Goal: Answer question/provide support: Share knowledge or assist other users

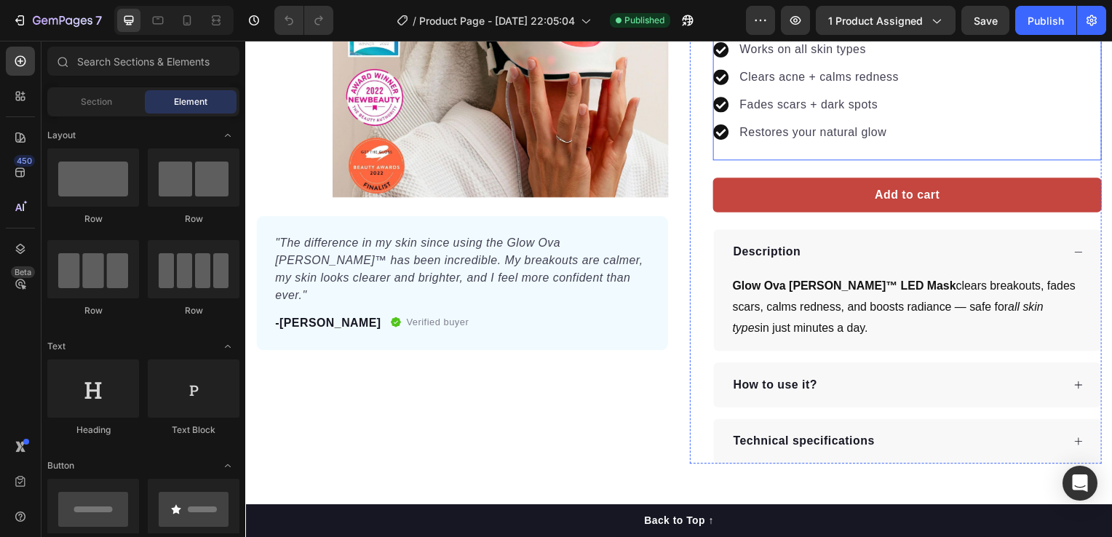
scroll to position [291, 0]
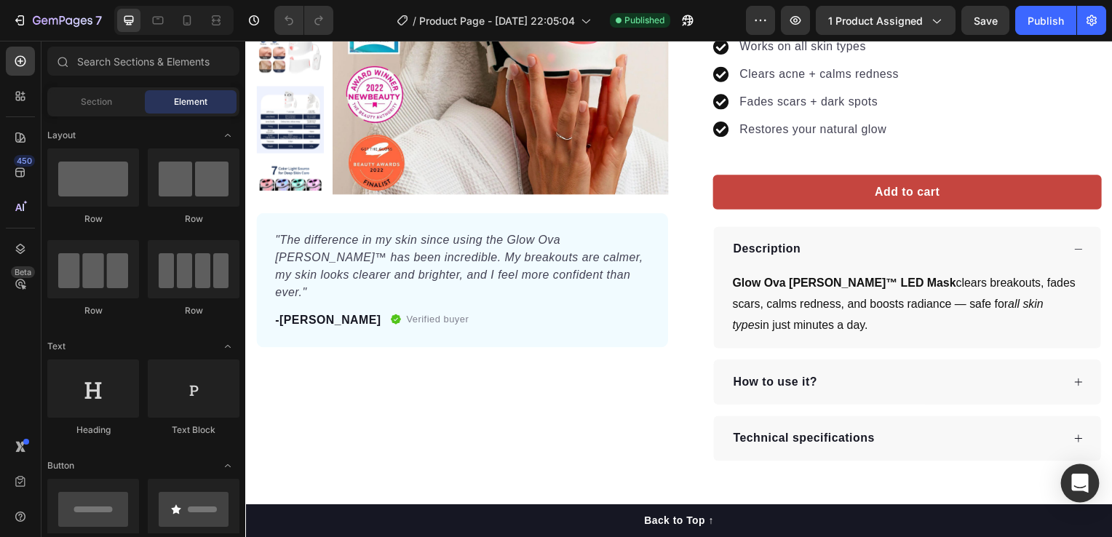
click at [1085, 481] on icon "Open Intercom Messenger" at bounding box center [1080, 483] width 17 height 19
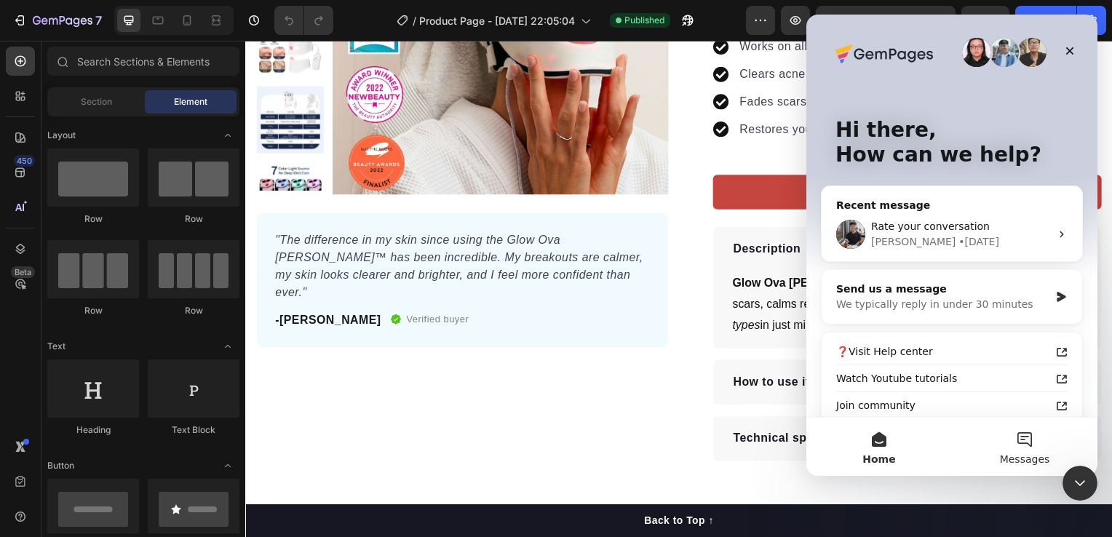
scroll to position [0, 0]
click at [988, 293] on div "Send us a message" at bounding box center [943, 289] width 213 height 15
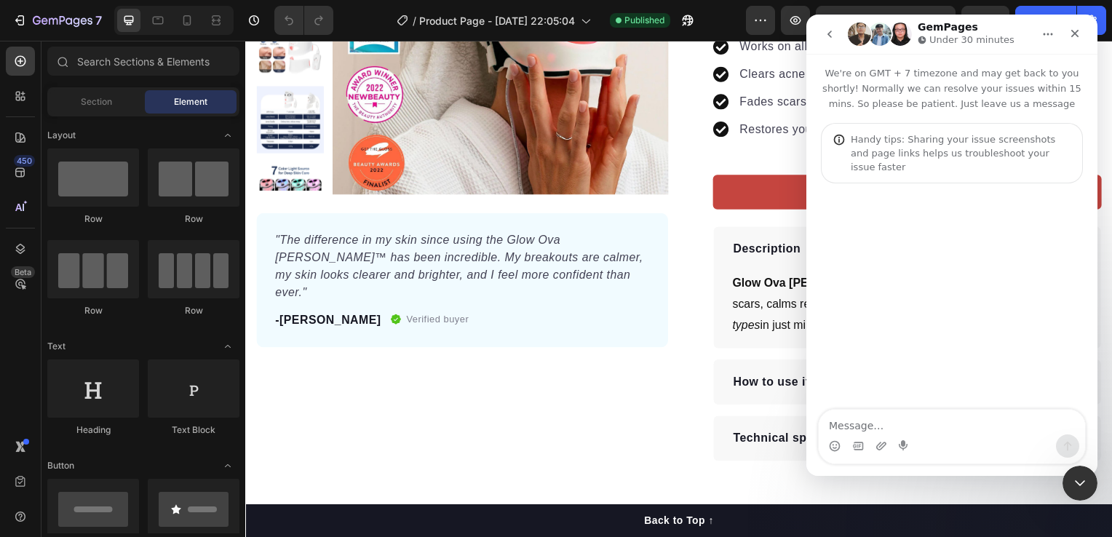
click at [944, 421] on textarea "Message…" at bounding box center [952, 422] width 266 height 25
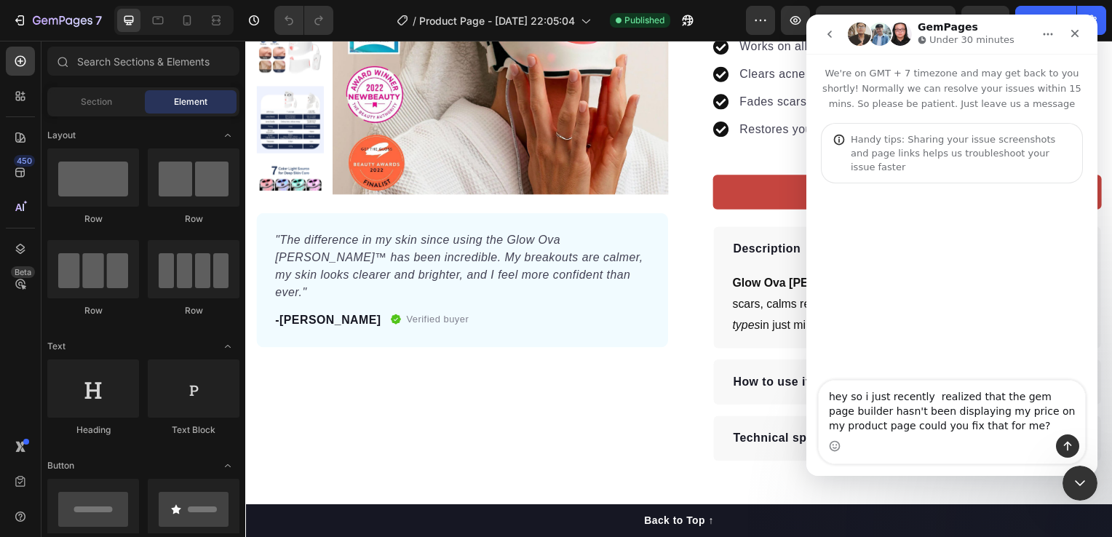
type textarea "hey so i just recently realized that the gem page builder hasn't been displayin…"
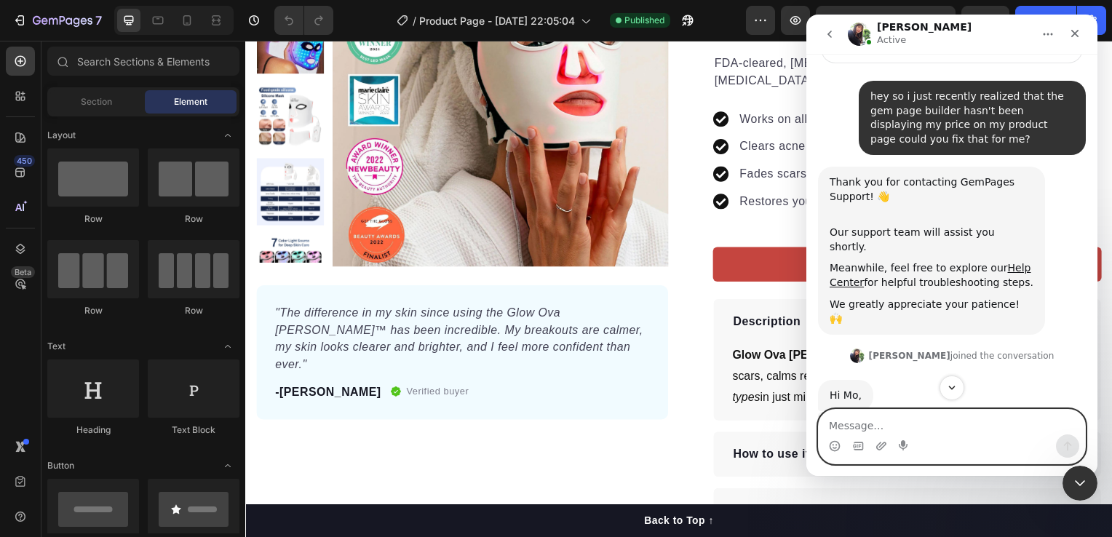
scroll to position [185, 0]
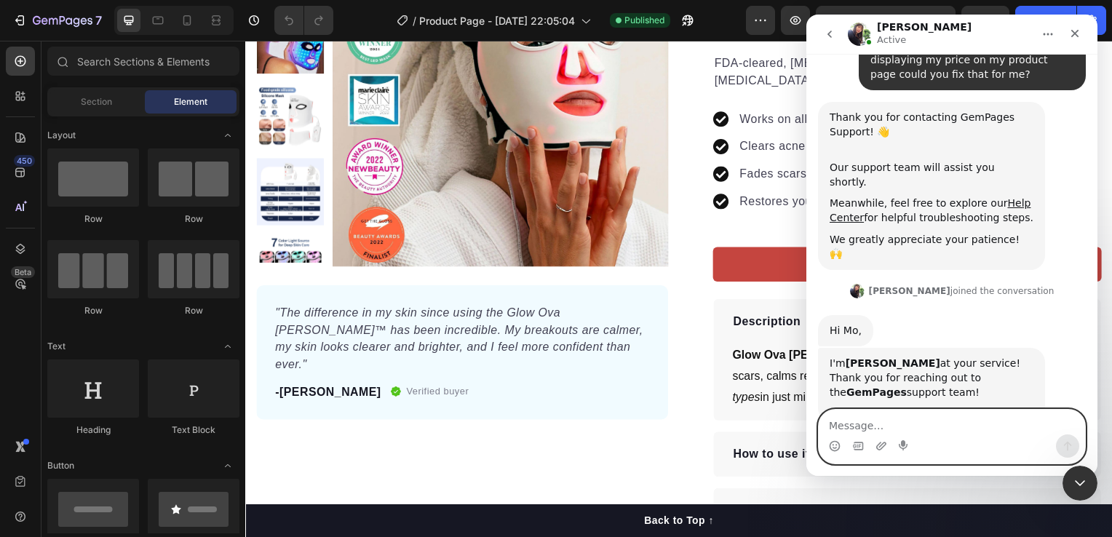
click at [923, 424] on textarea "Message…" at bounding box center [952, 422] width 266 height 25
type textarea "could you display the price of my product on my product page?"
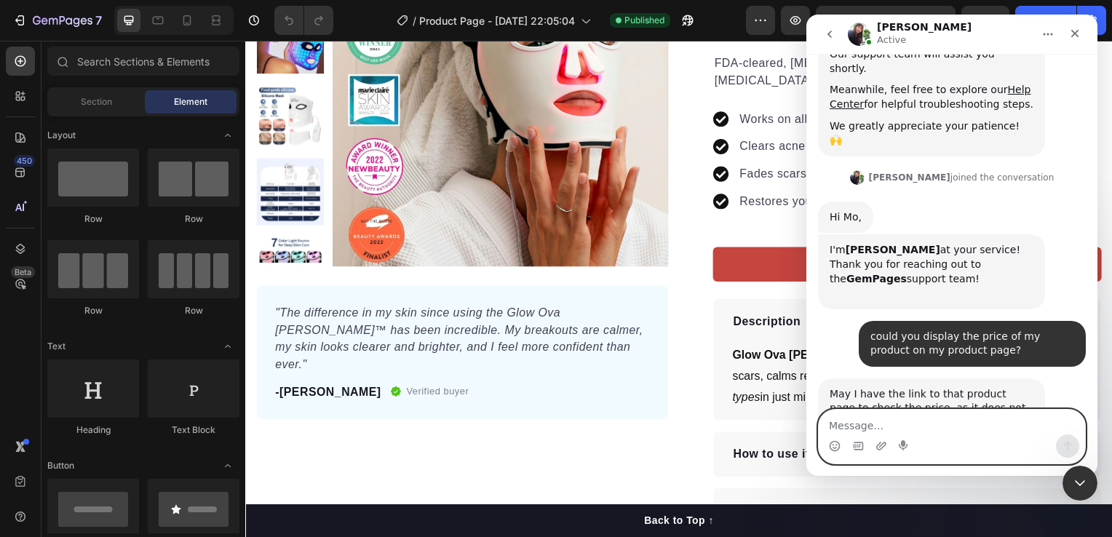
scroll to position [300, 0]
click at [909, 430] on textarea "Message…" at bounding box center [952, 422] width 266 height 25
paste textarea "[URL][DOMAIN_NAME][DOMAIN_NAME]"
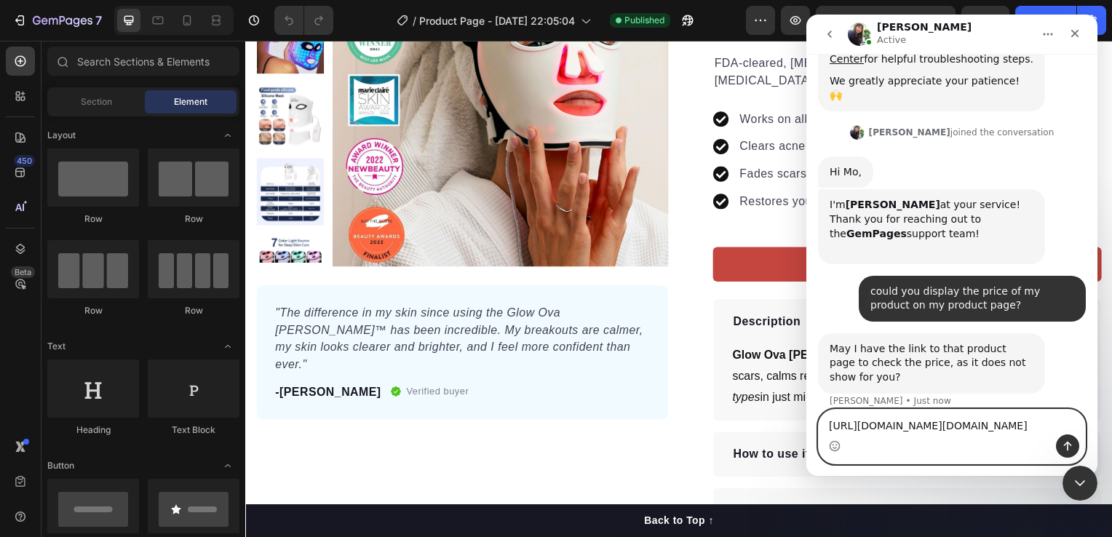
type textarea "[URL][DOMAIN_NAME][DOMAIN_NAME]"
click at [1065, 445] on icon "Send a message…" at bounding box center [1068, 446] width 8 height 9
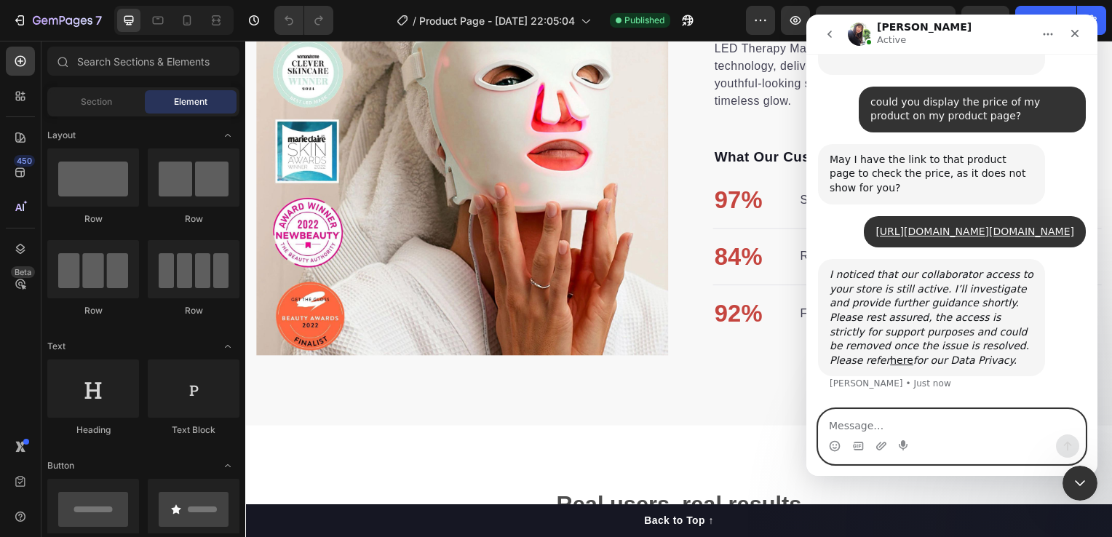
scroll to position [557, 0]
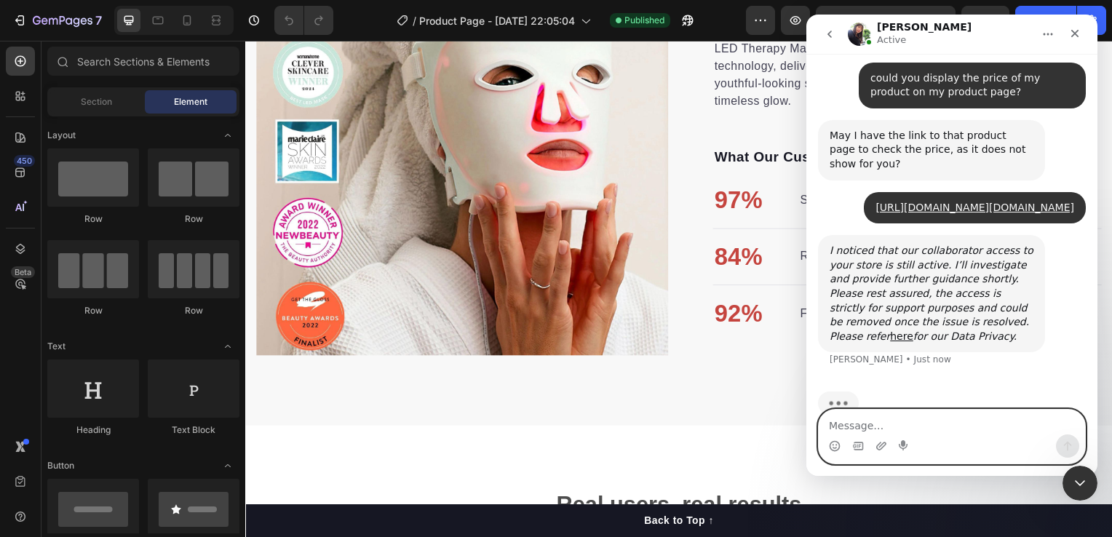
click at [920, 423] on textarea "Message…" at bounding box center [952, 422] width 266 height 25
type textarea "ok sure"
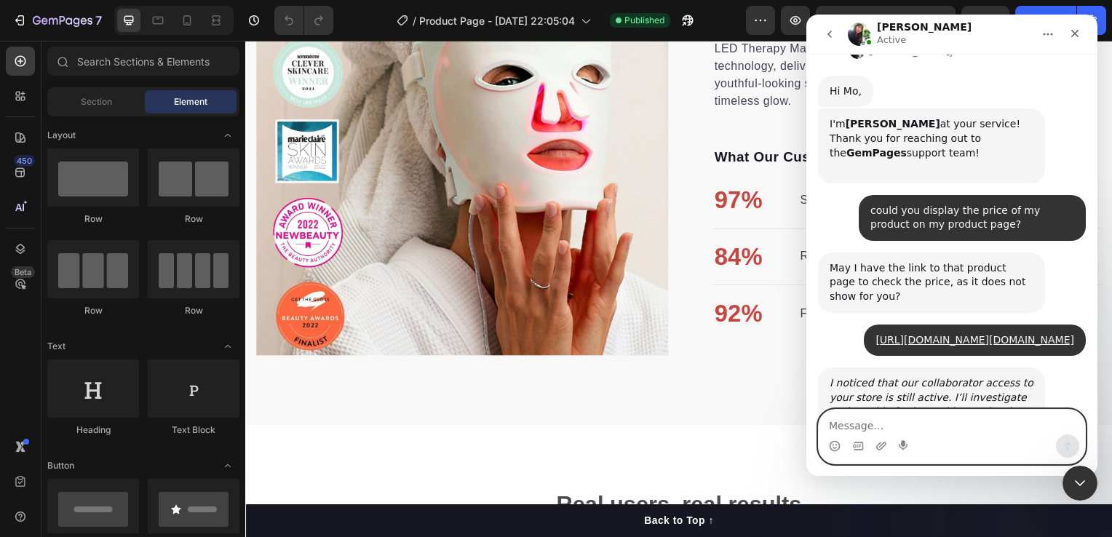
scroll to position [545, 0]
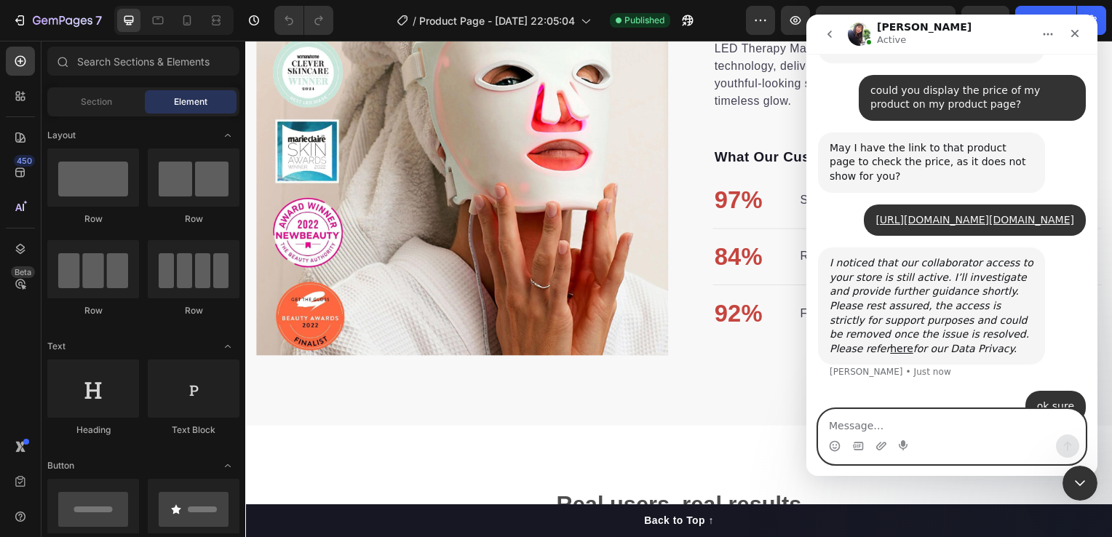
click at [923, 419] on textarea "Message…" at bounding box center [952, 422] width 266 height 25
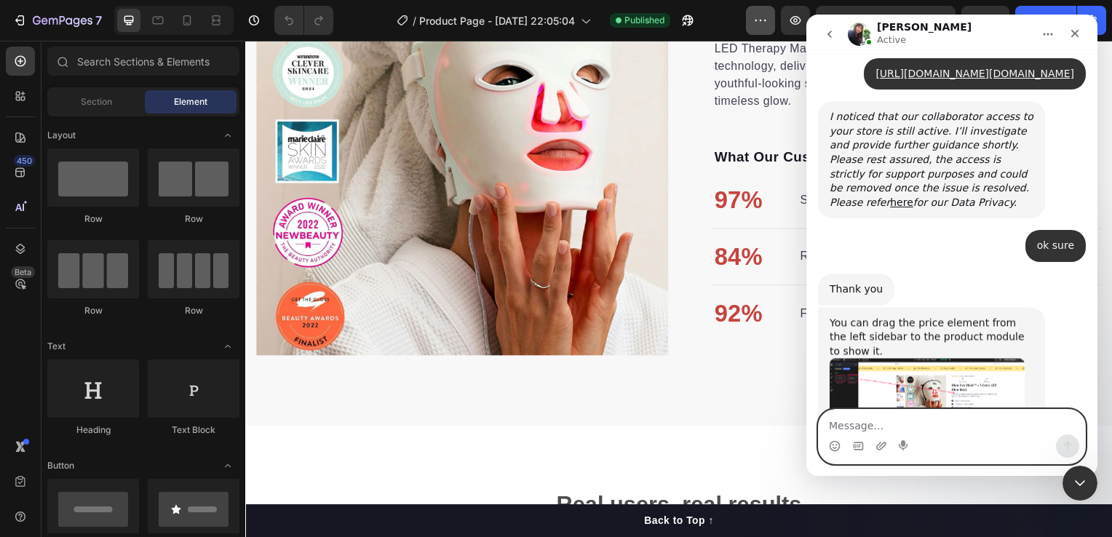
scroll to position [761, 0]
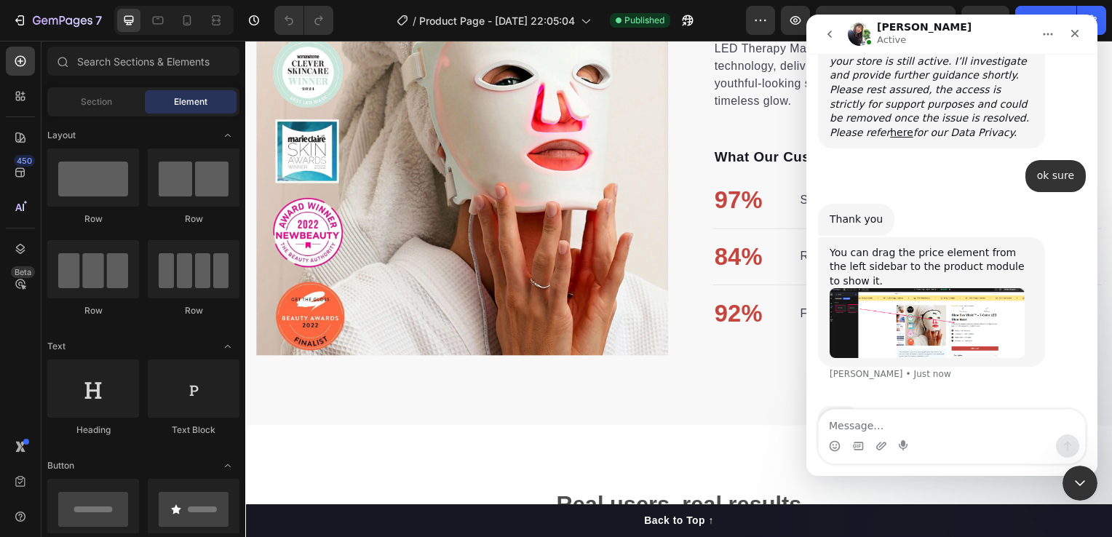
click at [982, 288] on img "Tina says…" at bounding box center [927, 322] width 195 height 69
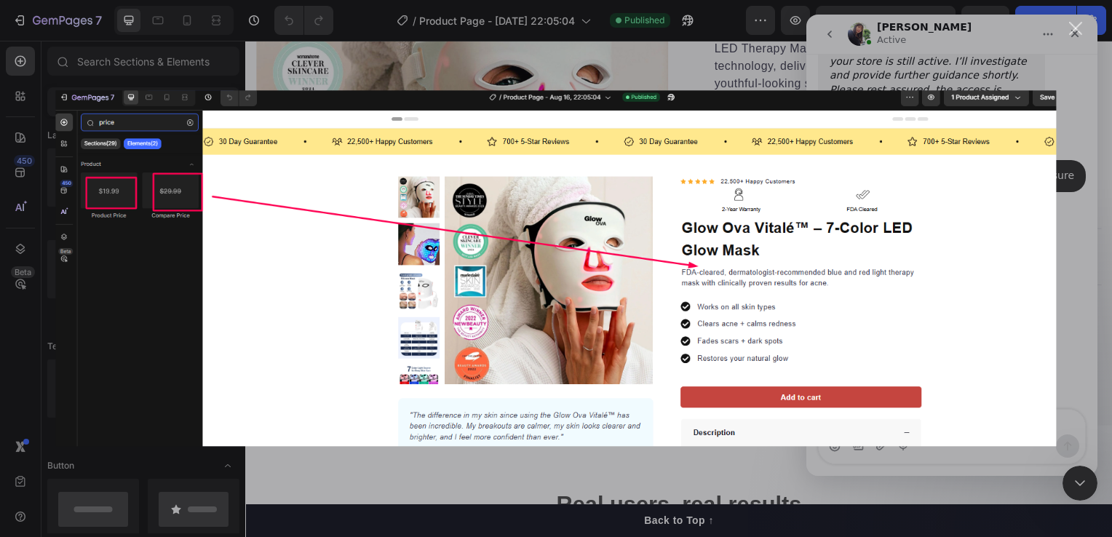
click at [979, 284] on img "Close" at bounding box center [555, 268] width 1001 height 356
click at [978, 288] on img "Tina says…" at bounding box center [927, 322] width 195 height 69
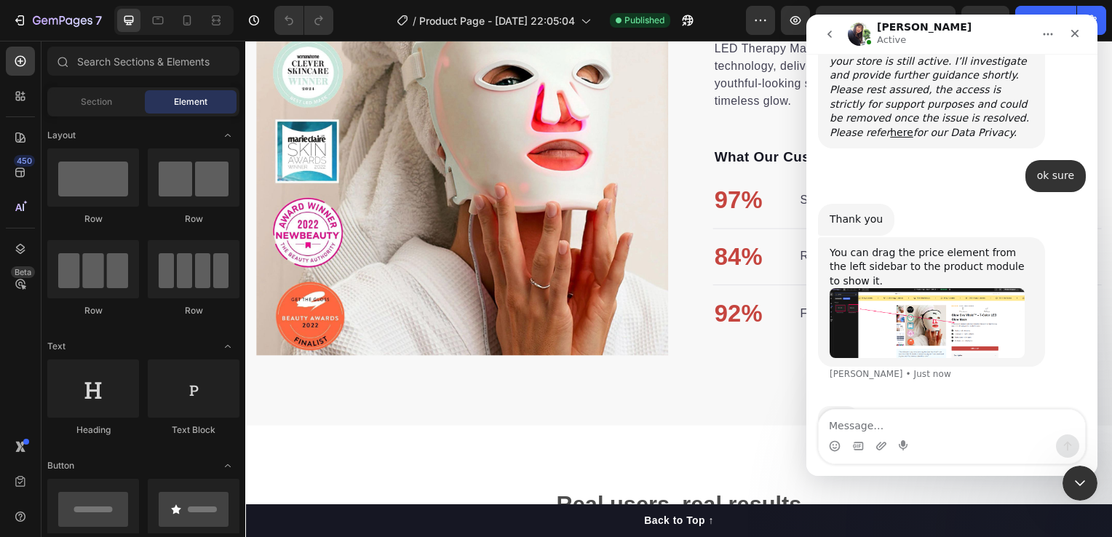
click at [976, 288] on img "Tina says…" at bounding box center [927, 322] width 195 height 69
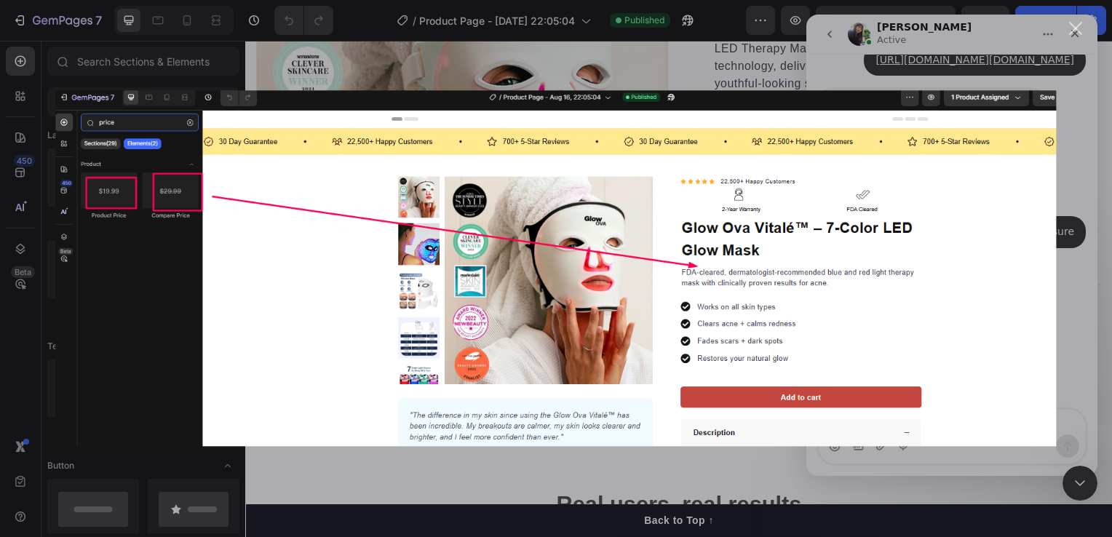
click at [1063, 280] on div "Intercom messenger" at bounding box center [556, 268] width 1112 height 537
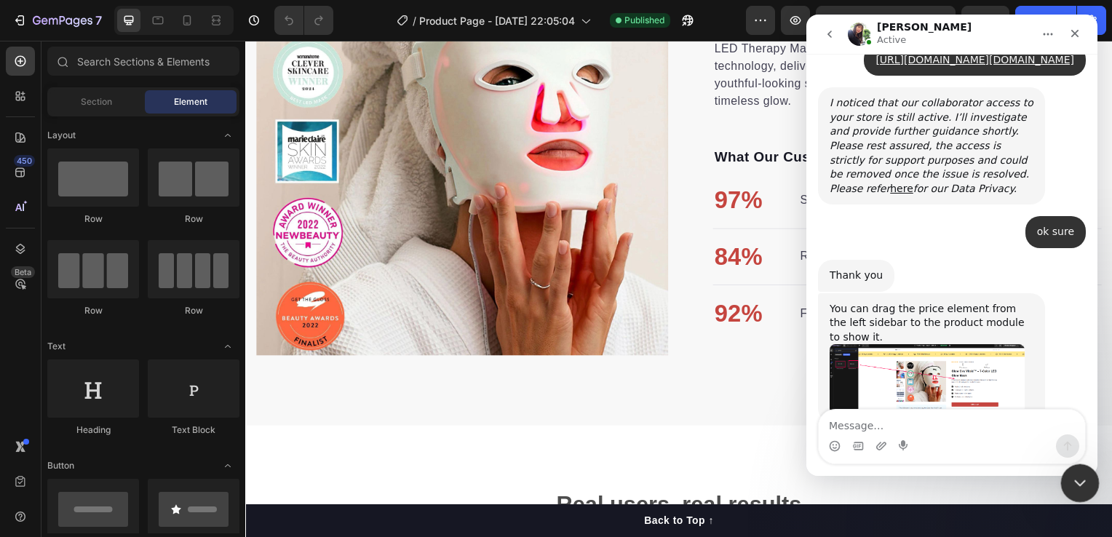
click at [1087, 491] on div "Close Intercom Messenger" at bounding box center [1078, 481] width 35 height 35
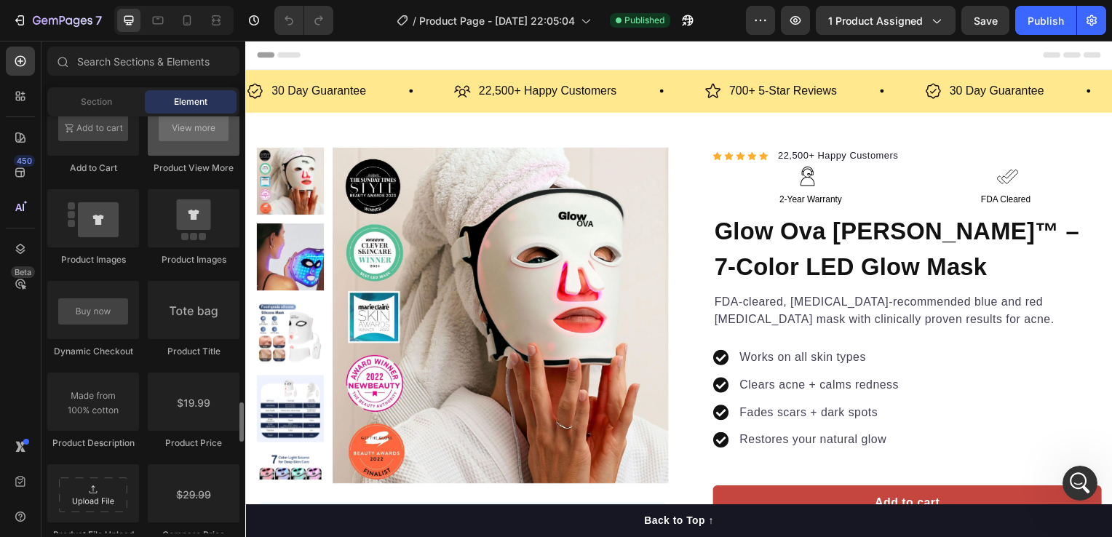
scroll to position [2257, 0]
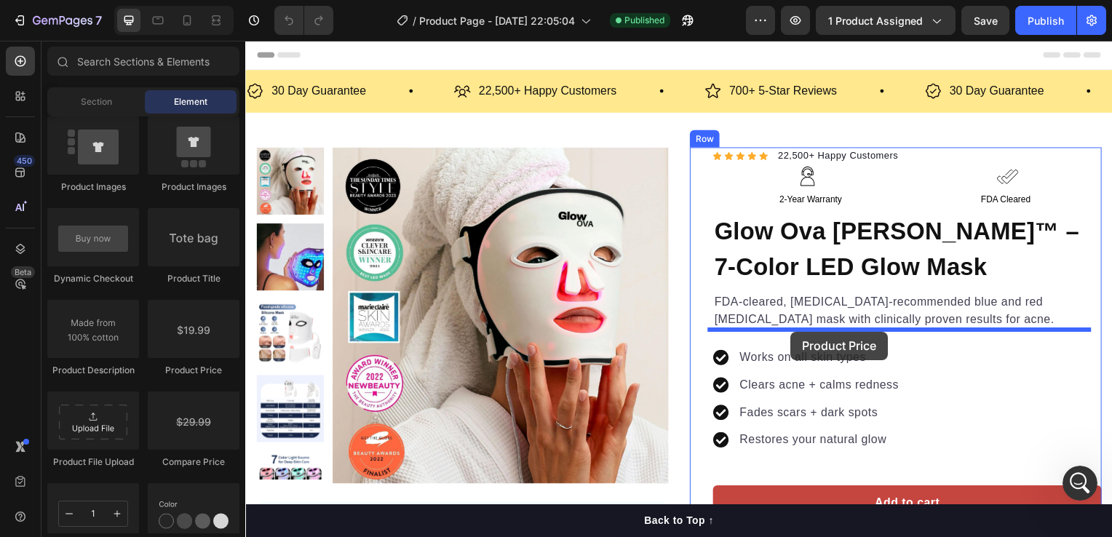
drag, startPoint x: 438, startPoint y: 363, endPoint x: 795, endPoint y: 334, distance: 357.9
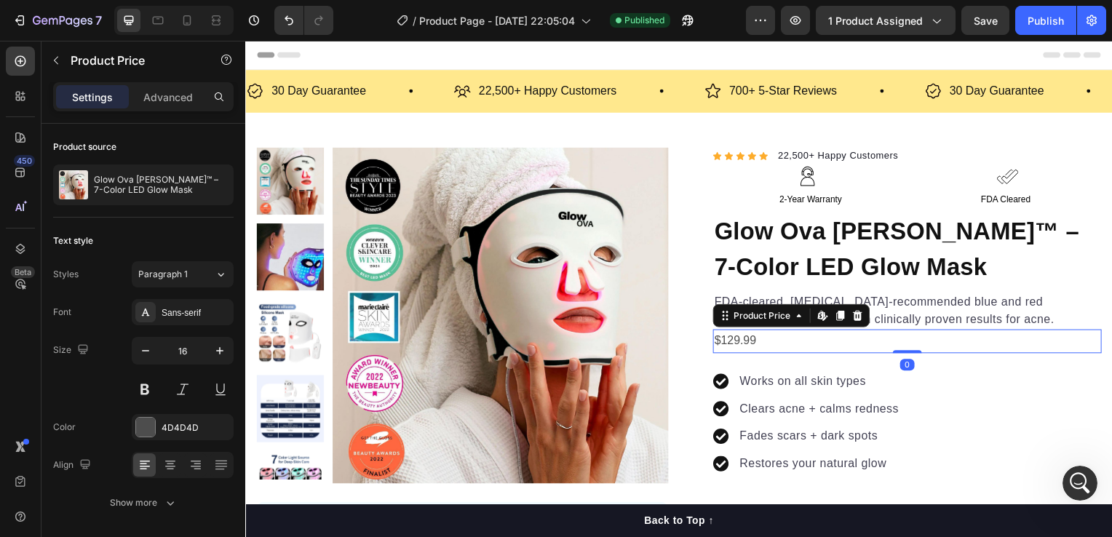
click at [746, 346] on div "$129.99" at bounding box center [912, 344] width 392 height 24
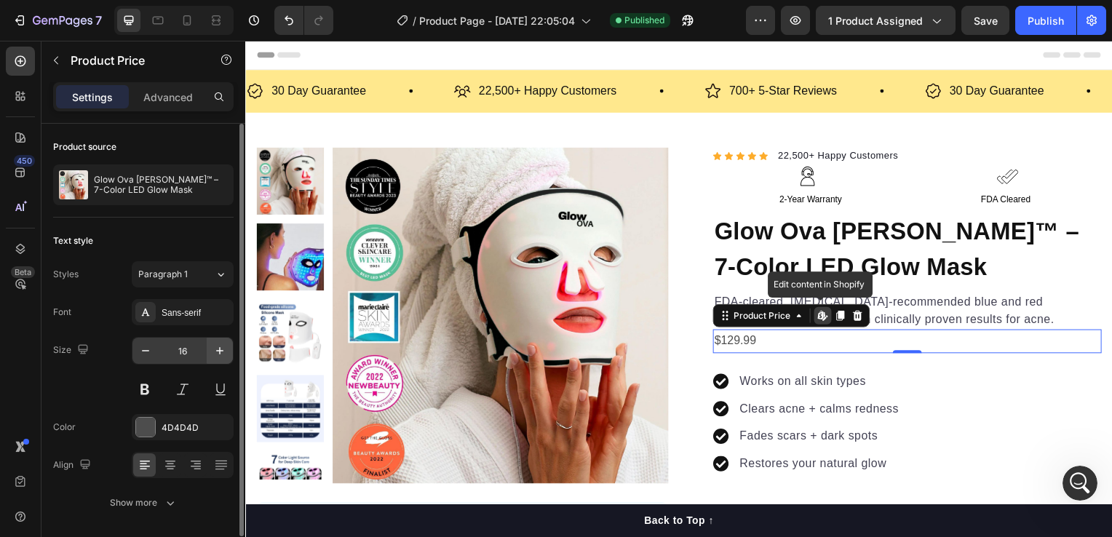
scroll to position [47, 0]
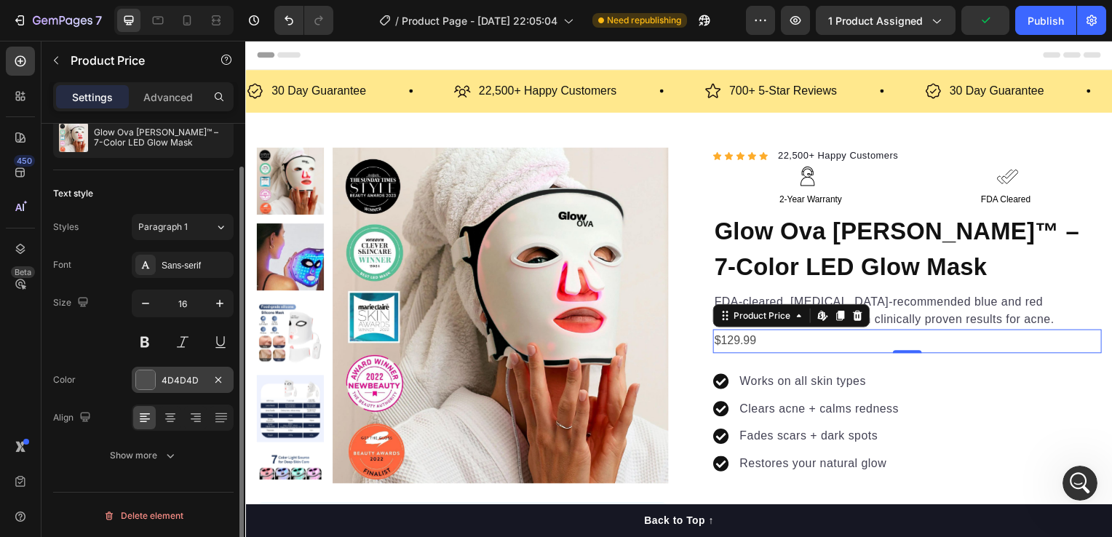
click at [151, 371] on div at bounding box center [145, 380] width 19 height 19
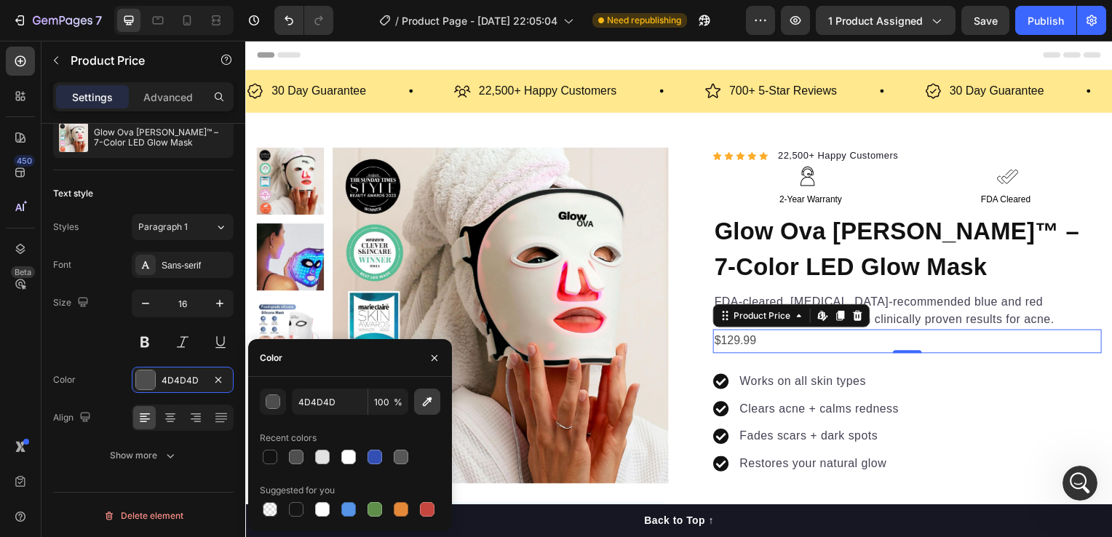
click at [425, 403] on icon "button" at bounding box center [427, 402] width 15 height 15
click at [430, 510] on div at bounding box center [427, 509] width 15 height 15
type input "C5453F"
click at [431, 357] on icon "button" at bounding box center [435, 358] width 12 height 12
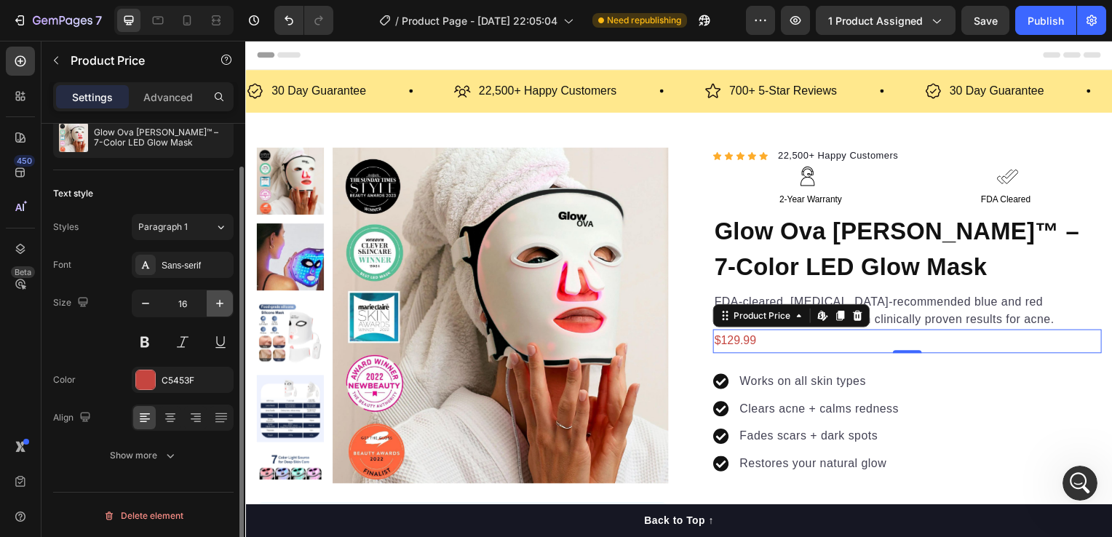
click at [216, 301] on icon "button" at bounding box center [220, 303] width 15 height 15
click at [213, 300] on icon "button" at bounding box center [220, 303] width 15 height 15
click at [213, 299] on icon "button" at bounding box center [220, 303] width 15 height 15
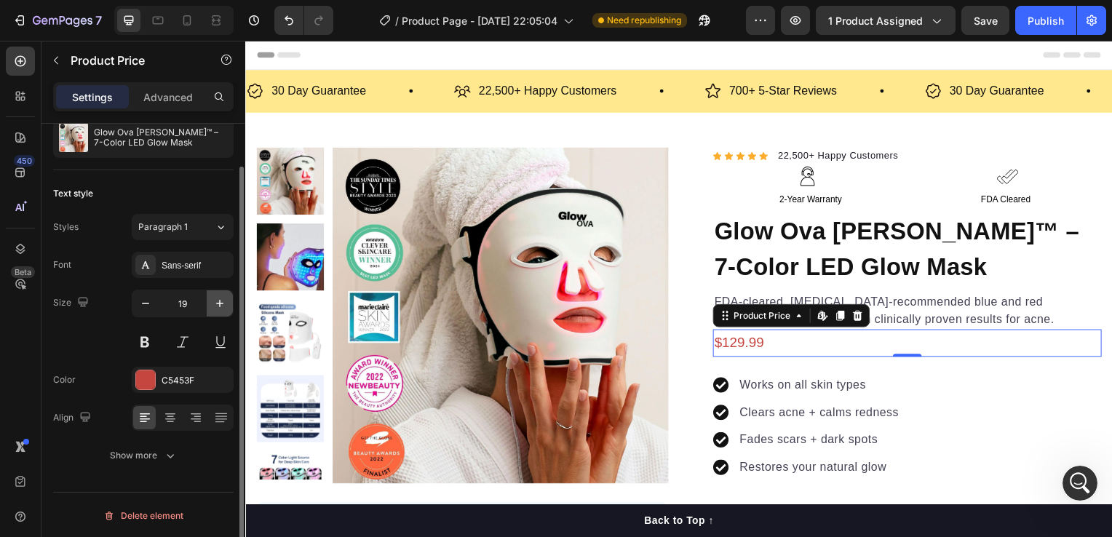
click at [213, 299] on icon "button" at bounding box center [220, 303] width 15 height 15
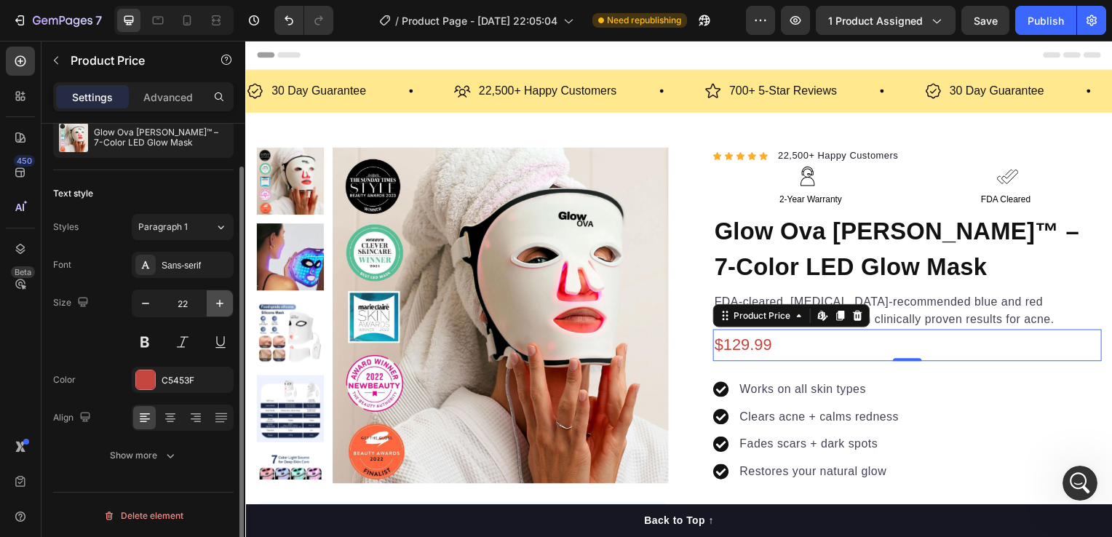
click at [213, 299] on icon "button" at bounding box center [220, 303] width 15 height 15
click at [141, 304] on icon "button" at bounding box center [145, 303] width 15 height 15
click at [143, 304] on icon "button" at bounding box center [145, 303] width 15 height 15
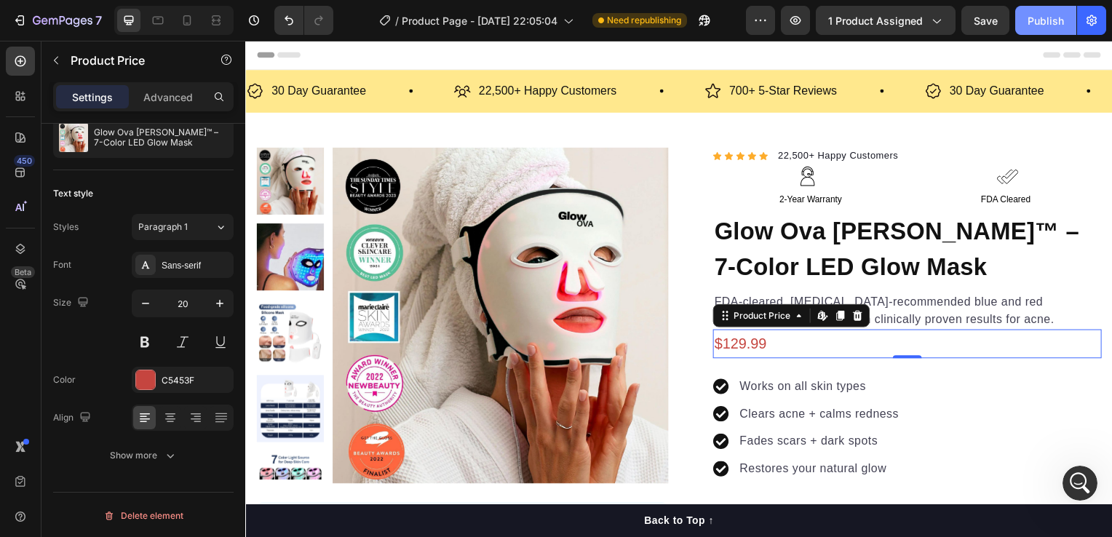
click at [1044, 15] on div "Publish" at bounding box center [1046, 20] width 36 height 15
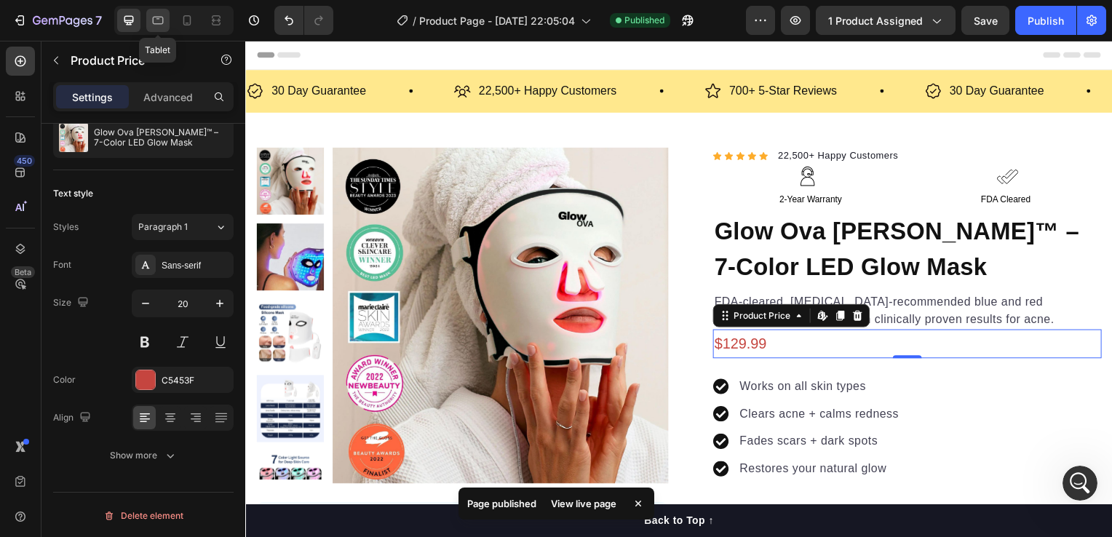
click at [157, 18] on icon at bounding box center [158, 21] width 11 height 8
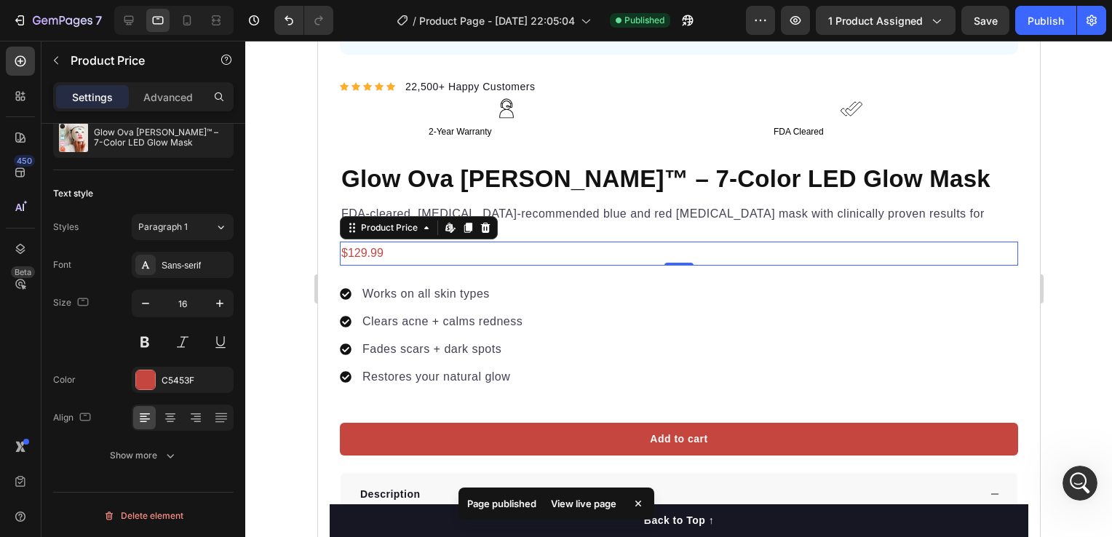
scroll to position [895, 0]
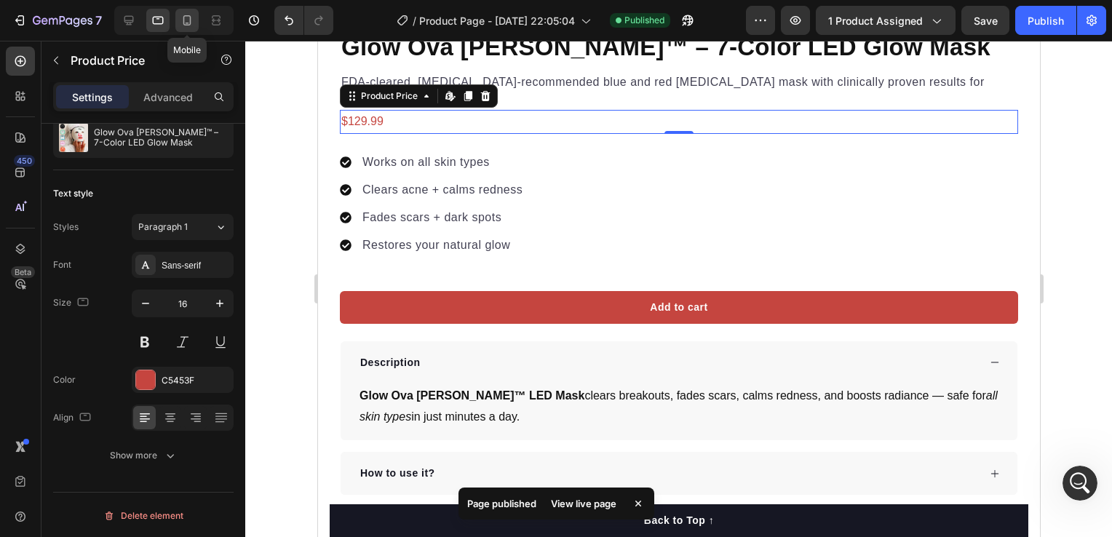
click at [189, 20] on icon at bounding box center [187, 20] width 8 height 10
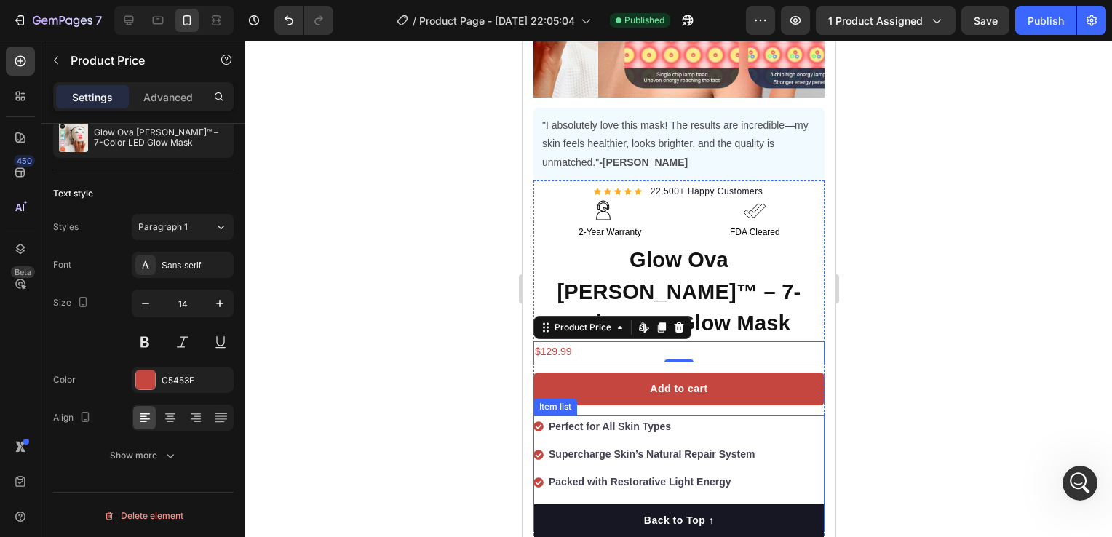
scroll to position [294, 0]
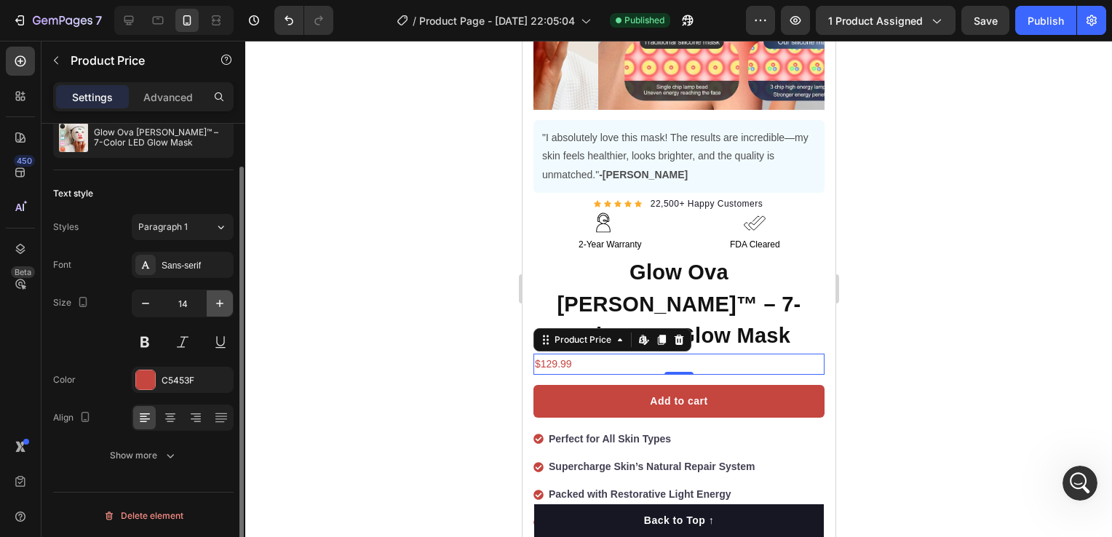
click at [216, 290] on button "button" at bounding box center [220, 303] width 26 height 26
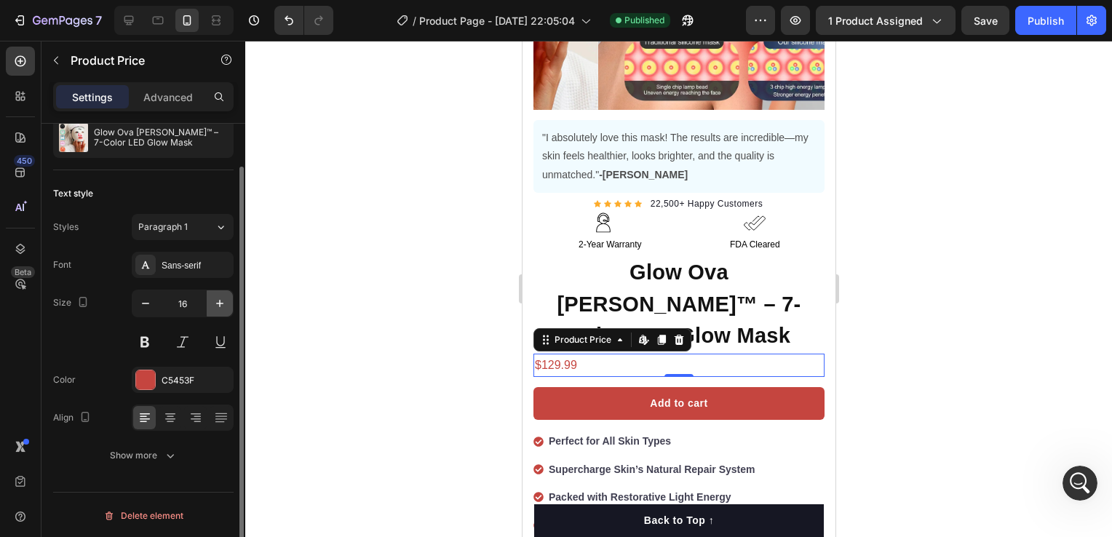
click at [221, 294] on button "button" at bounding box center [220, 303] width 26 height 26
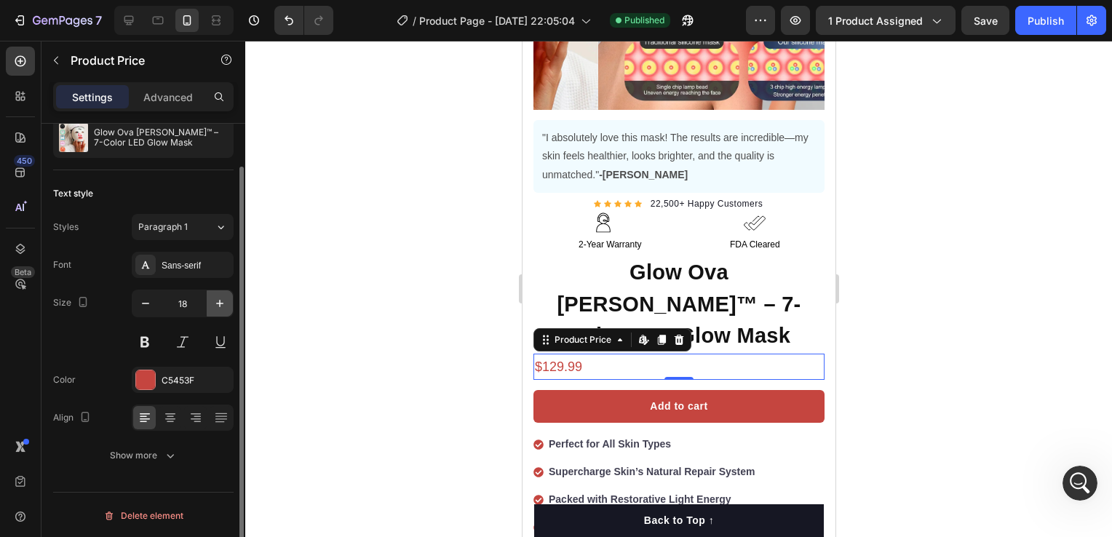
click at [221, 294] on button "button" at bounding box center [220, 303] width 26 height 26
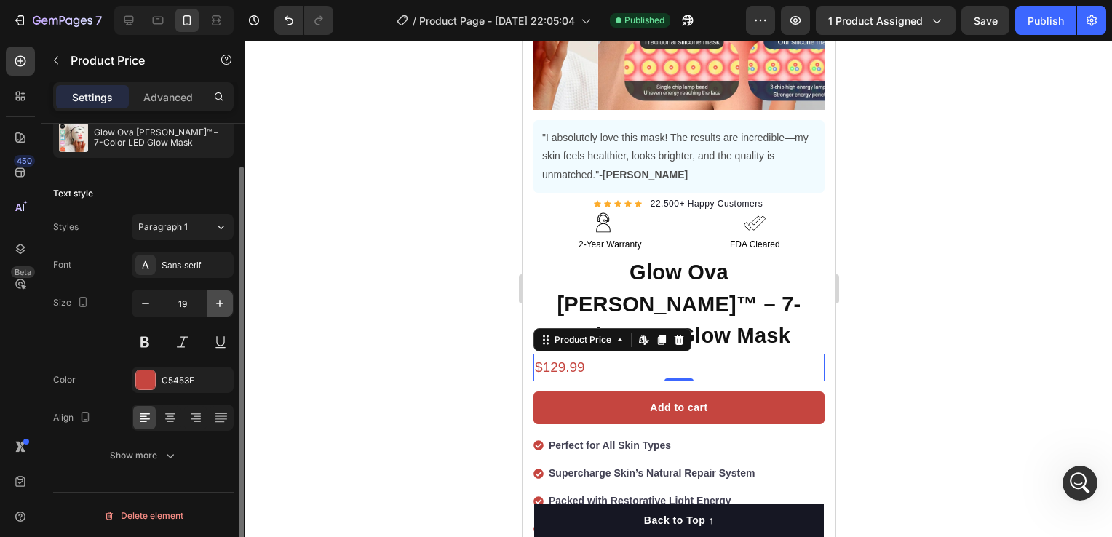
click at [224, 297] on icon "button" at bounding box center [220, 303] width 15 height 15
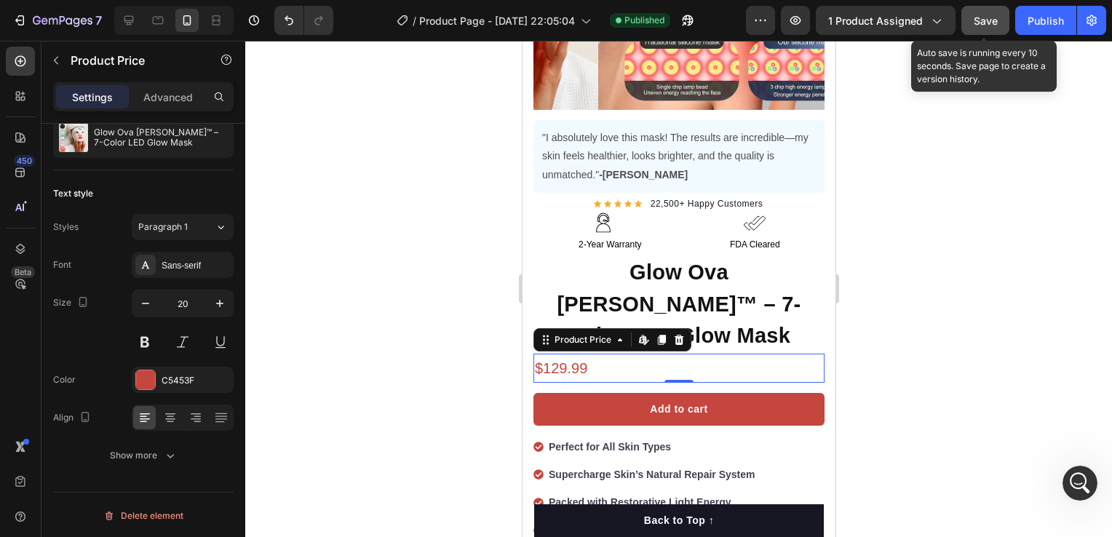
click at [982, 28] on button "Save" at bounding box center [986, 20] width 48 height 29
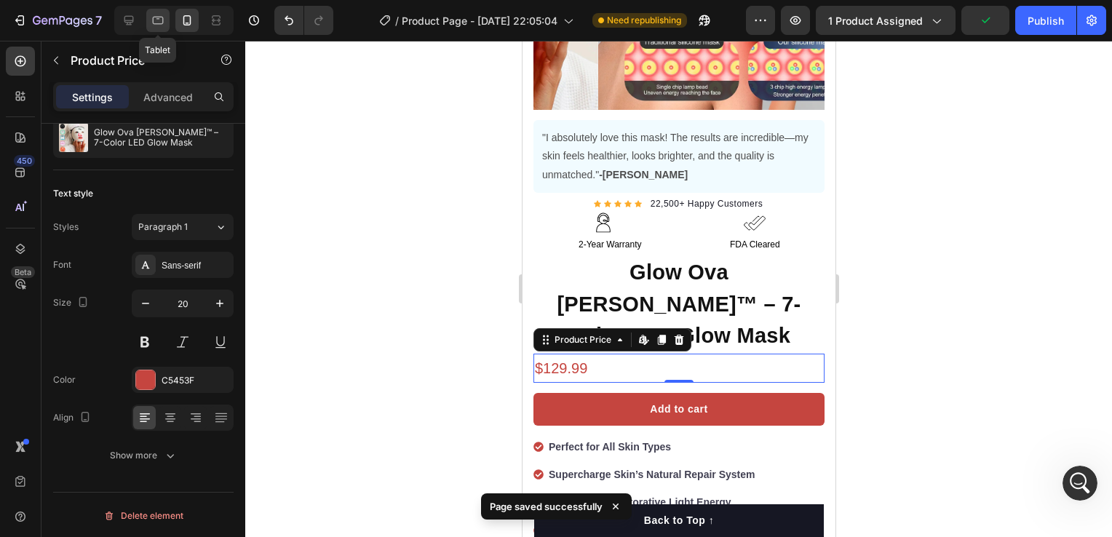
click at [159, 15] on icon at bounding box center [158, 20] width 15 height 15
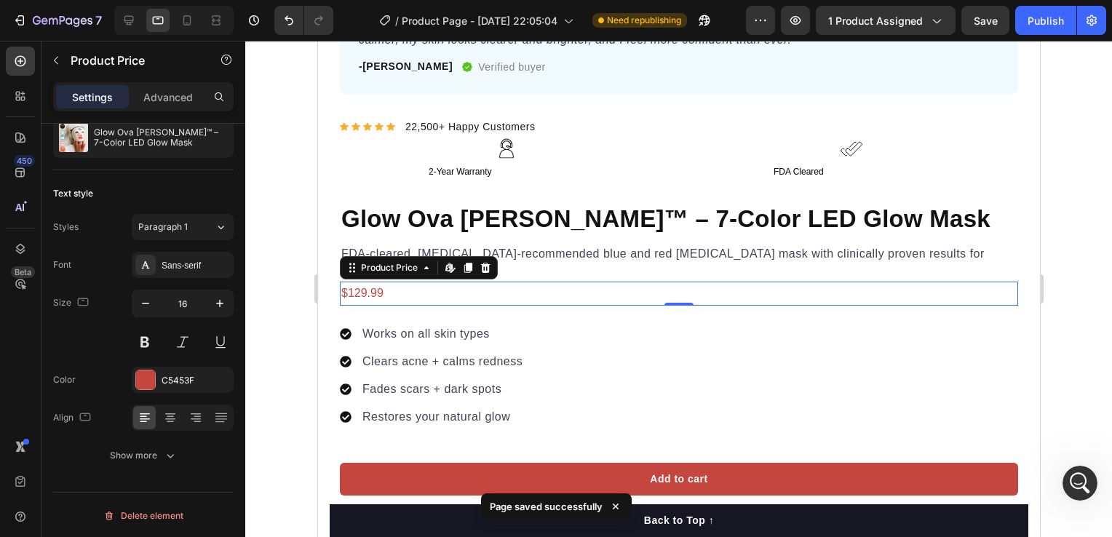
scroll to position [722, 0]
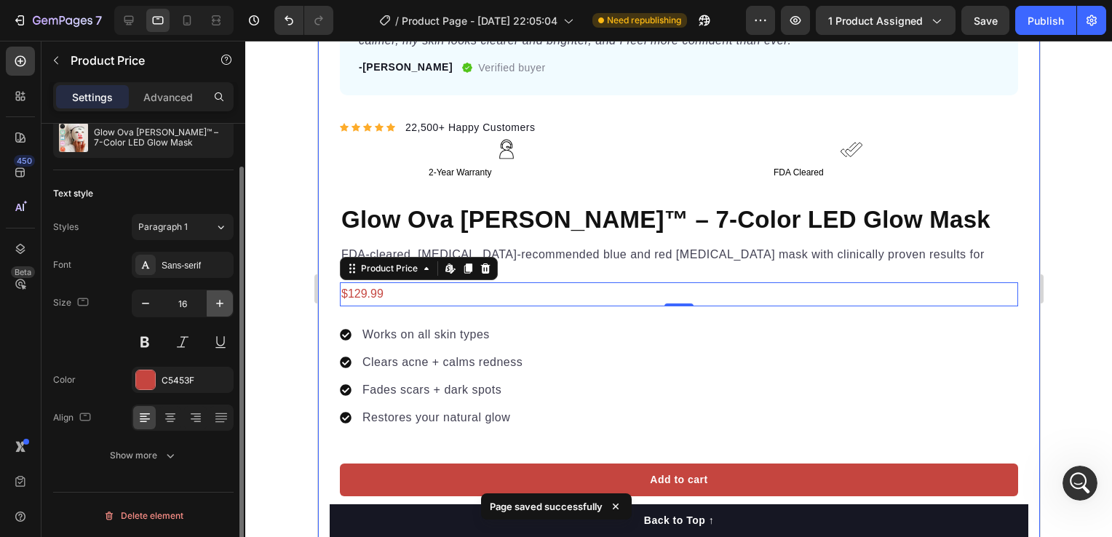
click at [210, 304] on button "button" at bounding box center [220, 303] width 26 height 26
click at [209, 304] on button "button" at bounding box center [220, 303] width 26 height 26
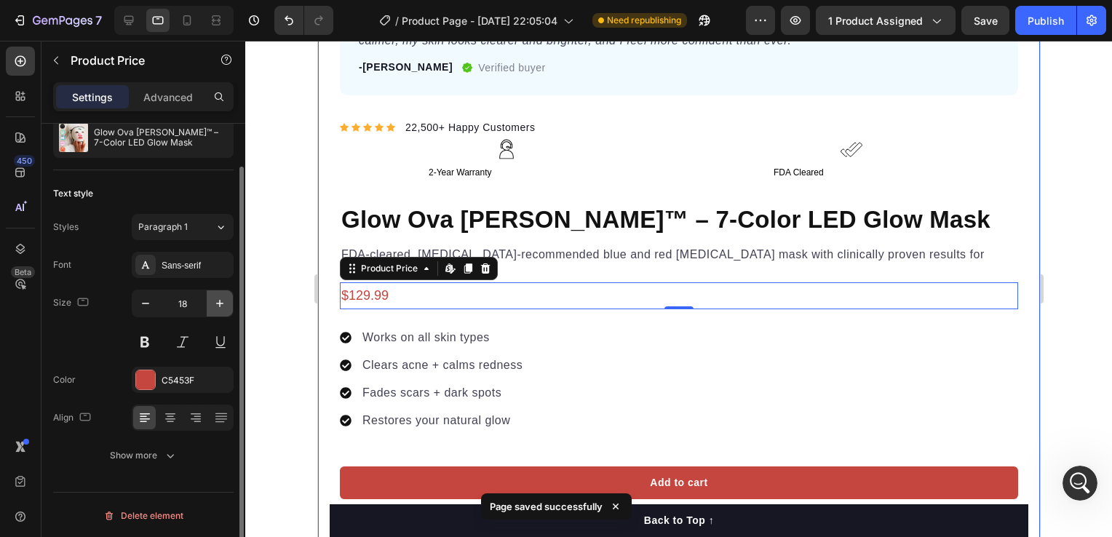
click at [209, 304] on button "button" at bounding box center [220, 303] width 26 height 26
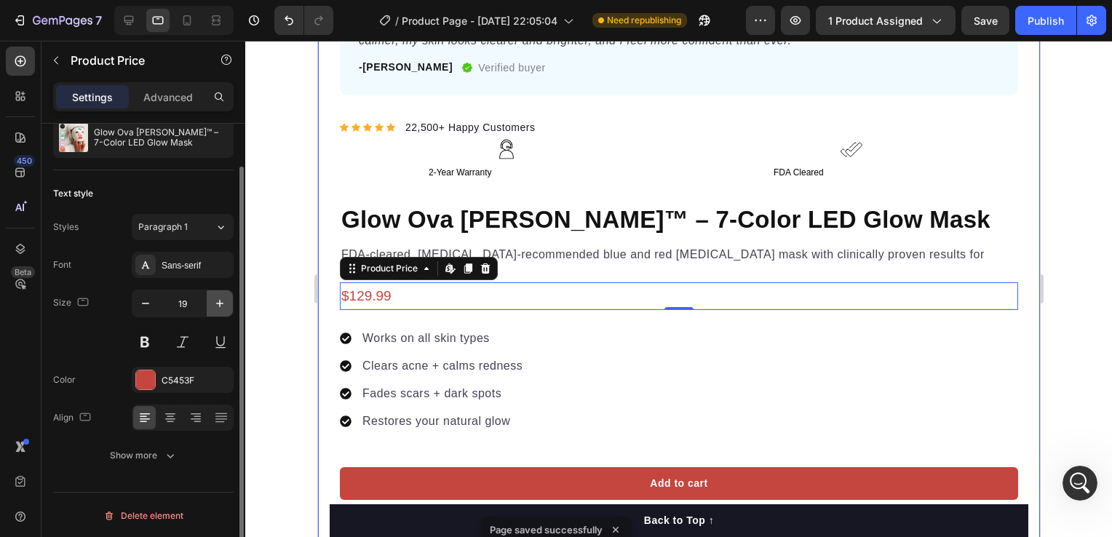
click at [209, 304] on button "button" at bounding box center [220, 303] width 26 height 26
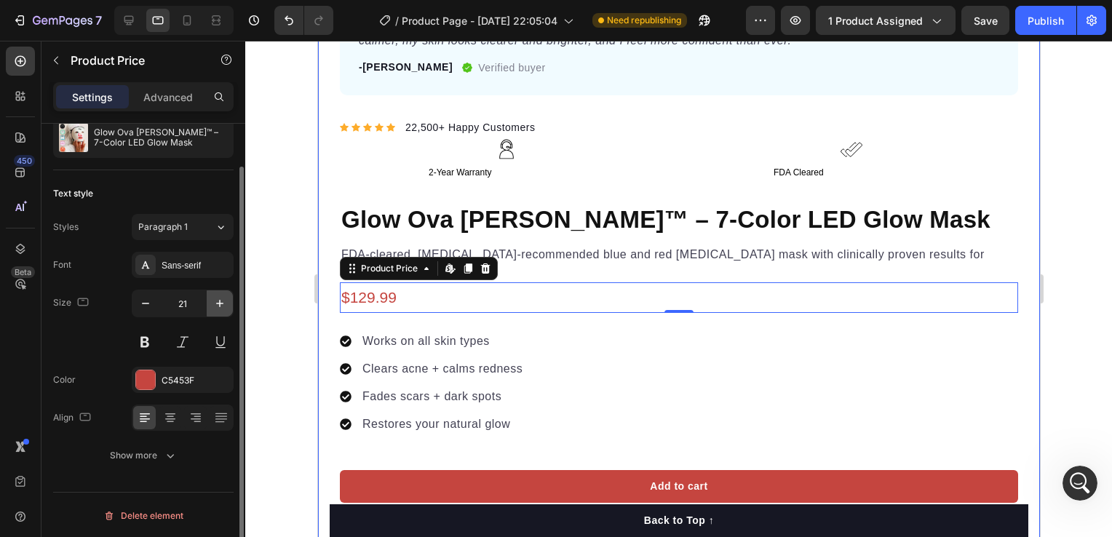
click at [209, 304] on button "button" at bounding box center [220, 303] width 26 height 26
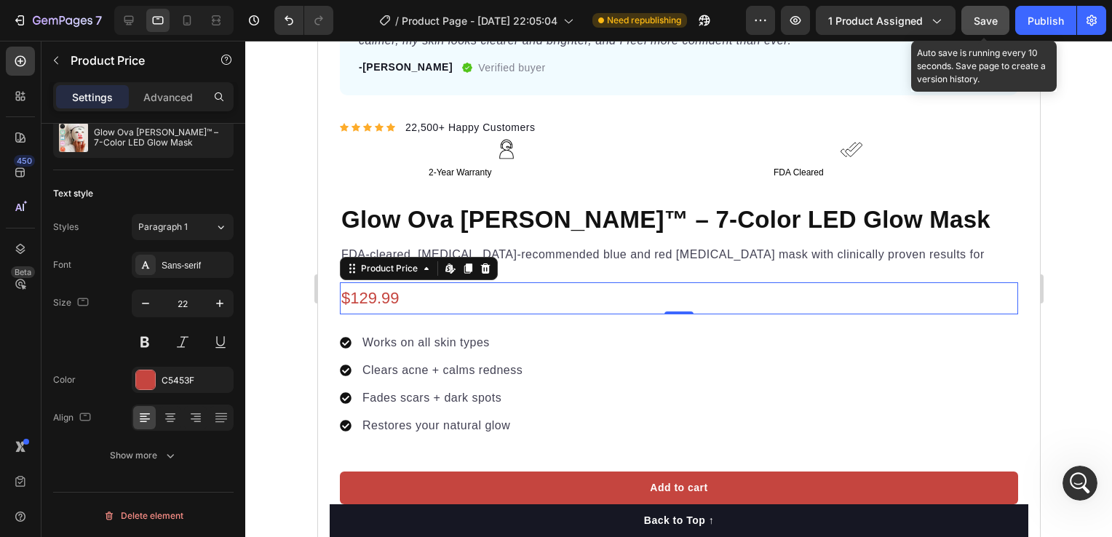
click at [976, 19] on span "Save" at bounding box center [986, 21] width 24 height 12
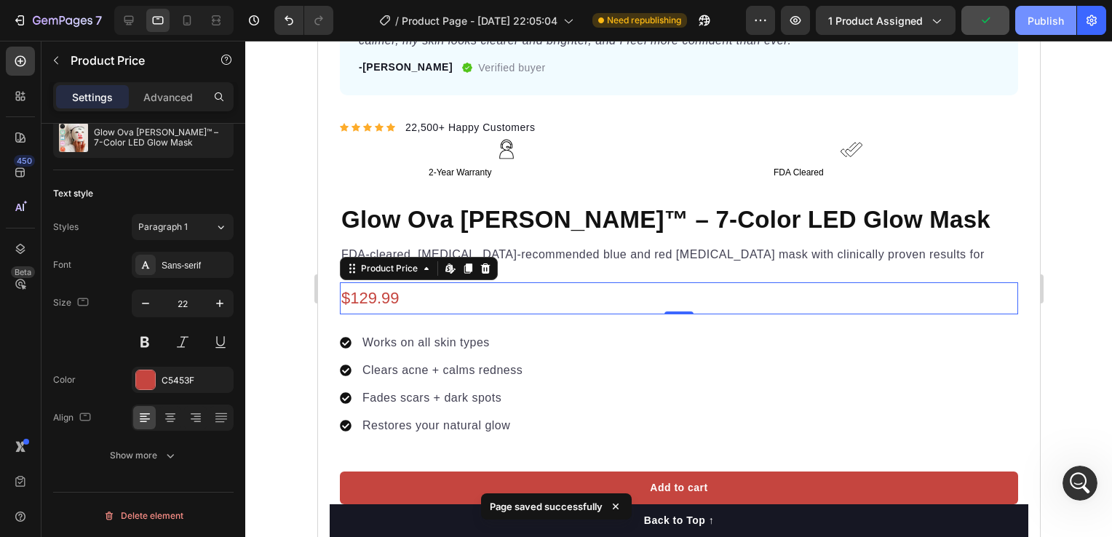
click at [1053, 19] on div "Publish" at bounding box center [1046, 20] width 36 height 15
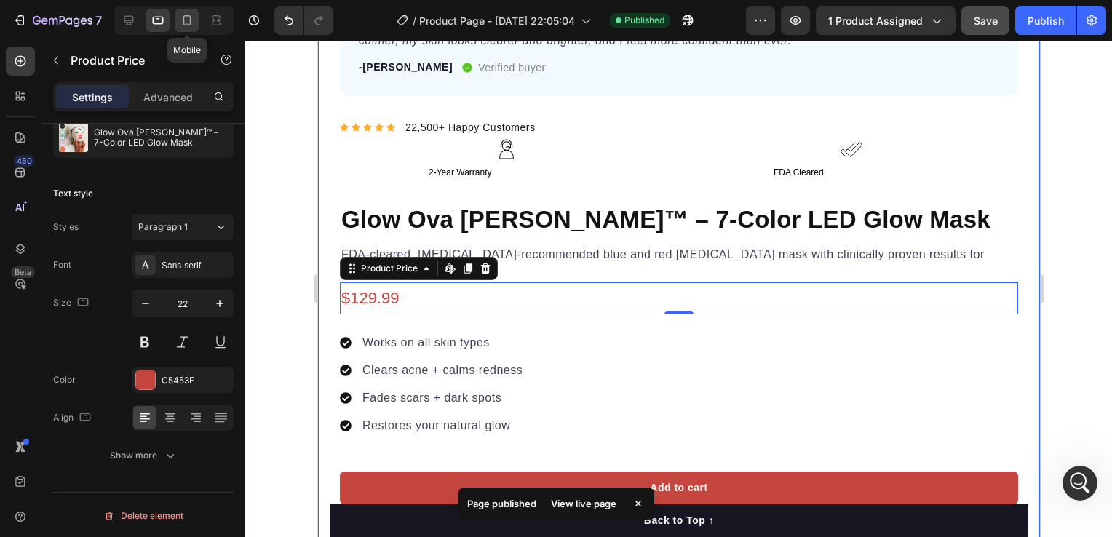
click at [183, 13] on icon at bounding box center [187, 20] width 15 height 15
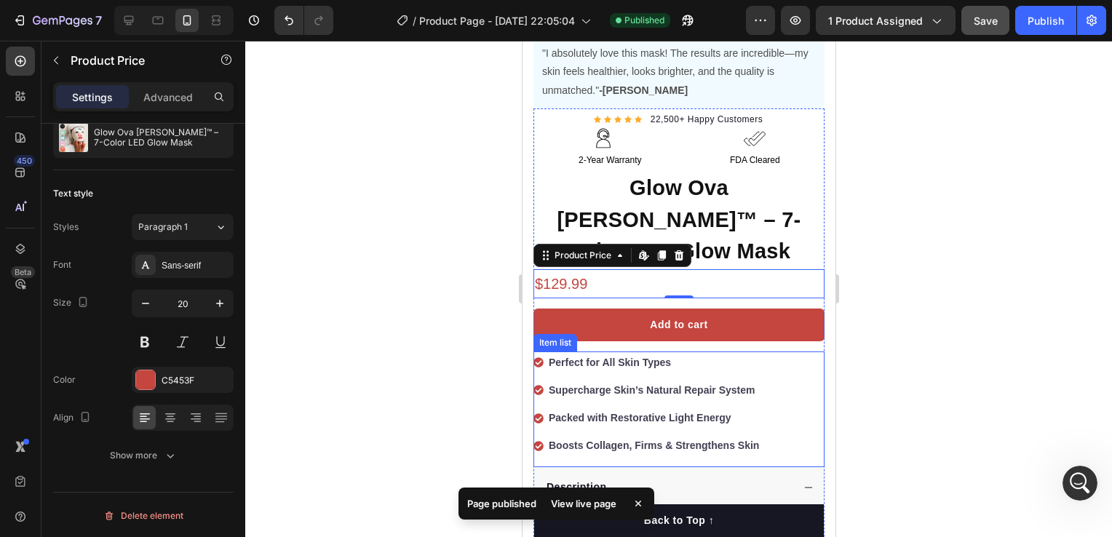
scroll to position [361, 0]
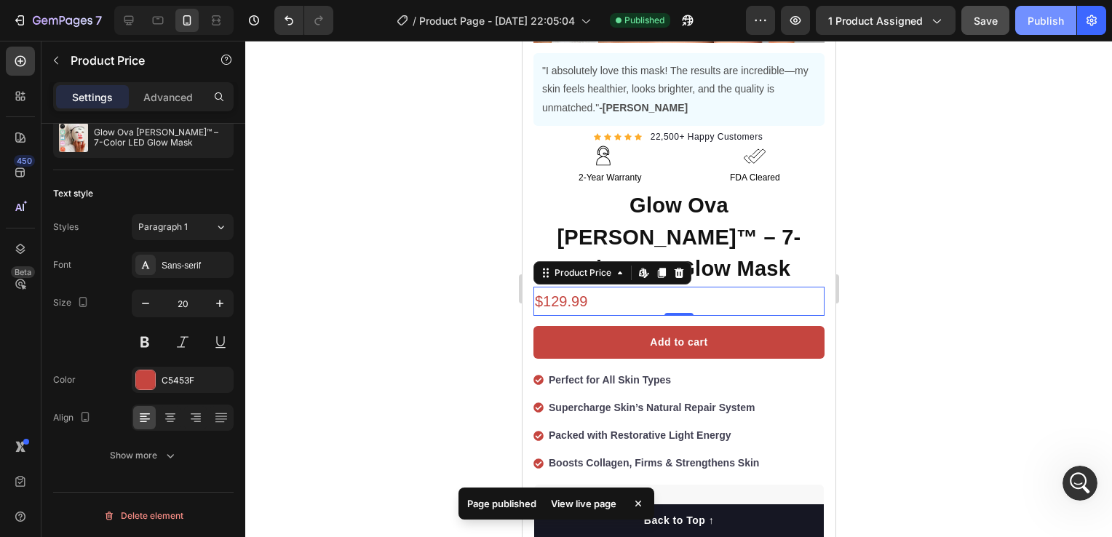
click at [1058, 18] on div "Publish" at bounding box center [1046, 20] width 36 height 15
click at [130, 15] on icon at bounding box center [129, 20] width 15 height 15
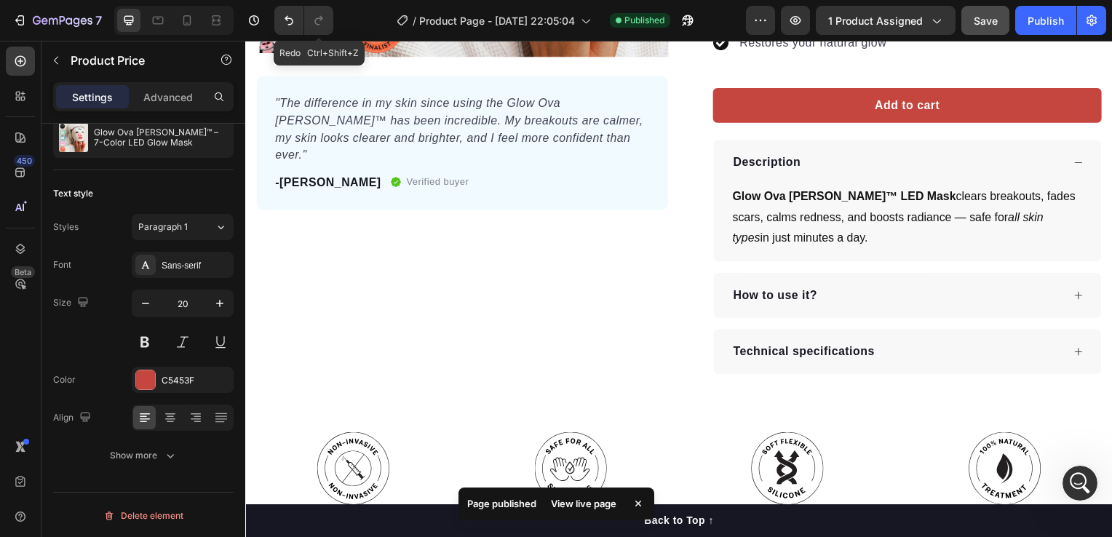
scroll to position [240, 0]
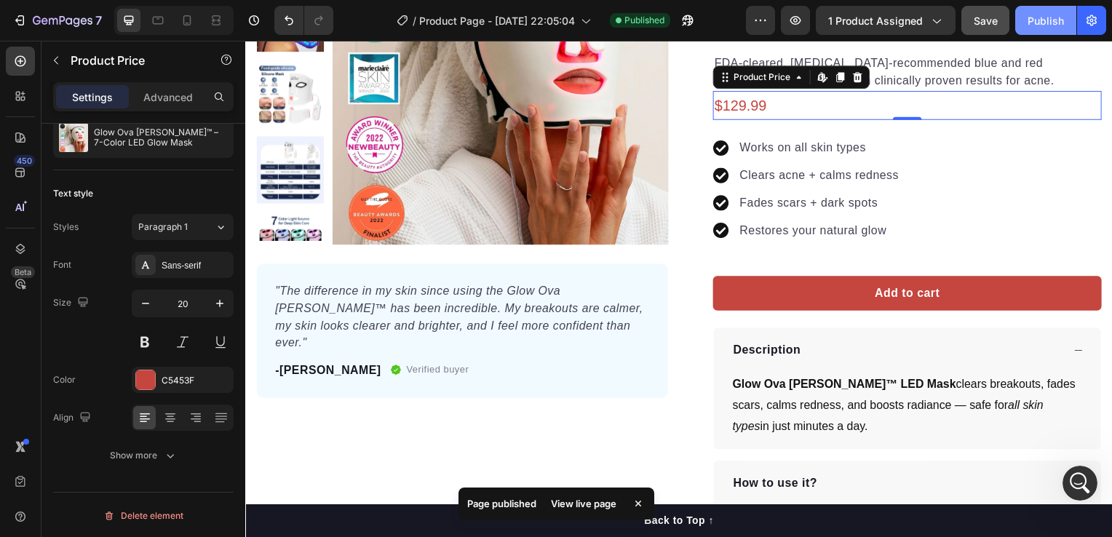
click at [1037, 17] on div "Publish" at bounding box center [1046, 20] width 36 height 15
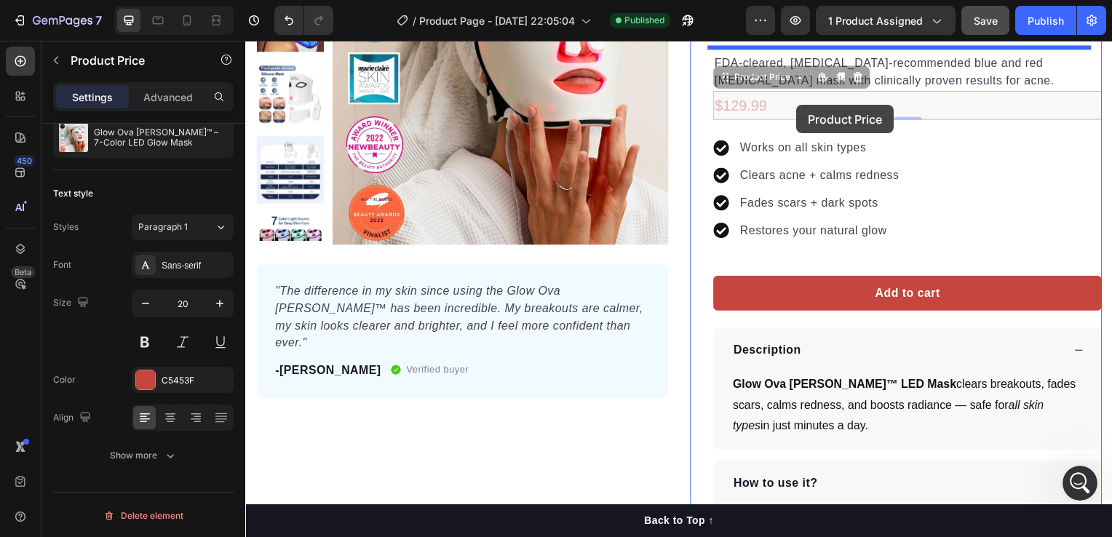
drag, startPoint x: 754, startPoint y: 106, endPoint x: 801, endPoint y: 106, distance: 47.3
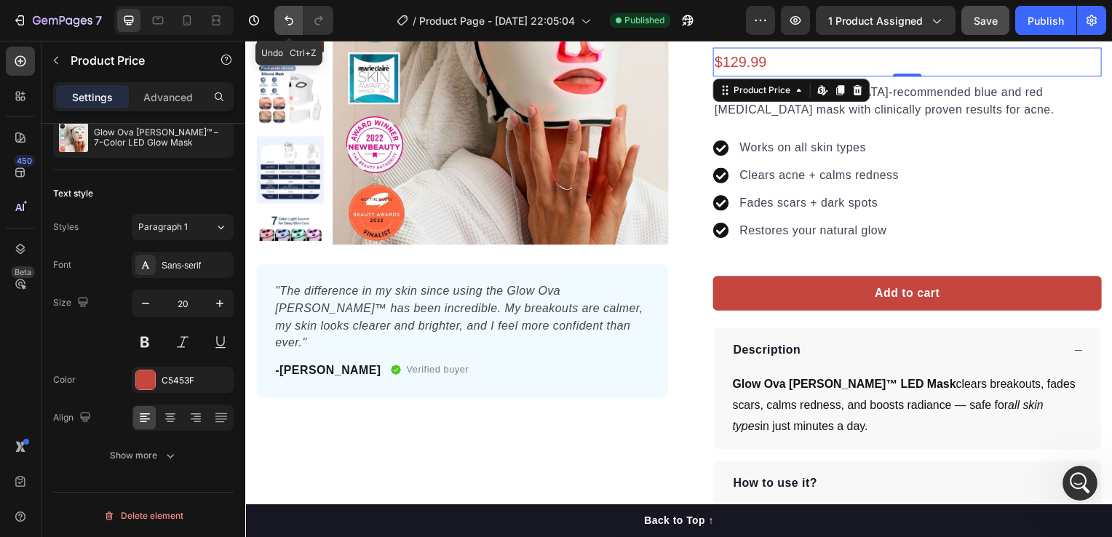
click at [286, 19] on icon "Undo/Redo" at bounding box center [289, 20] width 9 height 9
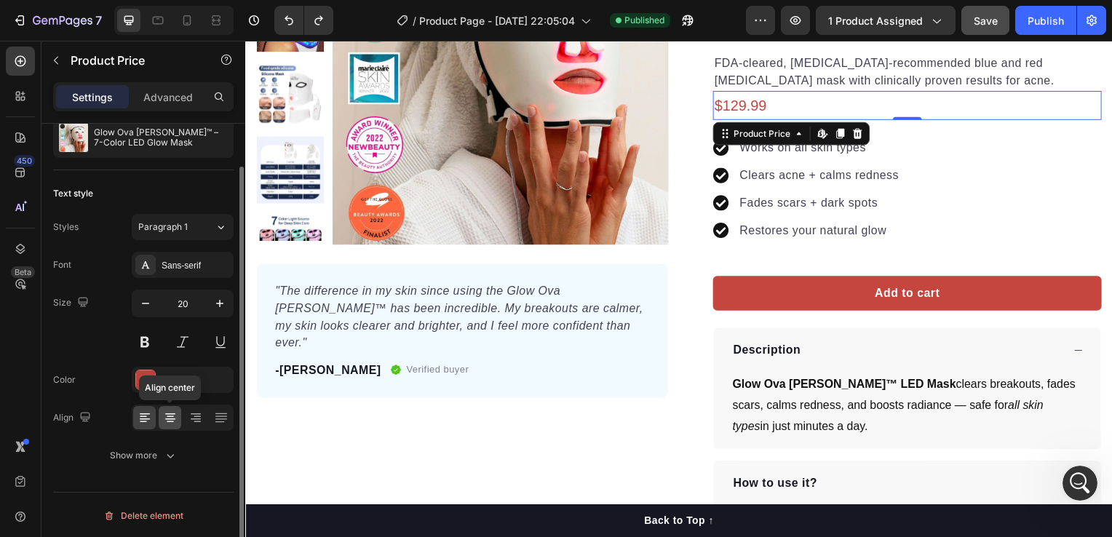
click at [169, 419] on icon at bounding box center [170, 419] width 10 height 1
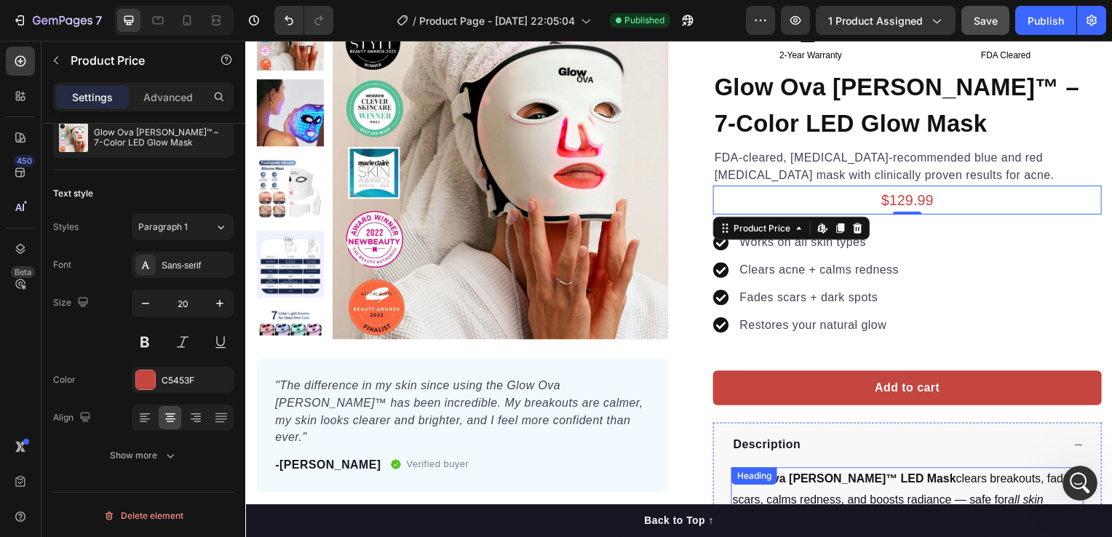
scroll to position [95, 0]
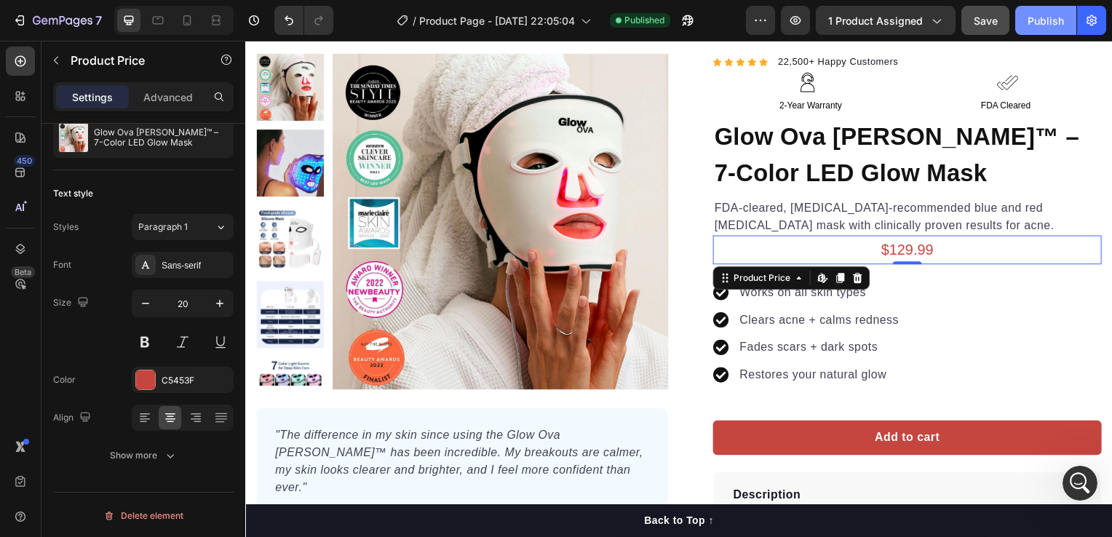
click at [1037, 15] on div "Publish" at bounding box center [1046, 20] width 36 height 15
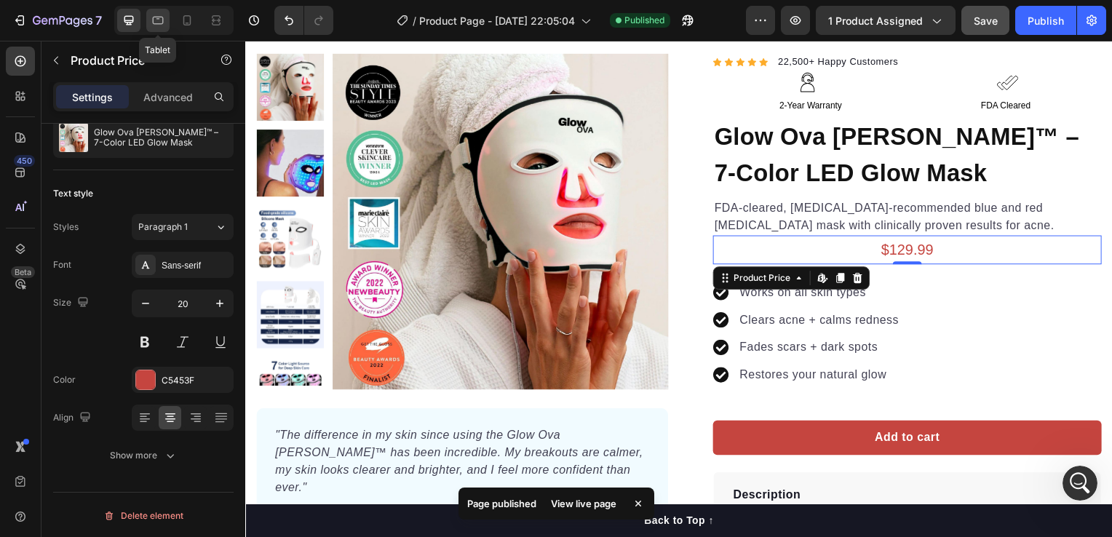
click at [161, 16] on icon at bounding box center [158, 20] width 15 height 15
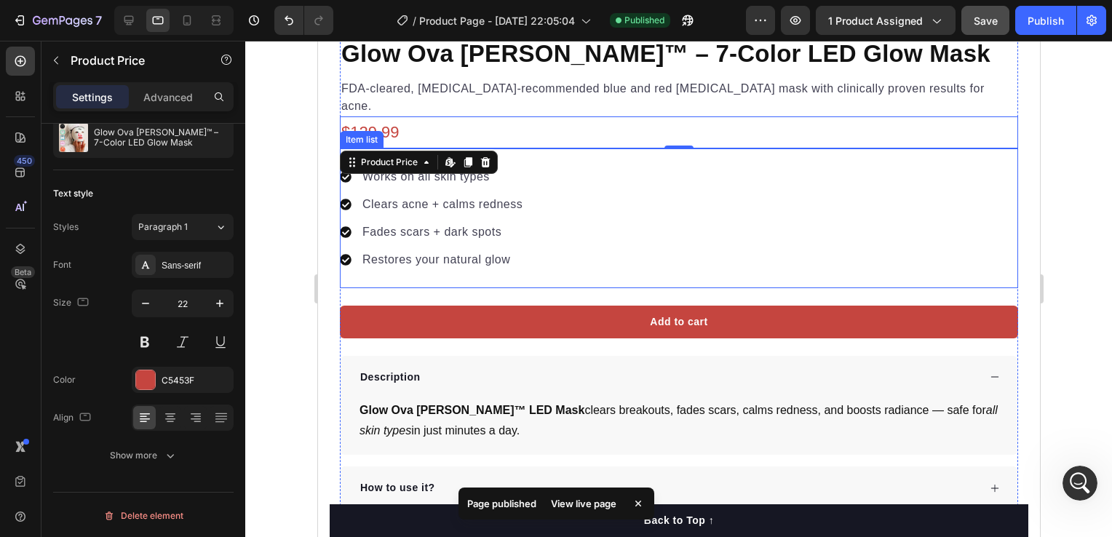
scroll to position [895, 0]
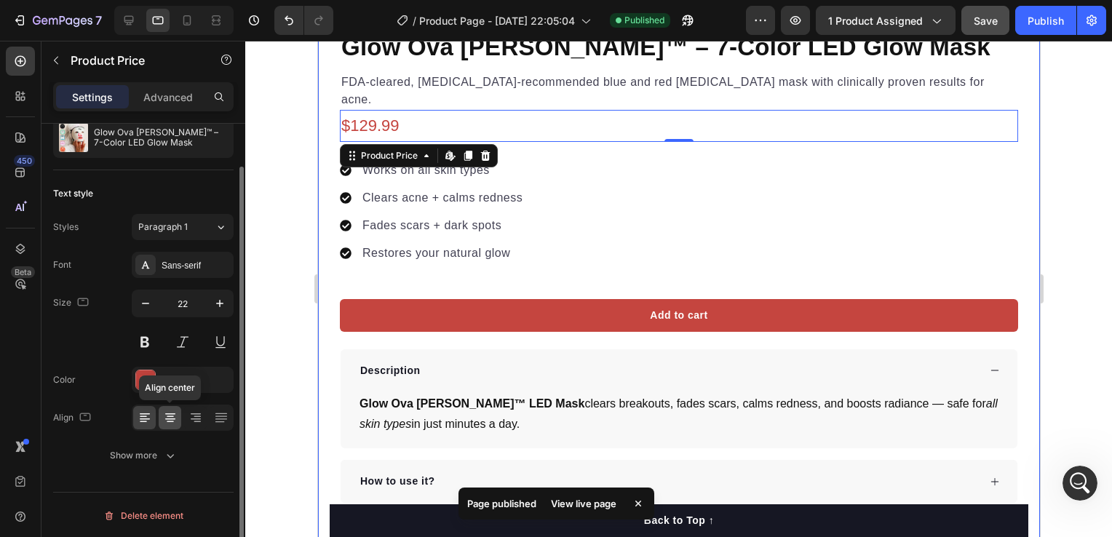
click at [166, 424] on div at bounding box center [170, 417] width 23 height 23
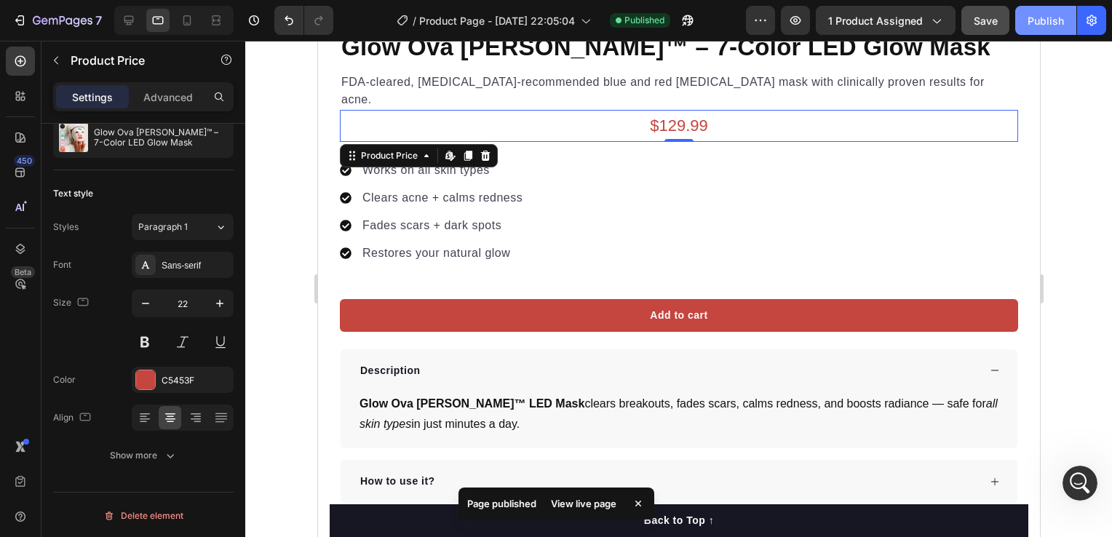
click at [1045, 25] on div "Publish" at bounding box center [1046, 20] width 36 height 15
click at [189, 23] on icon at bounding box center [187, 20] width 15 height 15
type input "20"
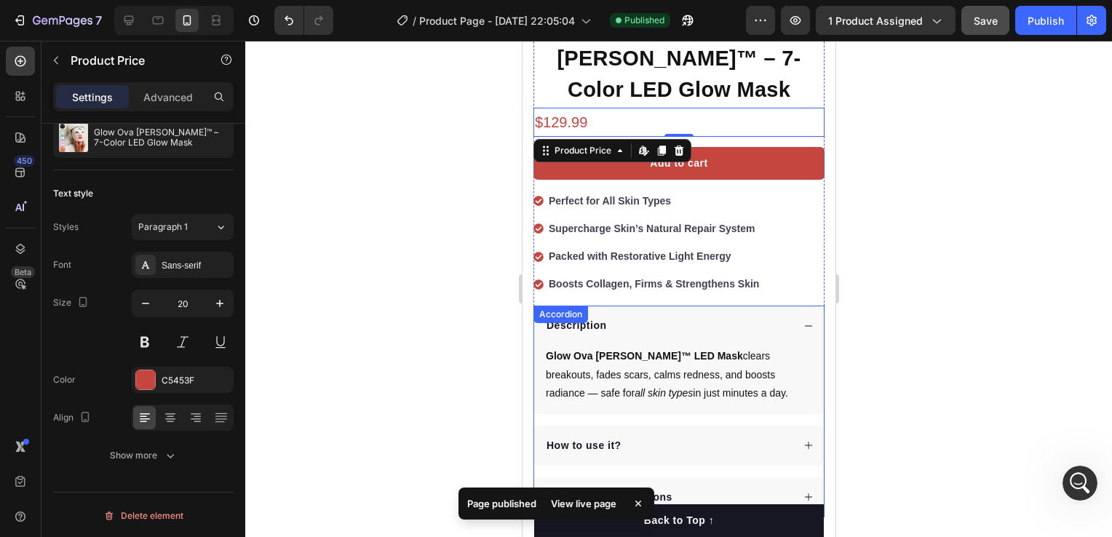
scroll to position [434, 0]
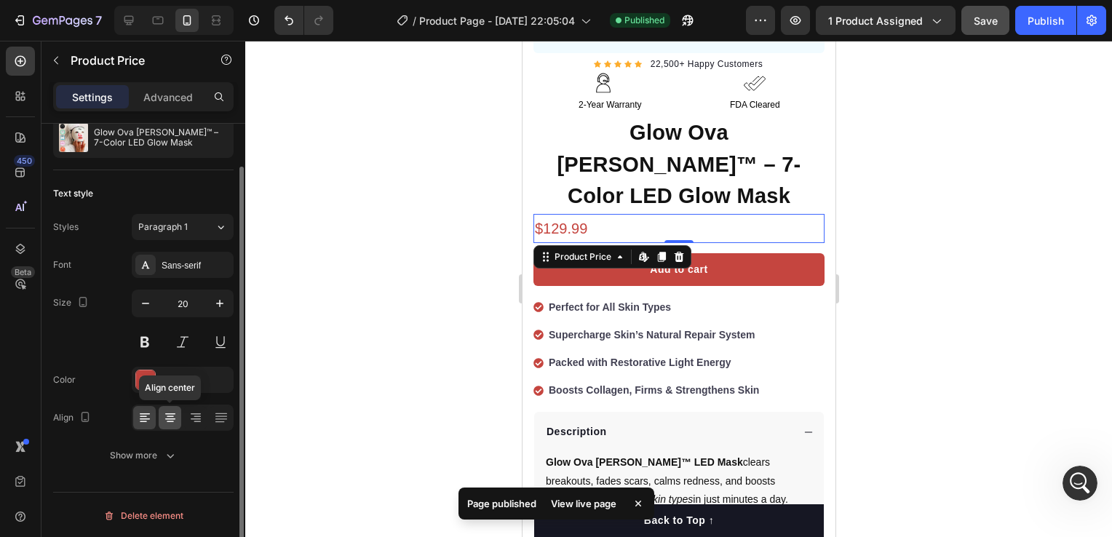
click at [170, 411] on icon at bounding box center [170, 418] width 15 height 15
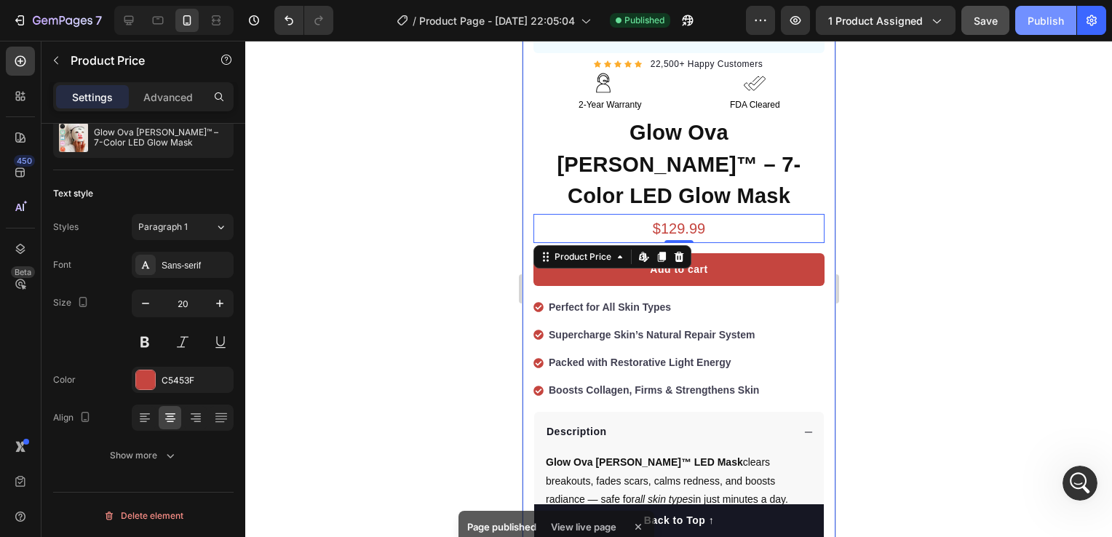
click at [1043, 17] on div "Publish" at bounding box center [1046, 20] width 36 height 15
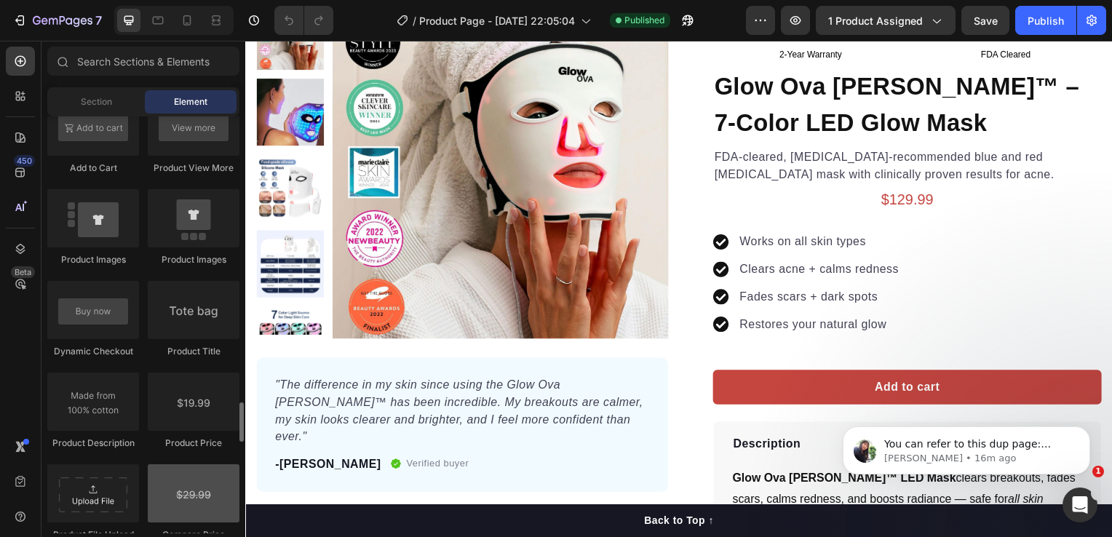
scroll to position [2330, 0]
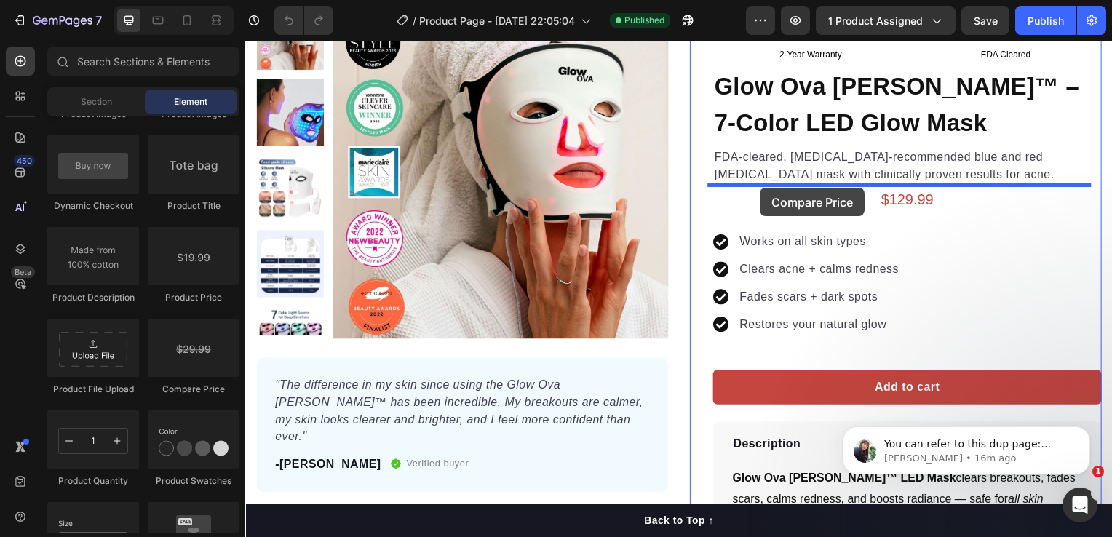
drag, startPoint x: 442, startPoint y: 398, endPoint x: 764, endPoint y: 189, distance: 383.3
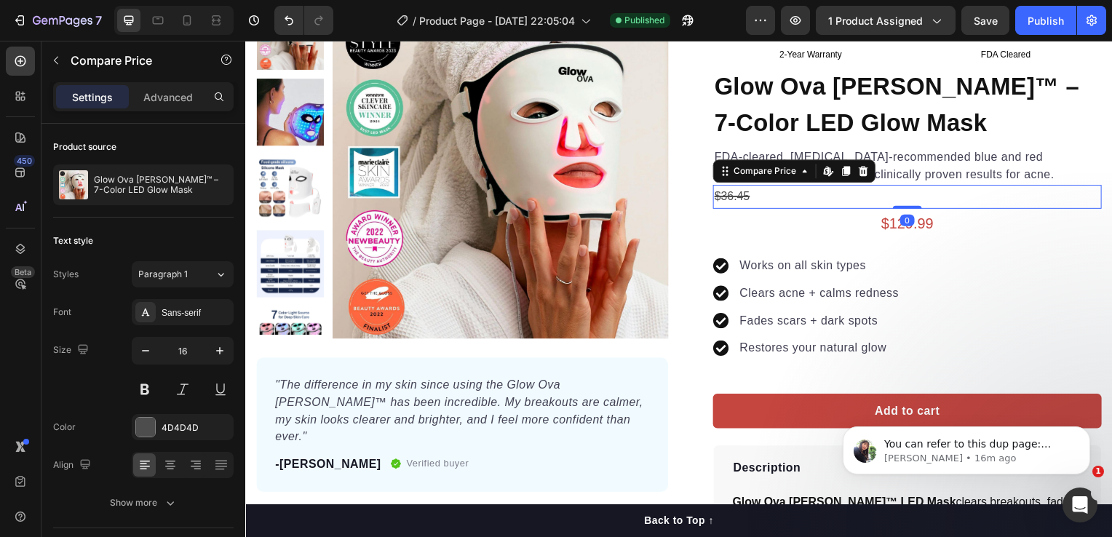
click at [786, 194] on div "$36.45" at bounding box center [912, 198] width 392 height 24
click at [869, 220] on div "$129.99" at bounding box center [912, 224] width 392 height 29
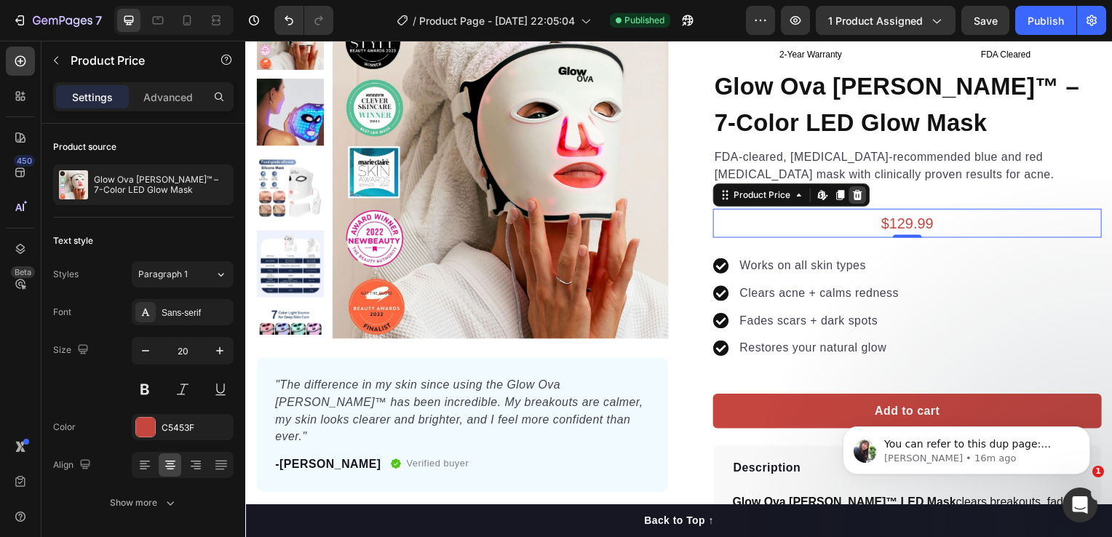
click at [858, 196] on icon at bounding box center [862, 196] width 9 height 10
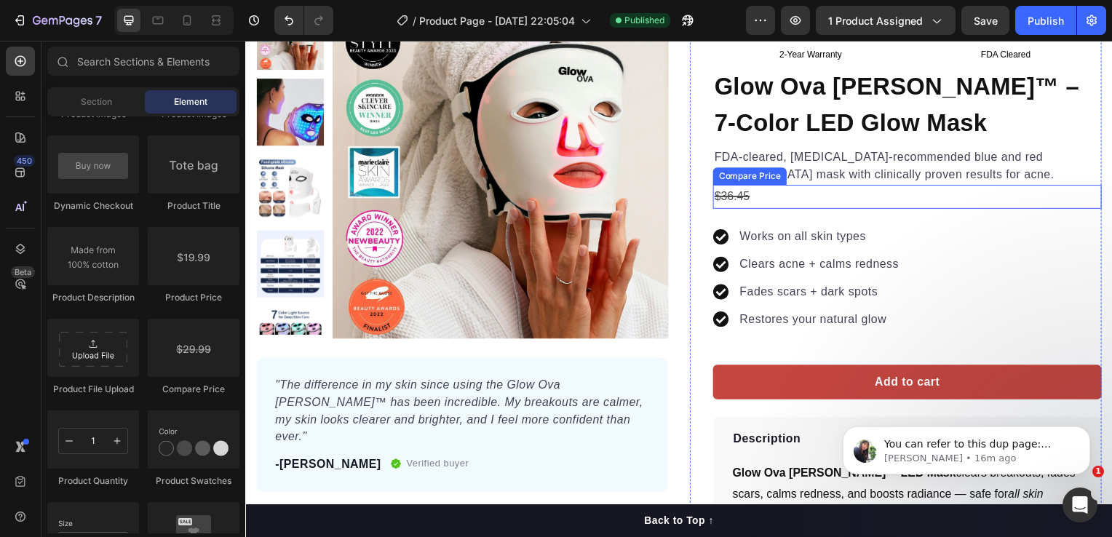
click at [845, 199] on div "$36.45" at bounding box center [912, 198] width 392 height 24
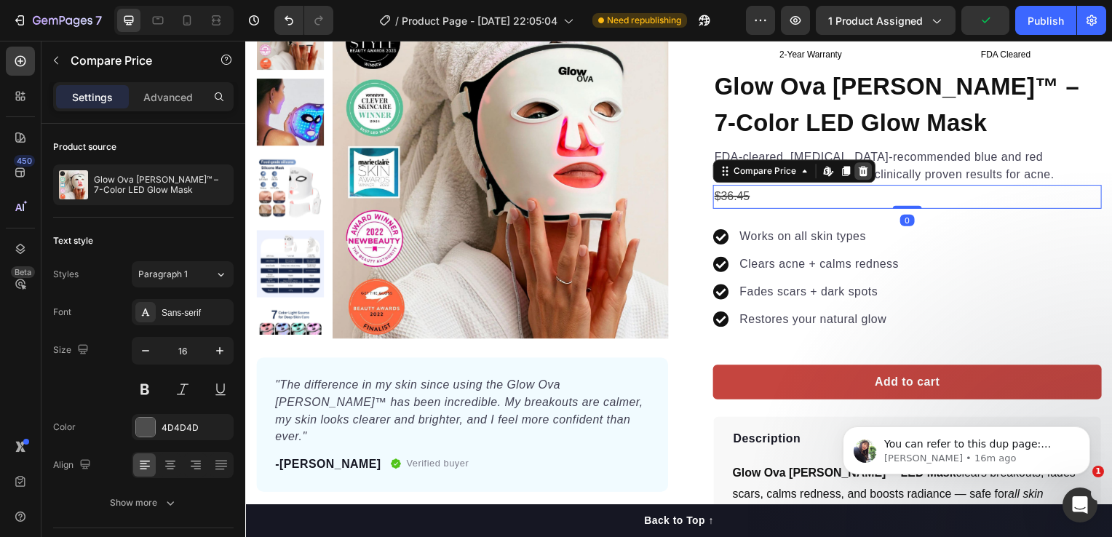
click at [862, 178] on icon at bounding box center [868, 173] width 12 height 12
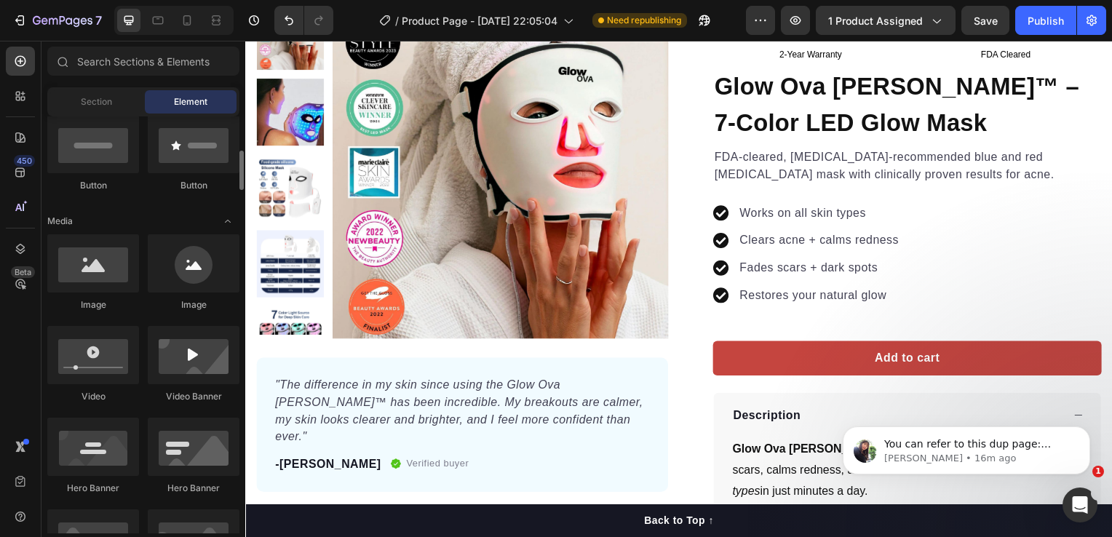
scroll to position [0, 0]
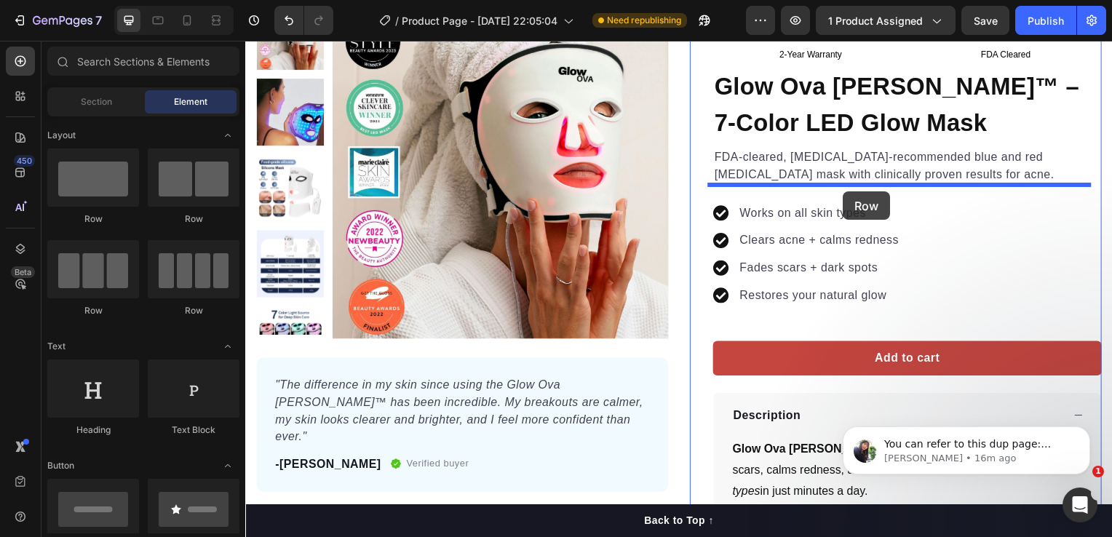
drag, startPoint x: 435, startPoint y: 221, endPoint x: 847, endPoint y: 193, distance: 413.0
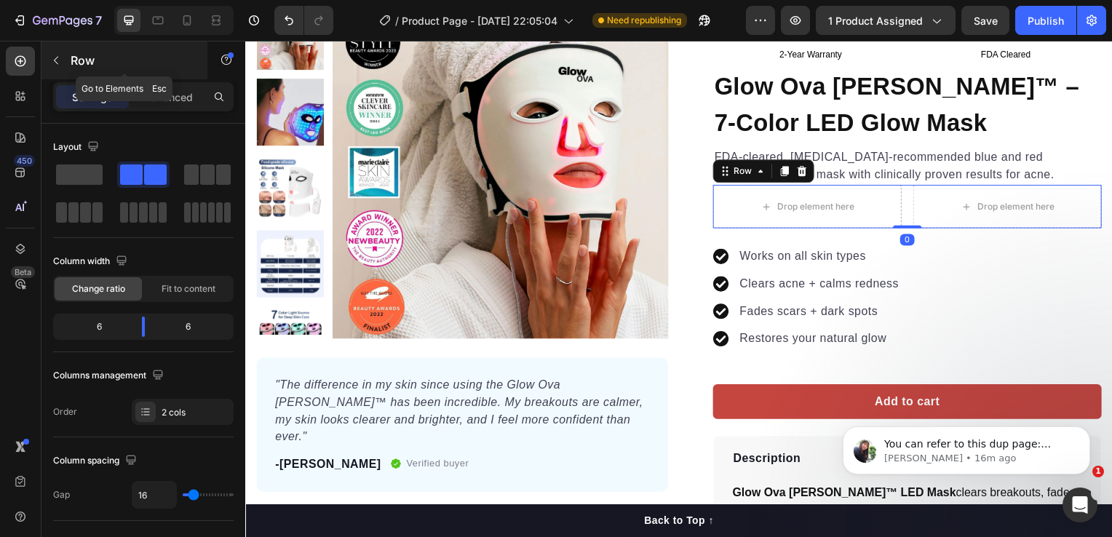
click at [56, 52] on button "button" at bounding box center [55, 60] width 23 height 23
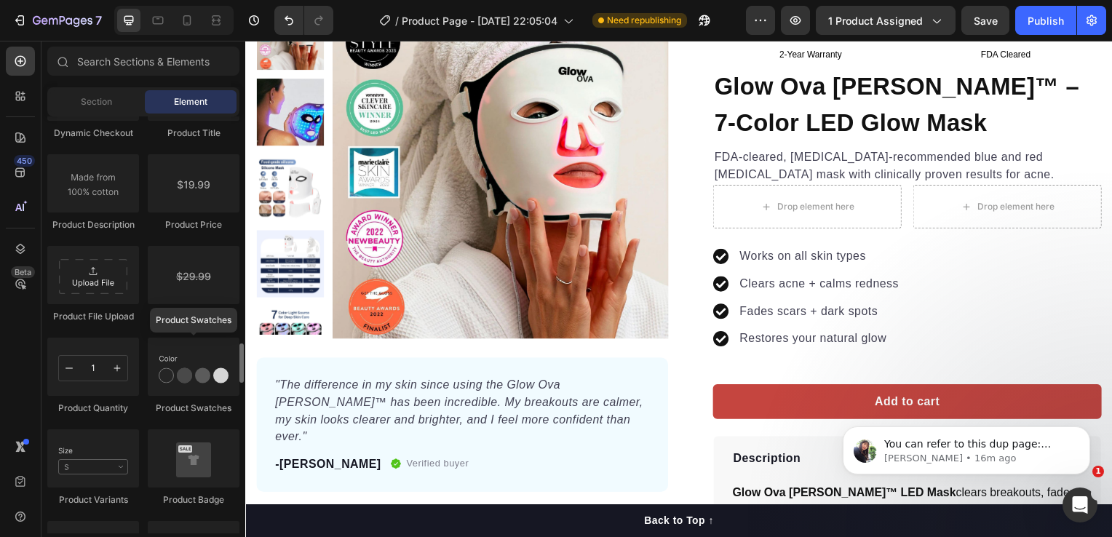
scroll to position [2330, 0]
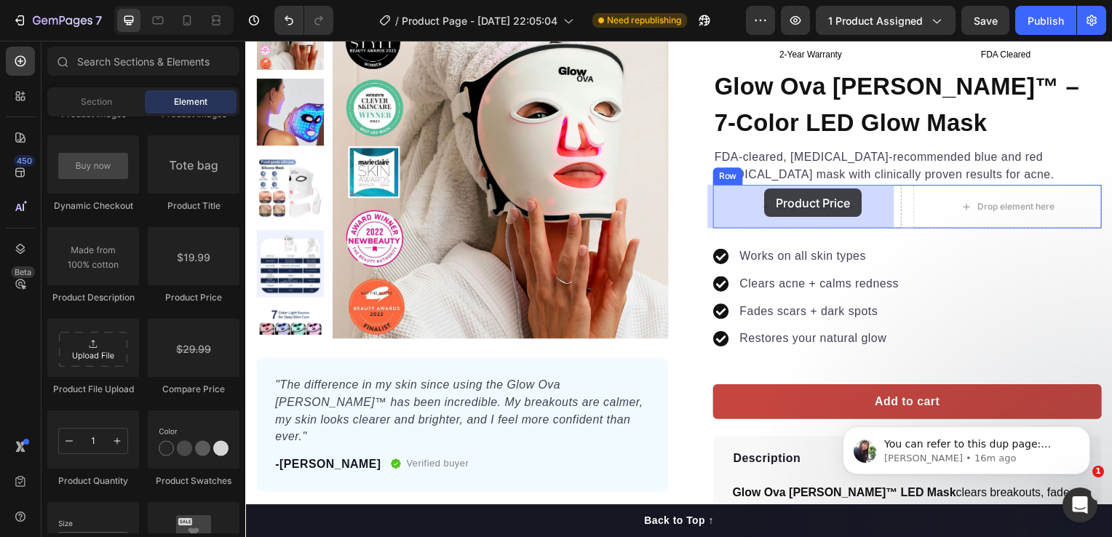
drag, startPoint x: 431, startPoint y: 294, endPoint x: 768, endPoint y: 190, distance: 352.8
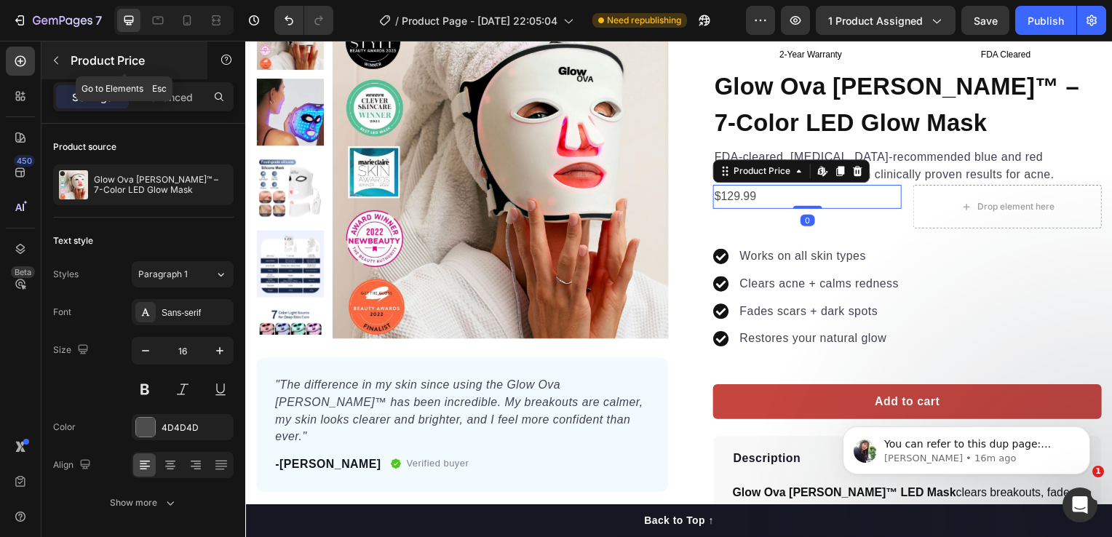
click at [58, 55] on icon "button" at bounding box center [56, 61] width 12 height 12
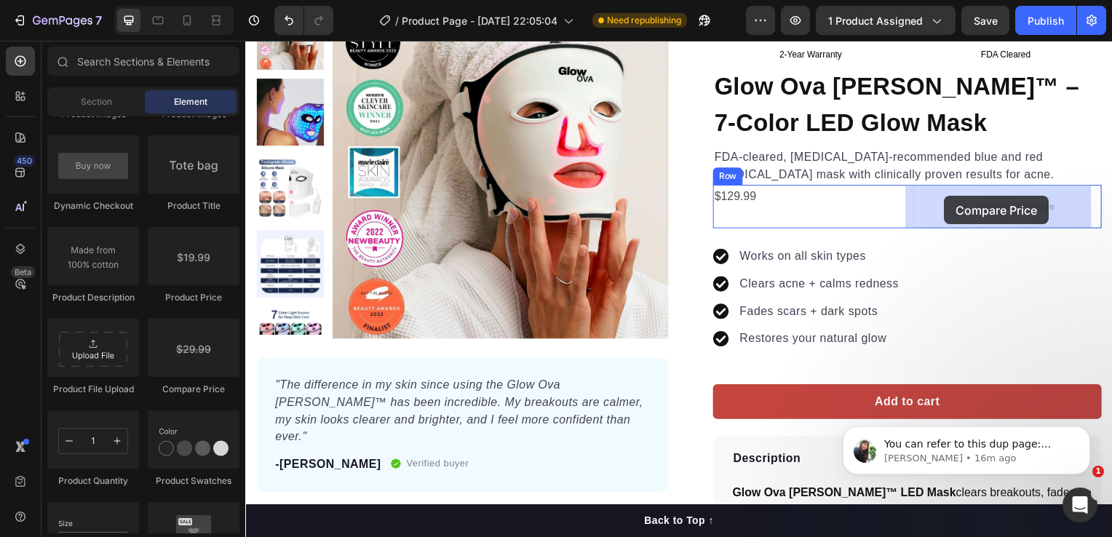
drag, startPoint x: 433, startPoint y: 387, endPoint x: 948, endPoint y: 197, distance: 548.4
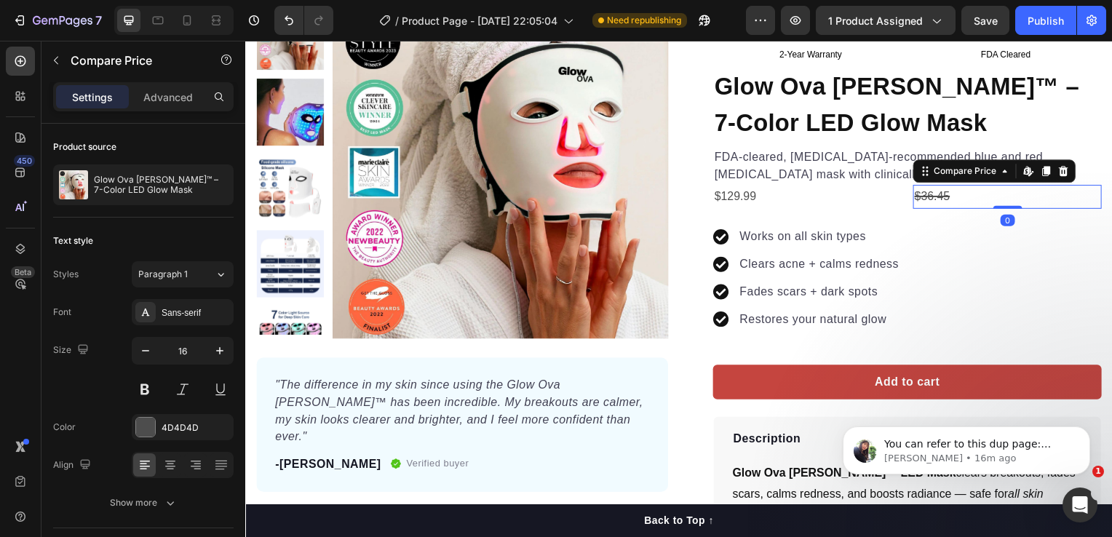
click at [934, 197] on div "$36.45" at bounding box center [1013, 198] width 190 height 24
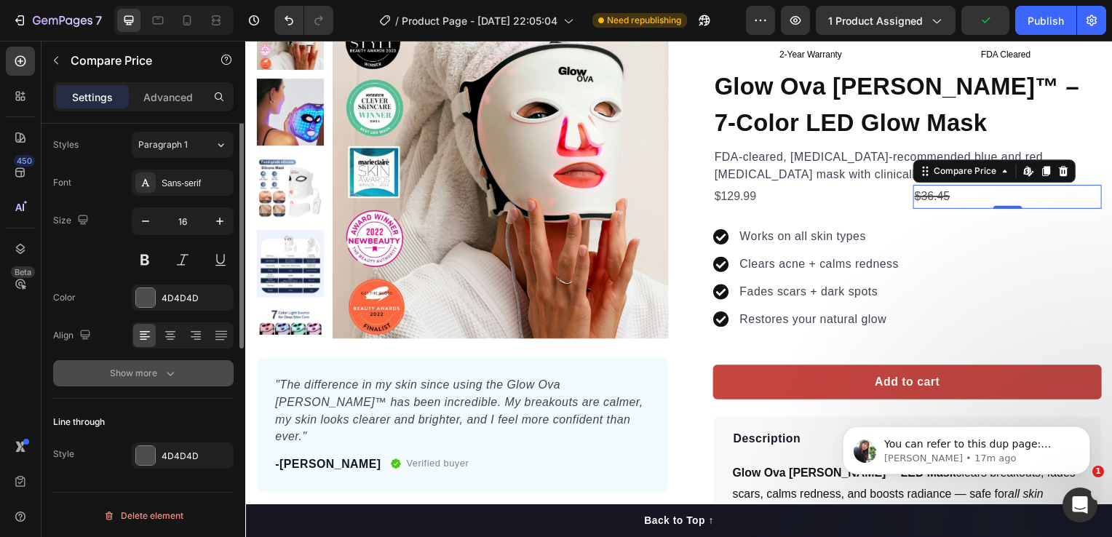
scroll to position [0, 0]
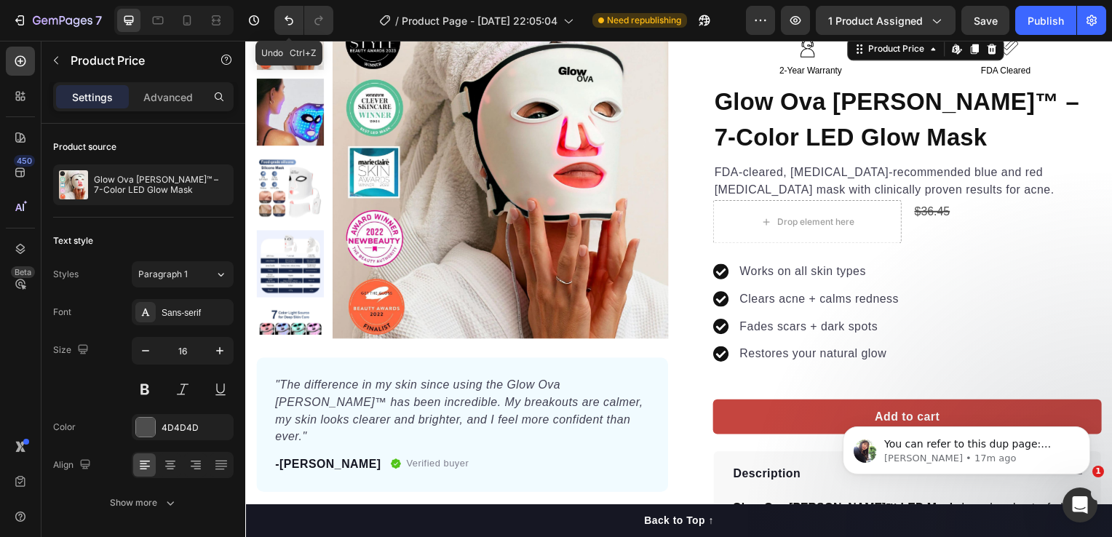
drag, startPoint x: 284, startPoint y: 20, endPoint x: 274, endPoint y: 34, distance: 17.4
click at [284, 19] on icon "Undo/Redo" at bounding box center [289, 20] width 15 height 15
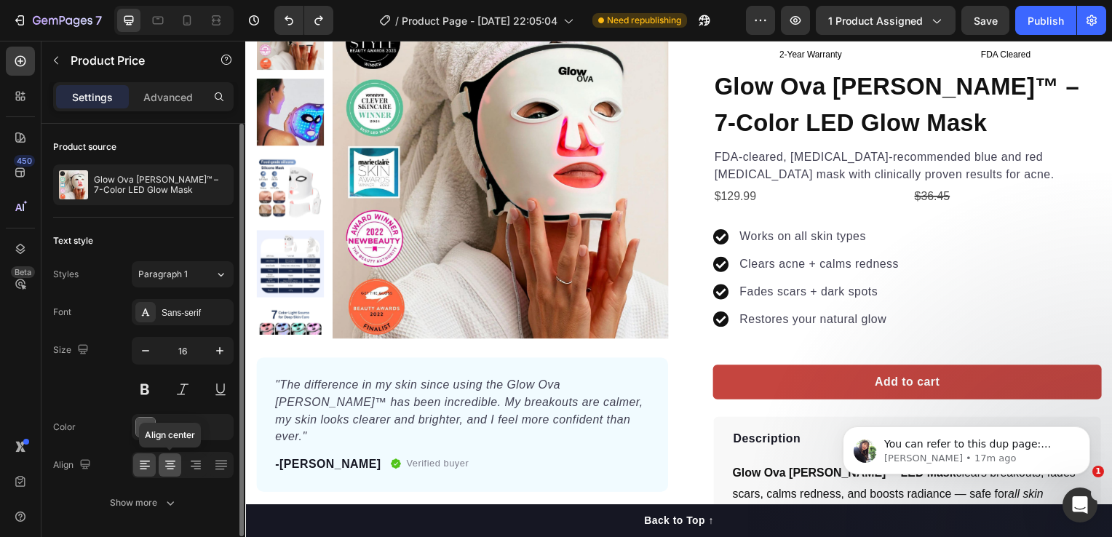
click at [172, 458] on icon at bounding box center [170, 465] width 15 height 15
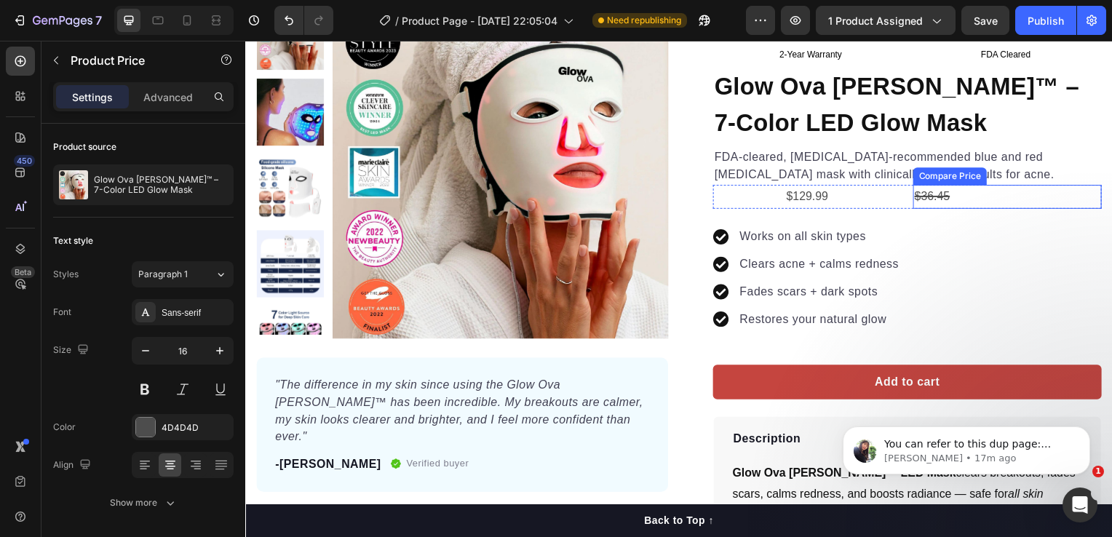
click at [940, 197] on div "$36.45" at bounding box center [1013, 198] width 190 height 24
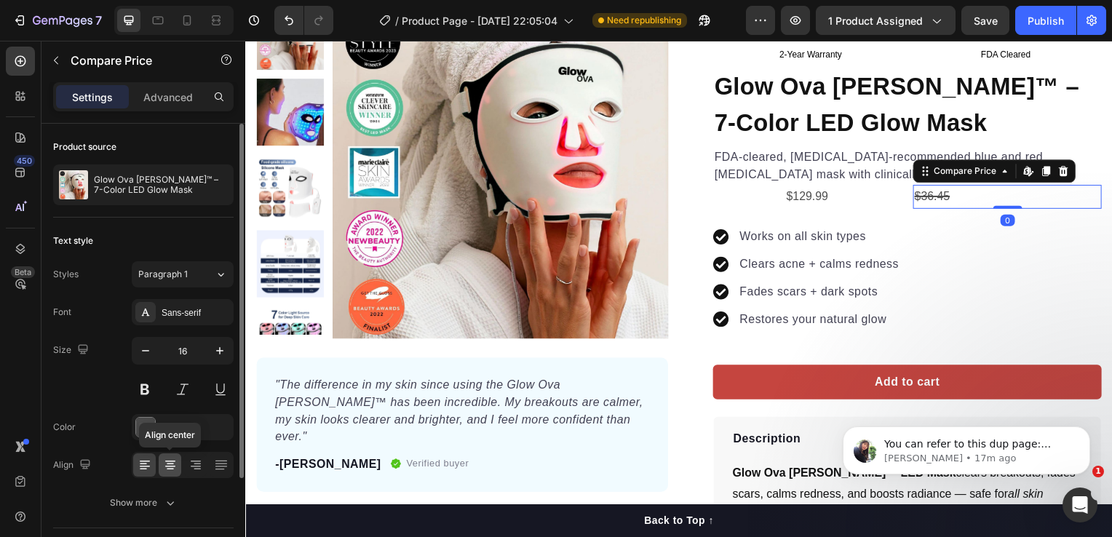
click at [171, 464] on icon at bounding box center [170, 465] width 15 height 15
click at [151, 466] on icon at bounding box center [145, 465] width 15 height 15
click at [193, 462] on icon at bounding box center [196, 465] width 15 height 15
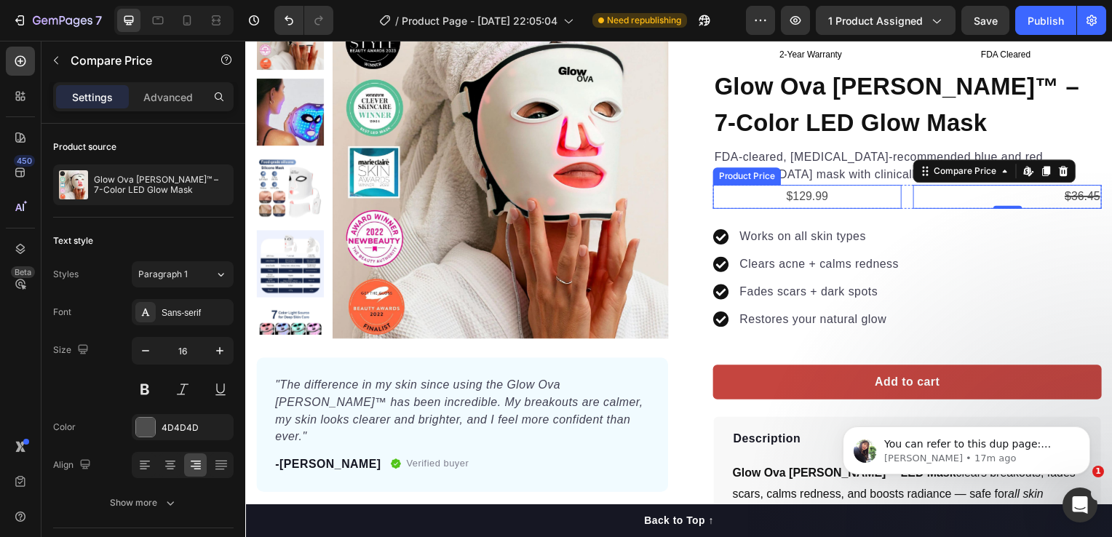
click at [814, 200] on div "$129.99" at bounding box center [811, 198] width 190 height 24
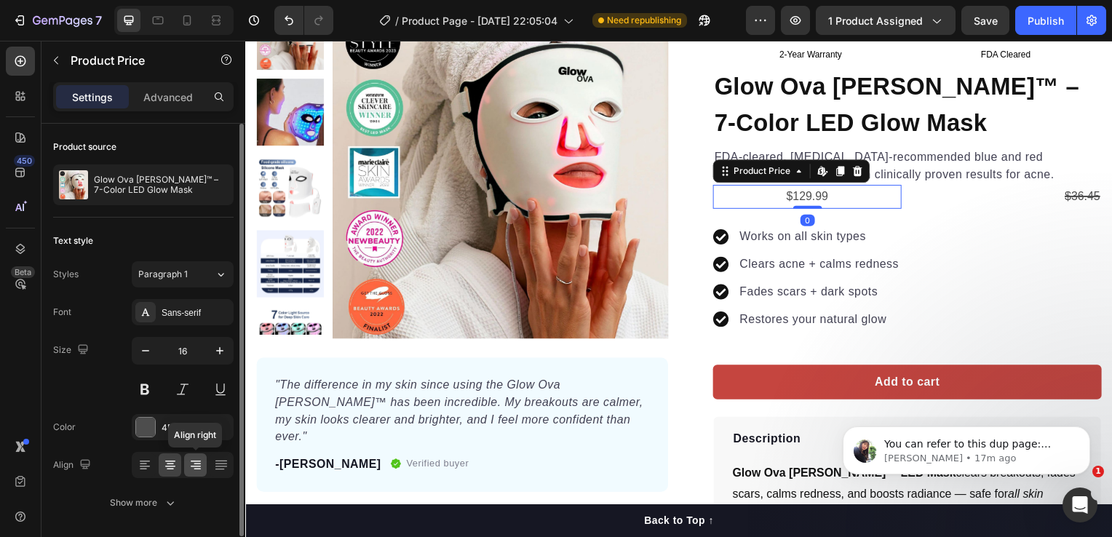
click at [195, 462] on icon at bounding box center [196, 465] width 15 height 15
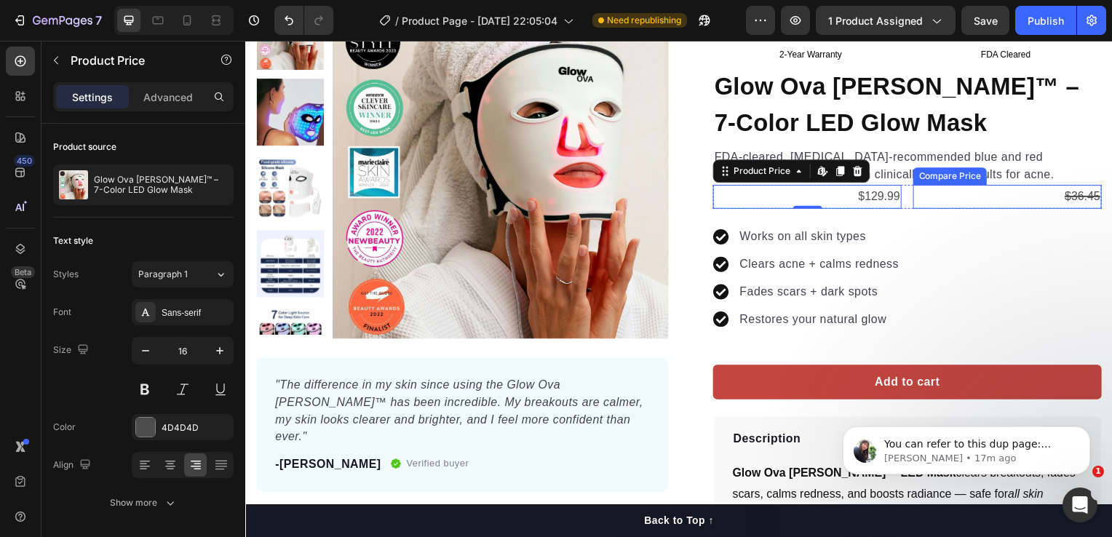
click at [967, 194] on div "$36.45" at bounding box center [1013, 198] width 190 height 24
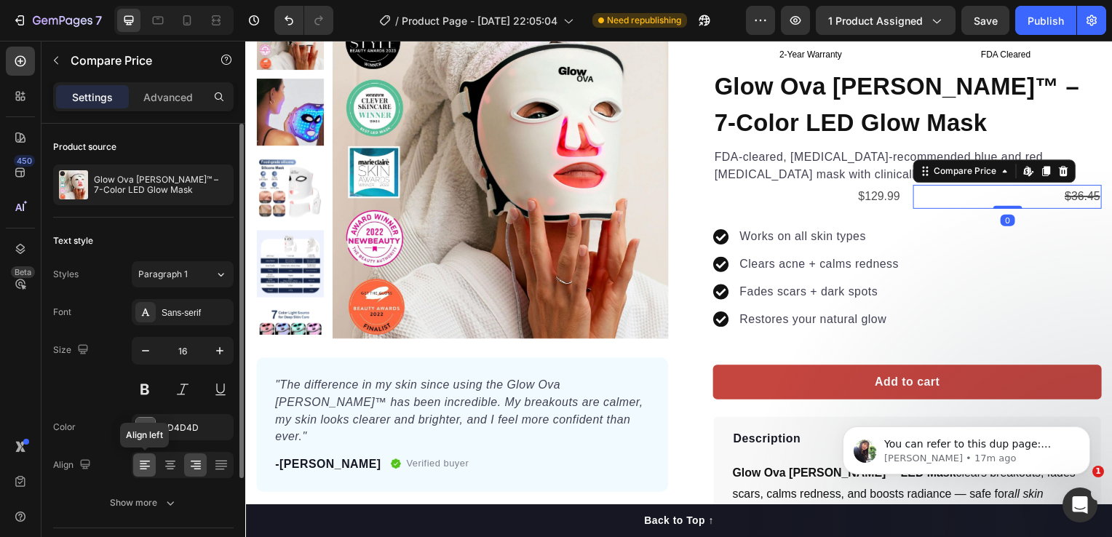
click at [145, 461] on icon at bounding box center [145, 461] width 10 height 1
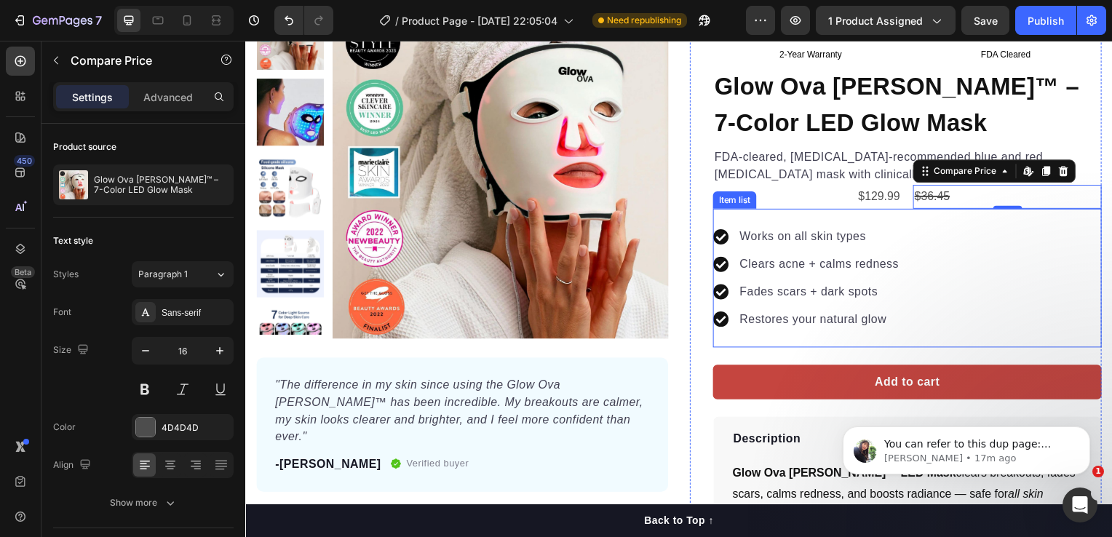
click at [968, 215] on div "Works on all skin types Clears acne + calms redness Fades scars + dark spots Re…" at bounding box center [912, 280] width 392 height 140
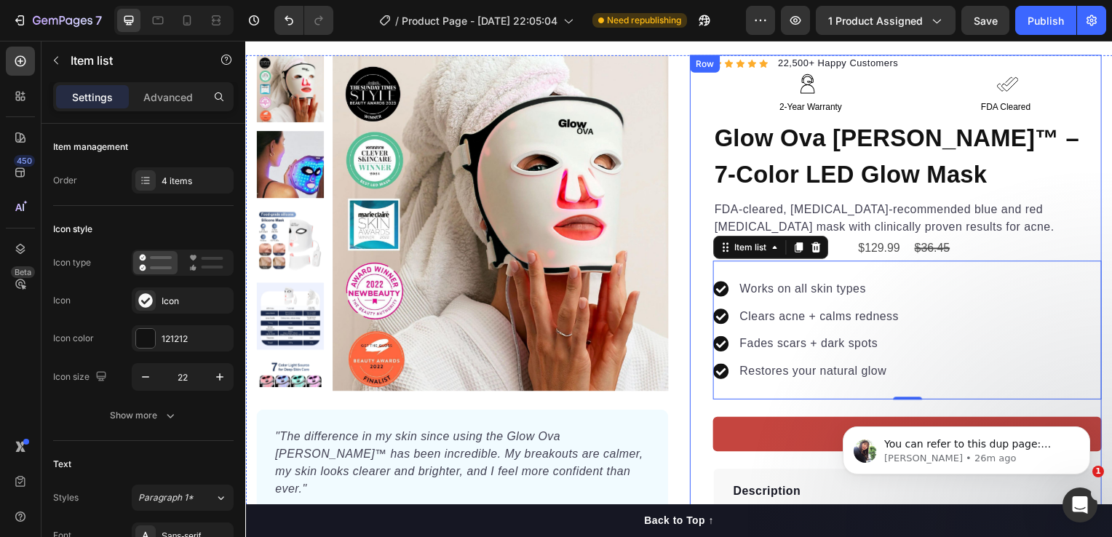
scroll to position [146, 0]
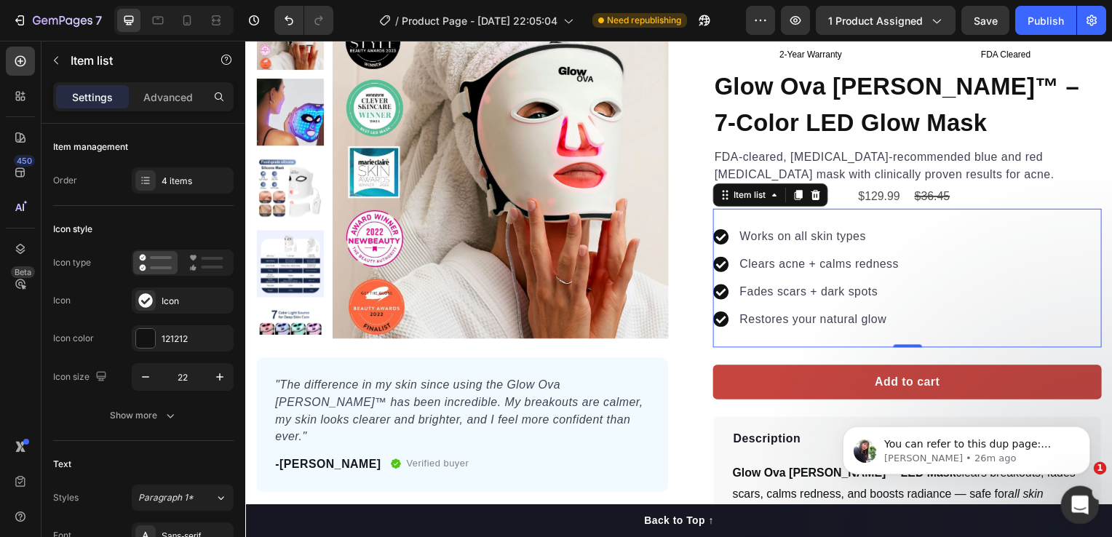
click at [1071, 493] on icon "Open Intercom Messenger" at bounding box center [1079, 503] width 24 height 24
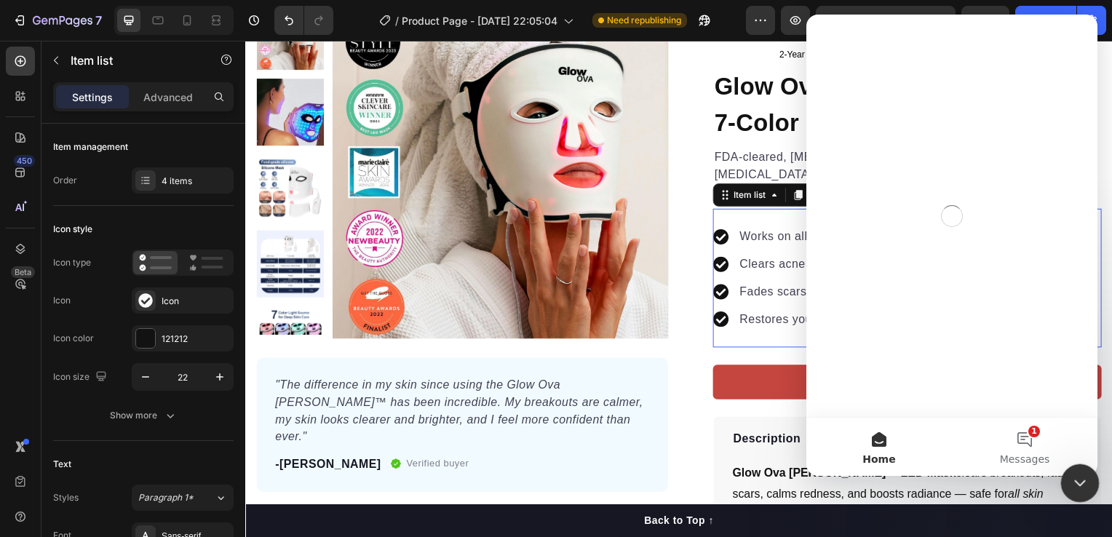
scroll to position [0, 0]
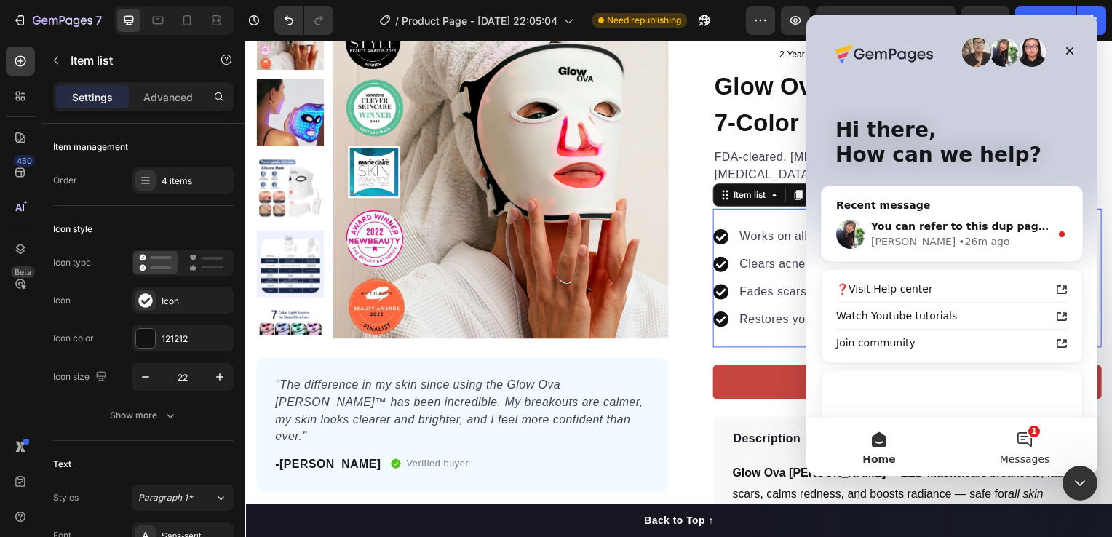
click at [1035, 427] on button "1 Messages" at bounding box center [1025, 447] width 146 height 58
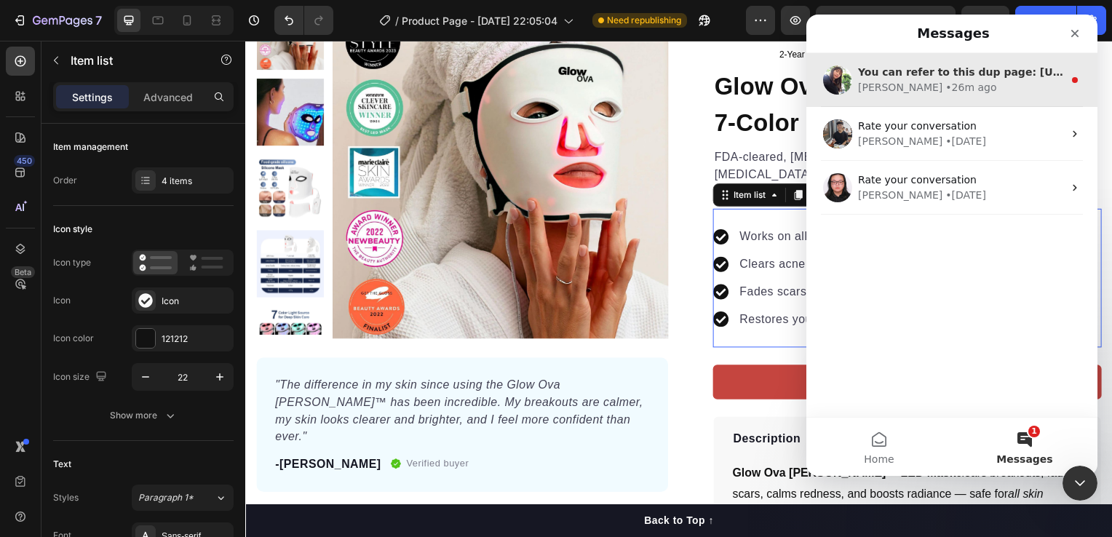
drag, startPoint x: 932, startPoint y: 70, endPoint x: 934, endPoint y: 80, distance: 10.4
click at [933, 77] on span "You can refer to this dup page: [URL][DOMAIN_NAME][DOMAIN_NAME]" at bounding box center [1060, 72] width 405 height 12
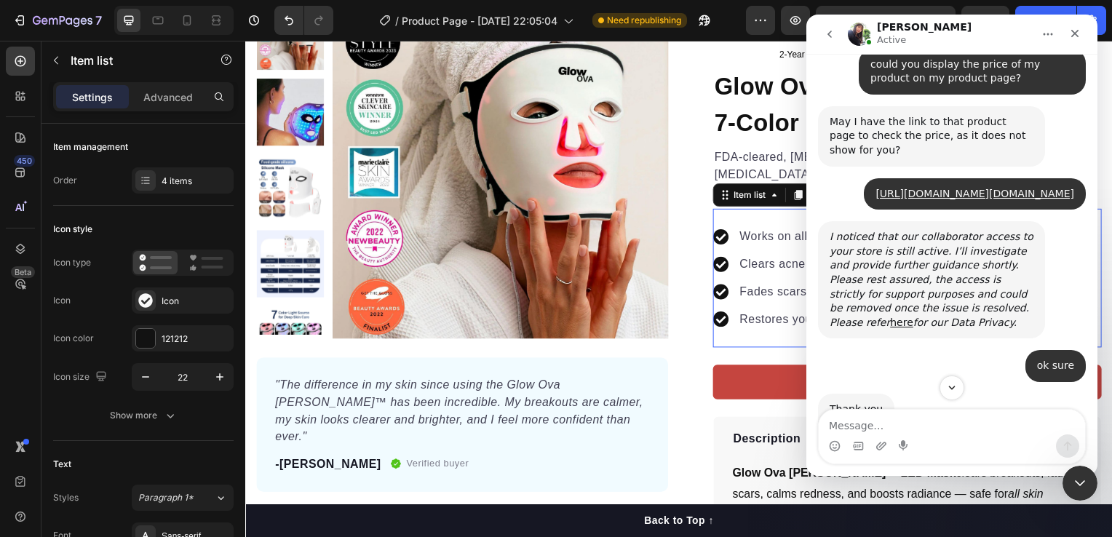
scroll to position [932, 0]
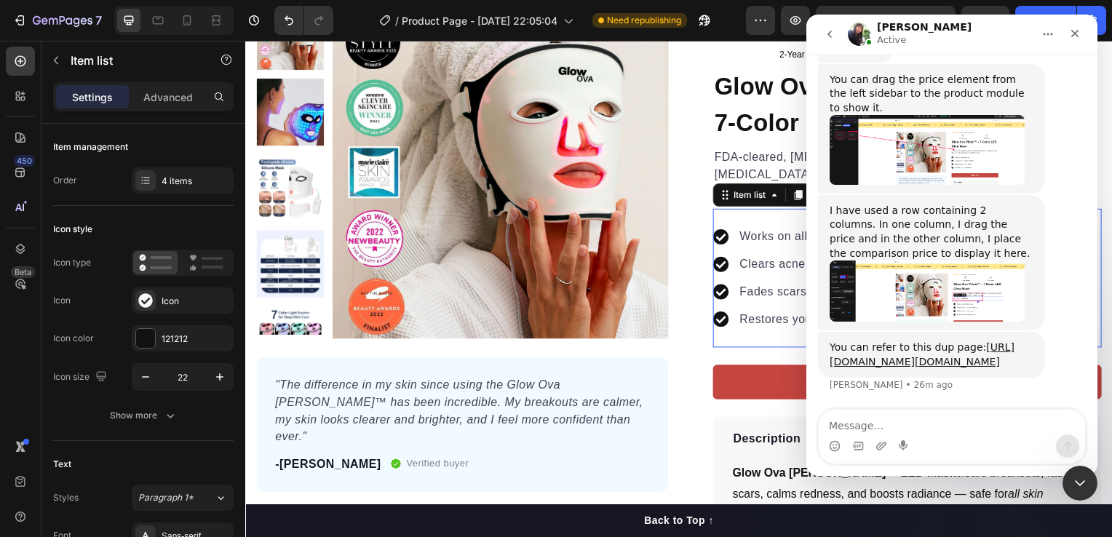
click at [904, 405] on div "You can refer to this dup page: [URL][DOMAIN_NAME][DOMAIN_NAME] [PERSON_NAME] •…" at bounding box center [952, 371] width 268 height 78
click at [910, 424] on textarea "Message…" at bounding box center [952, 422] width 266 height 25
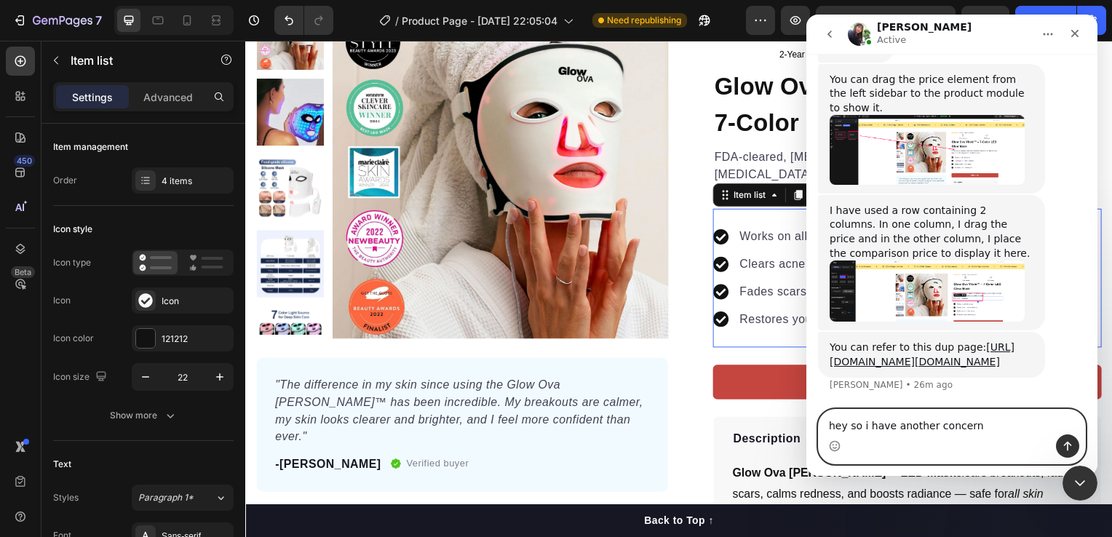
type textarea "hey so i have another concern"
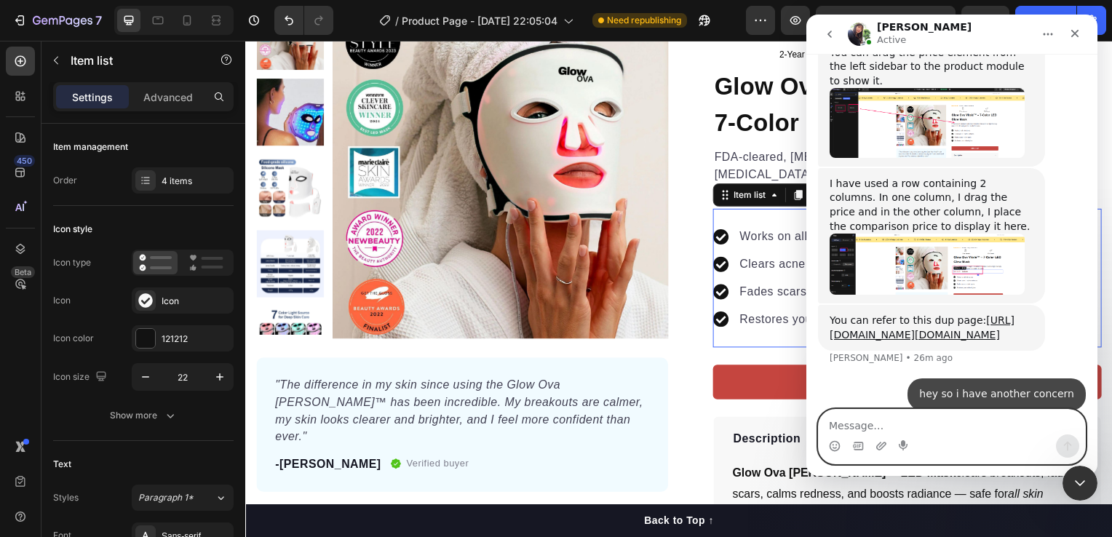
scroll to position [976, 0]
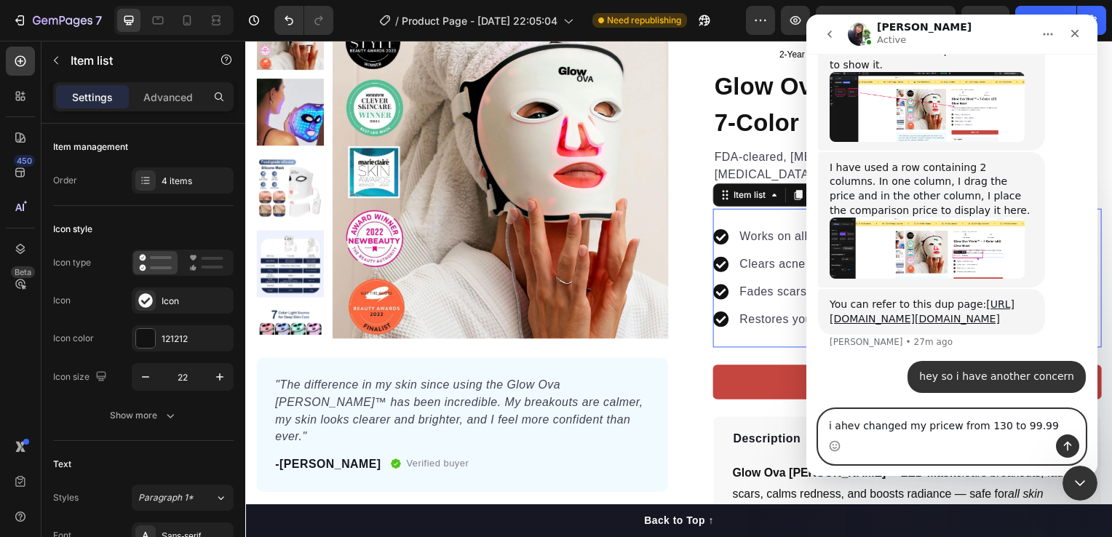
click at [986, 430] on textarea "i ahev changed my pricew from 130 to 99.99" at bounding box center [952, 422] width 266 height 25
click at [911, 442] on div "Intercom messenger" at bounding box center [952, 446] width 266 height 23
click at [1040, 423] on textarea "i have changed my pricew from 129.99 to 99.99" at bounding box center [952, 422] width 266 height 25
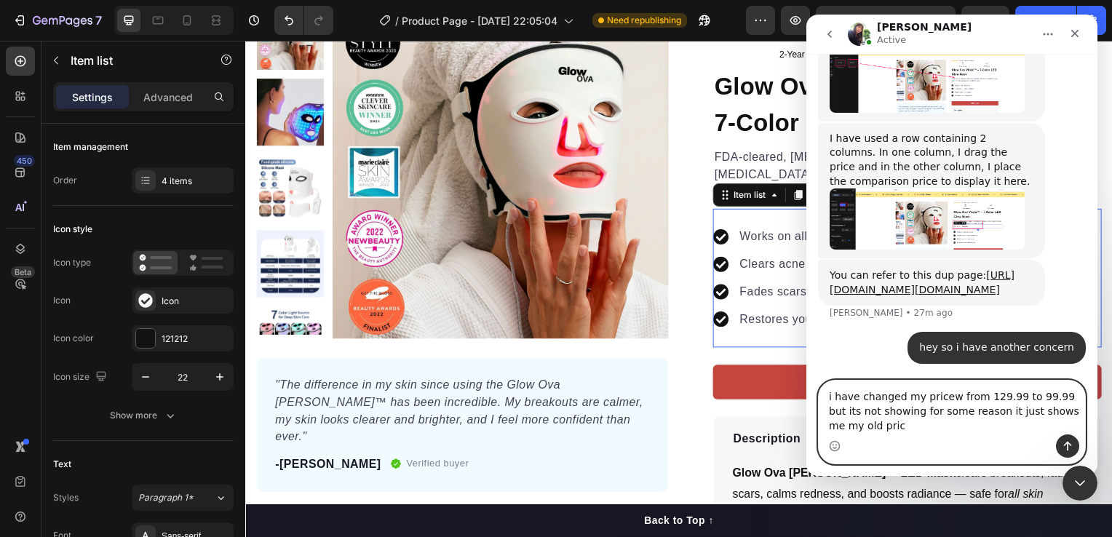
type textarea "i have changed my pricew from 129.99 to 99.99 but its not showing for some reas…"
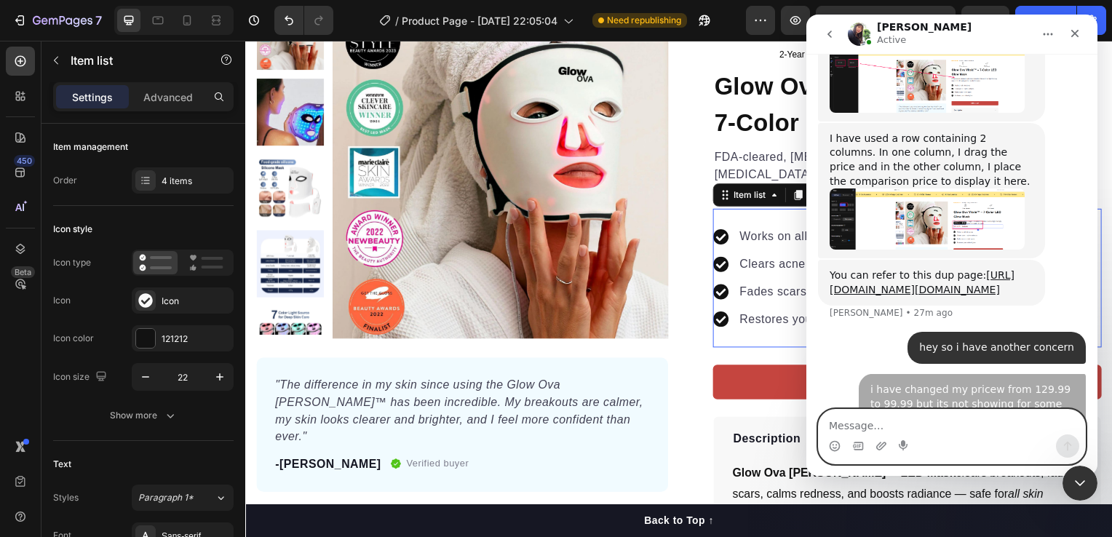
scroll to position [1037, 0]
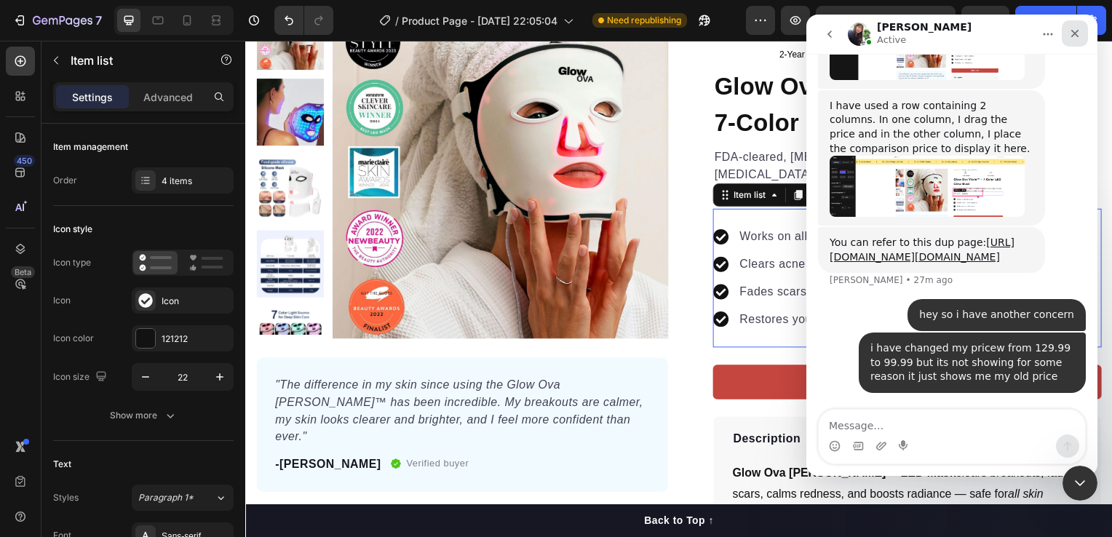
click at [1079, 31] on icon "Close" at bounding box center [1076, 34] width 12 height 12
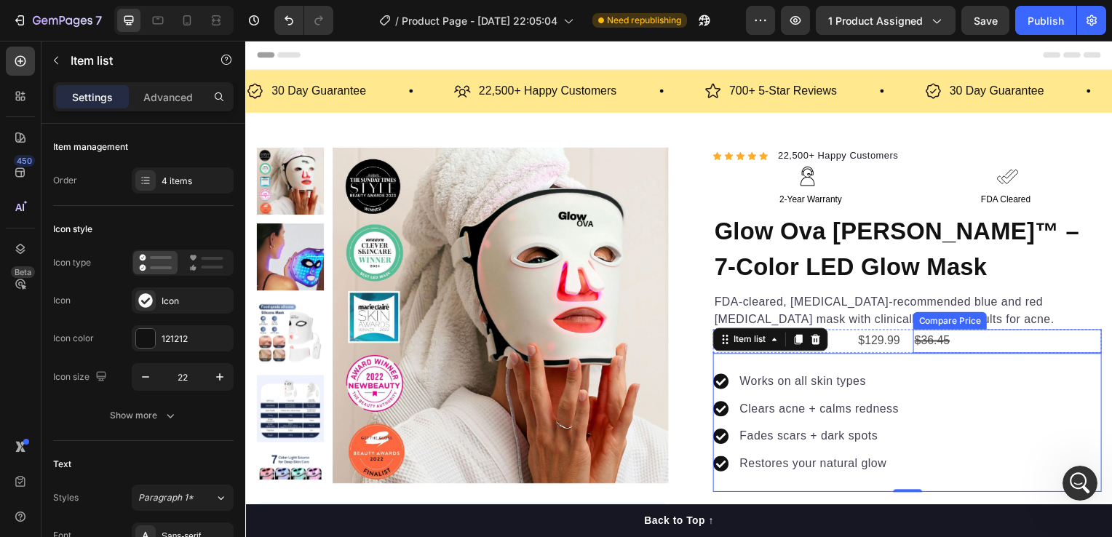
scroll to position [73, 0]
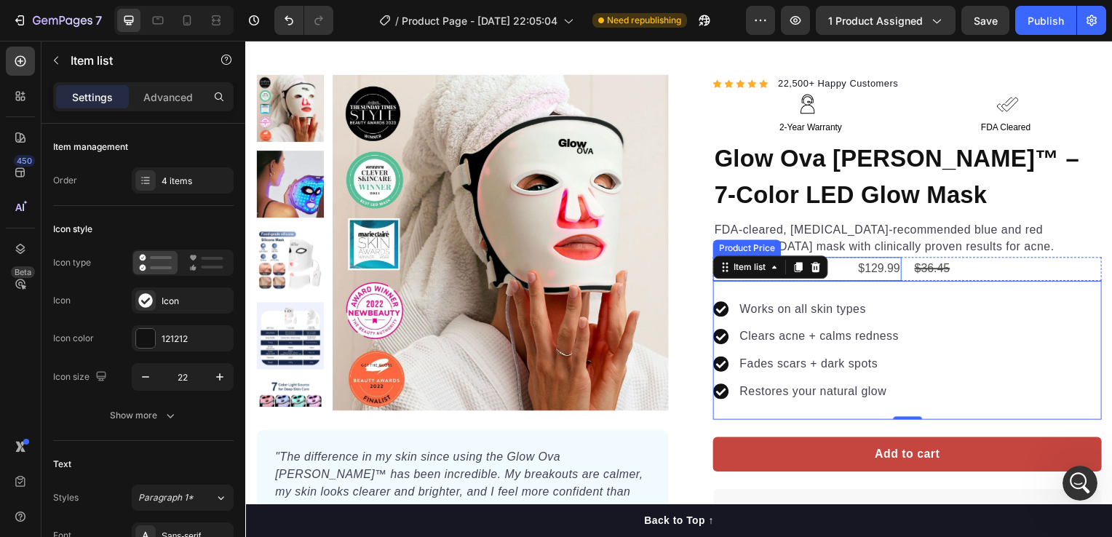
click at [880, 269] on div "$129.99" at bounding box center [811, 271] width 190 height 24
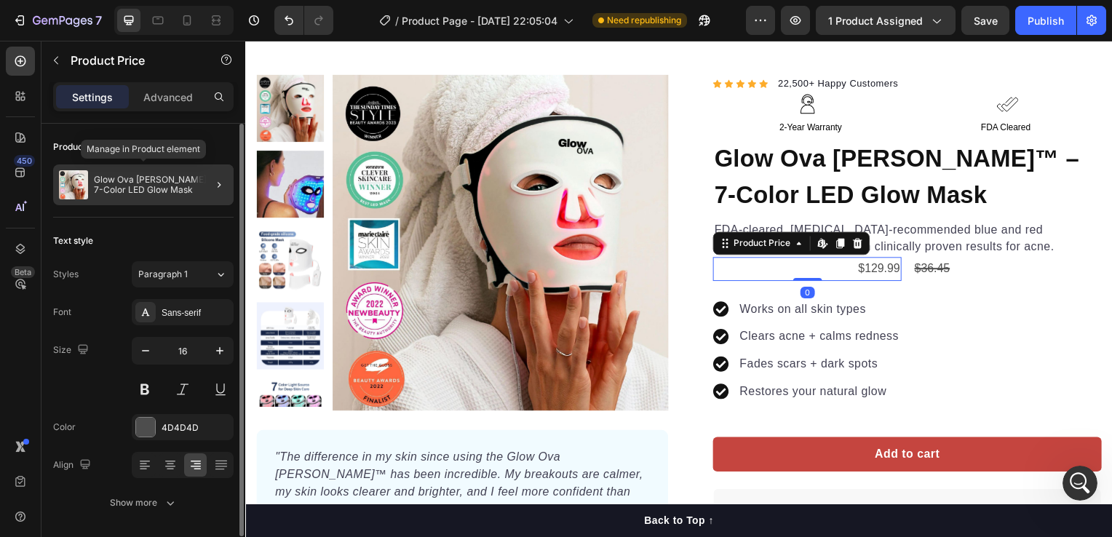
click at [181, 178] on p "Glow Ova [PERSON_NAME]™ – 7-Color LED Glow Mask" at bounding box center [161, 185] width 134 height 20
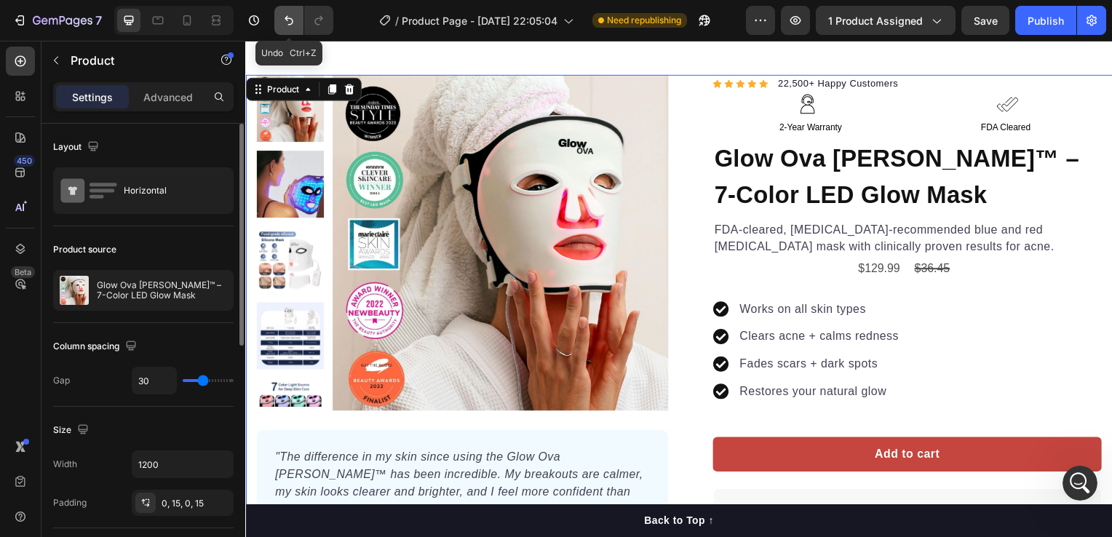
click at [290, 31] on button "Undo/Redo" at bounding box center [288, 20] width 29 height 29
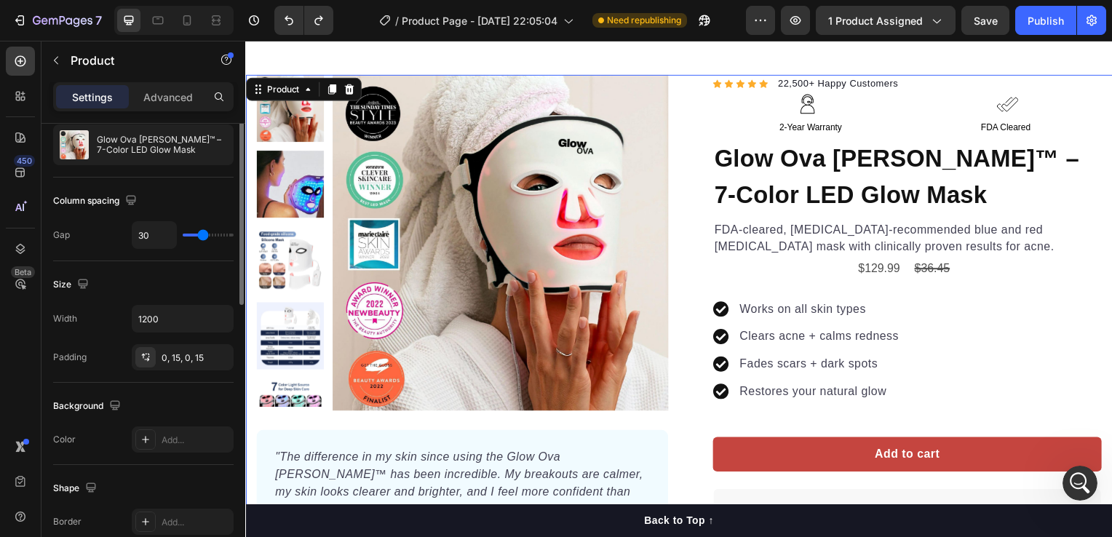
scroll to position [0, 0]
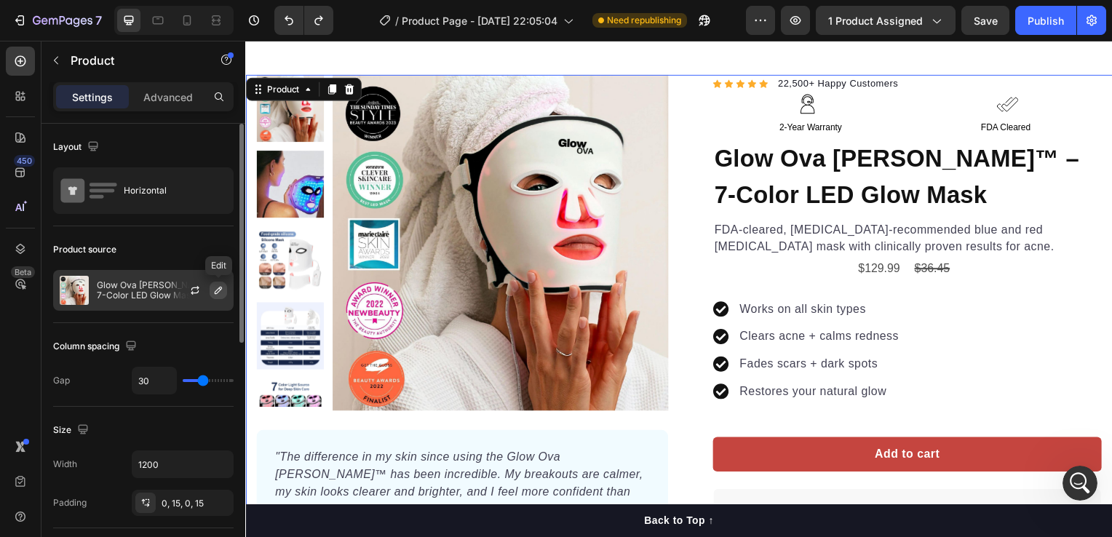
click at [217, 293] on icon "button" at bounding box center [218, 290] width 7 height 7
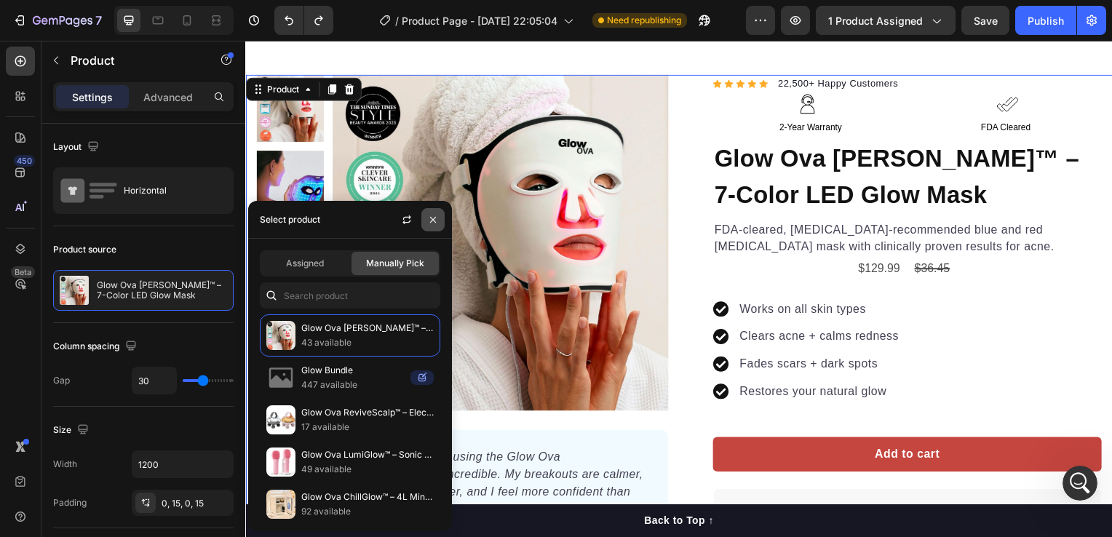
click at [430, 217] on icon "button" at bounding box center [433, 220] width 12 height 12
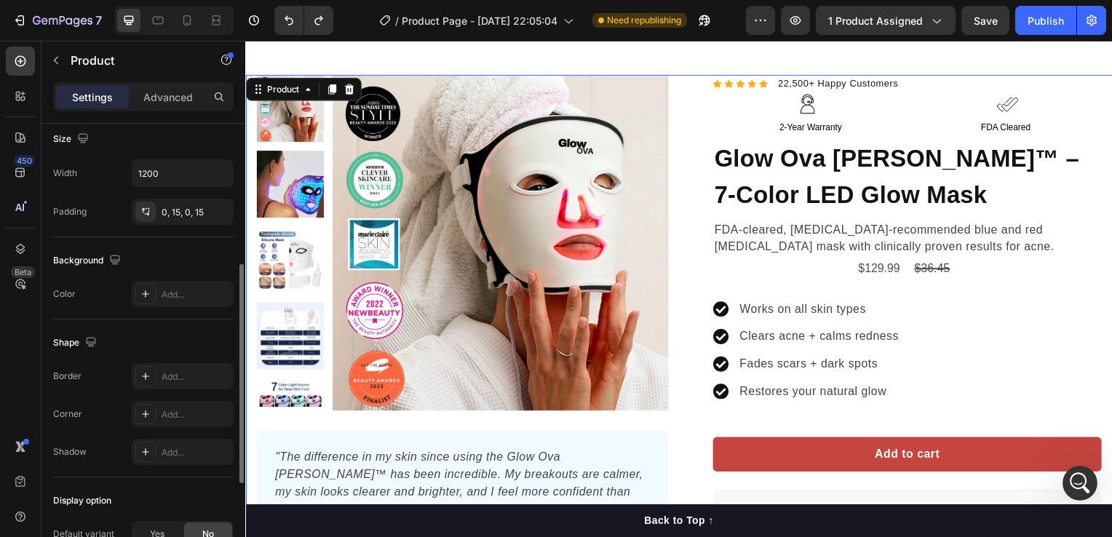
scroll to position [489, 0]
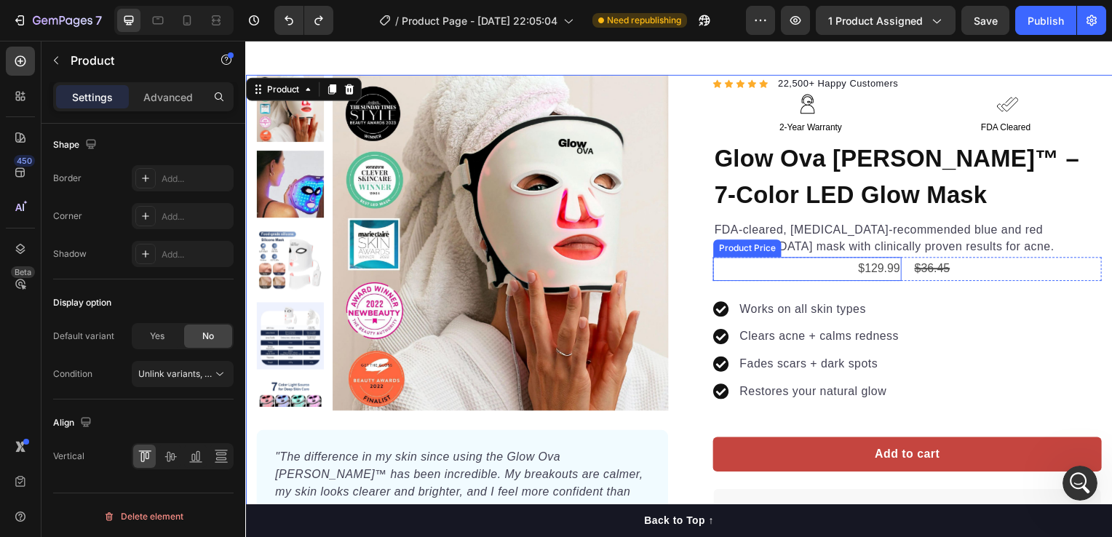
click at [871, 265] on div "$129.99" at bounding box center [811, 271] width 190 height 24
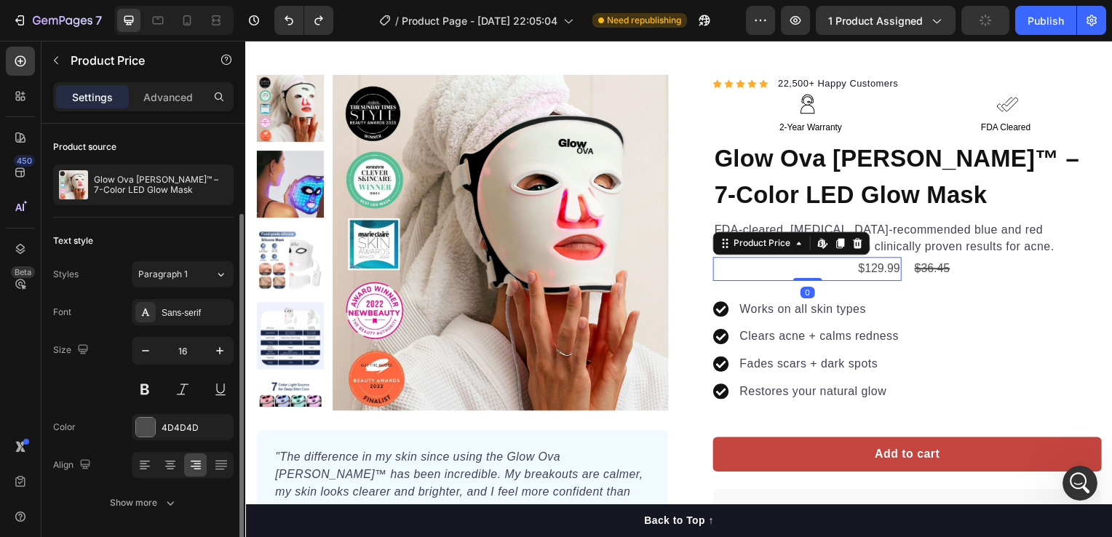
scroll to position [47, 0]
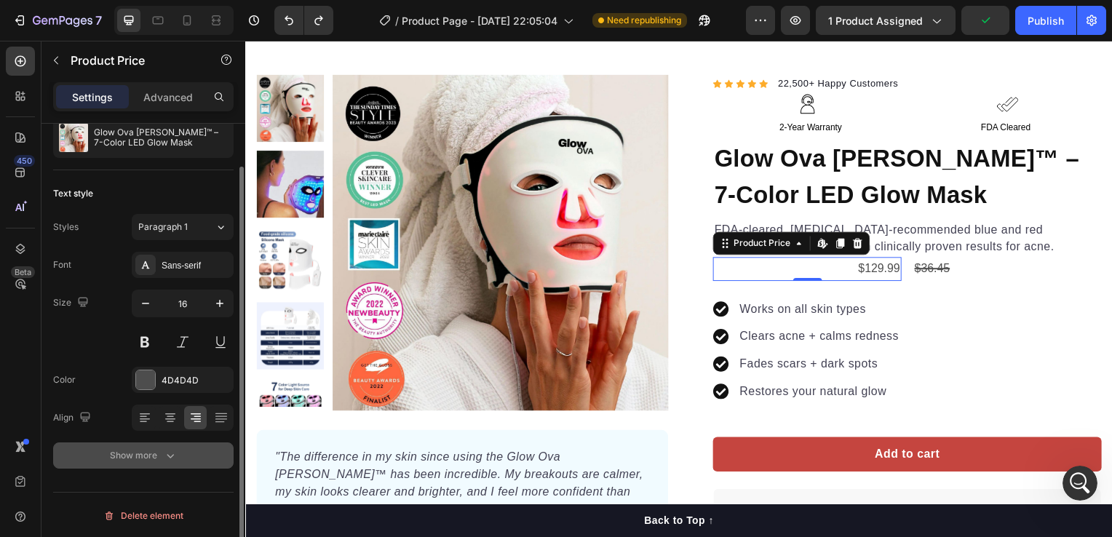
click at [157, 456] on div "Show more" at bounding box center [144, 455] width 68 height 15
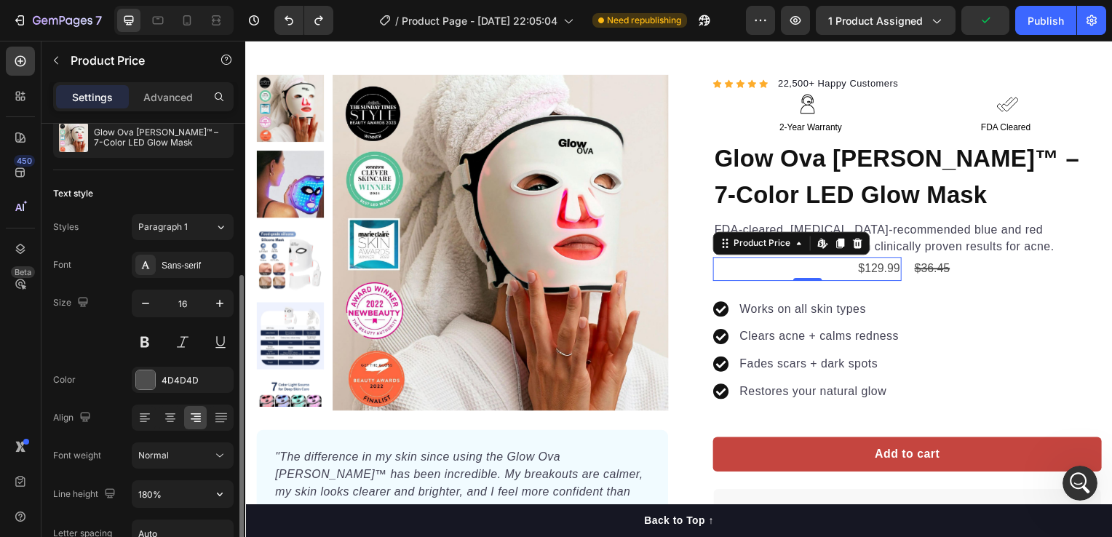
scroll to position [239, 0]
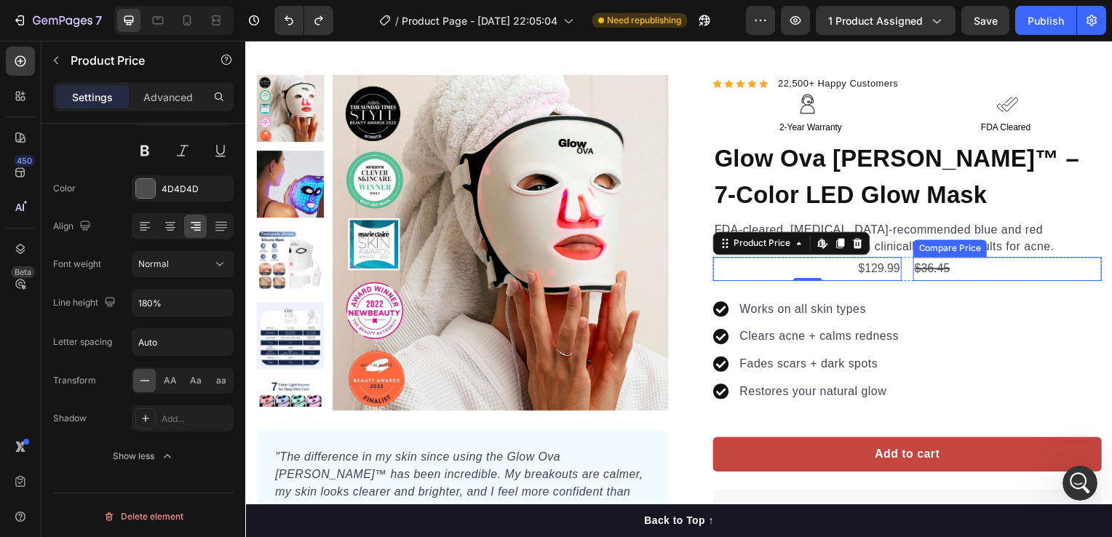
click at [961, 266] on div "$36.45" at bounding box center [1013, 271] width 190 height 24
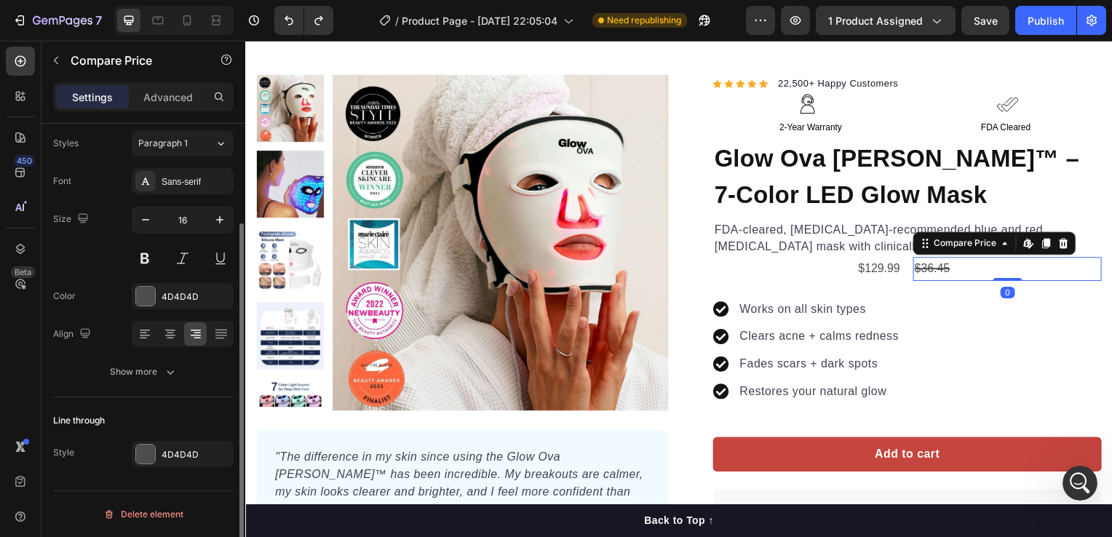
scroll to position [130, 0]
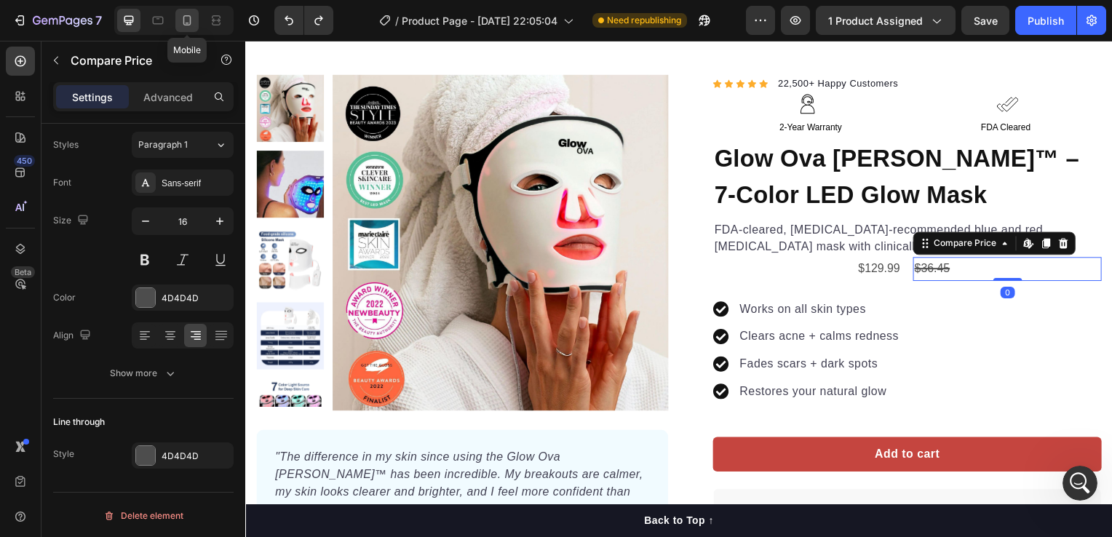
click at [190, 20] on icon at bounding box center [187, 20] width 8 height 10
type input "14"
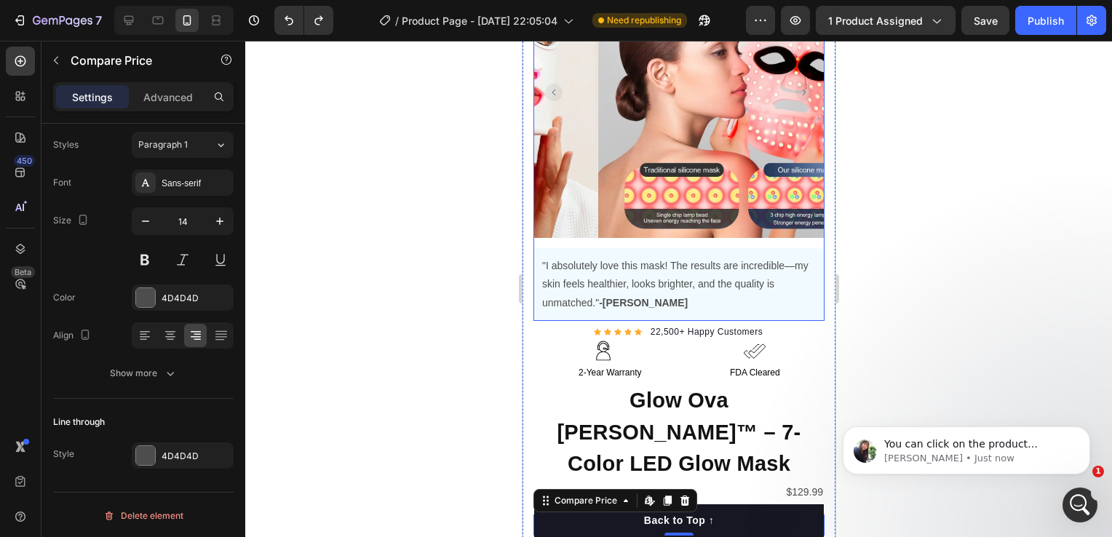
scroll to position [176, 0]
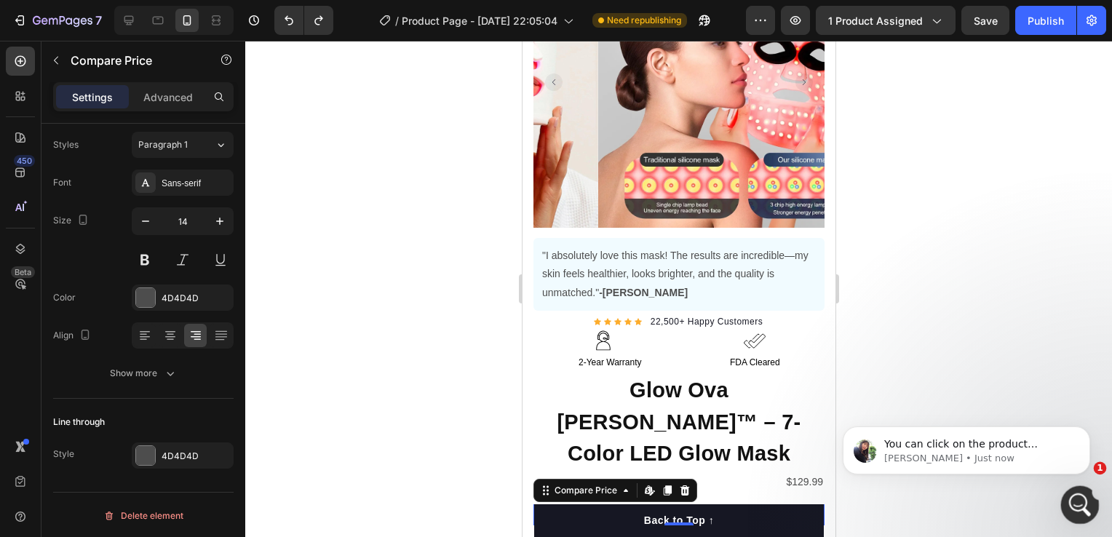
click at [1070, 499] on icon "Open Intercom Messenger" at bounding box center [1079, 503] width 24 height 24
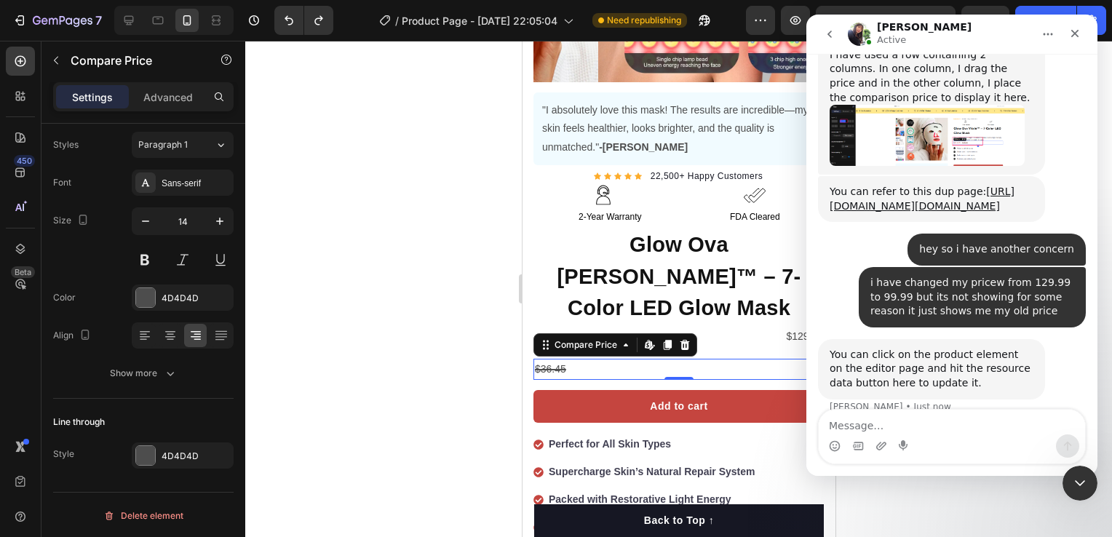
scroll to position [1110, 0]
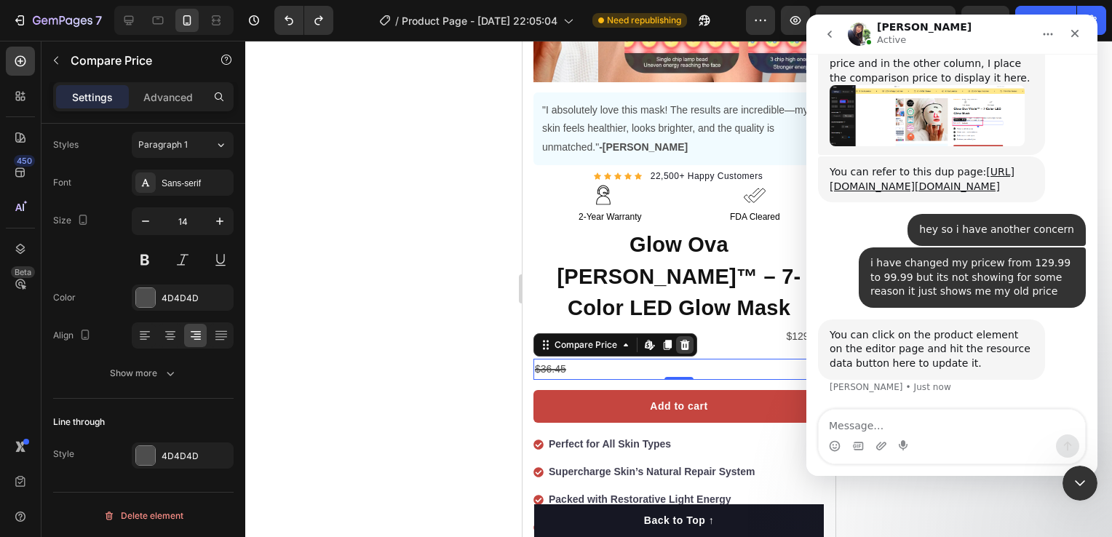
click at [687, 340] on icon at bounding box center [684, 345] width 9 height 10
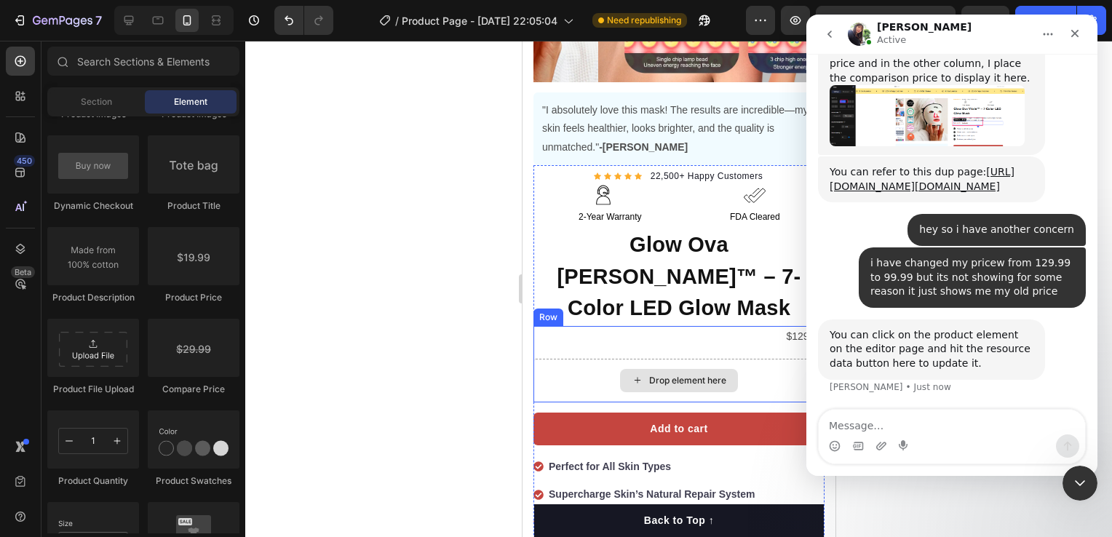
click at [734, 359] on div "Drop element here" at bounding box center [678, 381] width 291 height 44
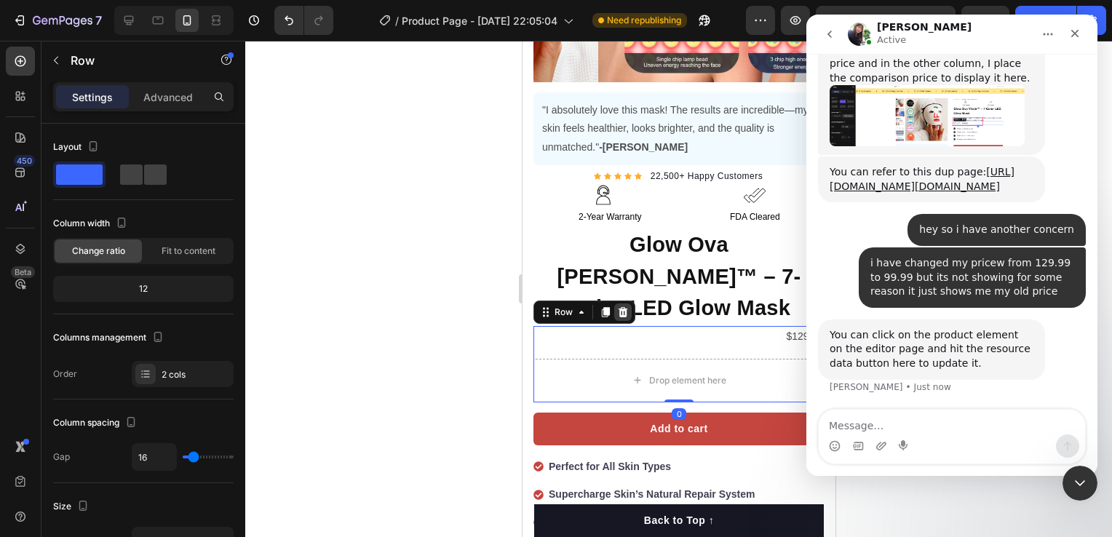
click at [620, 307] on icon at bounding box center [622, 312] width 9 height 10
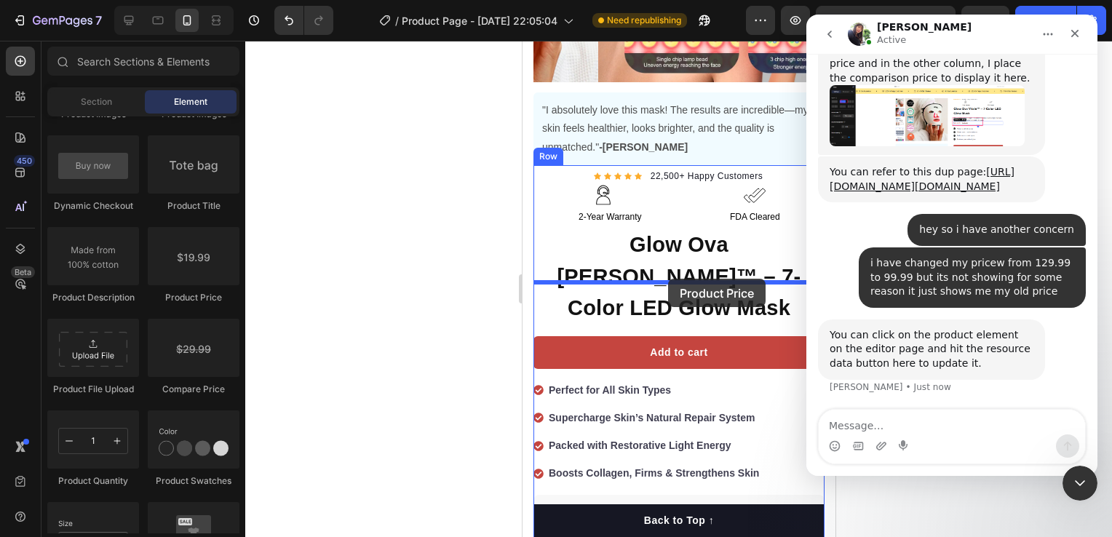
drag, startPoint x: 705, startPoint y: 307, endPoint x: 668, endPoint y: 279, distance: 46.7
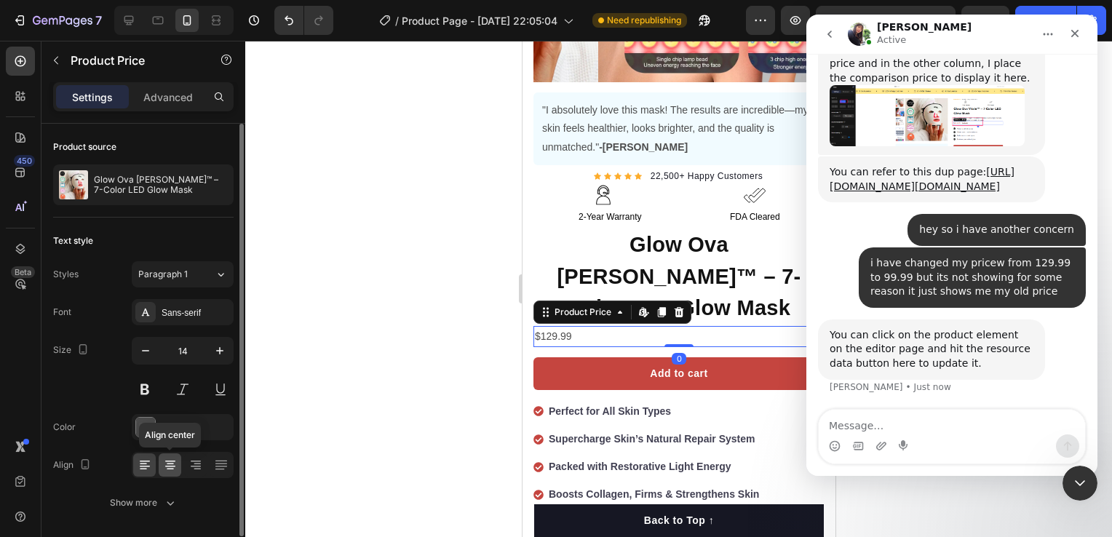
click at [173, 458] on icon at bounding box center [170, 465] width 15 height 15
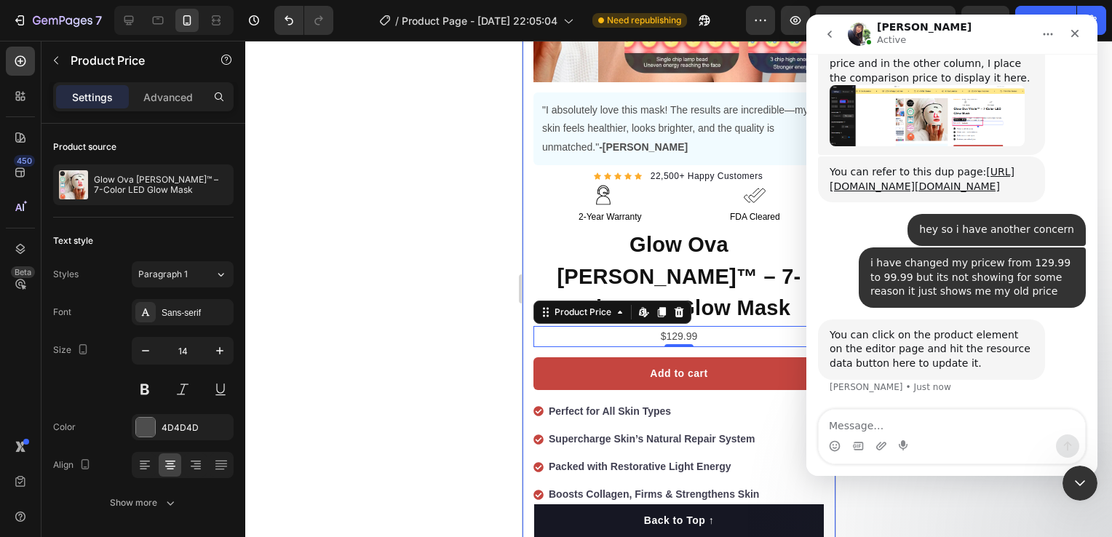
click at [408, 269] on div at bounding box center [678, 289] width 867 height 497
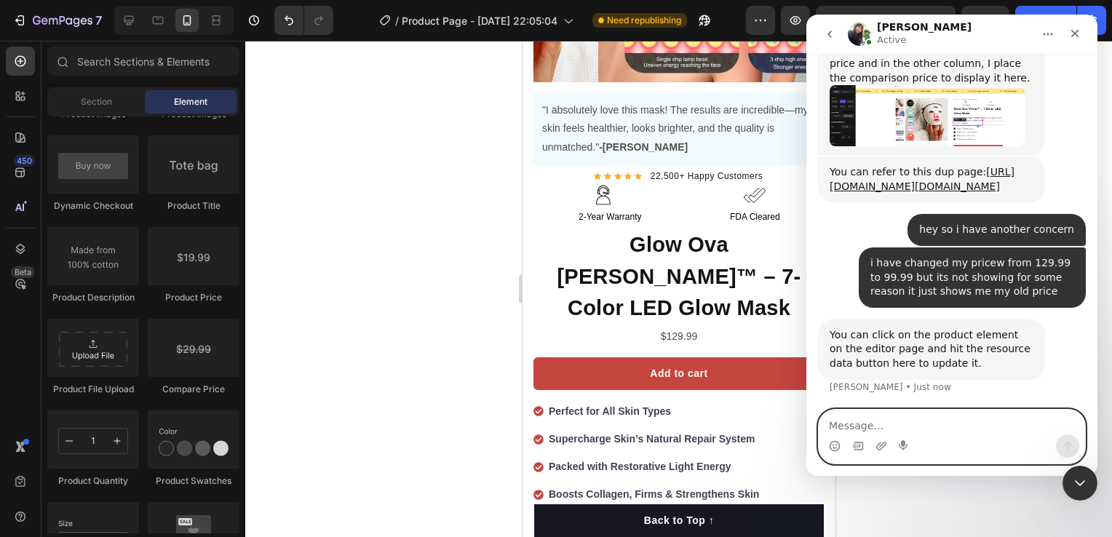
click at [923, 423] on textarea "Message…" at bounding box center [952, 422] width 266 height 25
type textarea "where?"
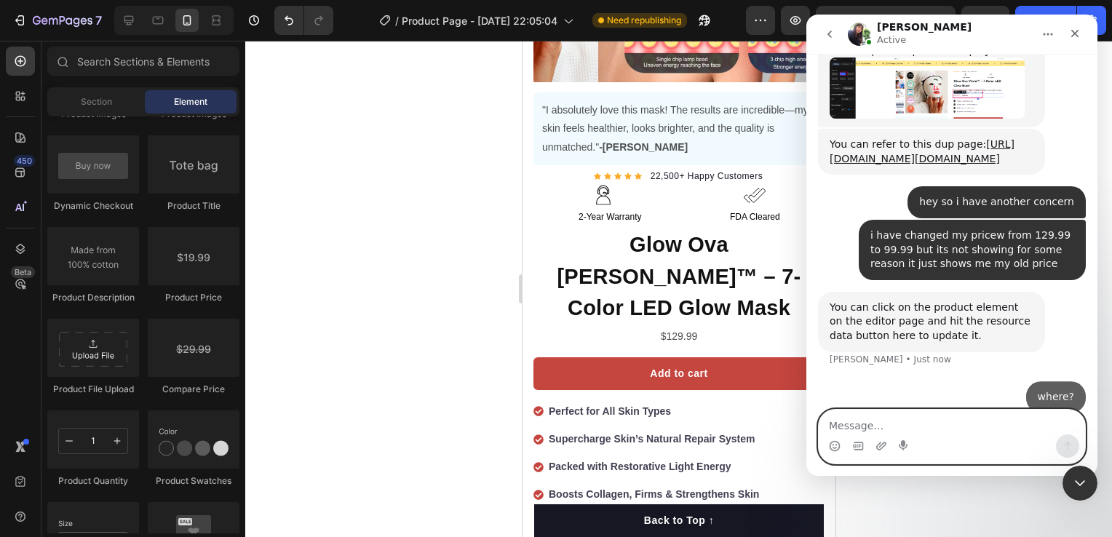
scroll to position [1153, 0]
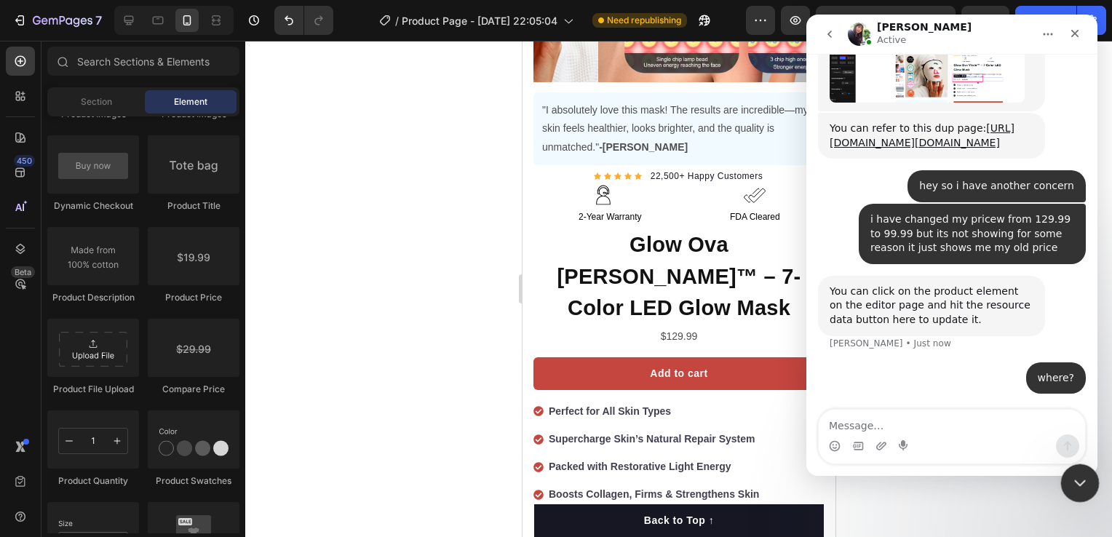
click at [1078, 483] on icon "Close Intercom Messenger" at bounding box center [1078, 481] width 10 height 6
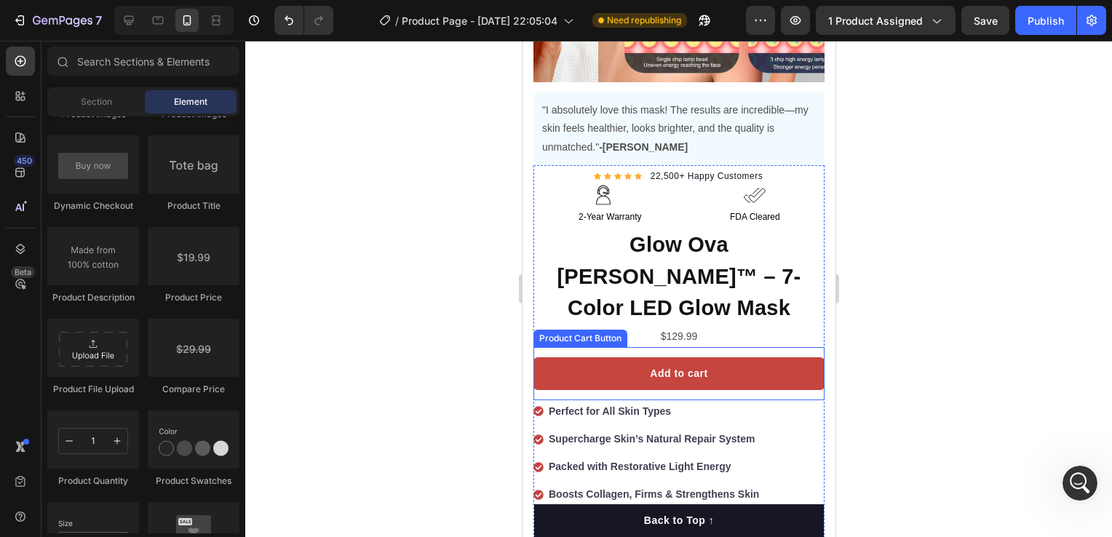
scroll to position [249, 0]
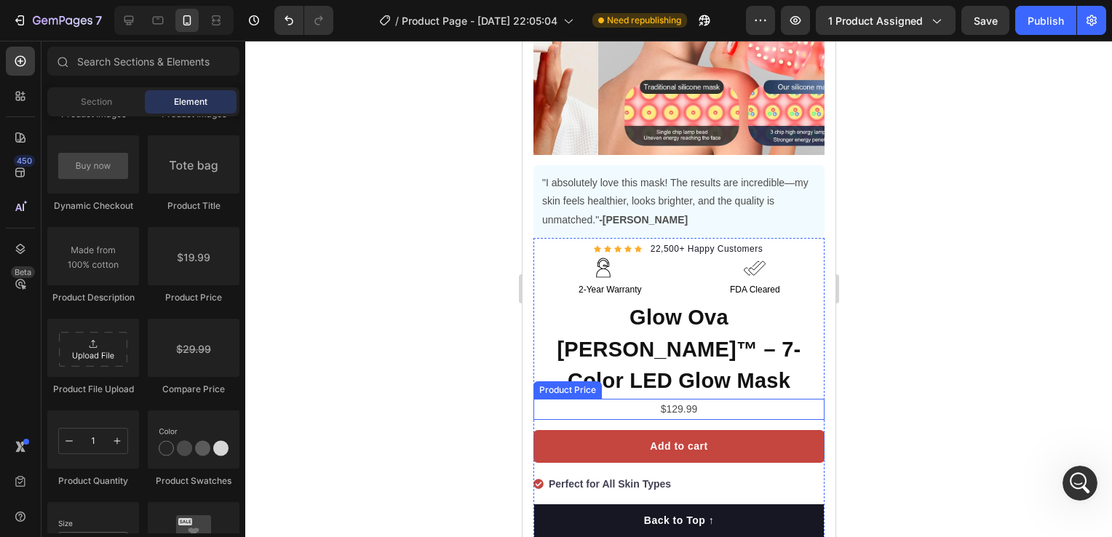
click at [665, 399] on div "$129.99" at bounding box center [678, 409] width 291 height 21
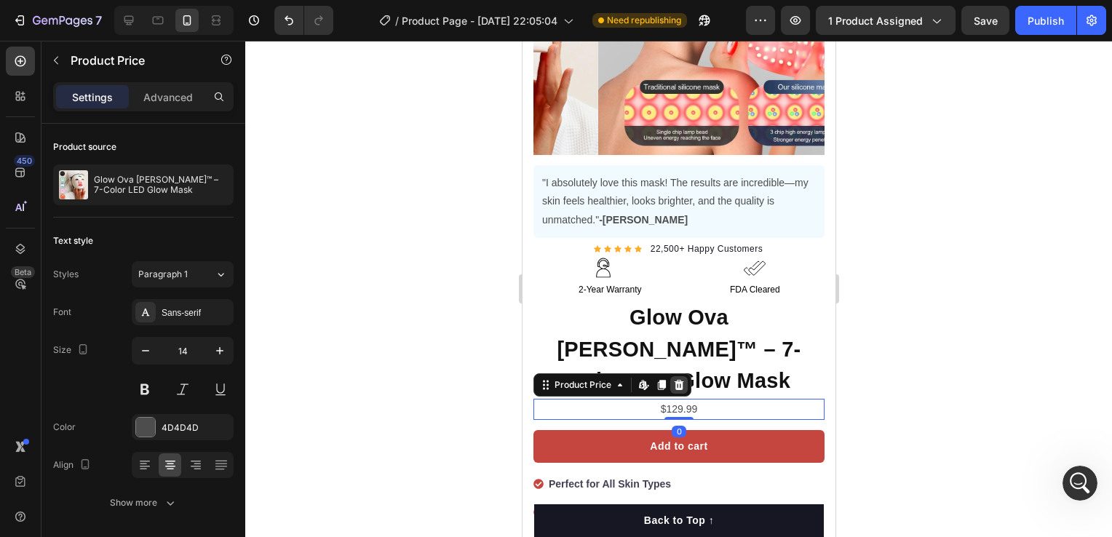
click at [680, 379] on icon at bounding box center [679, 385] width 12 height 12
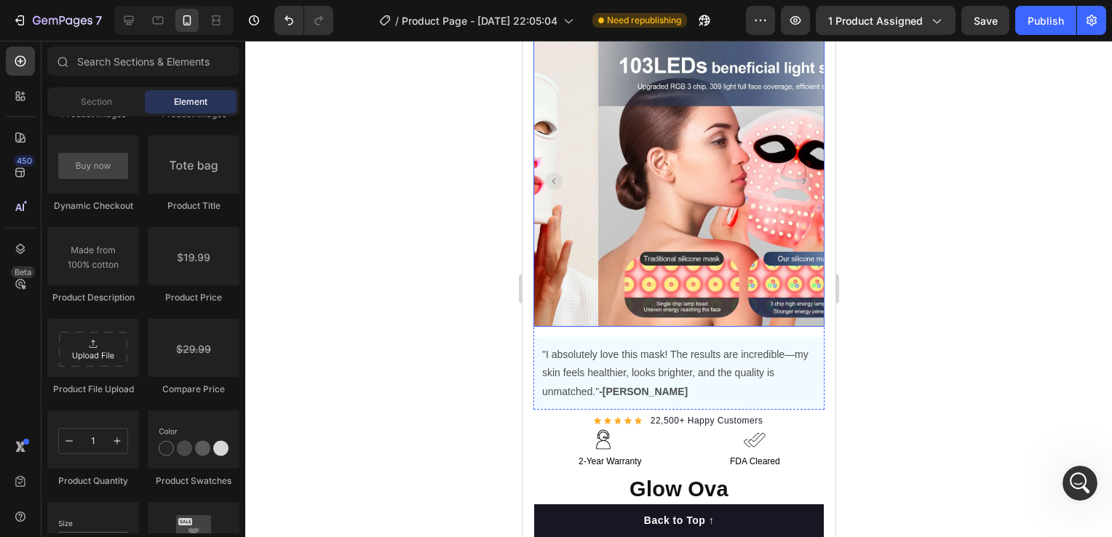
scroll to position [218, 0]
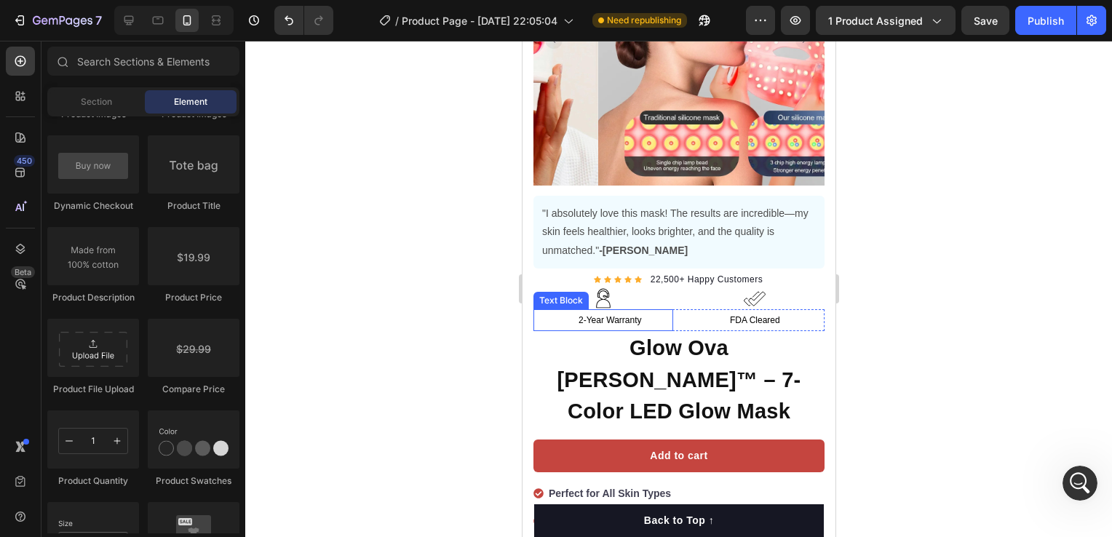
click at [587, 315] on span "2-Year Warranty" at bounding box center [609, 320] width 63 height 10
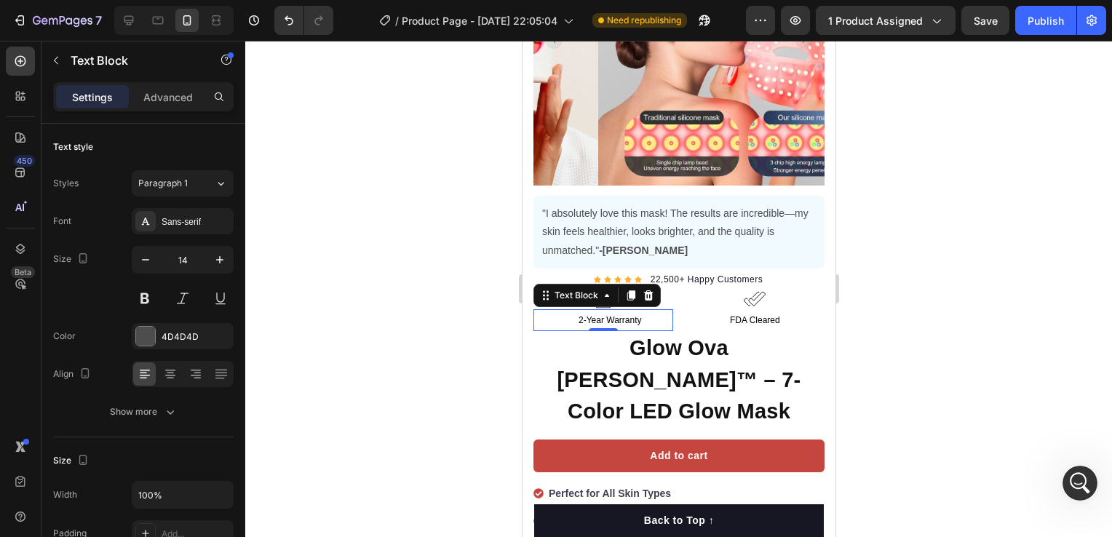
click at [584, 315] on span "2-Year Warranty" at bounding box center [609, 320] width 63 height 10
click at [583, 315] on span "2-Year Warranty" at bounding box center [609, 320] width 63 height 10
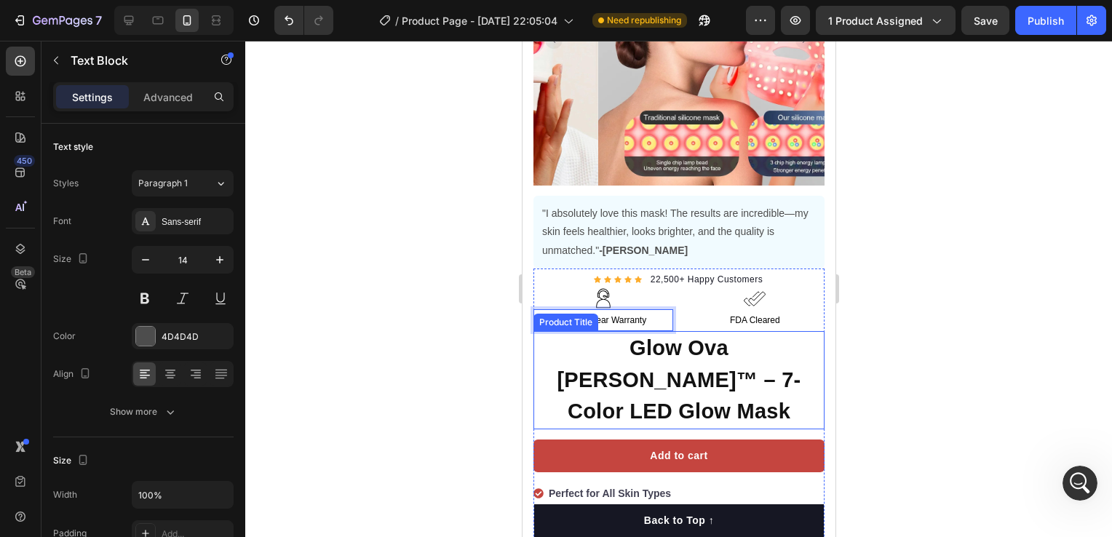
scroll to position [1209, 0]
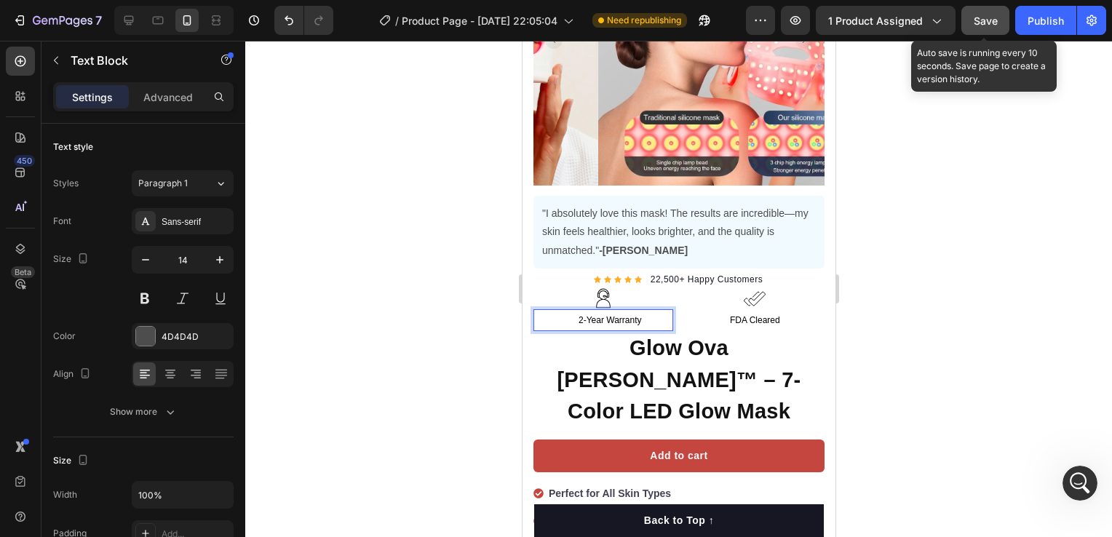
click at [984, 28] on button "Save" at bounding box center [986, 20] width 48 height 29
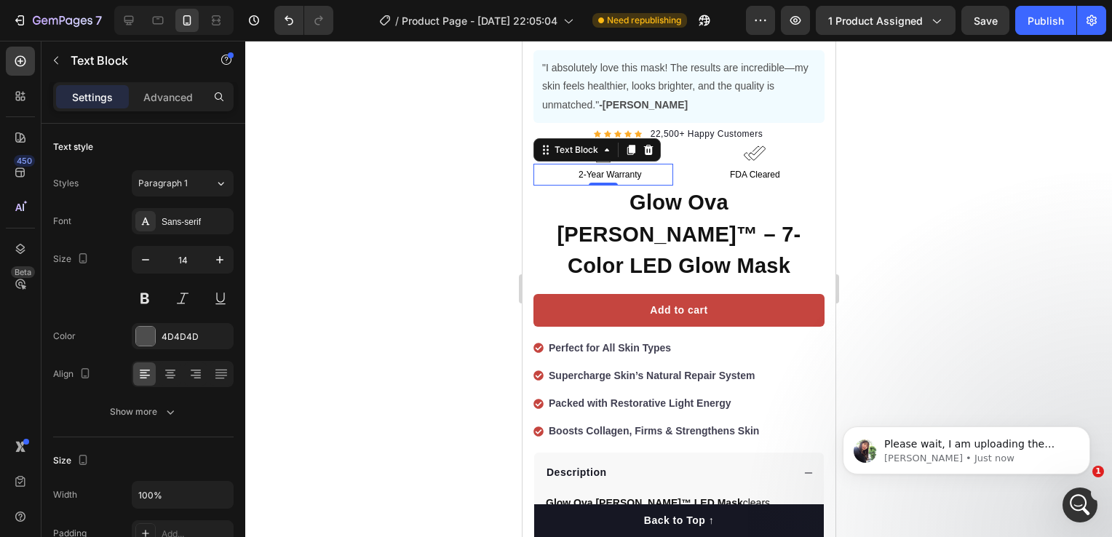
scroll to position [1196, 0]
drag, startPoint x: 1090, startPoint y: 499, endPoint x: 2153, endPoint y: 987, distance: 1169.6
click at [1093, 499] on div "Open Intercom Messenger" at bounding box center [1078, 503] width 48 height 48
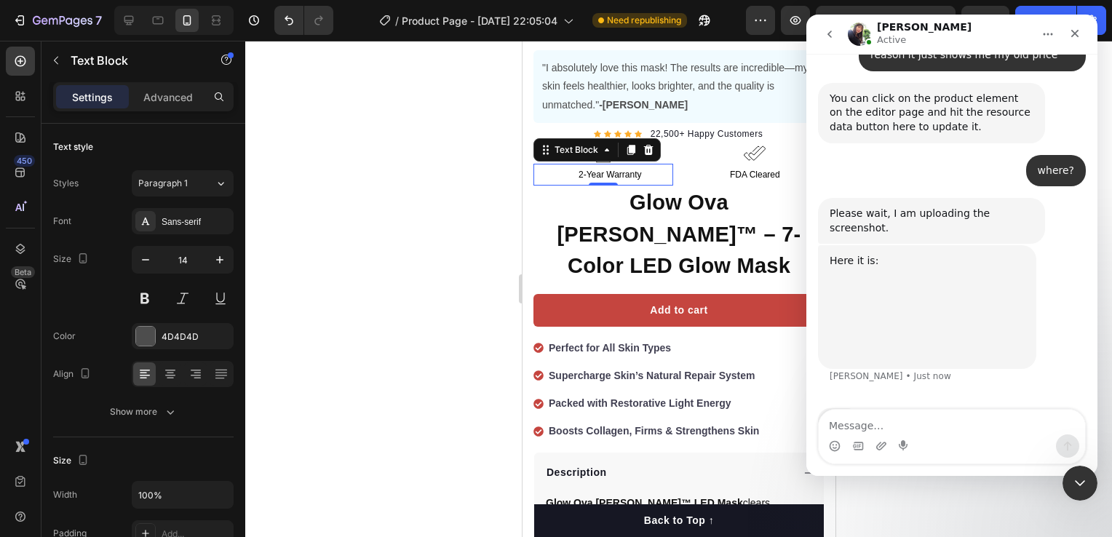
scroll to position [1377, 0]
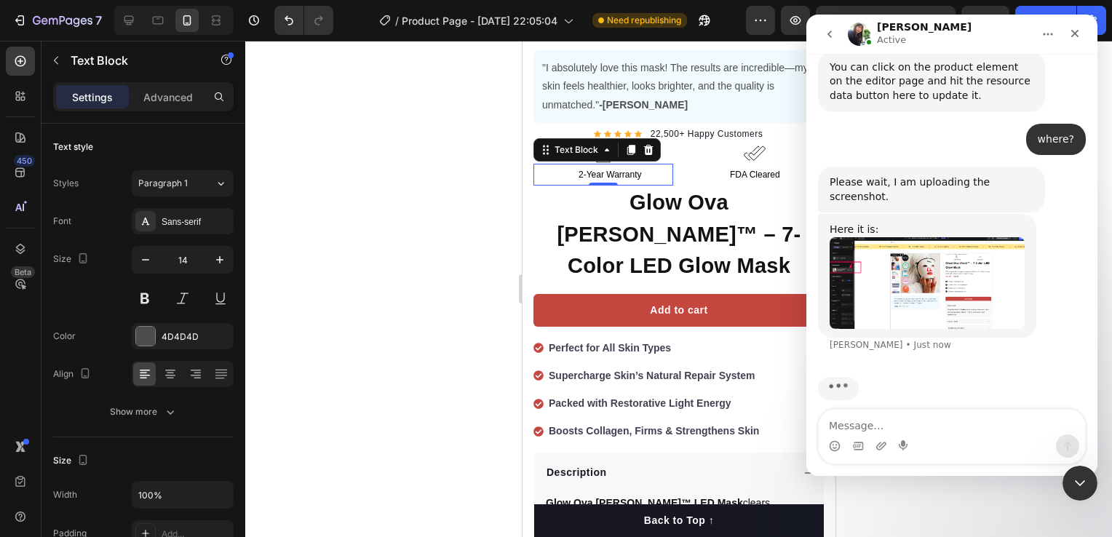
click at [892, 266] on img "Tina says…" at bounding box center [927, 283] width 195 height 92
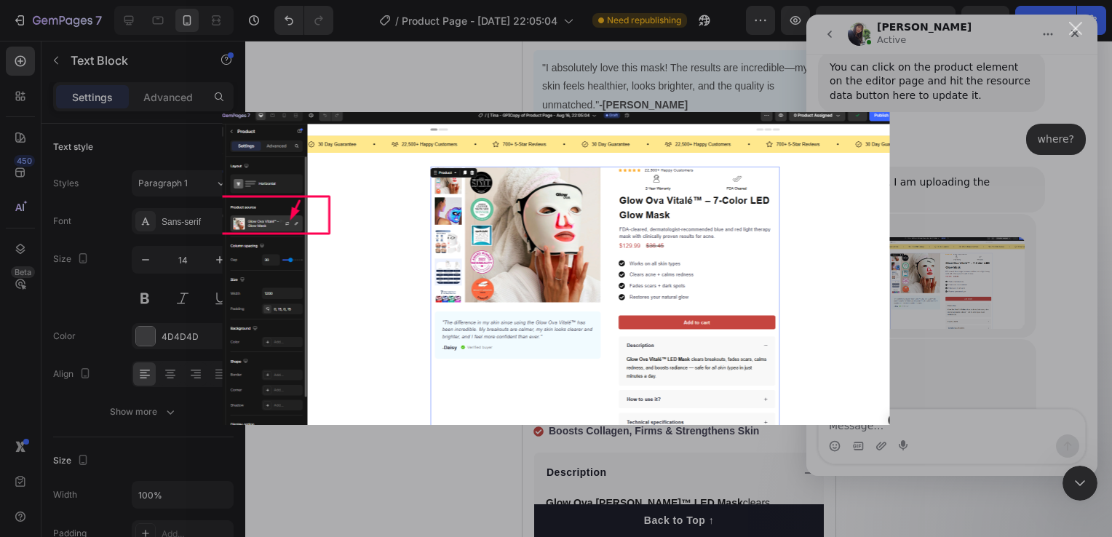
scroll to position [1429, 0]
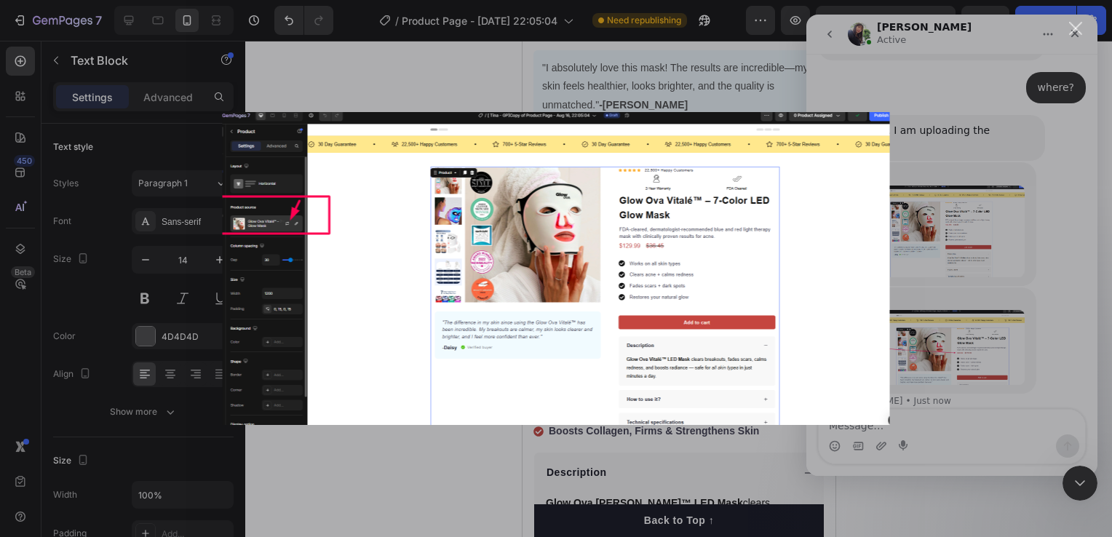
click at [956, 239] on div "Intercom messenger" at bounding box center [556, 268] width 1112 height 537
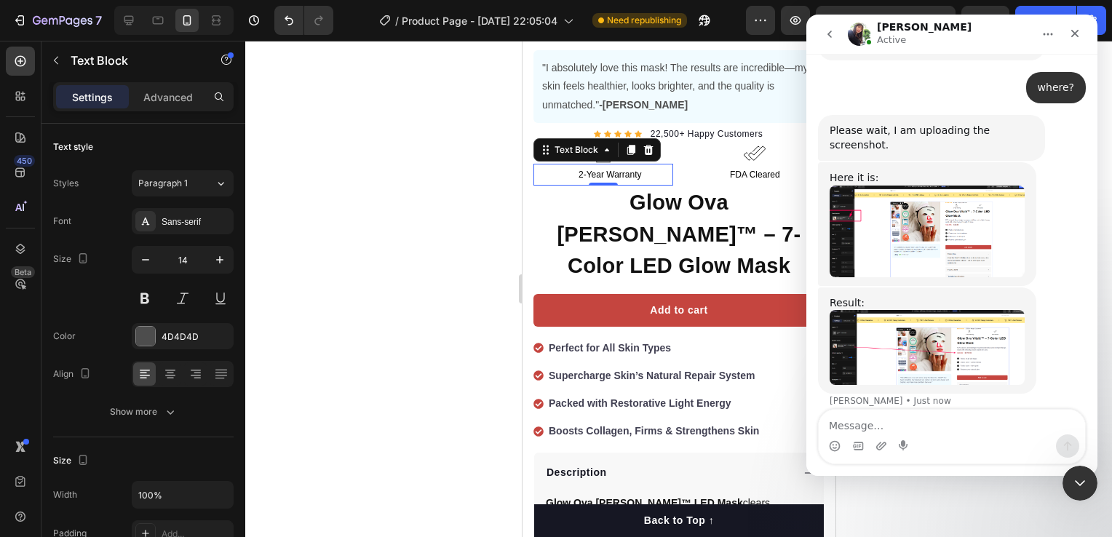
click at [953, 310] on img "Tina says…" at bounding box center [927, 347] width 195 height 75
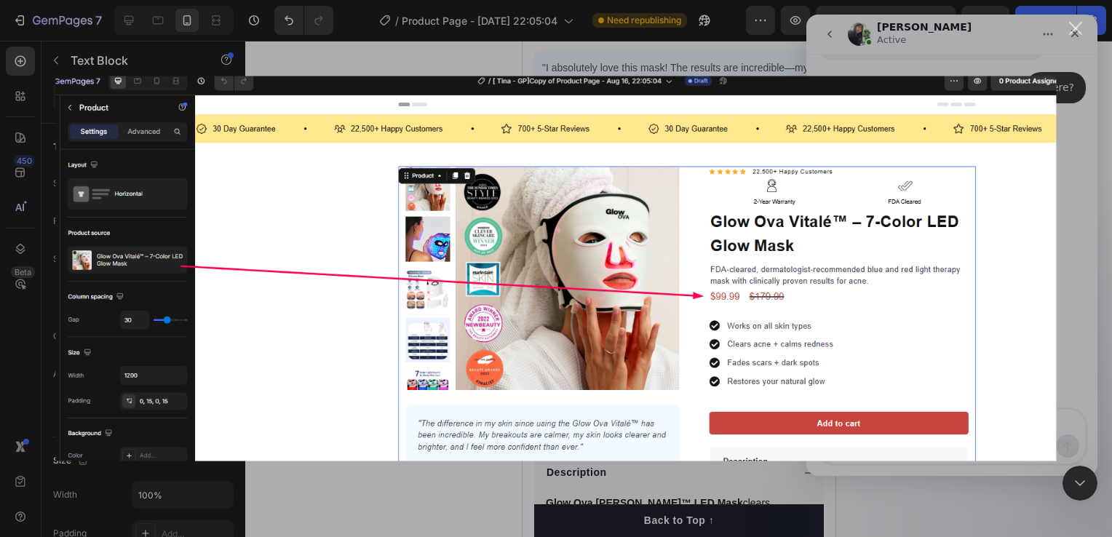
click at [927, 43] on div "Intercom messenger" at bounding box center [556, 268] width 1112 height 537
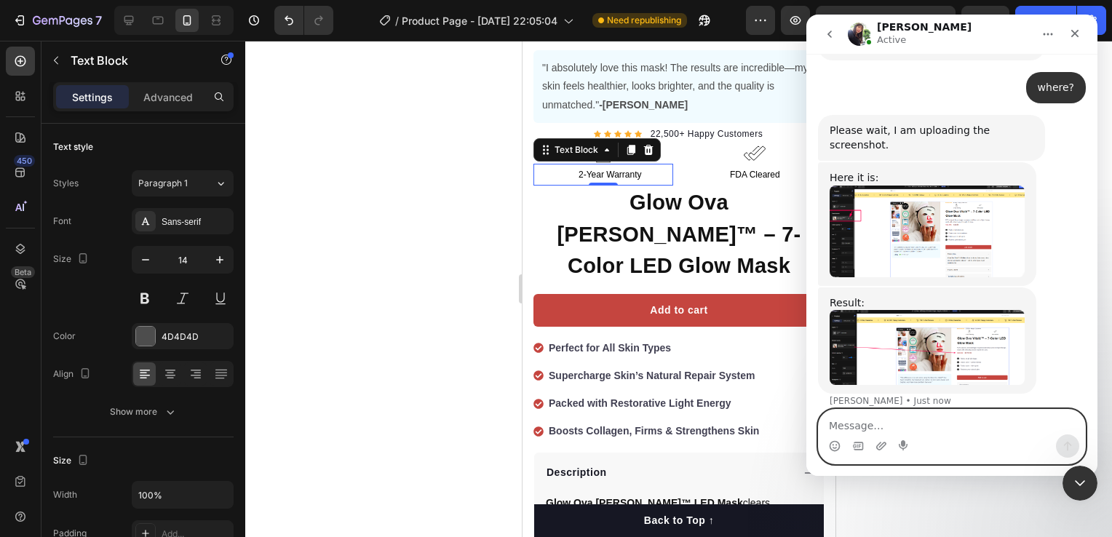
click at [940, 418] on textarea "Message…" at bounding box center [952, 422] width 266 height 25
type textarea "could you possibily js"
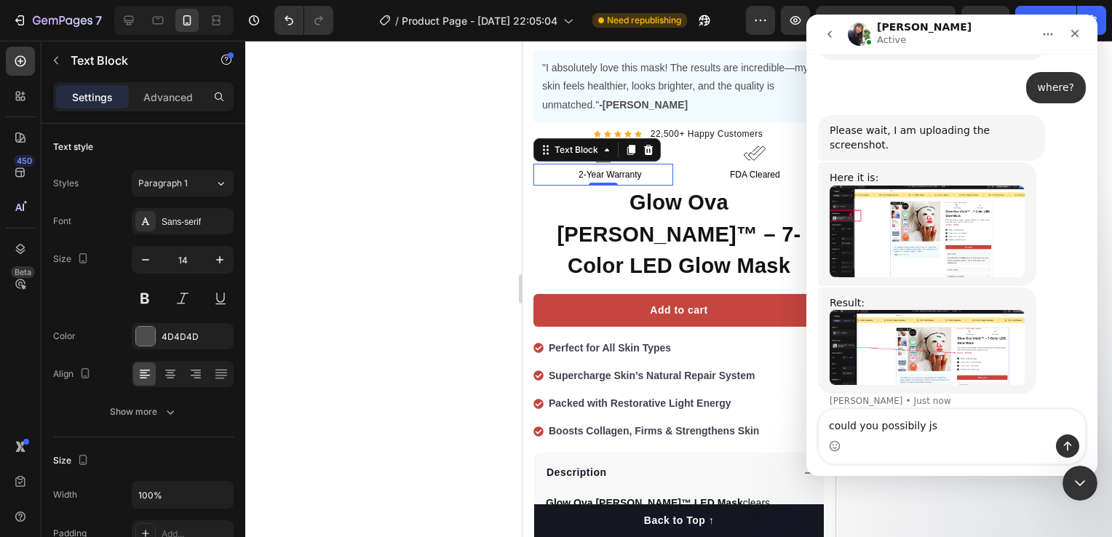
click at [305, 296] on div at bounding box center [678, 289] width 867 height 497
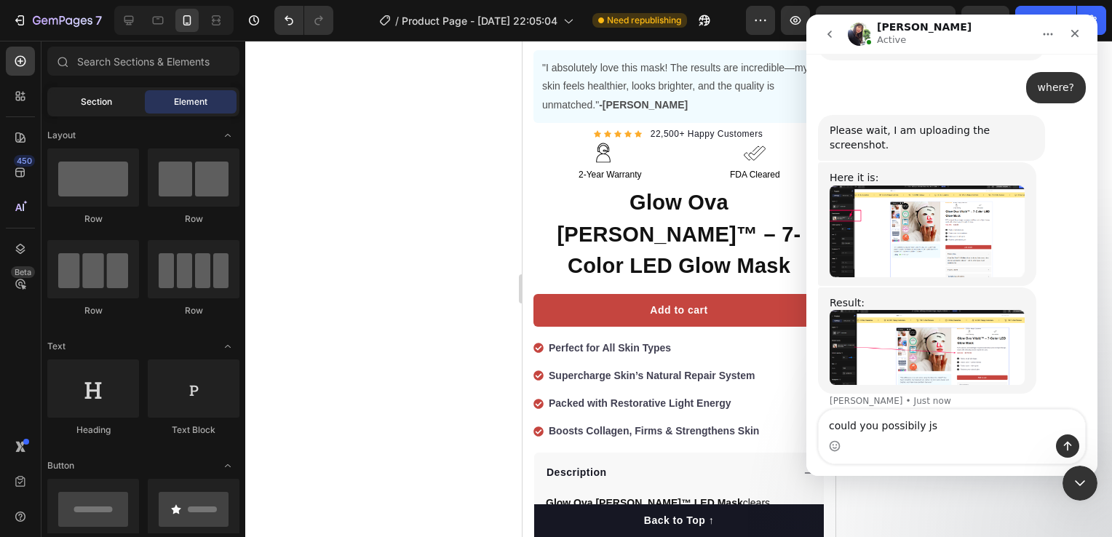
click at [96, 99] on span "Section" at bounding box center [96, 101] width 31 height 13
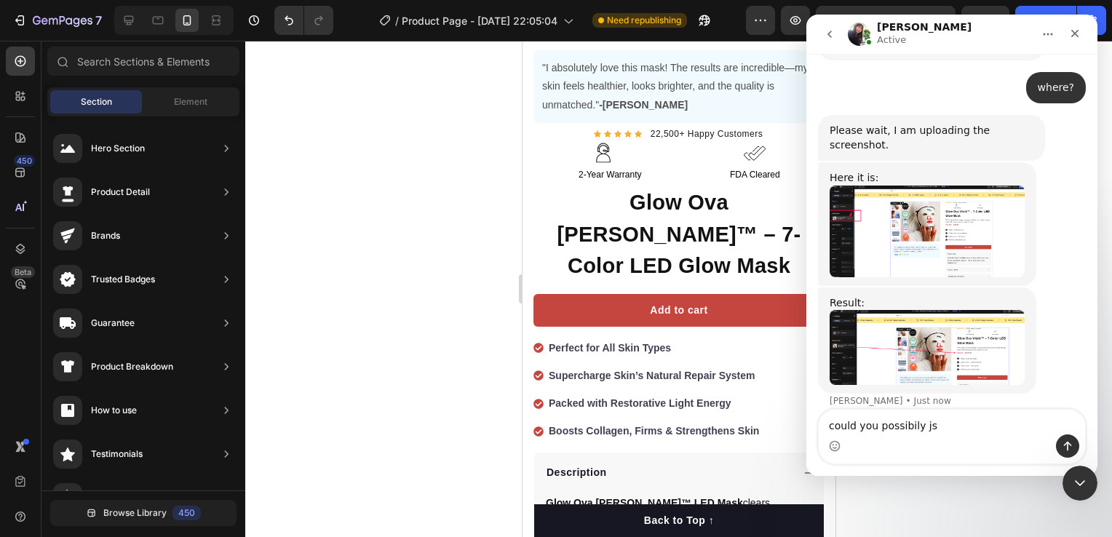
click at [886, 224] on img "Tina says…" at bounding box center [927, 232] width 195 height 92
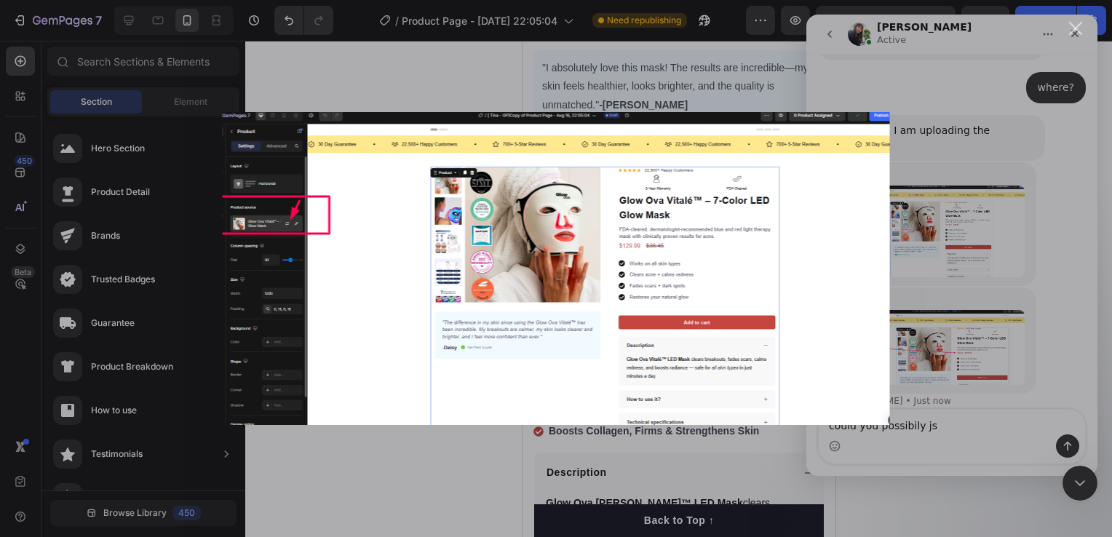
click at [912, 220] on div "Intercom messenger" at bounding box center [556, 268] width 1112 height 537
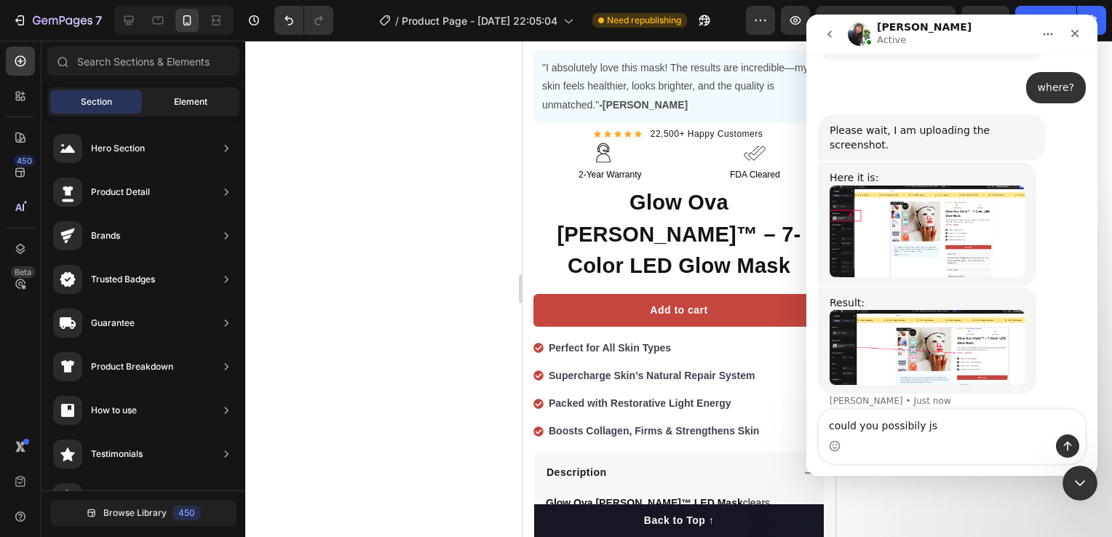
click at [159, 101] on div "Element" at bounding box center [191, 101] width 92 height 23
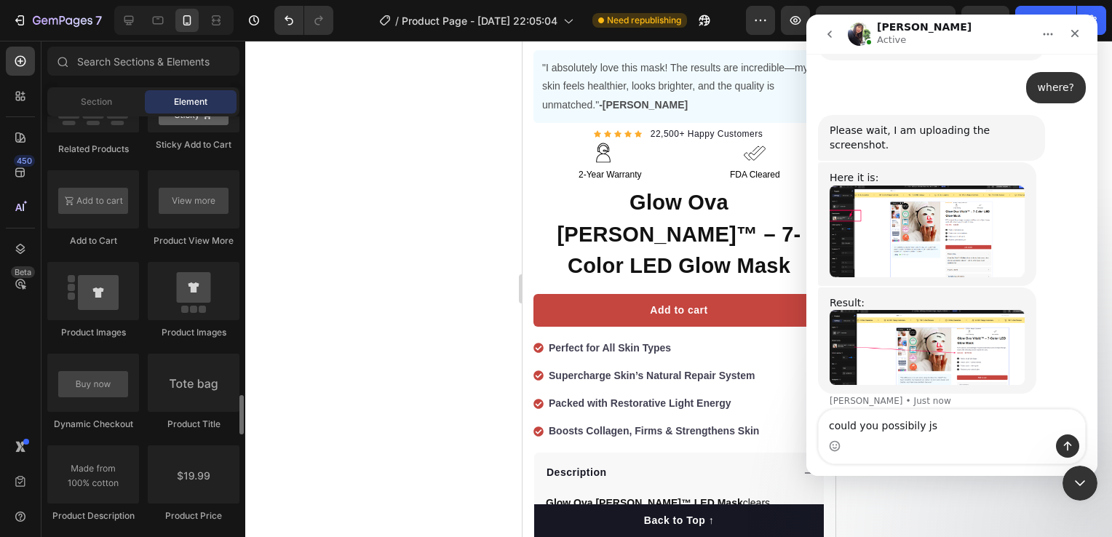
scroll to position [2184, 0]
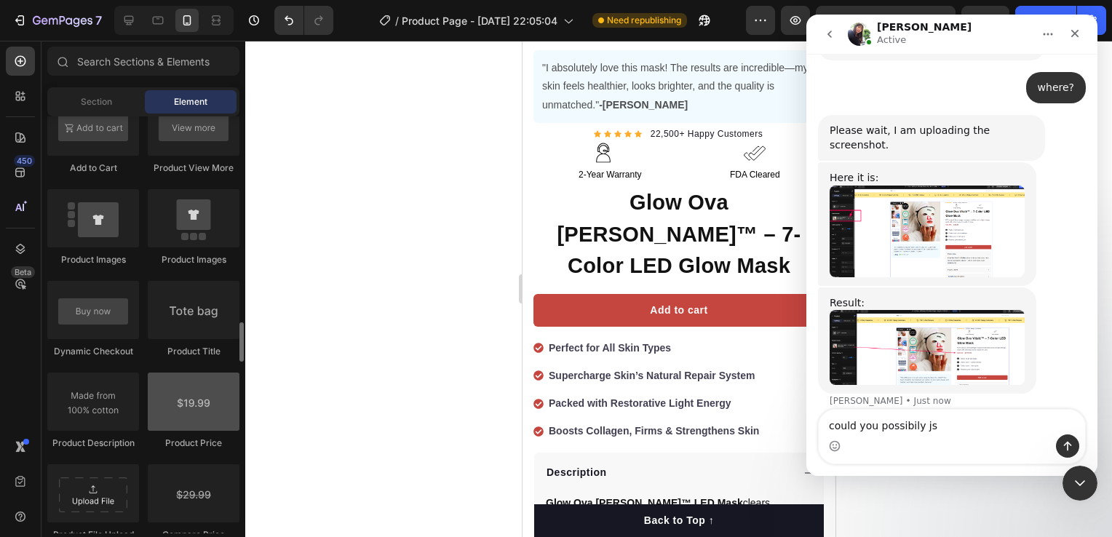
click at [189, 402] on div at bounding box center [194, 402] width 92 height 58
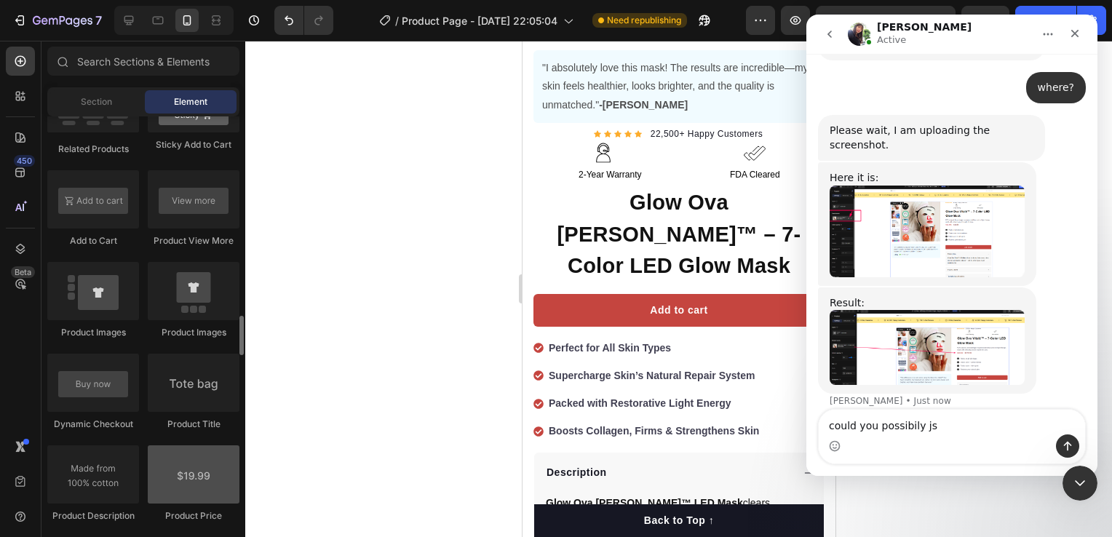
scroll to position [2257, 0]
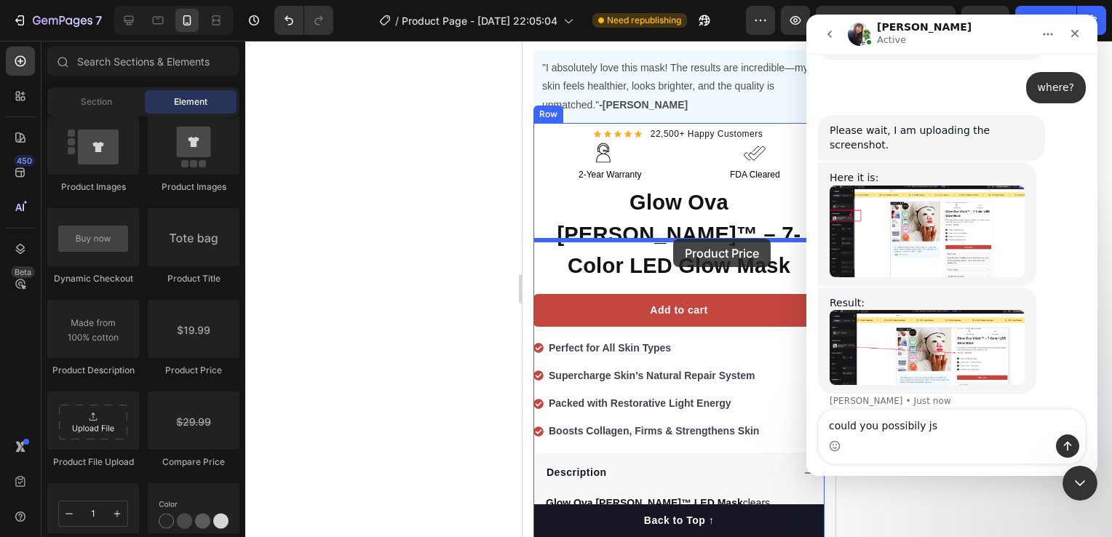
drag, startPoint x: 732, startPoint y: 389, endPoint x: 673, endPoint y: 239, distance: 161.4
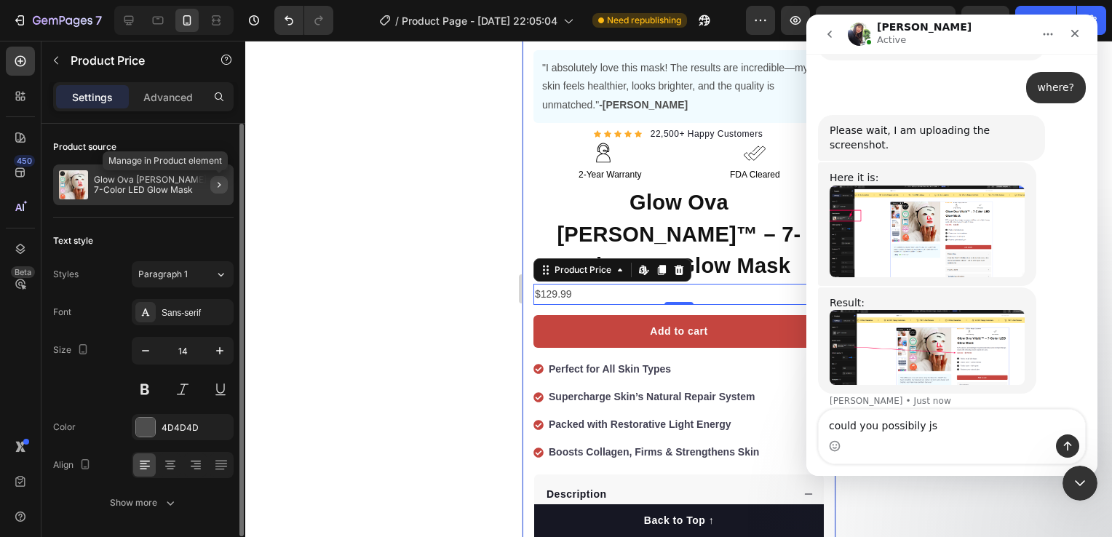
click at [216, 182] on icon "button" at bounding box center [219, 185] width 12 height 12
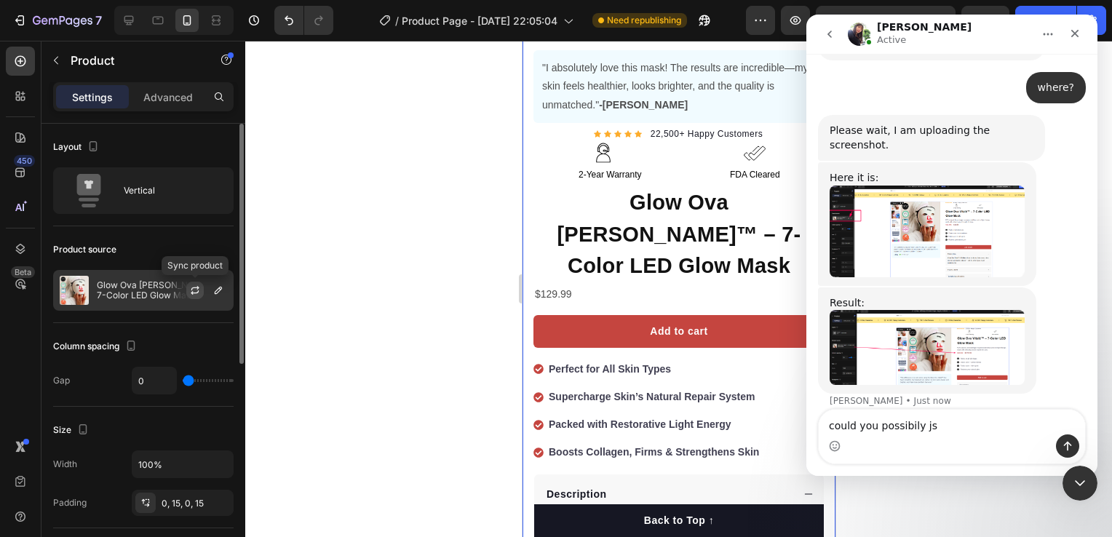
click at [196, 288] on icon "button" at bounding box center [195, 291] width 12 height 12
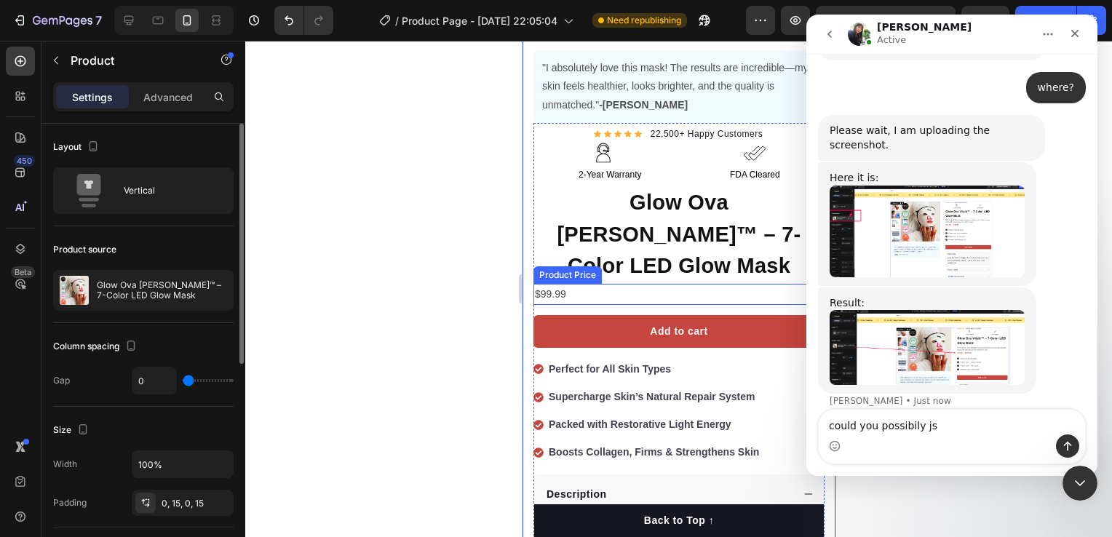
click at [569, 284] on div "$99.99" at bounding box center [678, 294] width 291 height 21
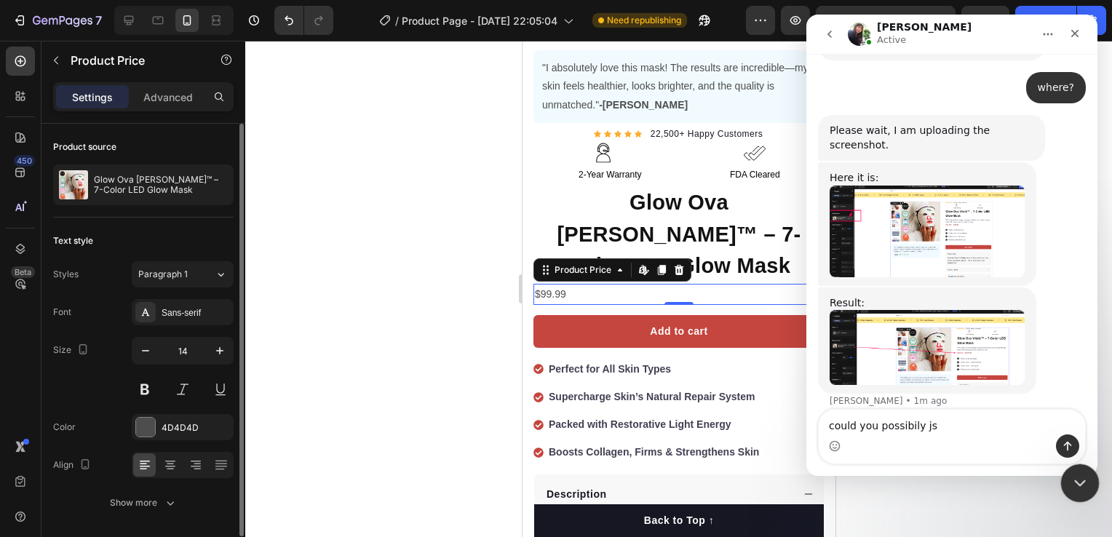
click at [1074, 481] on icon "Close Intercom Messenger" at bounding box center [1078, 481] width 17 height 17
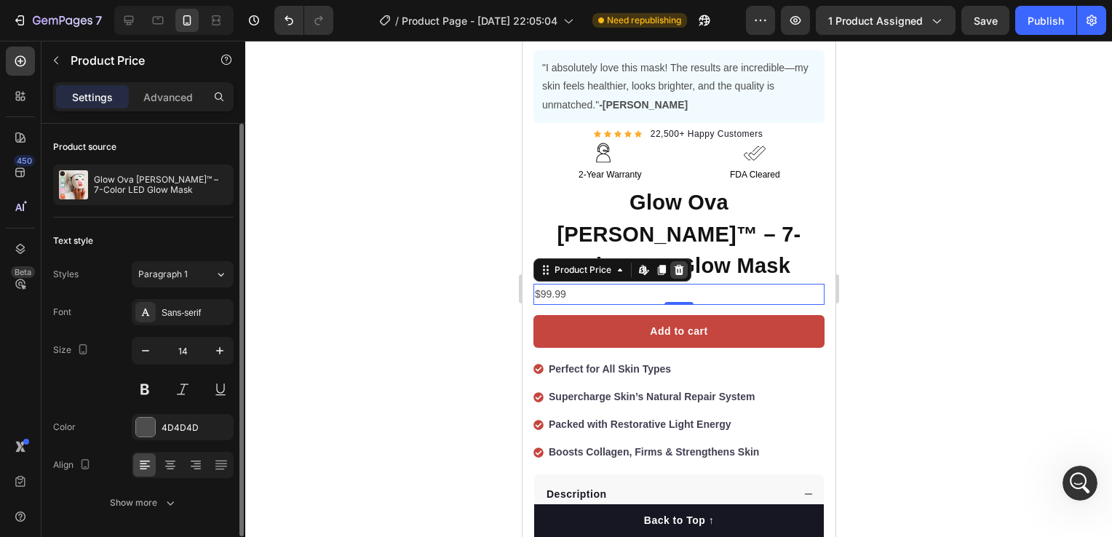
drag, startPoint x: 676, startPoint y: 229, endPoint x: 1043, endPoint y: 205, distance: 368.5
click at [676, 264] on icon at bounding box center [678, 269] width 9 height 10
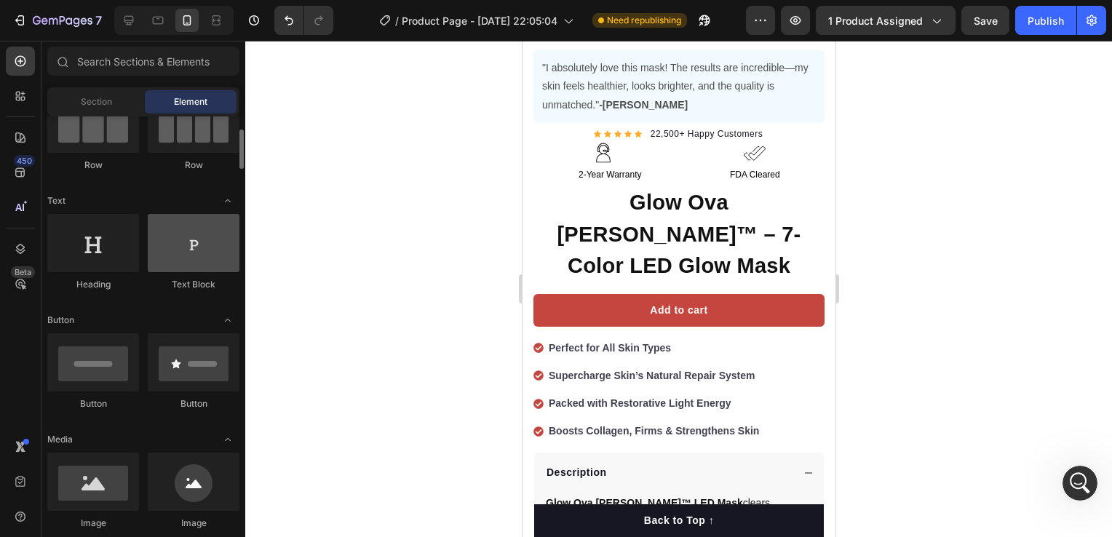
scroll to position [0, 0]
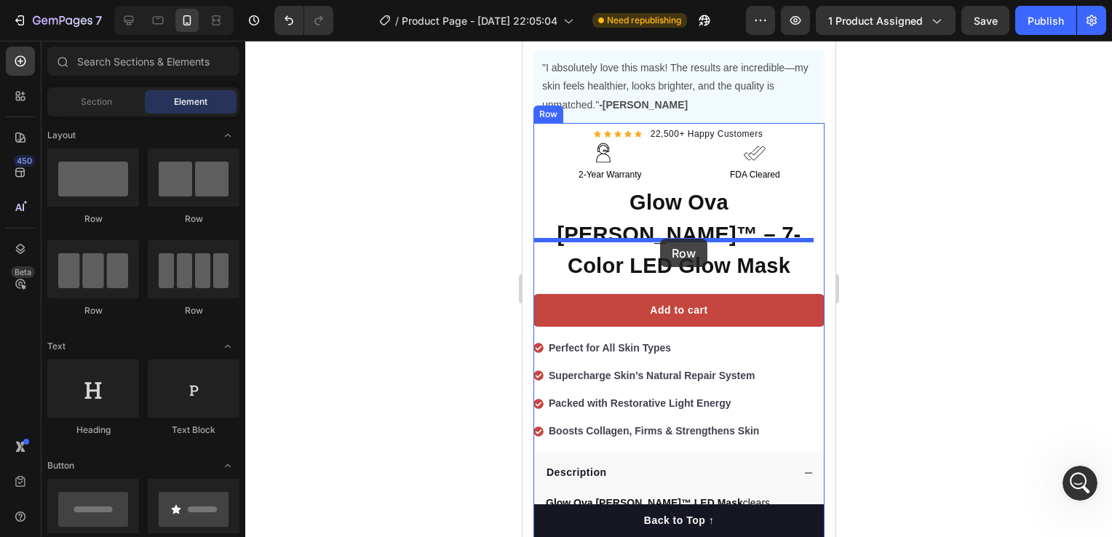
drag, startPoint x: 928, startPoint y: 237, endPoint x: 660, endPoint y: 239, distance: 267.9
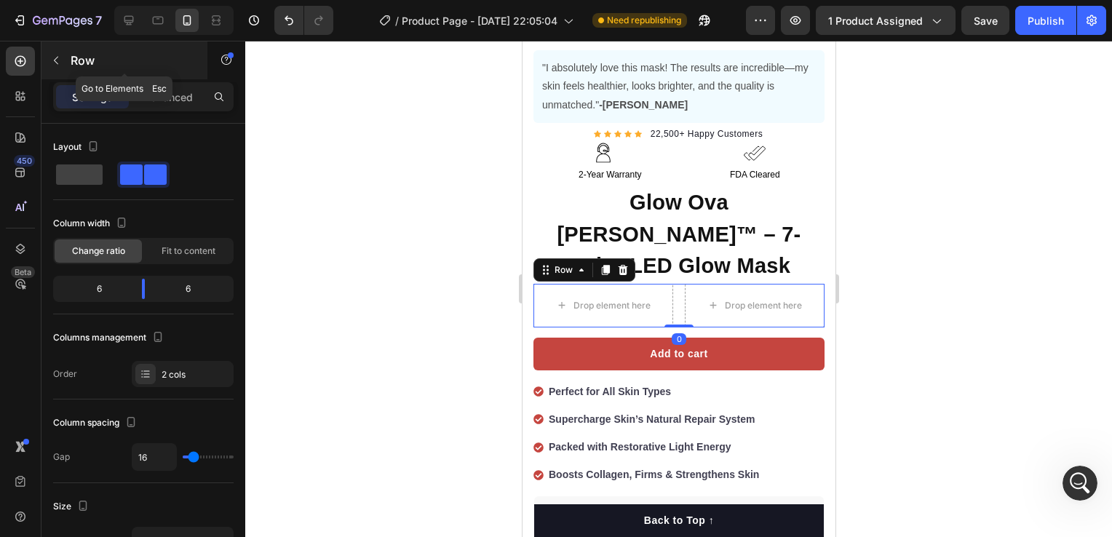
click at [58, 63] on icon "button" at bounding box center [56, 61] width 12 height 12
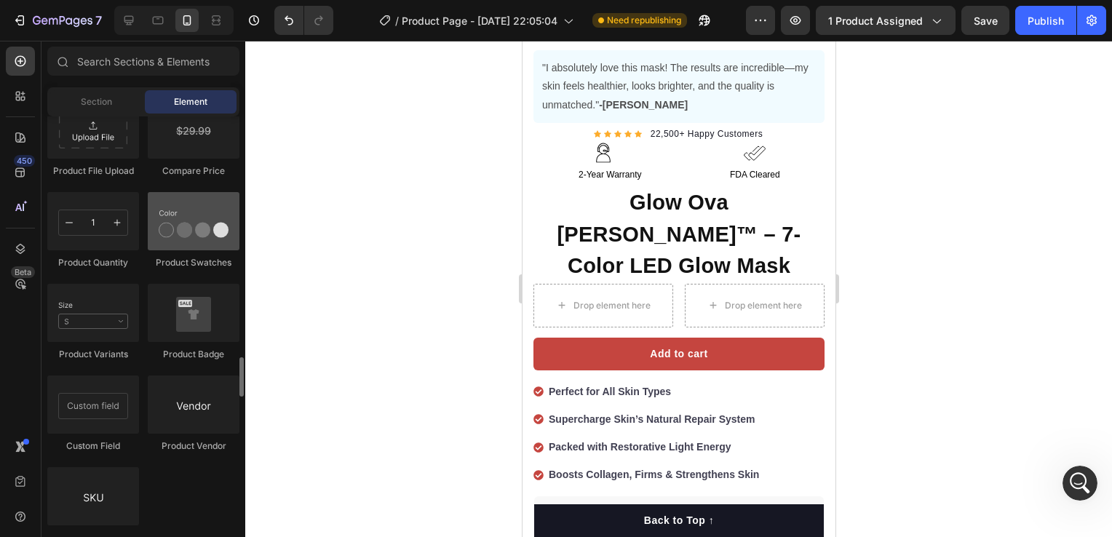
scroll to position [2257, 0]
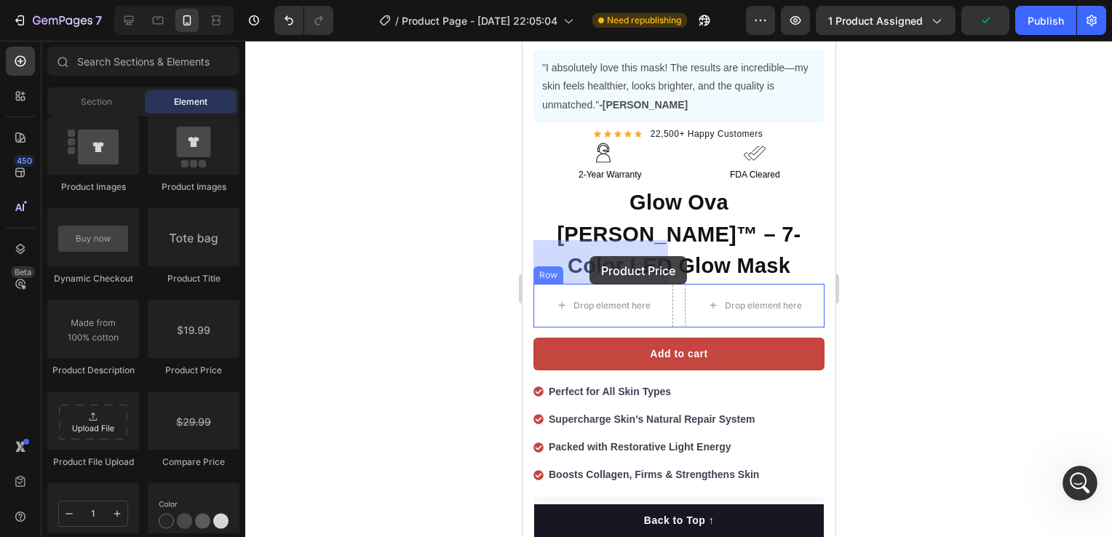
drag, startPoint x: 726, startPoint y: 380, endPoint x: 589, endPoint y: 256, distance: 184.5
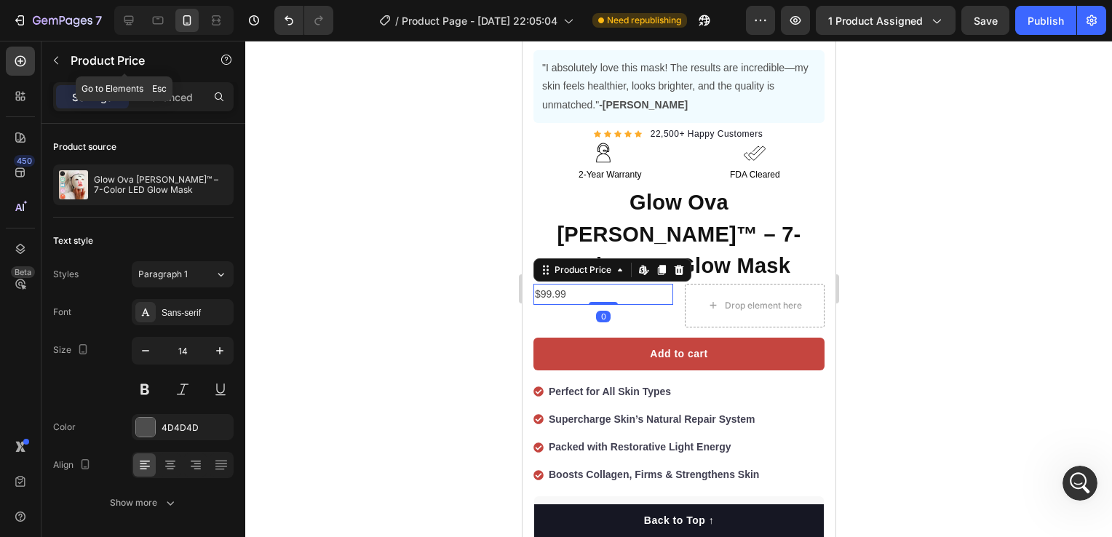
click at [47, 48] on div "Product Price" at bounding box center [124, 60] width 166 height 38
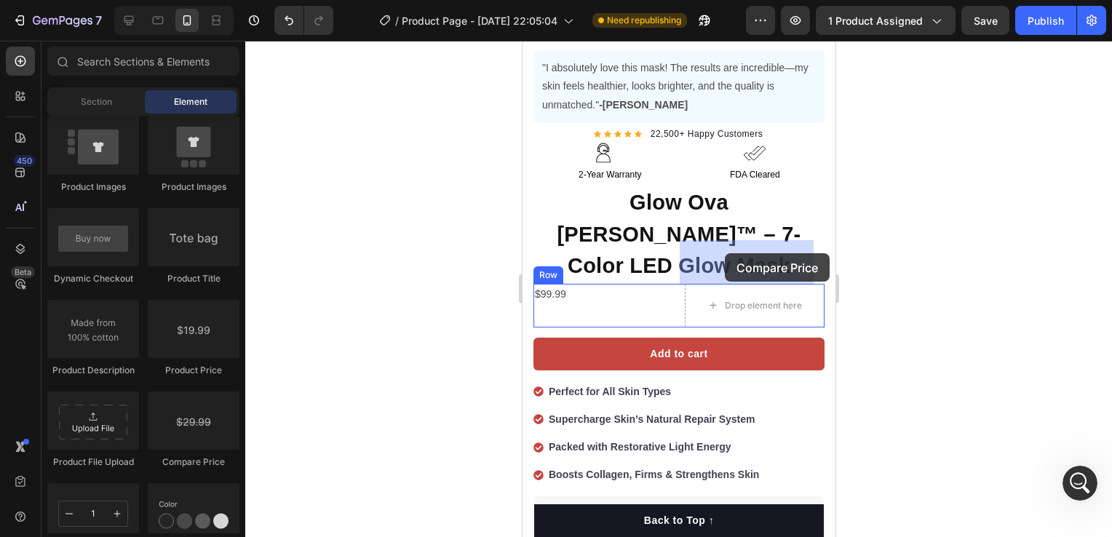
drag, startPoint x: 725, startPoint y: 470, endPoint x: 724, endPoint y: 253, distance: 216.2
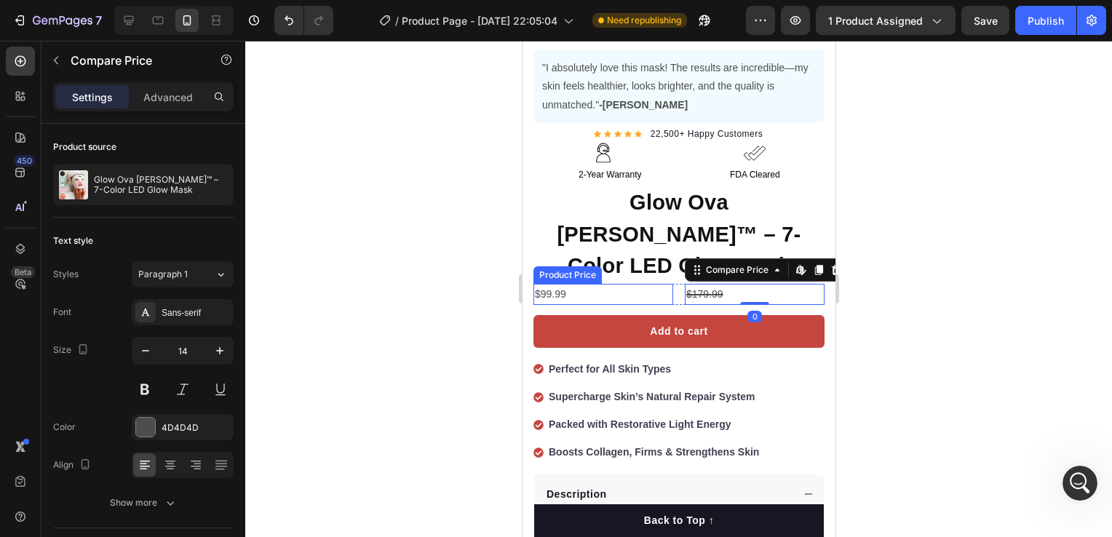
click at [604, 284] on div "$99.99" at bounding box center [603, 294] width 140 height 21
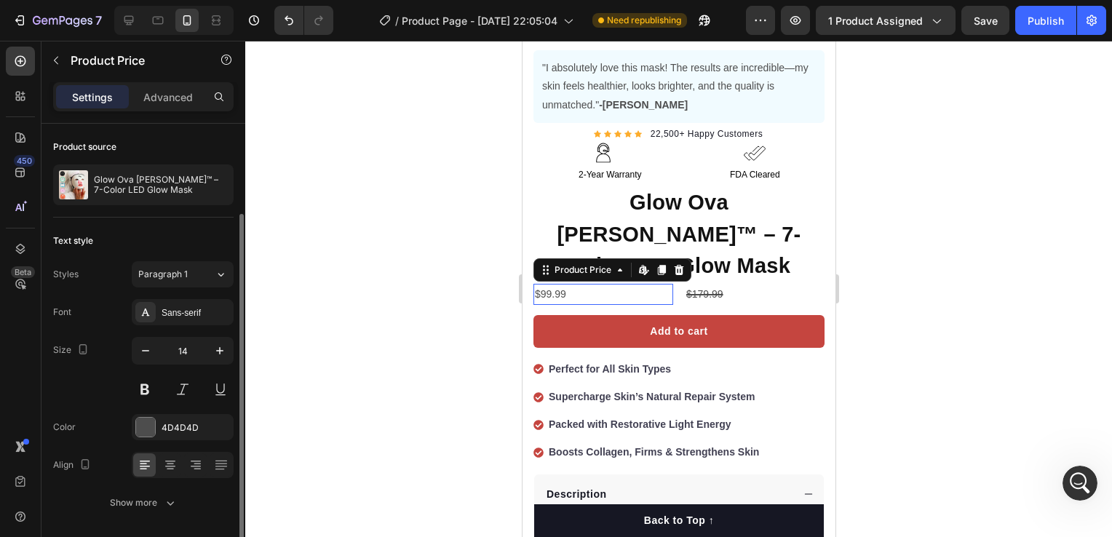
scroll to position [47, 0]
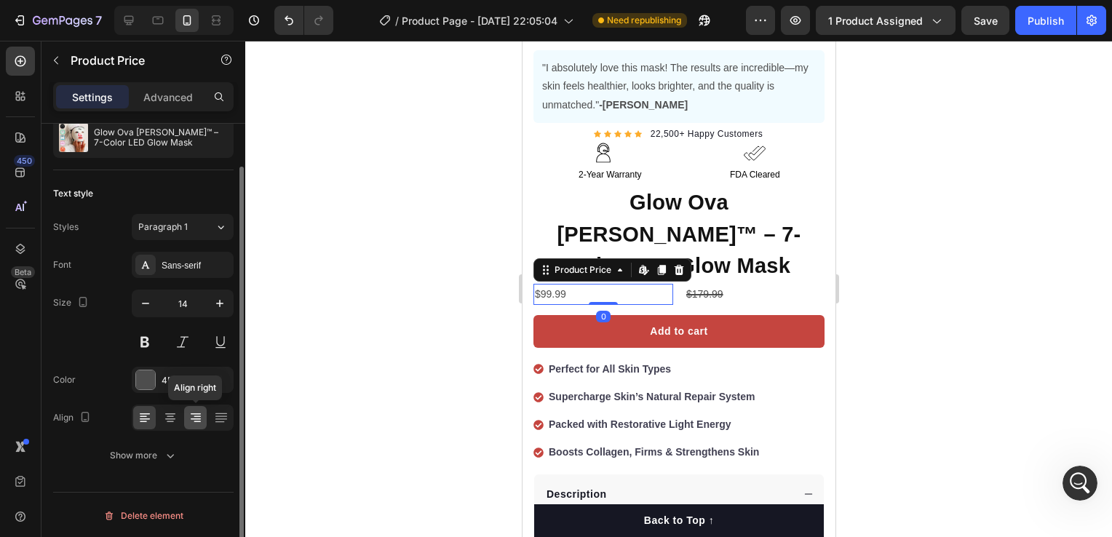
click at [194, 414] on icon at bounding box center [196, 418] width 15 height 15
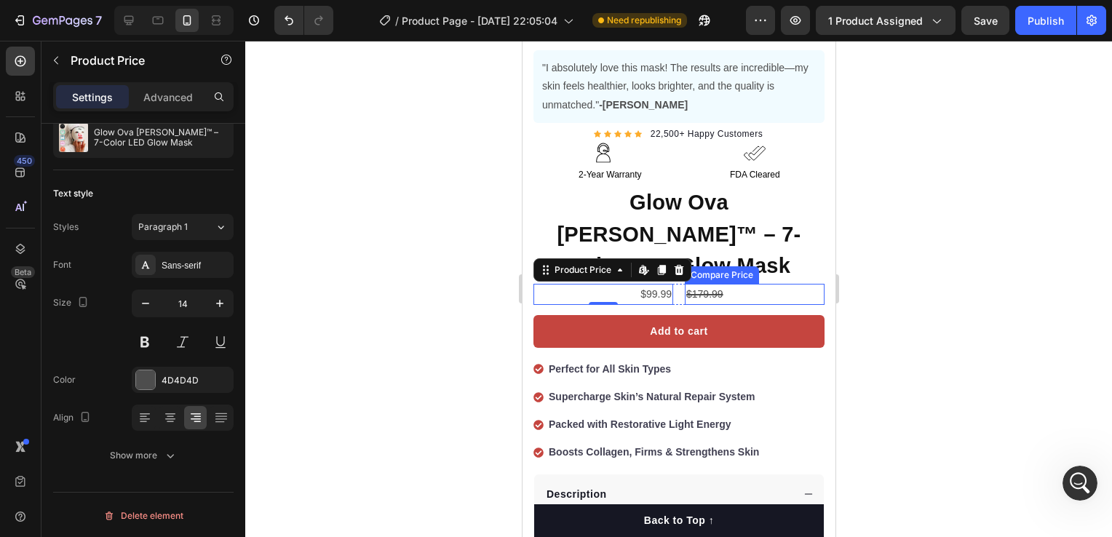
click at [732, 284] on div "$179.99" at bounding box center [754, 294] width 140 height 21
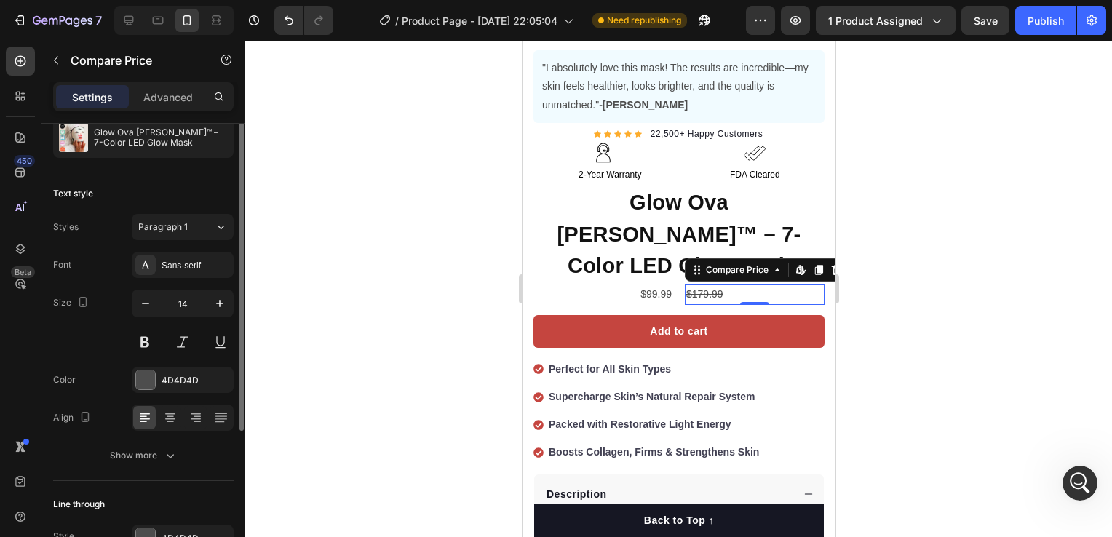
scroll to position [0, 0]
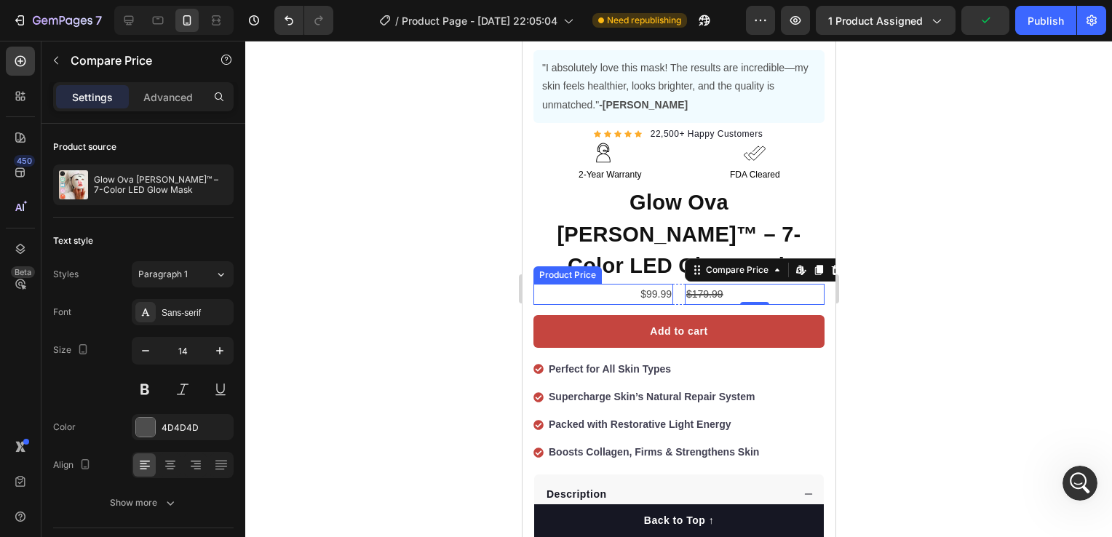
click at [658, 284] on div "$99.99" at bounding box center [603, 294] width 140 height 21
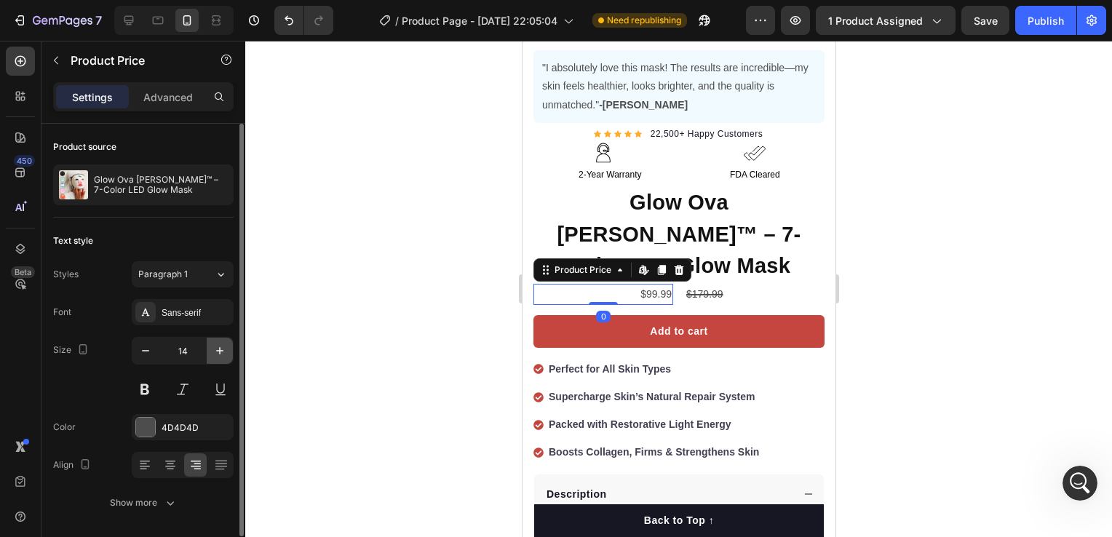
click at [220, 354] on icon "button" at bounding box center [219, 350] width 7 height 7
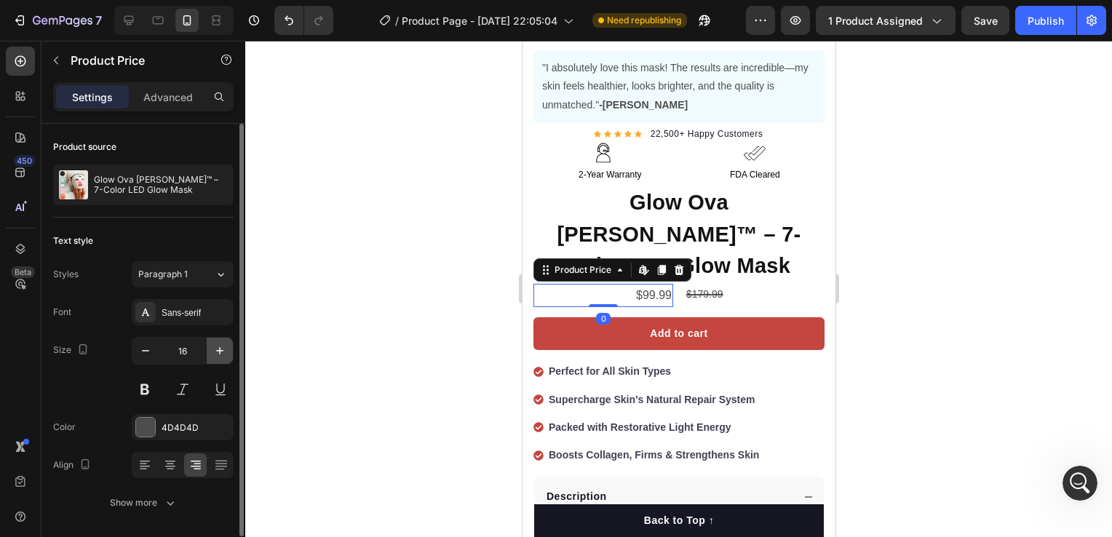
click at [220, 354] on icon "button" at bounding box center [219, 350] width 7 height 7
type input "18"
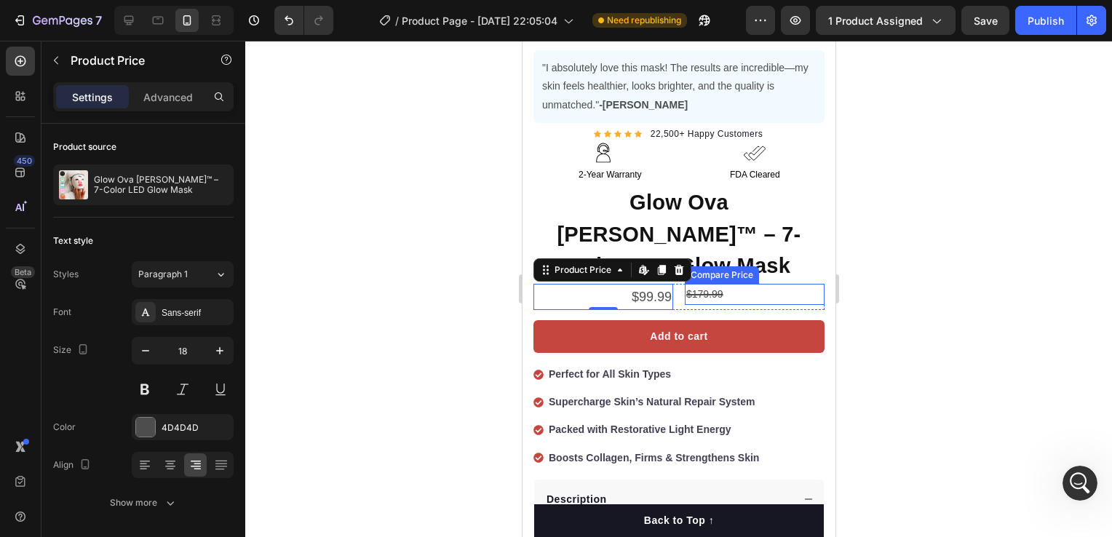
click at [703, 284] on div "$179.99" at bounding box center [754, 294] width 140 height 21
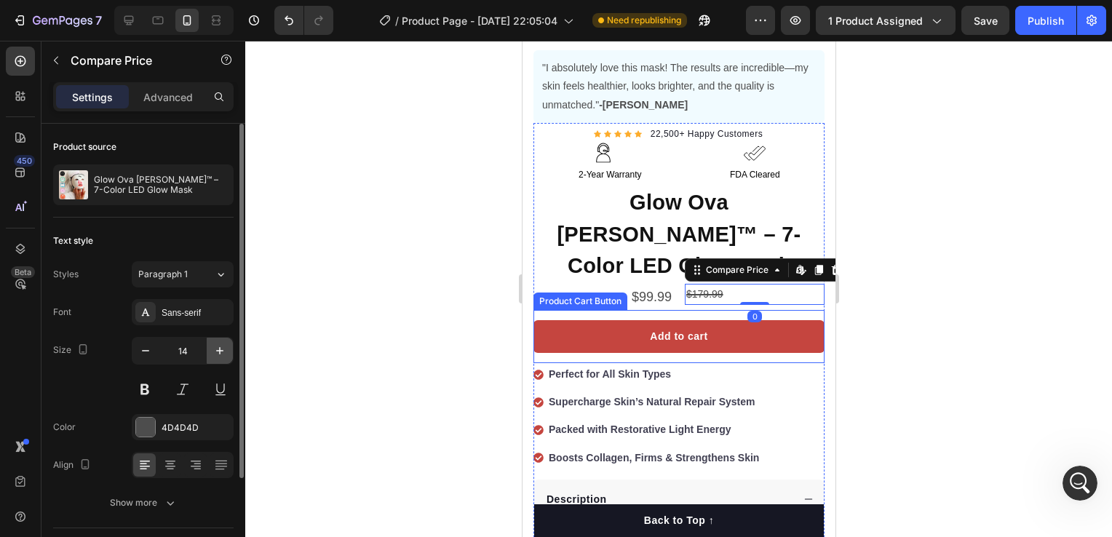
click at [215, 351] on icon "button" at bounding box center [220, 351] width 15 height 15
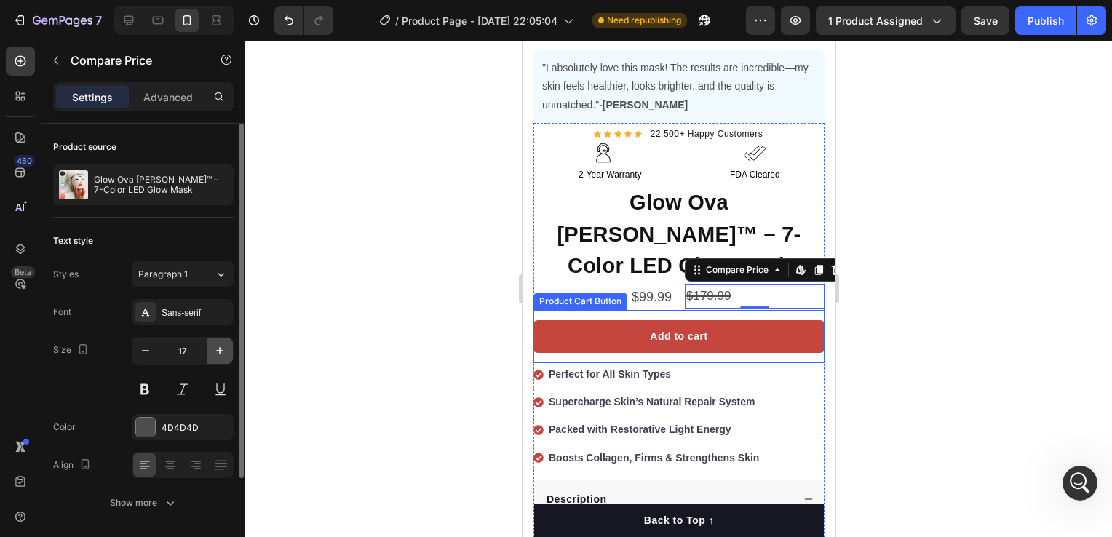
type input "18"
click at [174, 424] on div "4D4D4D" at bounding box center [183, 428] width 42 height 13
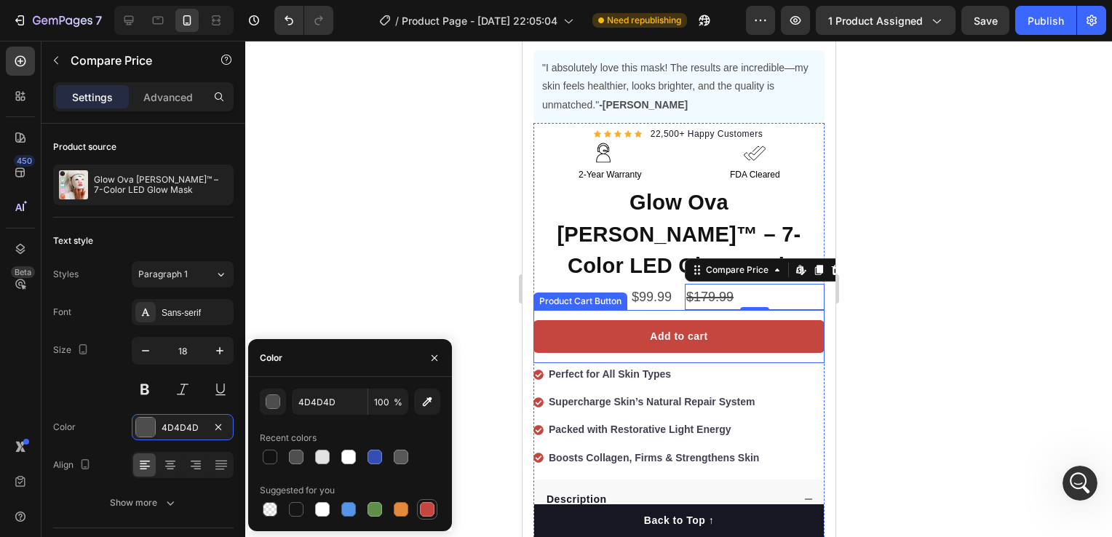
click at [430, 510] on div at bounding box center [427, 509] width 15 height 15
type input "C5453F"
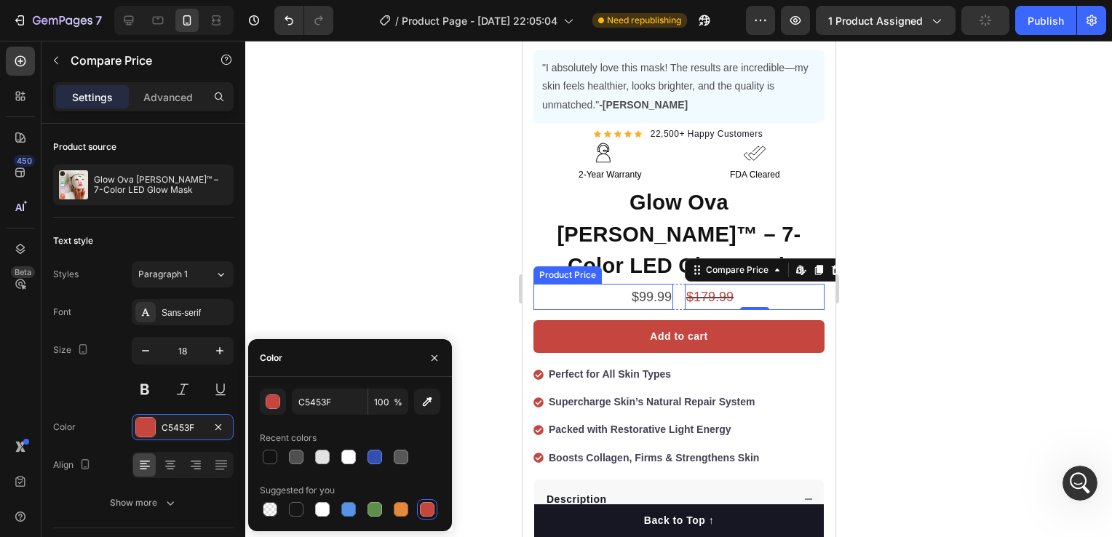
click at [648, 284] on div "$99.99" at bounding box center [603, 297] width 140 height 26
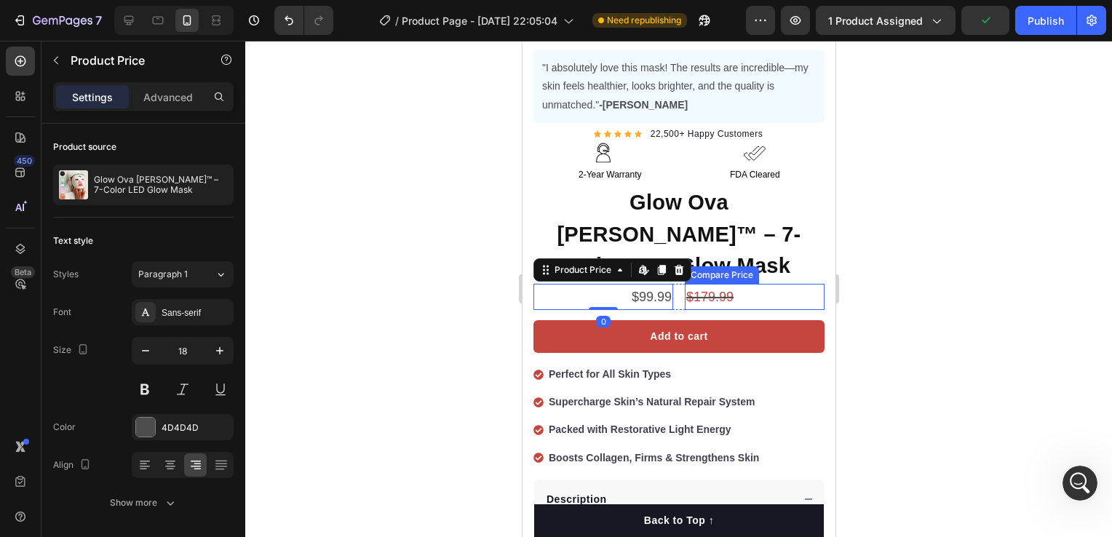
click at [703, 284] on div "$179.99" at bounding box center [754, 297] width 140 height 26
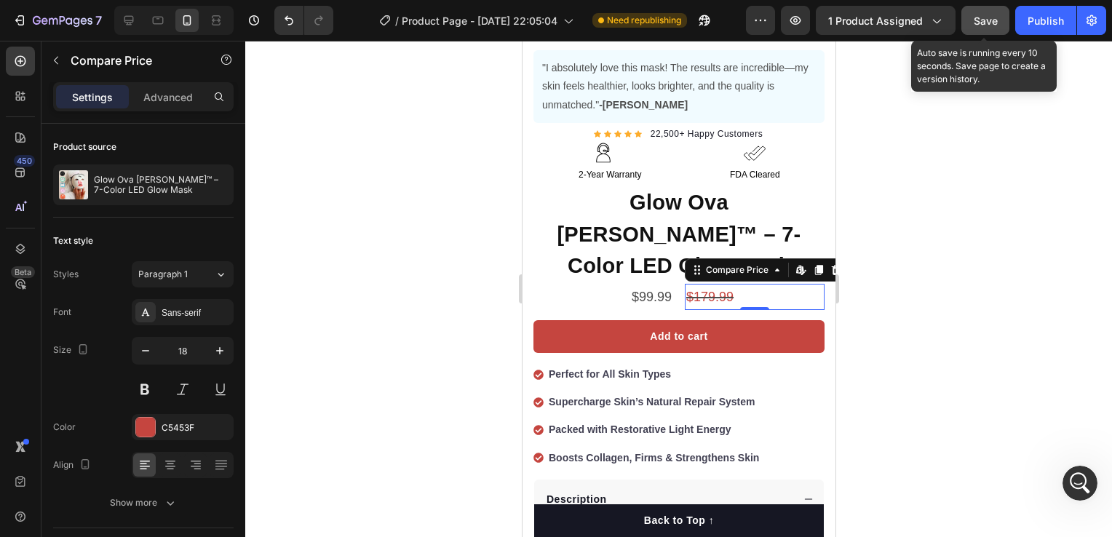
click at [993, 16] on span "Save" at bounding box center [986, 21] width 24 height 12
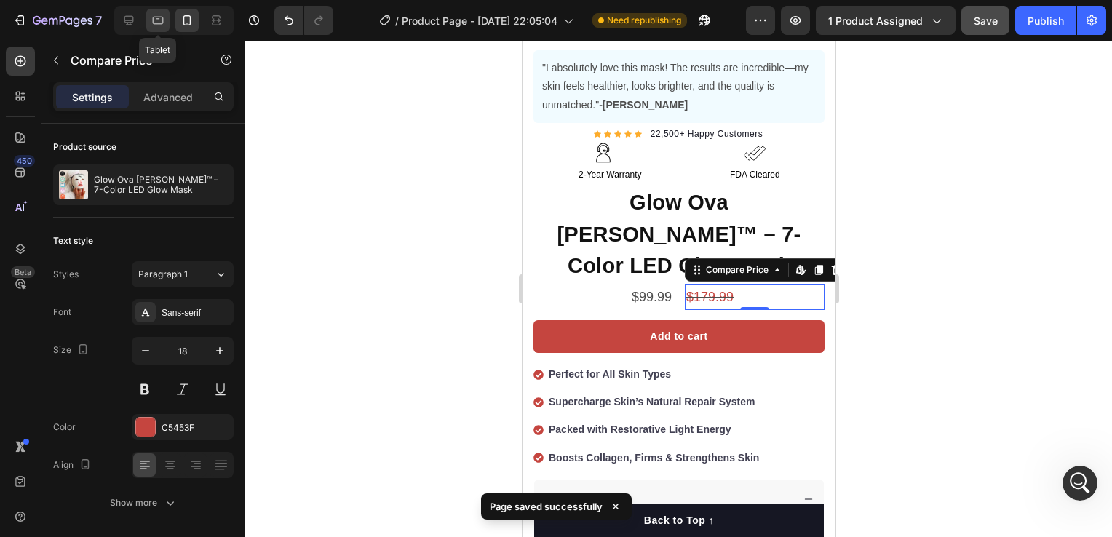
click at [152, 17] on icon at bounding box center [158, 20] width 15 height 15
type input "16"
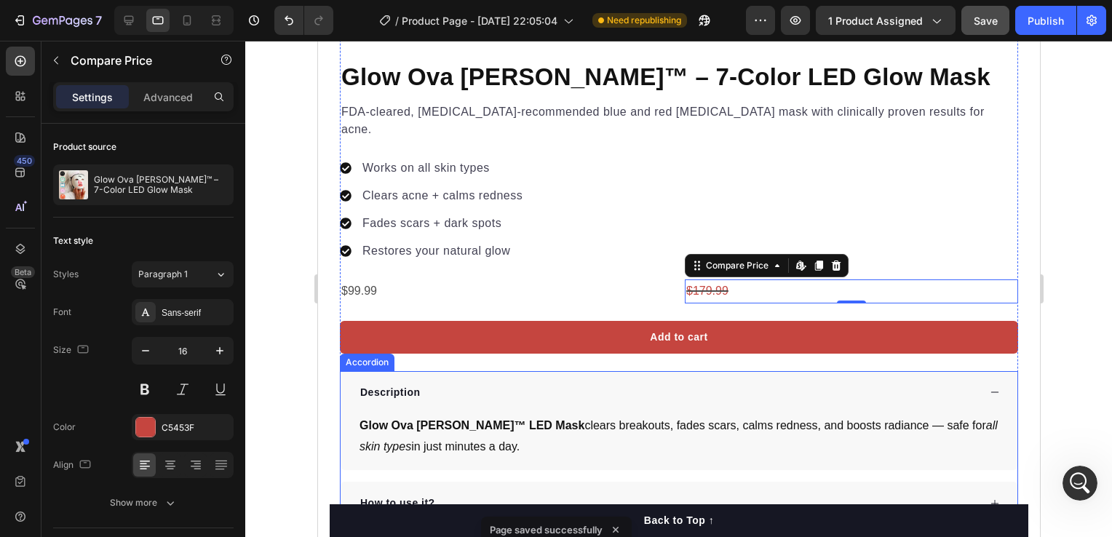
scroll to position [861, 0]
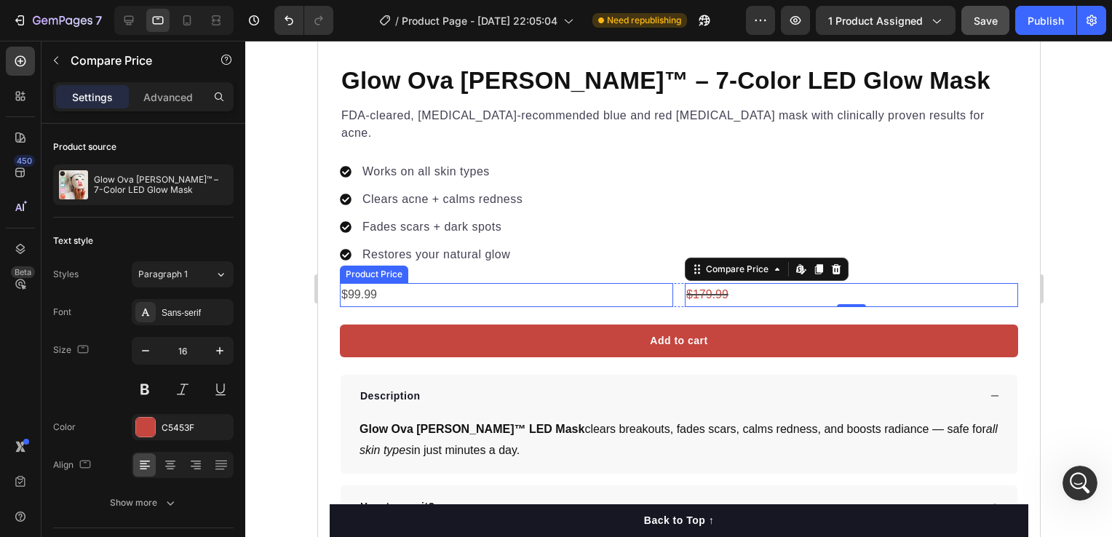
click at [448, 283] on div "$99.99" at bounding box center [505, 295] width 333 height 24
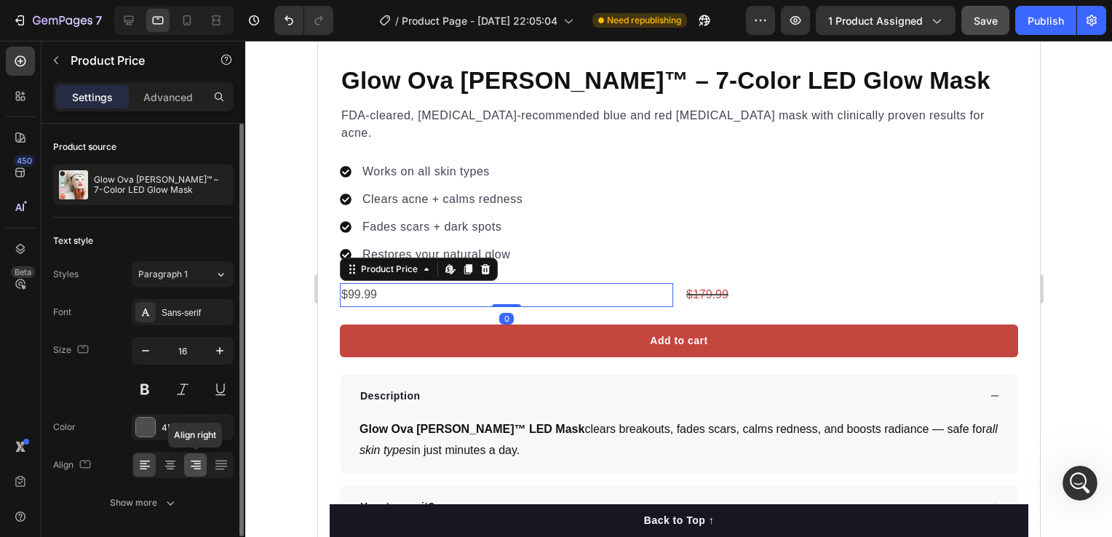
drag, startPoint x: 186, startPoint y: 464, endPoint x: 196, endPoint y: 290, distance: 174.3
click at [186, 464] on div at bounding box center [195, 465] width 23 height 23
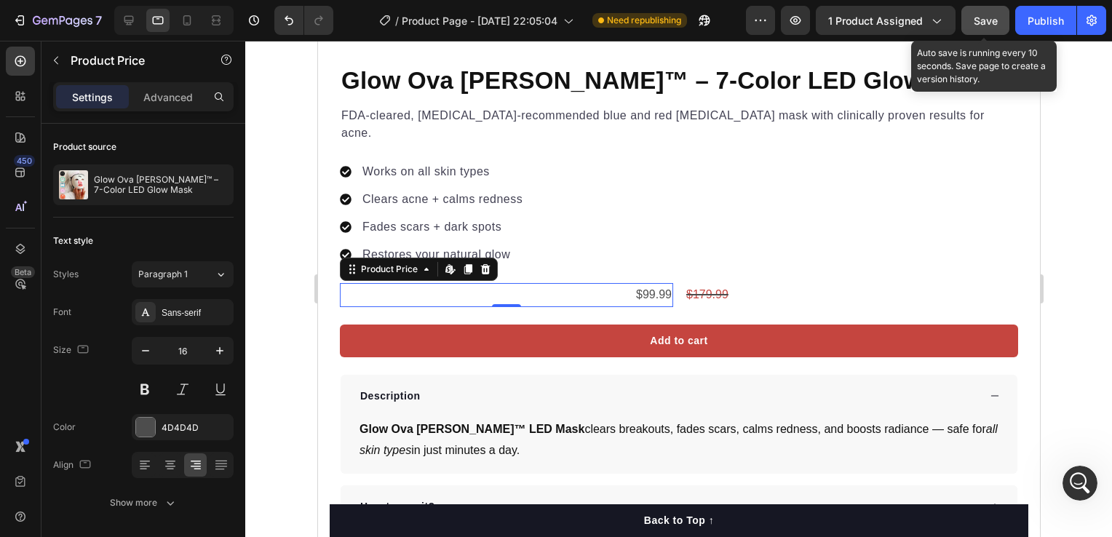
drag, startPoint x: 991, startPoint y: 23, endPoint x: 563, endPoint y: 21, distance: 428.1
click at [991, 23] on span "Save" at bounding box center [986, 21] width 24 height 12
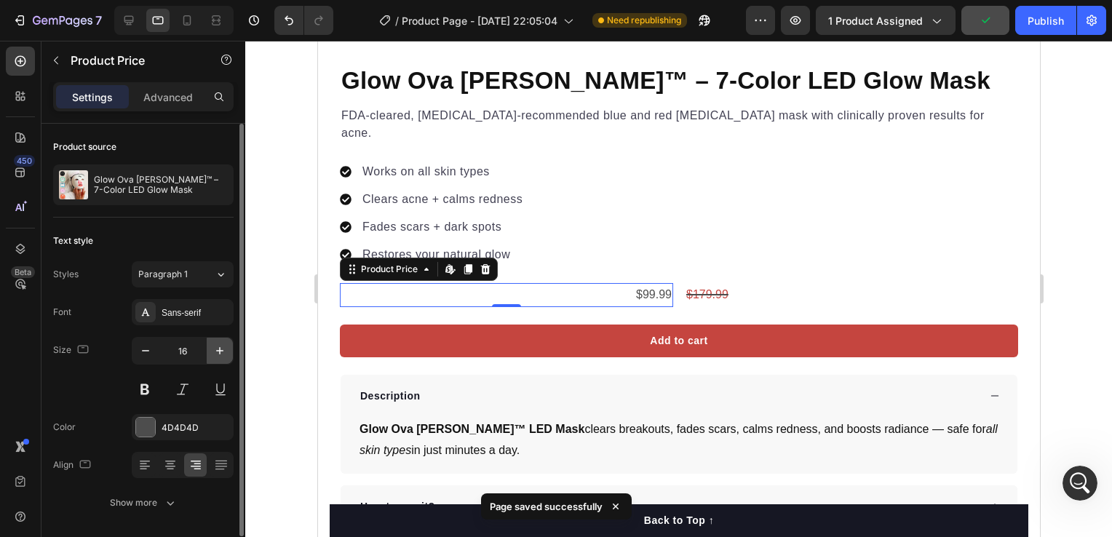
click at [218, 354] on icon "button" at bounding box center [220, 351] width 15 height 15
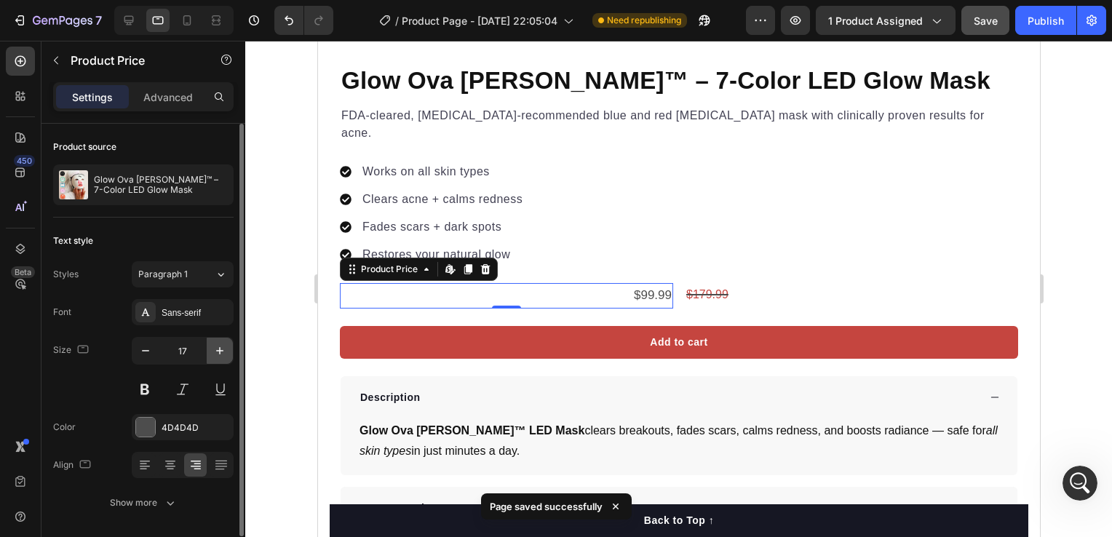
type input "18"
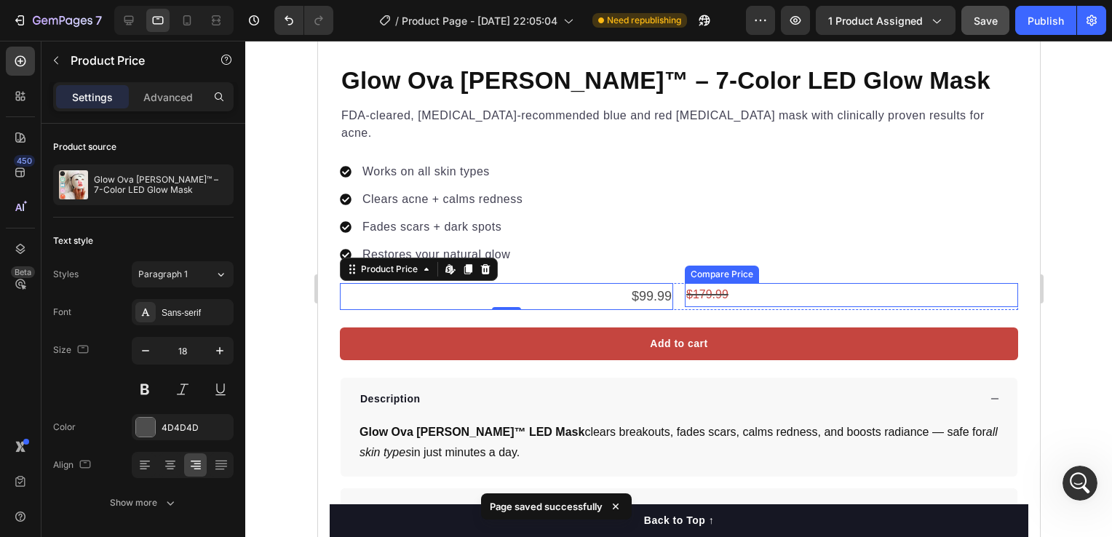
click at [701, 283] on div "$179.99" at bounding box center [850, 295] width 333 height 24
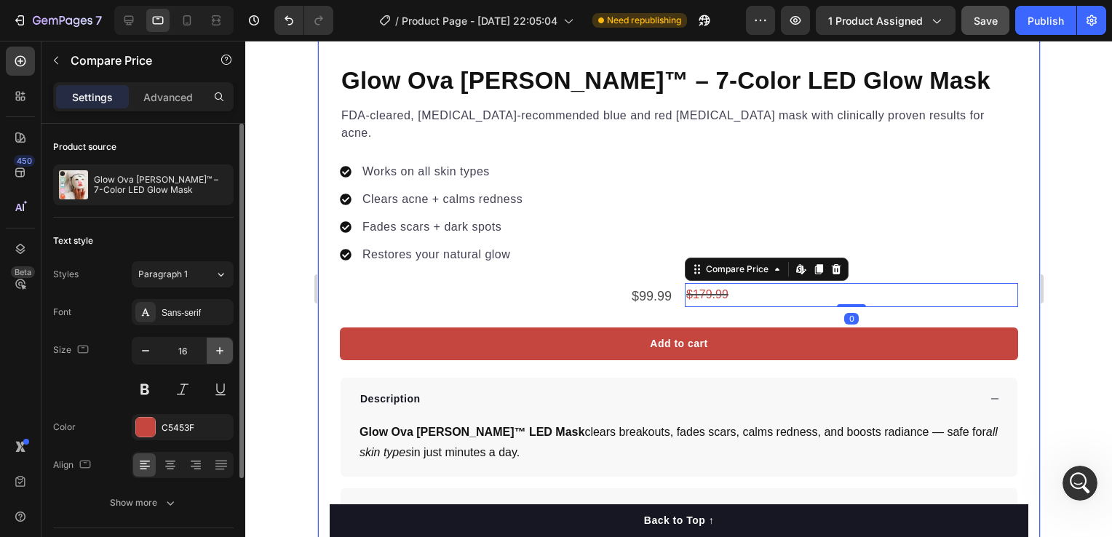
click at [219, 352] on icon "button" at bounding box center [219, 350] width 7 height 7
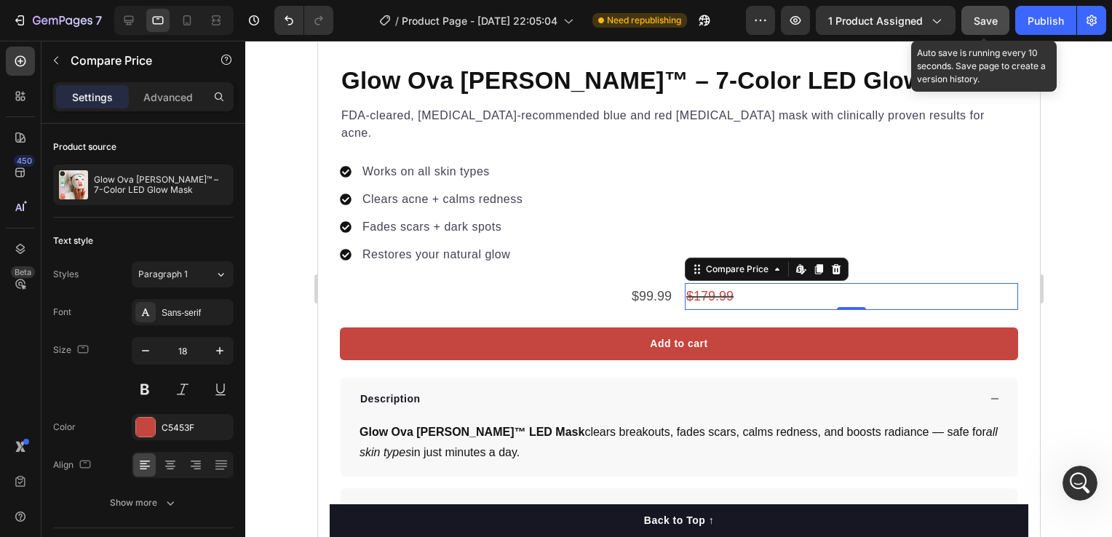
click at [1000, 20] on button "Save" at bounding box center [986, 20] width 48 height 29
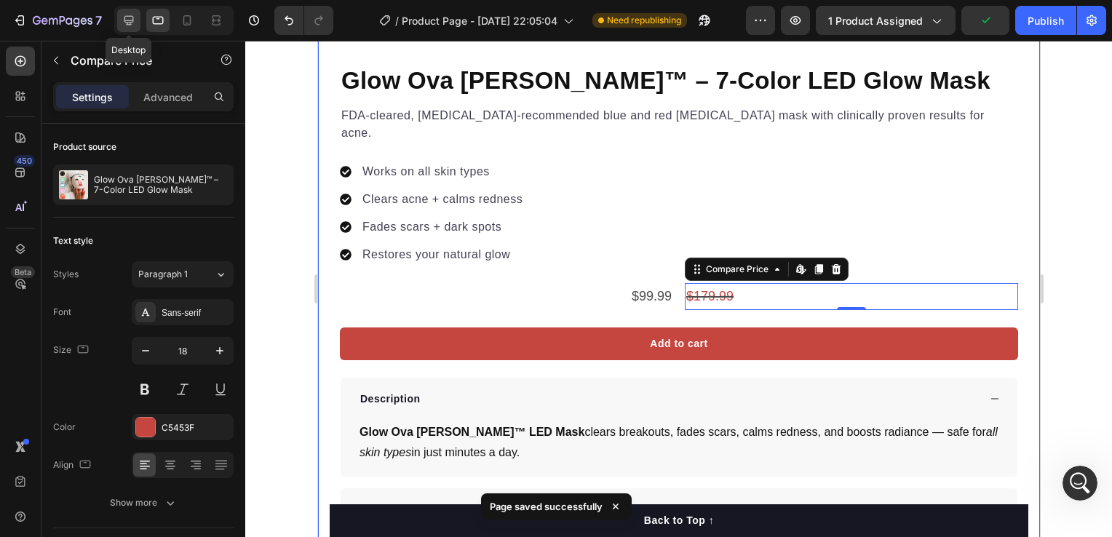
click at [126, 18] on icon at bounding box center [129, 20] width 15 height 15
type input "16"
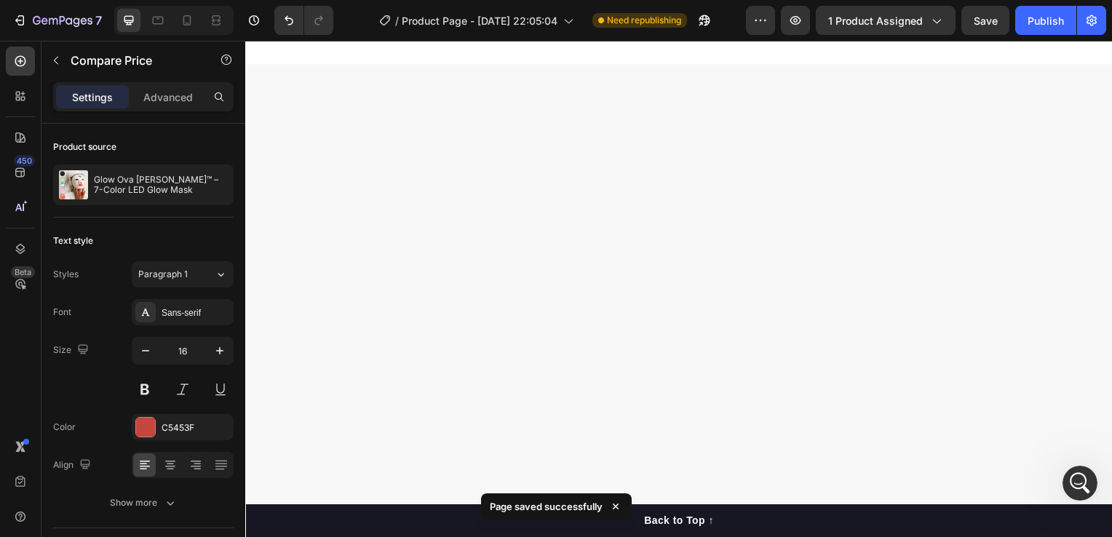
scroll to position [379, 0]
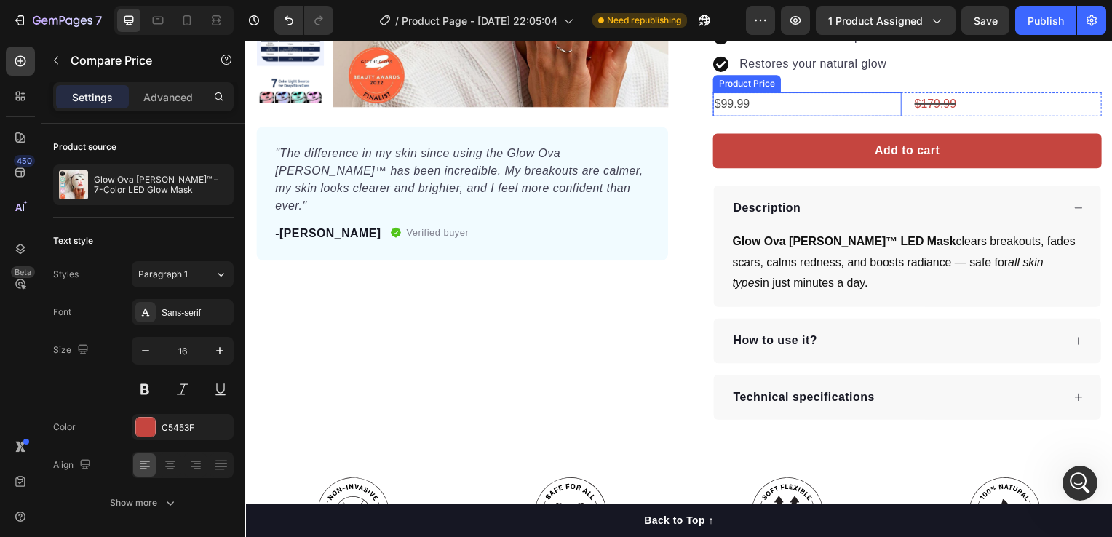
click at [798, 103] on div "$99.99" at bounding box center [811, 105] width 190 height 24
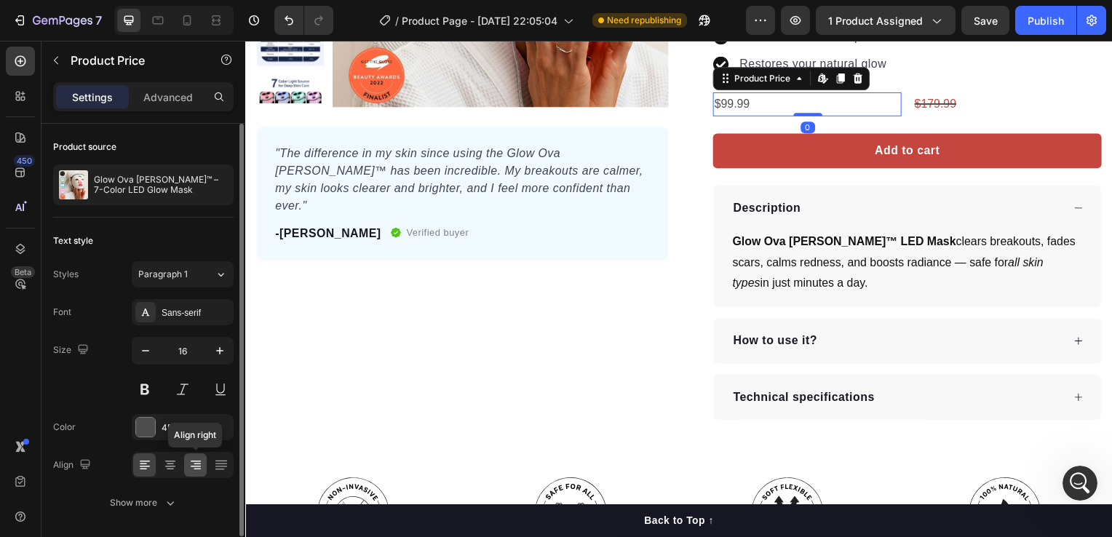
click at [185, 459] on div at bounding box center [195, 465] width 23 height 23
click at [221, 354] on icon "button" at bounding box center [220, 351] width 15 height 15
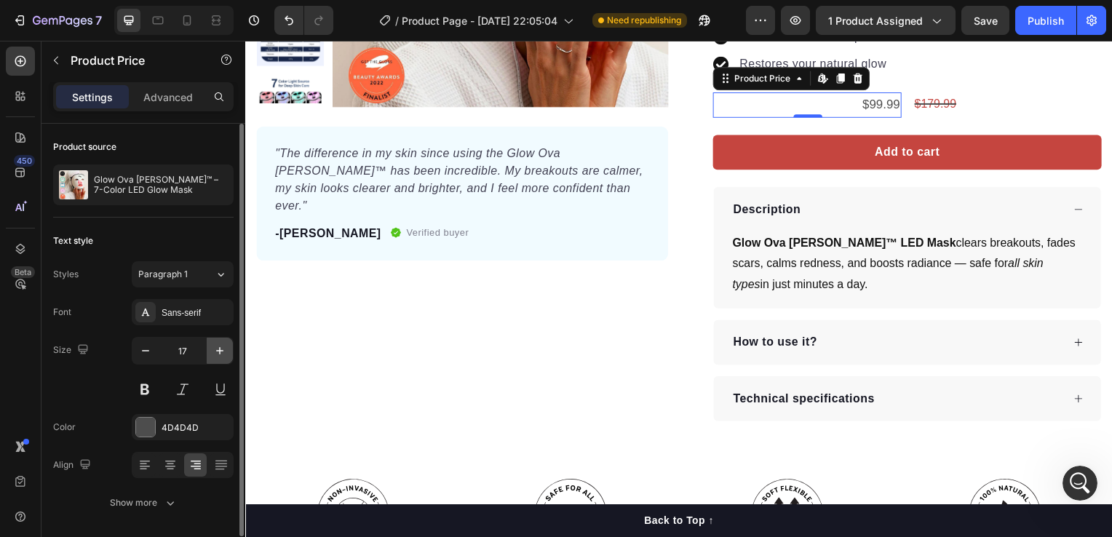
click at [221, 354] on icon "button" at bounding box center [220, 351] width 15 height 15
type input "18"
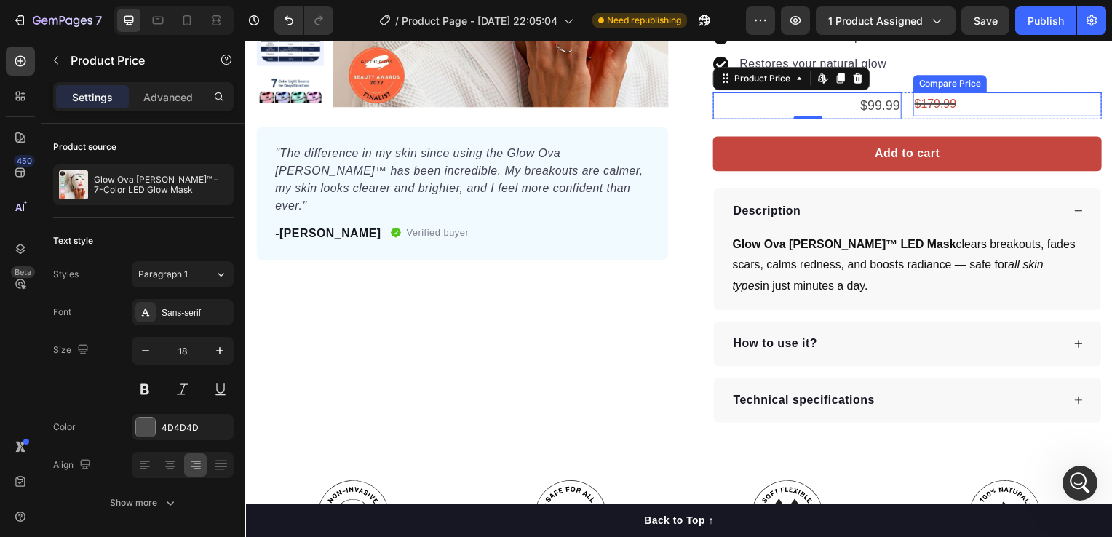
click at [965, 100] on div "$179.99" at bounding box center [1013, 105] width 190 height 24
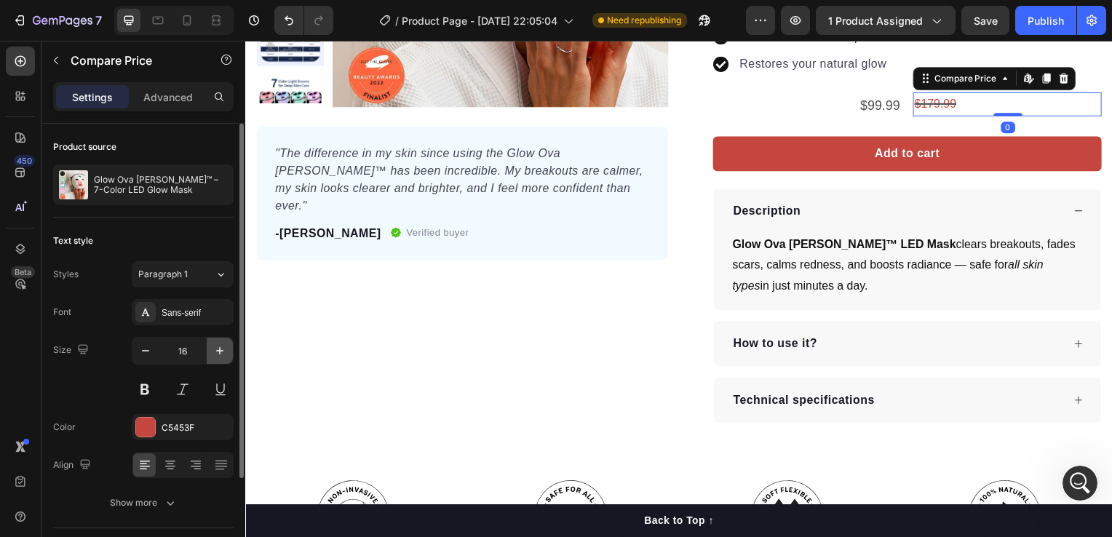
click at [224, 349] on icon "button" at bounding box center [220, 351] width 15 height 15
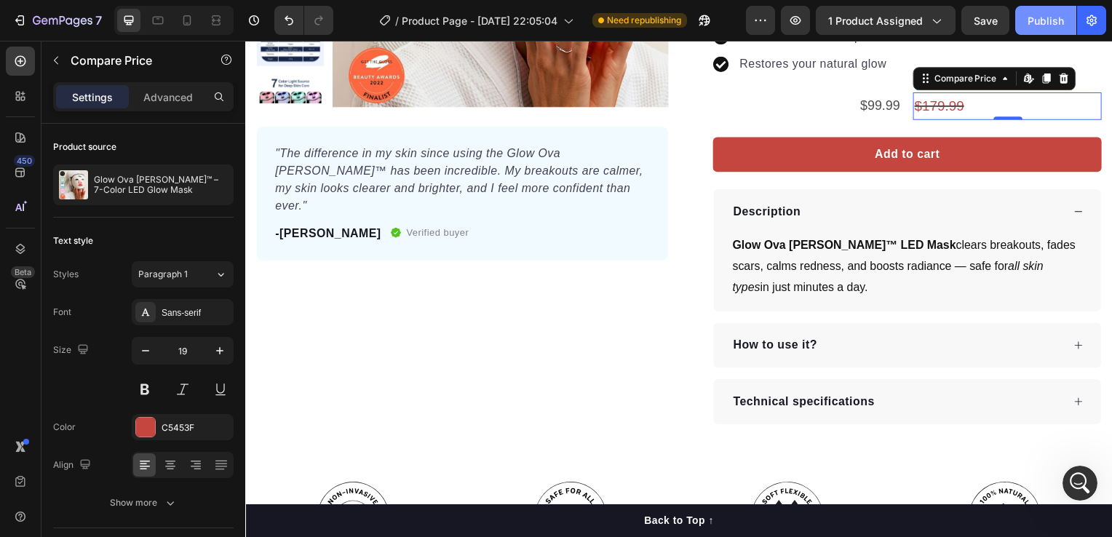
click at [1053, 9] on button "Publish" at bounding box center [1046, 20] width 61 height 29
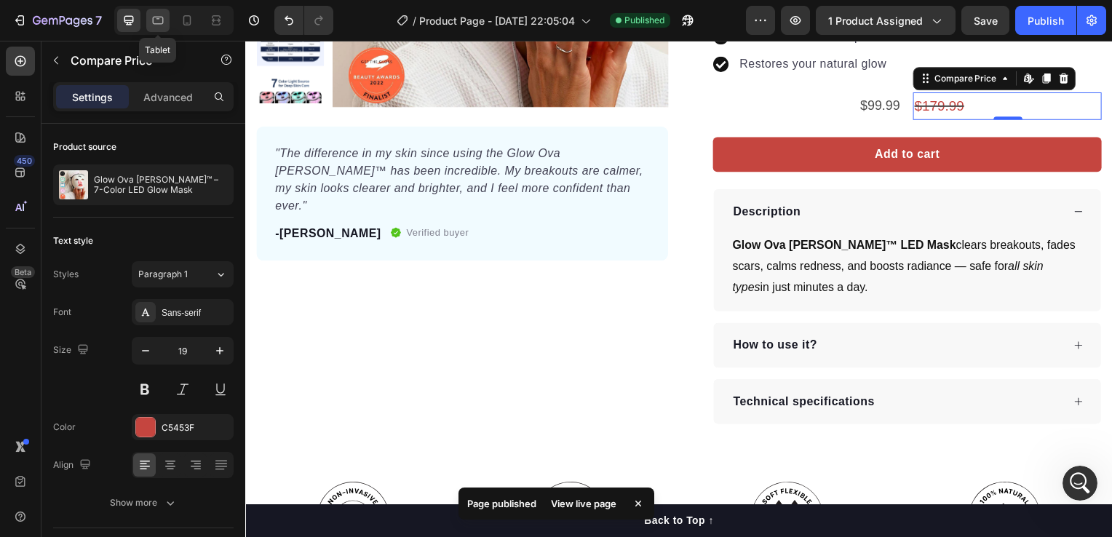
click at [157, 15] on icon at bounding box center [158, 20] width 15 height 15
type input "18"
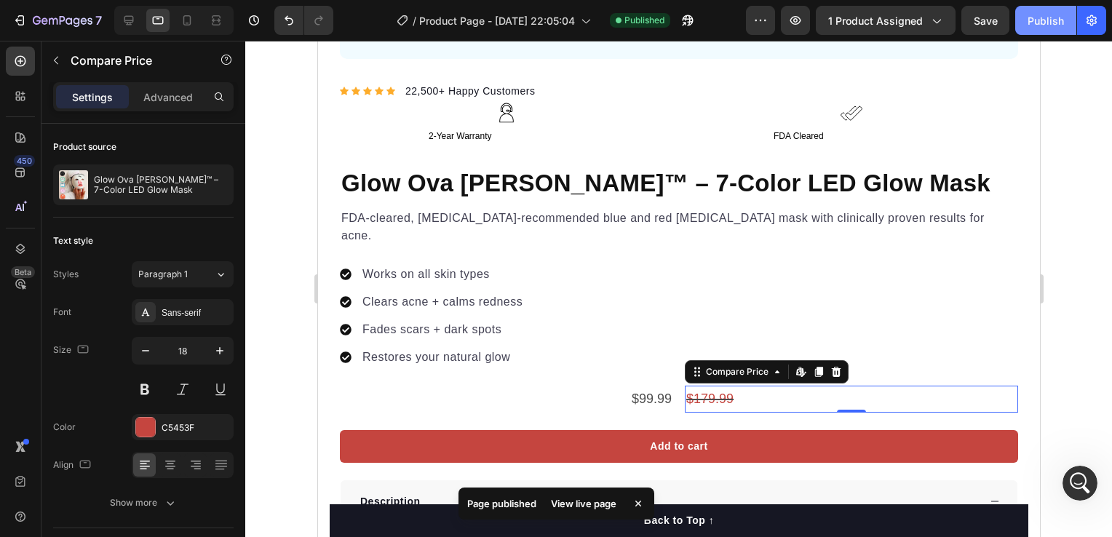
scroll to position [1034, 0]
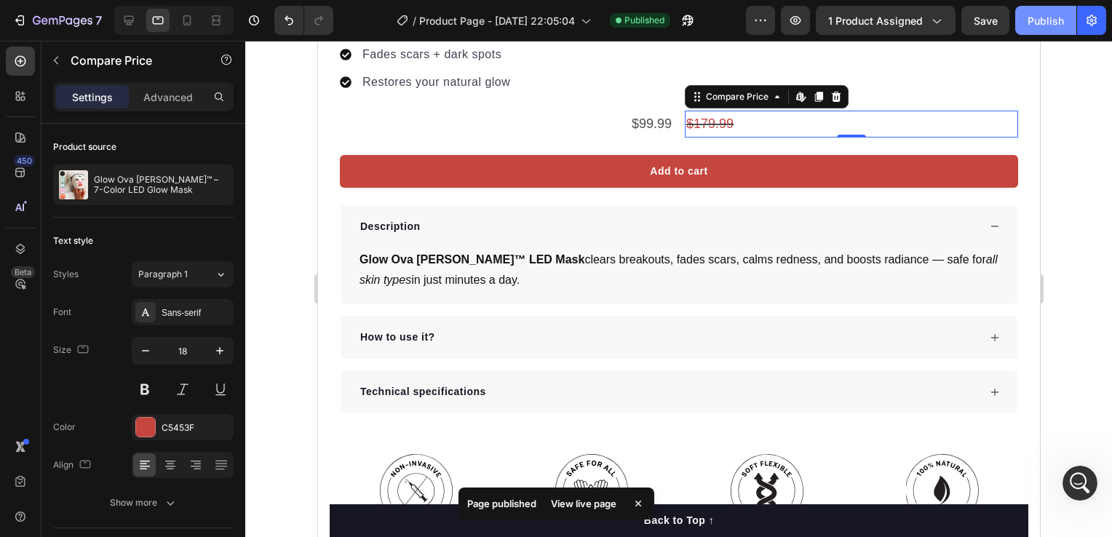
click at [1035, 10] on button "Publish" at bounding box center [1046, 20] width 61 height 29
click at [191, 13] on icon at bounding box center [187, 20] width 15 height 15
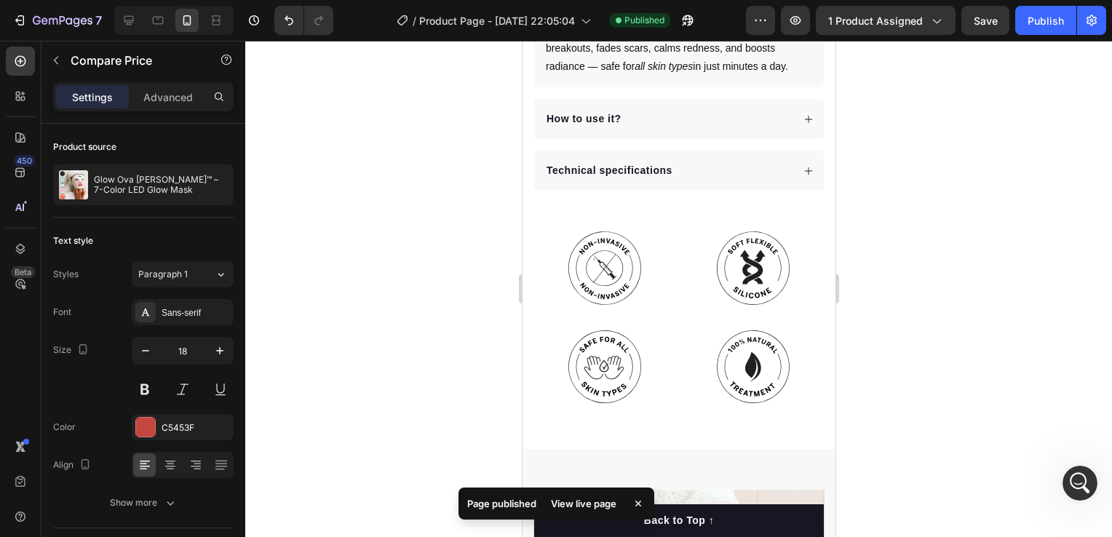
scroll to position [798, 0]
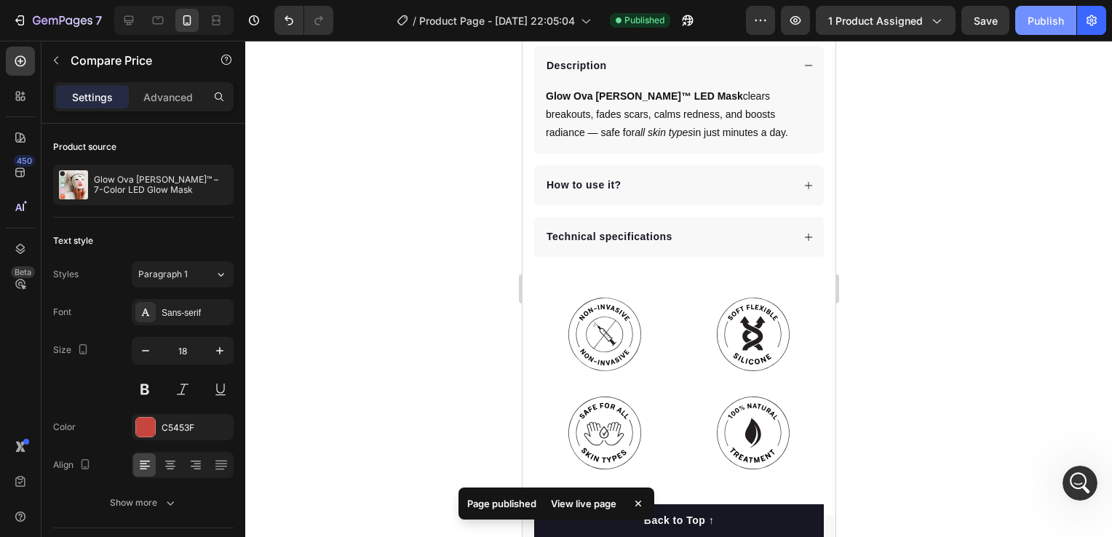
click at [1029, 20] on div "Publish" at bounding box center [1046, 20] width 36 height 15
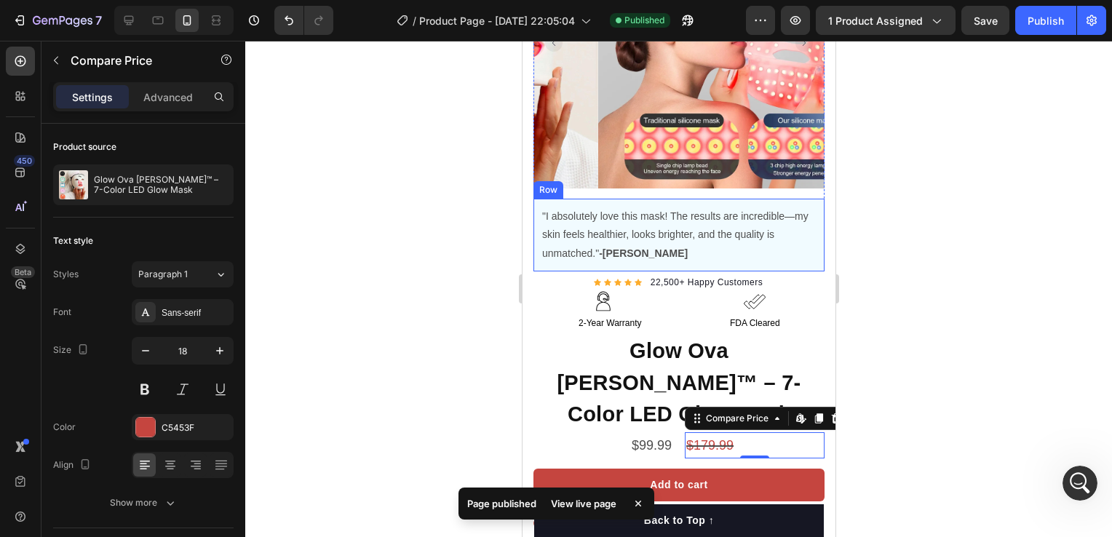
scroll to position [288, 0]
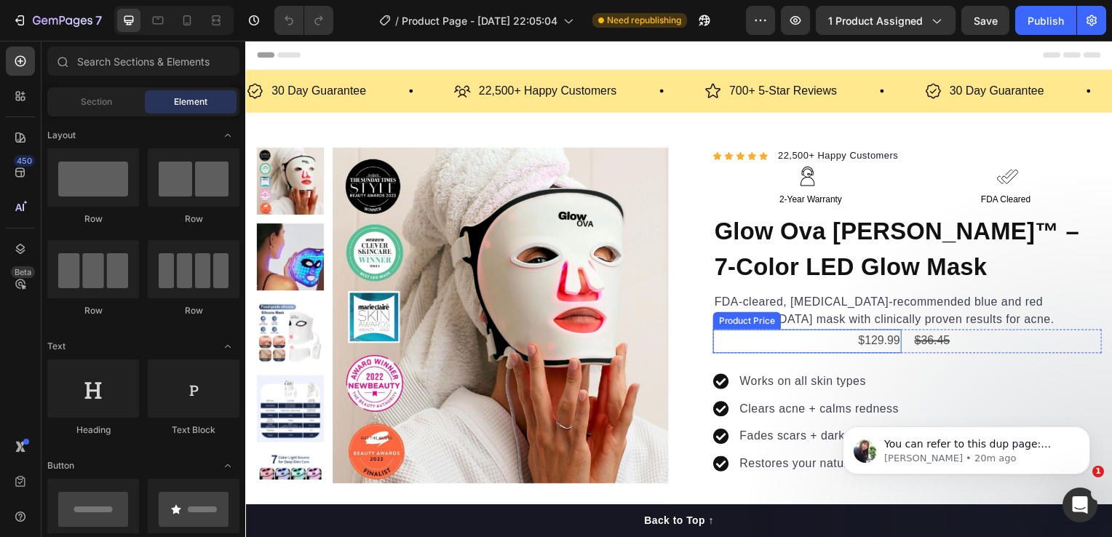
click at [887, 344] on div "$129.99" at bounding box center [811, 344] width 190 height 24
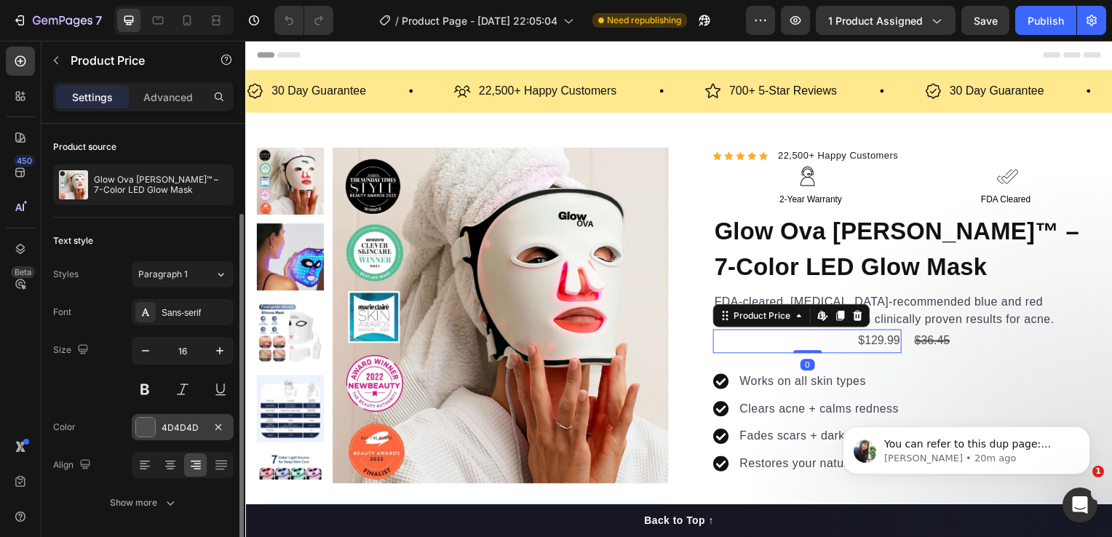
scroll to position [47, 0]
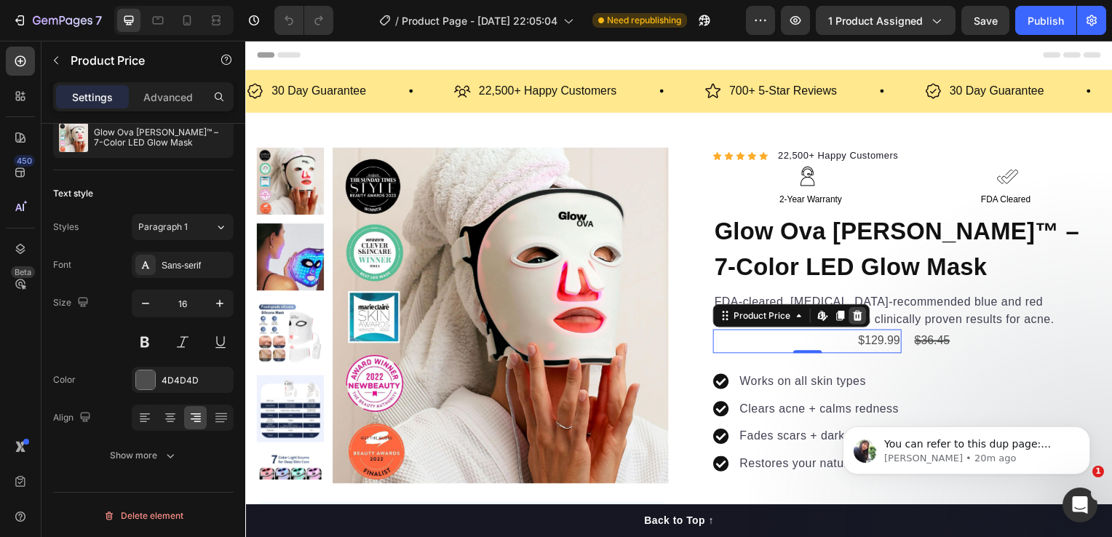
click at [858, 317] on icon at bounding box center [862, 318] width 12 height 12
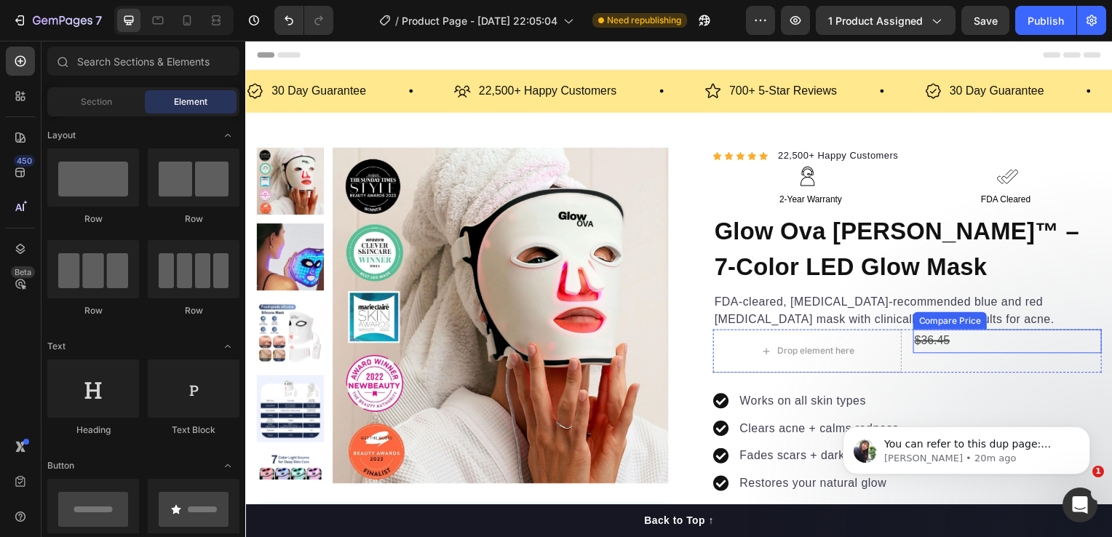
click at [934, 337] on div "$36.45" at bounding box center [1013, 344] width 190 height 24
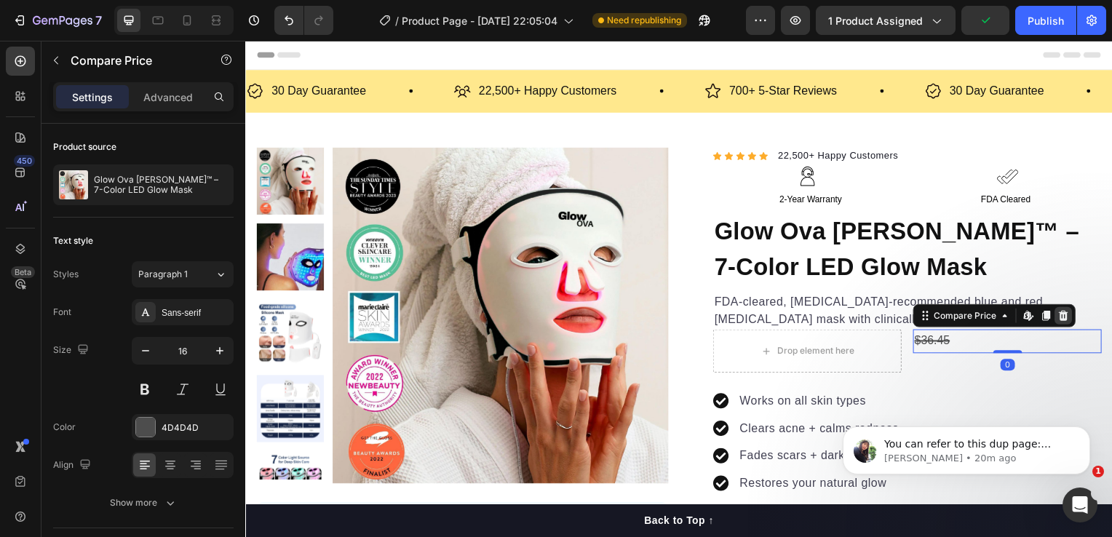
click at [1065, 316] on icon at bounding box center [1069, 318] width 9 height 10
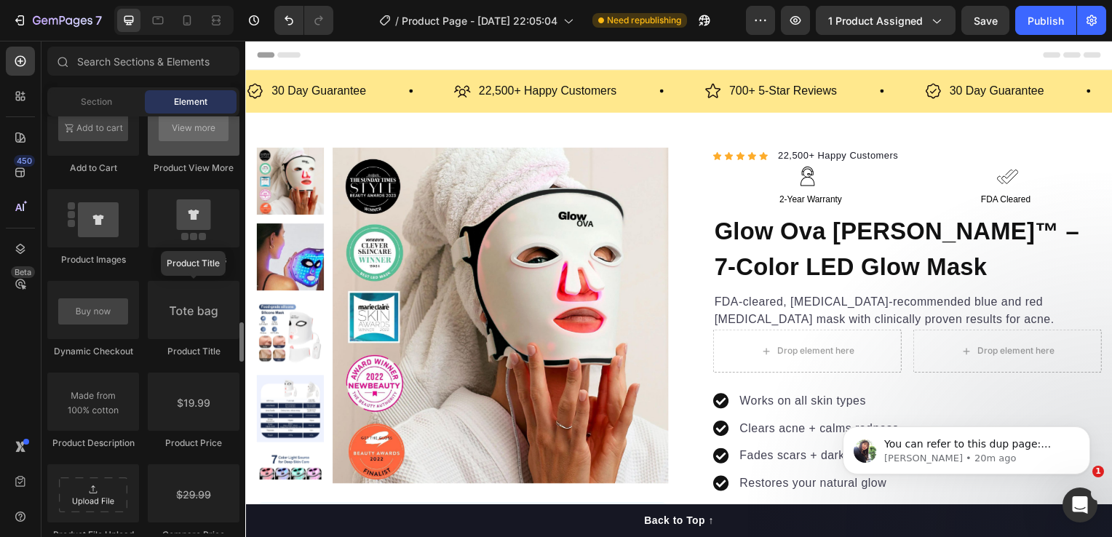
scroll to position [2330, 0]
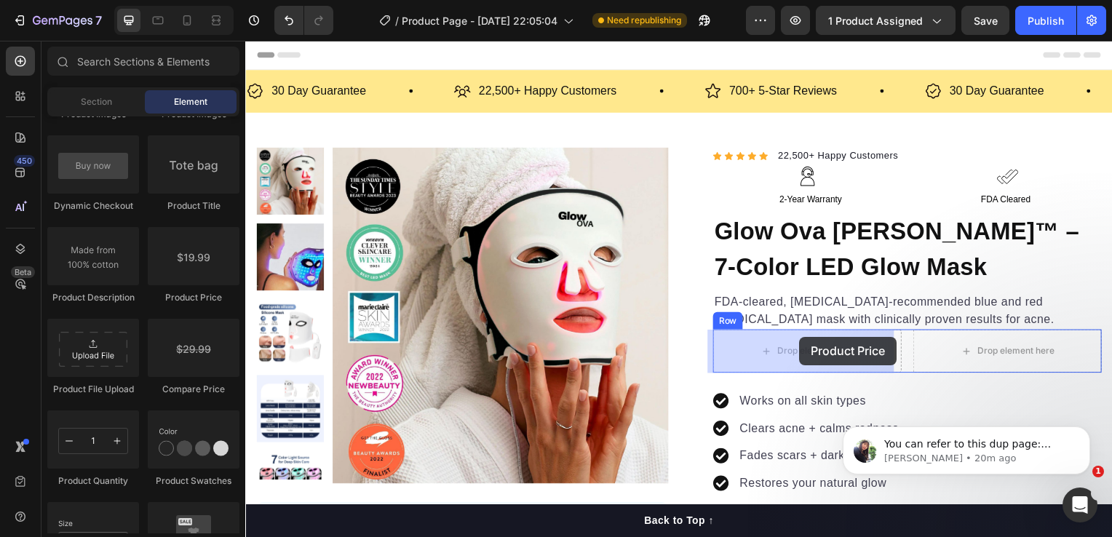
drag, startPoint x: 426, startPoint y: 303, endPoint x: 805, endPoint y: 339, distance: 380.3
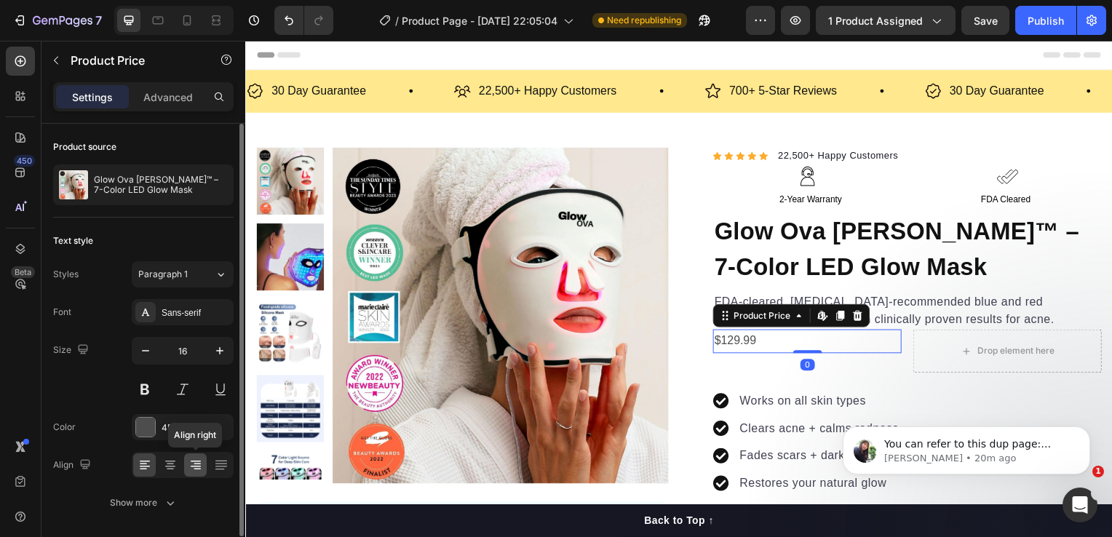
click at [197, 464] on icon at bounding box center [197, 464] width 7 height 1
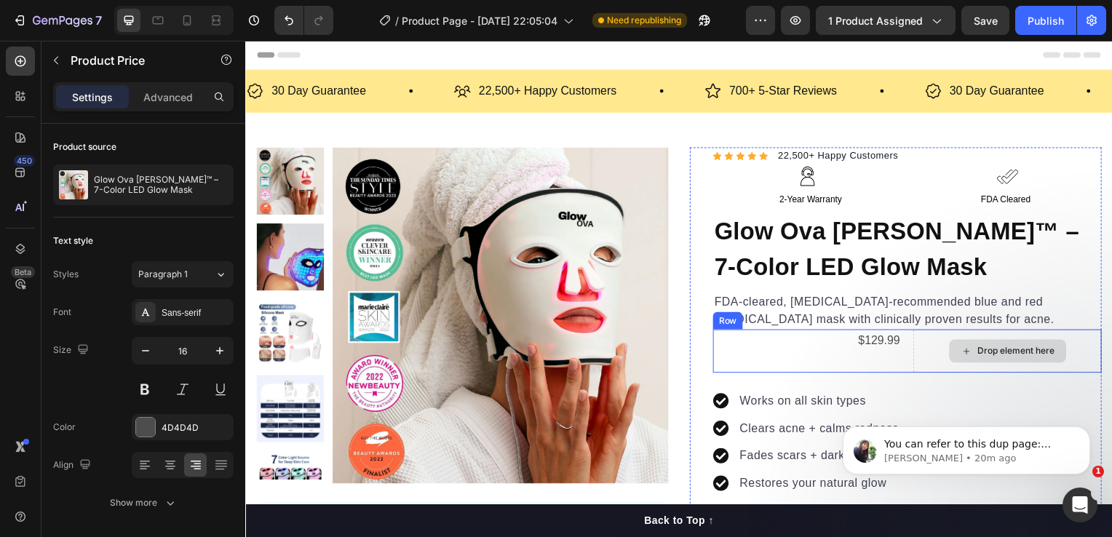
click at [966, 350] on icon at bounding box center [972, 354] width 12 height 12
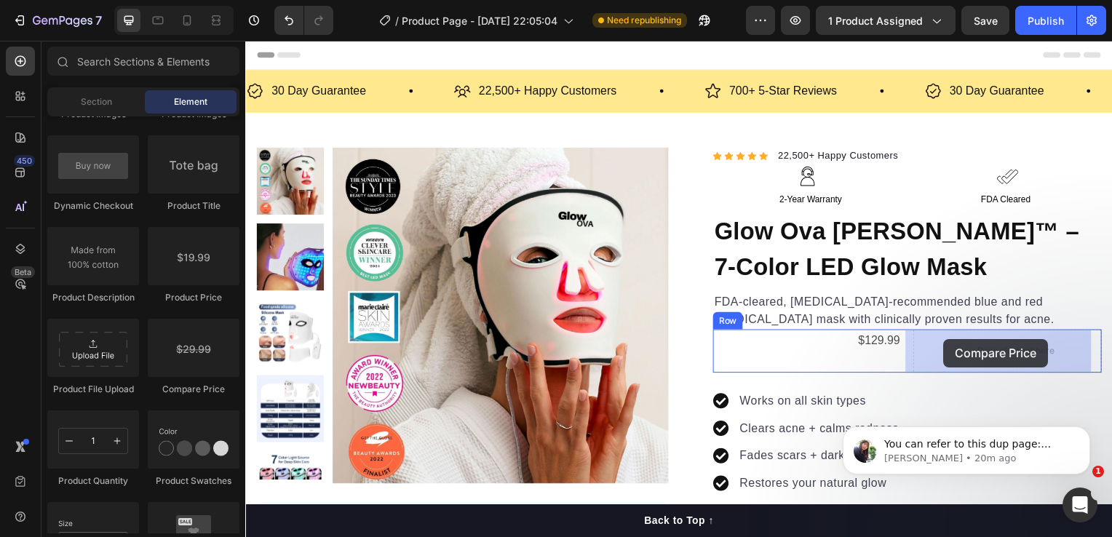
drag, startPoint x: 448, startPoint y: 371, endPoint x: 949, endPoint y: 341, distance: 501.8
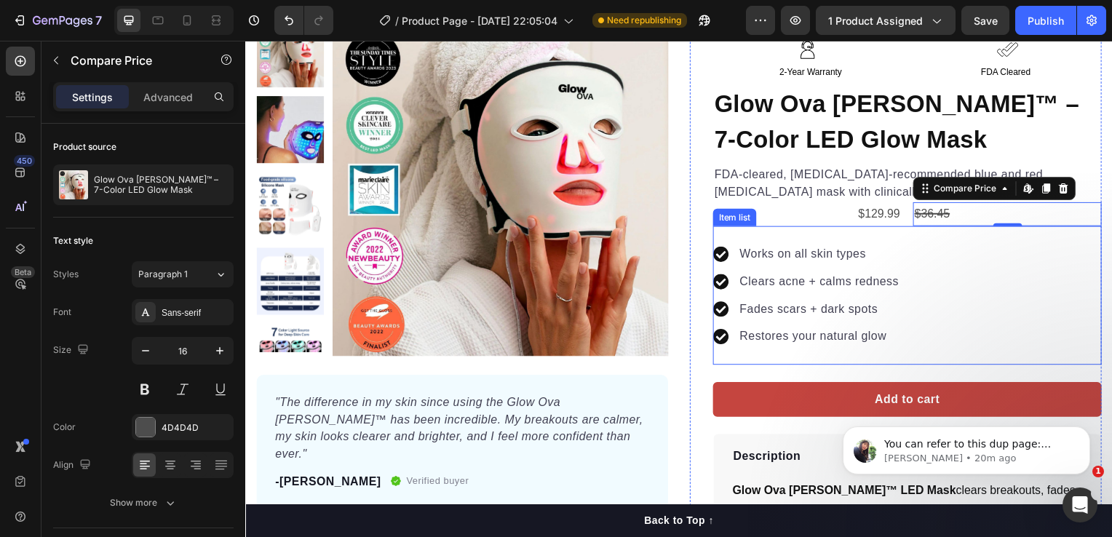
scroll to position [146, 0]
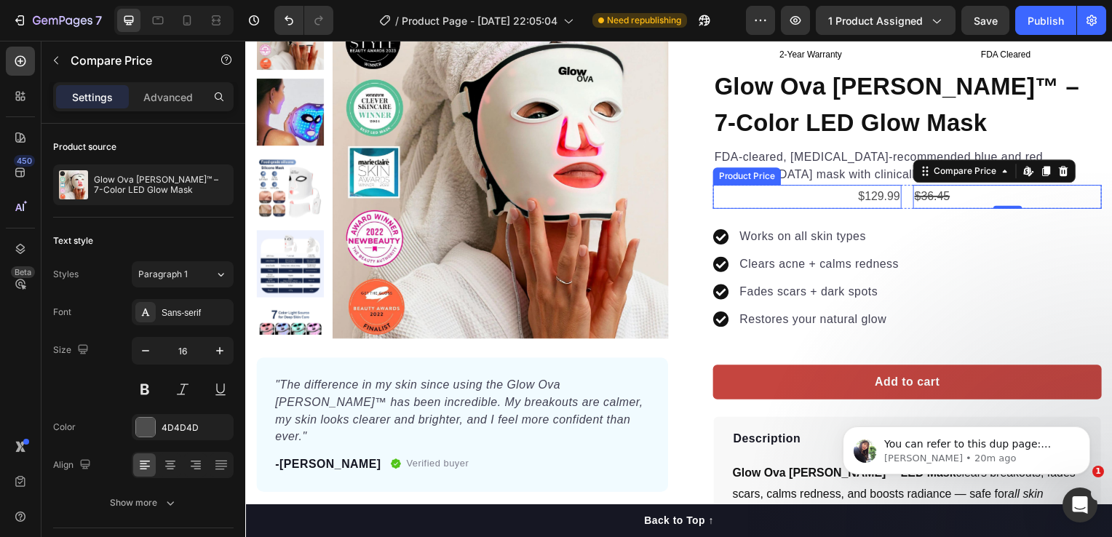
click at [882, 196] on div "$129.99" at bounding box center [811, 198] width 190 height 24
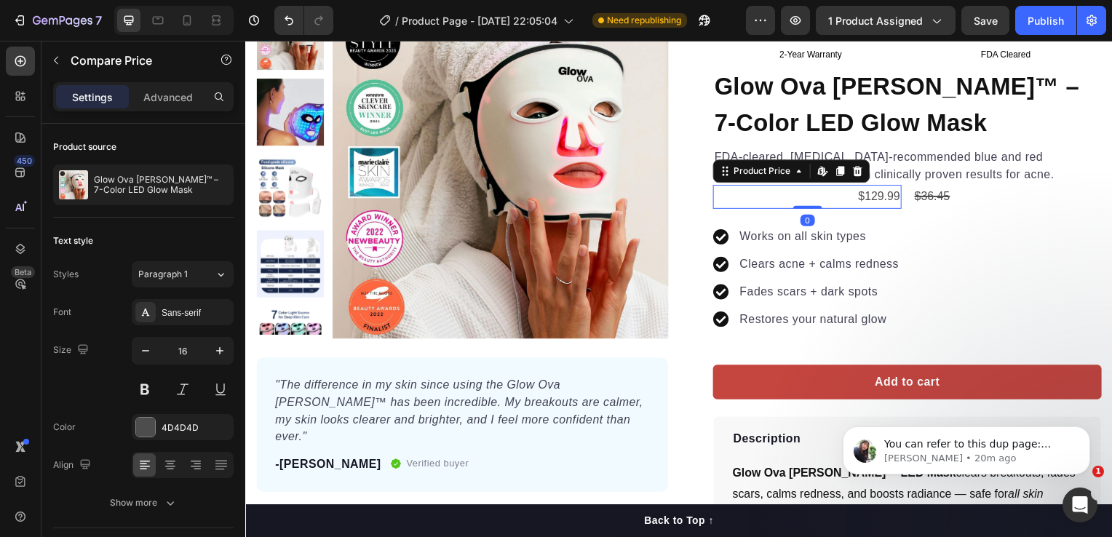
scroll to position [47, 0]
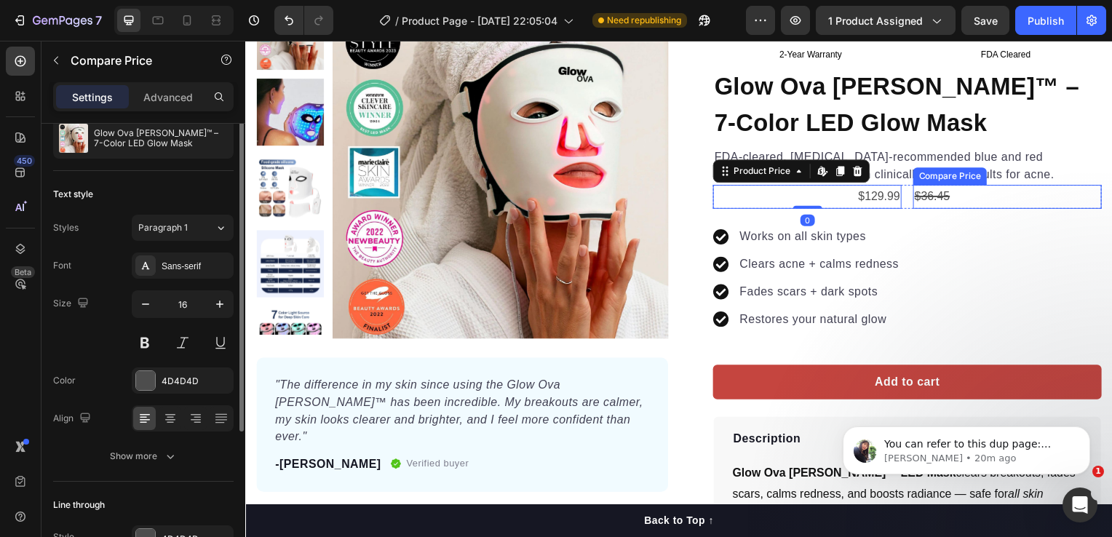
click at [946, 194] on div "$36.45" at bounding box center [1013, 198] width 190 height 24
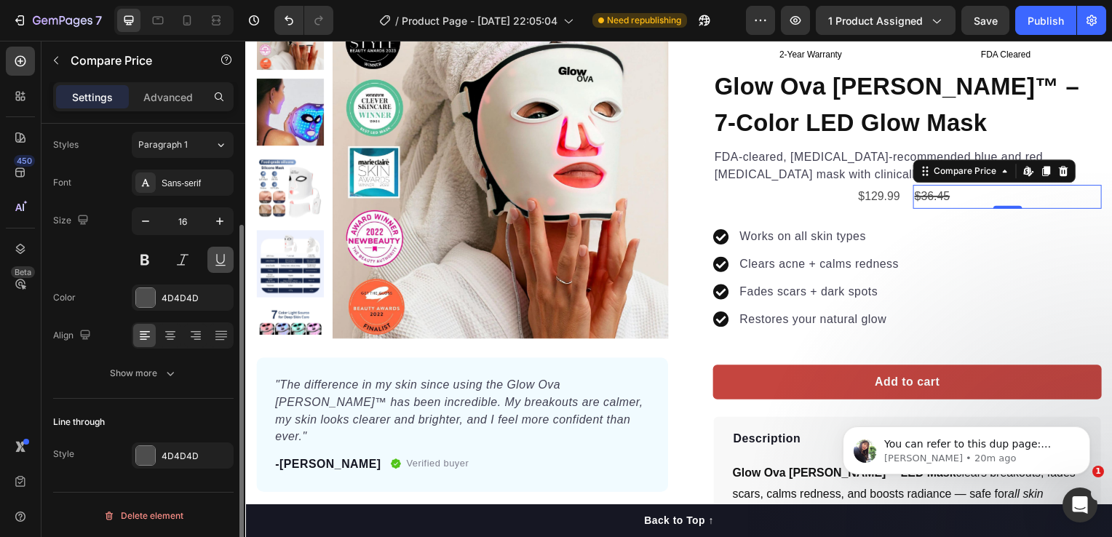
scroll to position [0, 0]
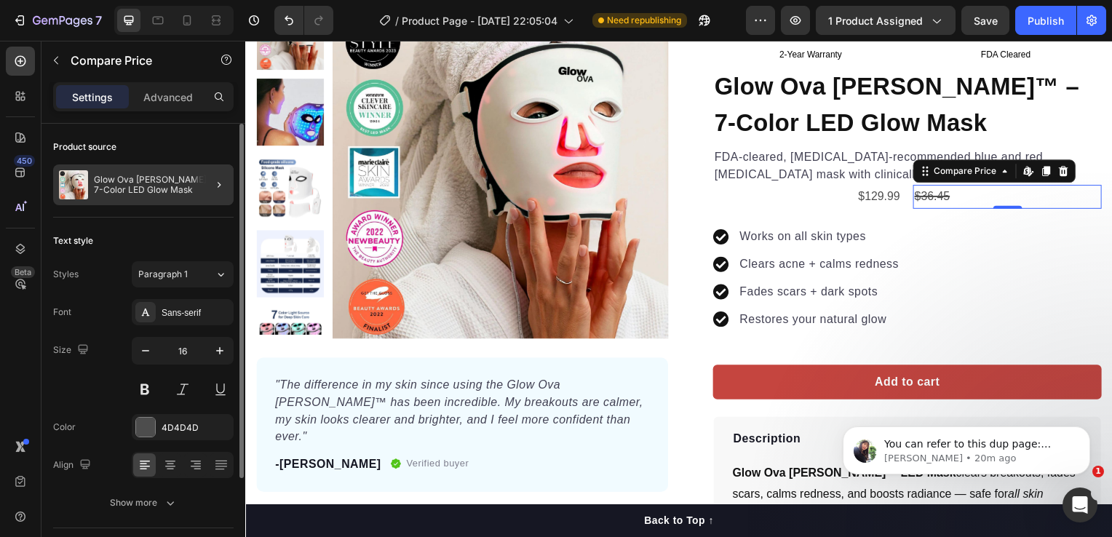
click at [207, 179] on div at bounding box center [213, 185] width 41 height 41
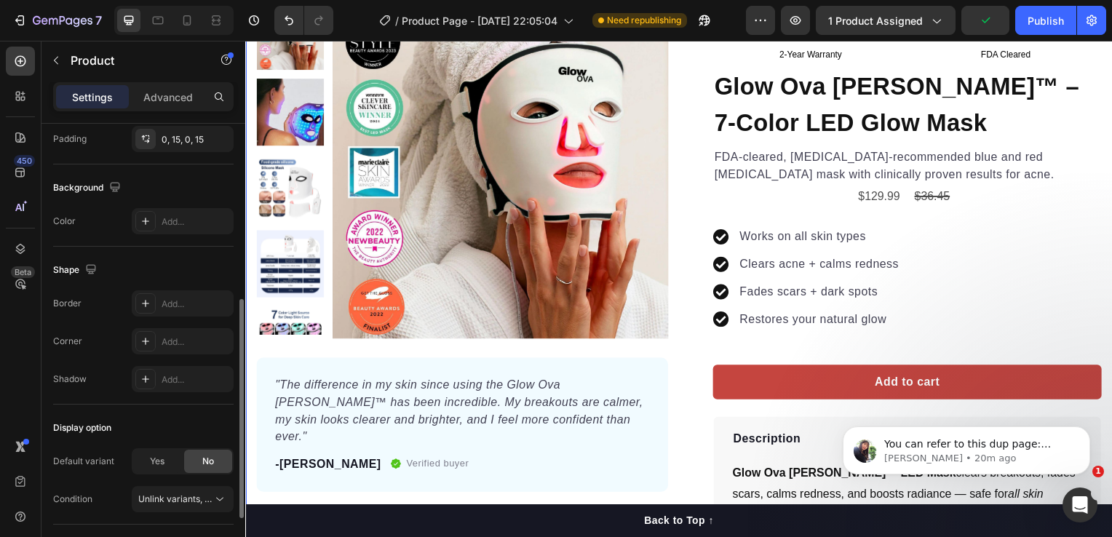
scroll to position [489, 0]
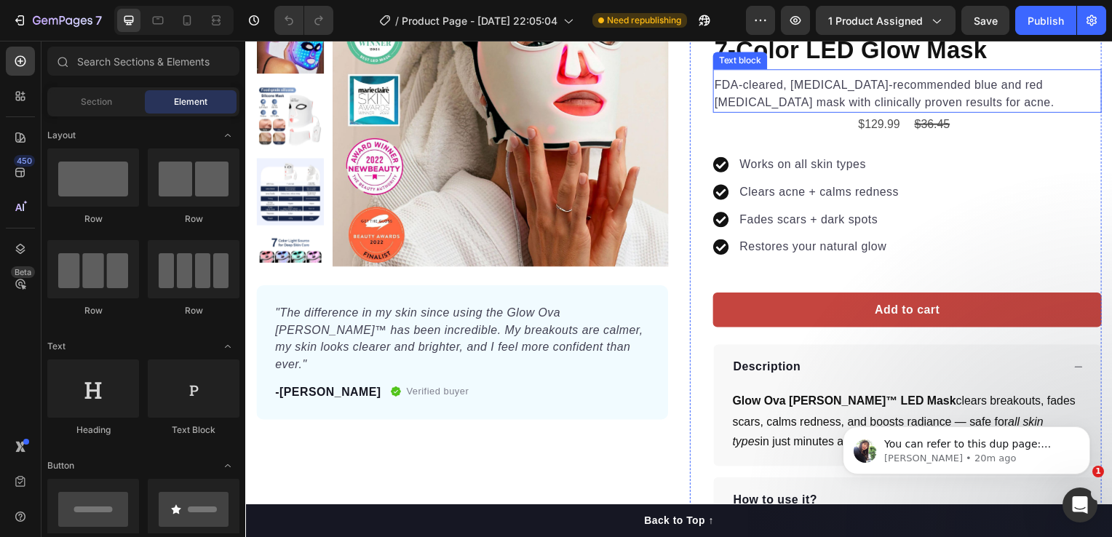
scroll to position [146, 0]
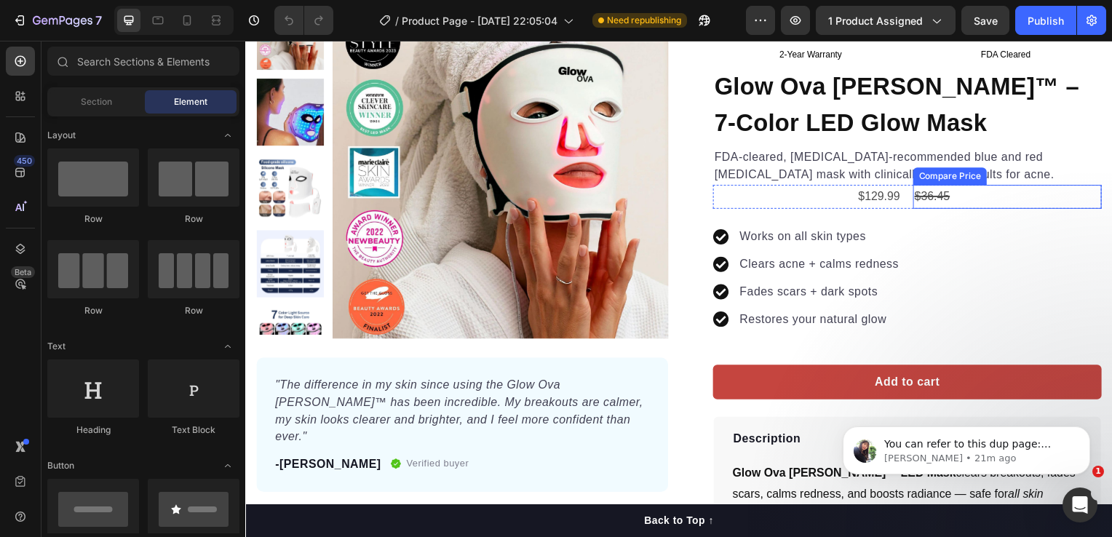
click at [943, 197] on div "$36.45" at bounding box center [1013, 198] width 190 height 24
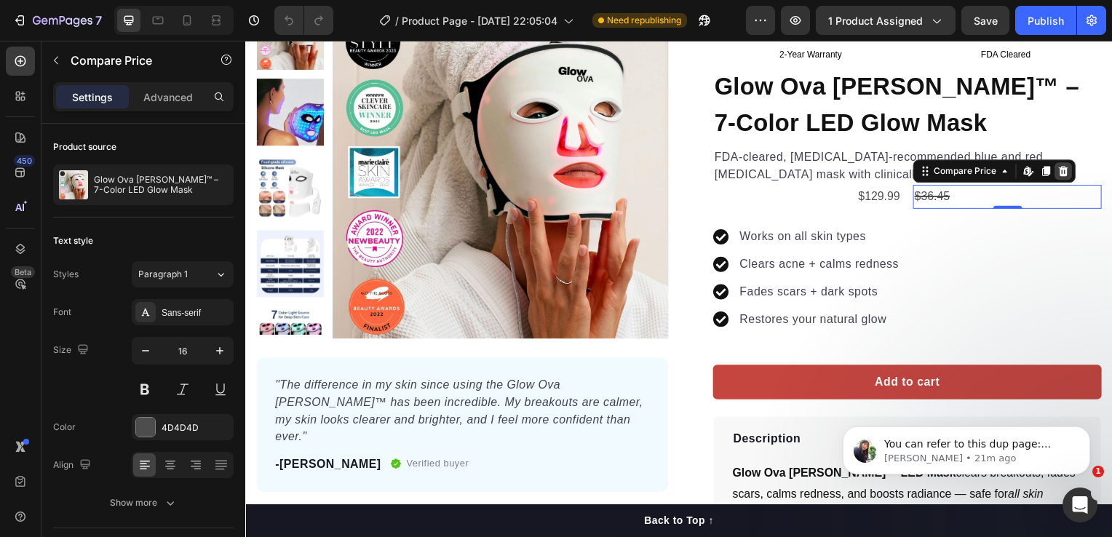
click at [1065, 172] on icon at bounding box center [1069, 172] width 9 height 10
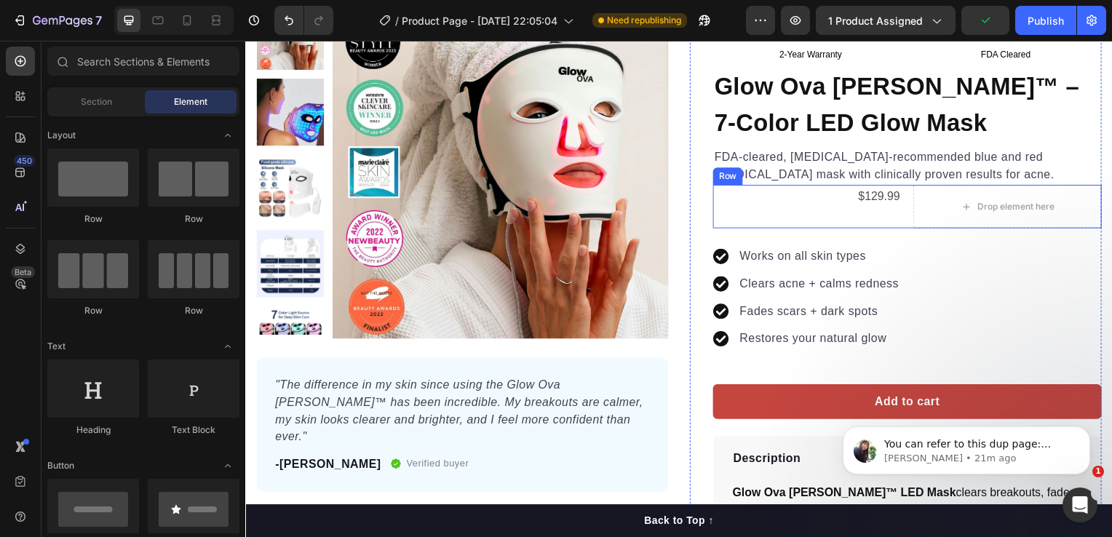
click at [797, 213] on div "$129.99 Product Price Product Price" at bounding box center [811, 208] width 190 height 44
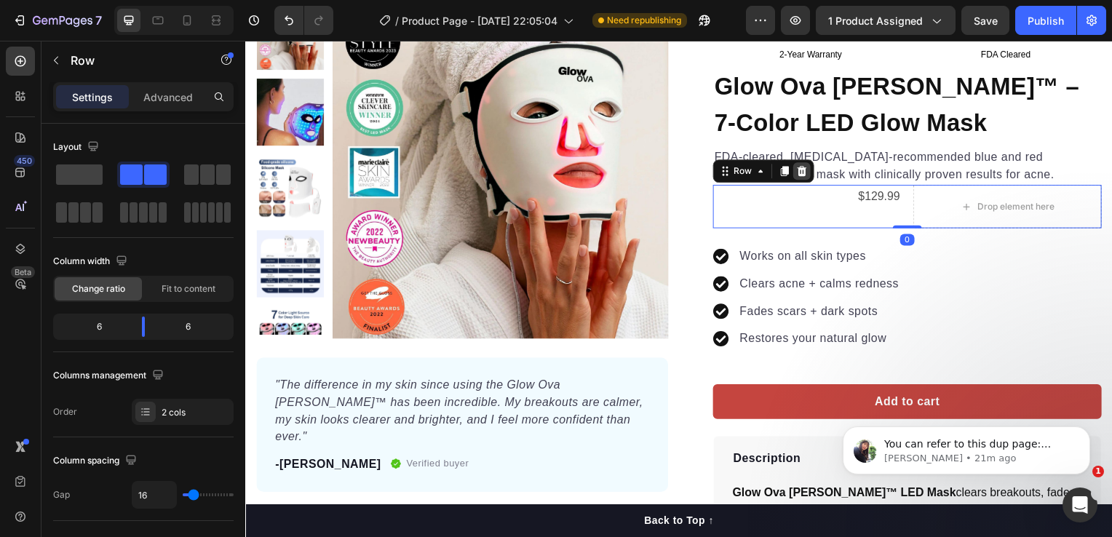
click at [802, 172] on icon at bounding box center [806, 172] width 9 height 10
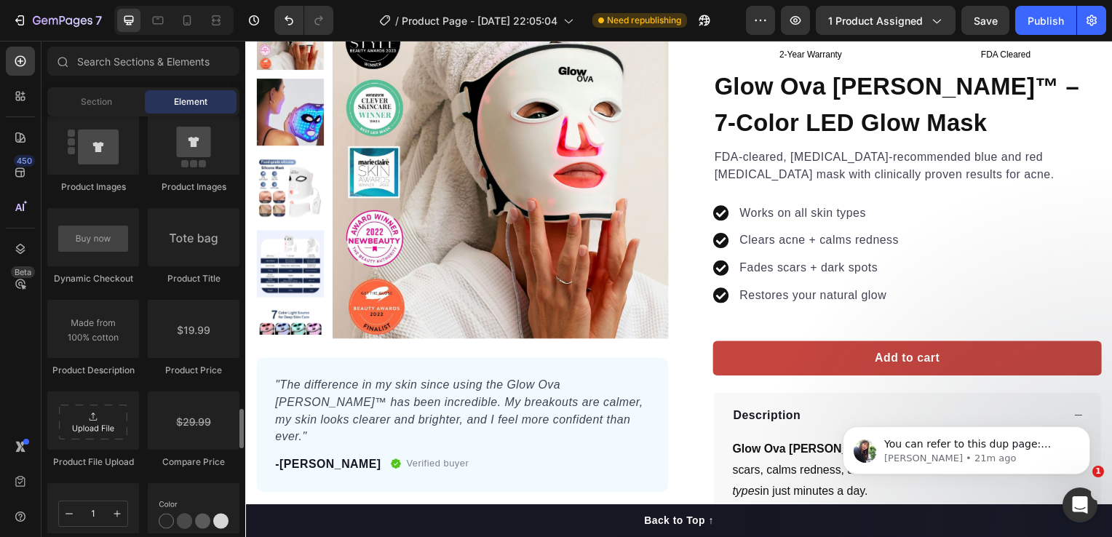
scroll to position [2330, 0]
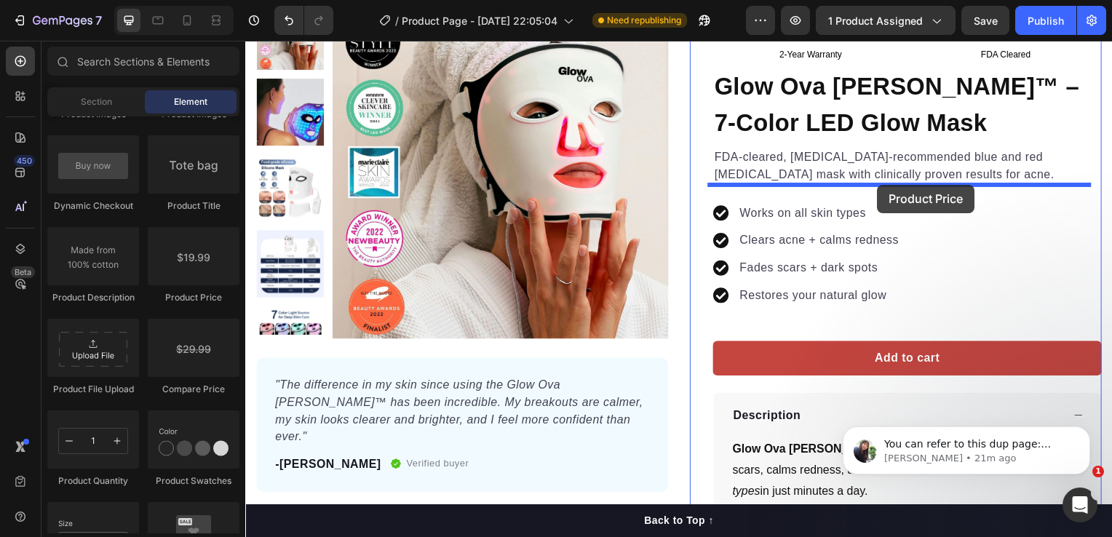
drag, startPoint x: 487, startPoint y: 300, endPoint x: 882, endPoint y: 186, distance: 411.5
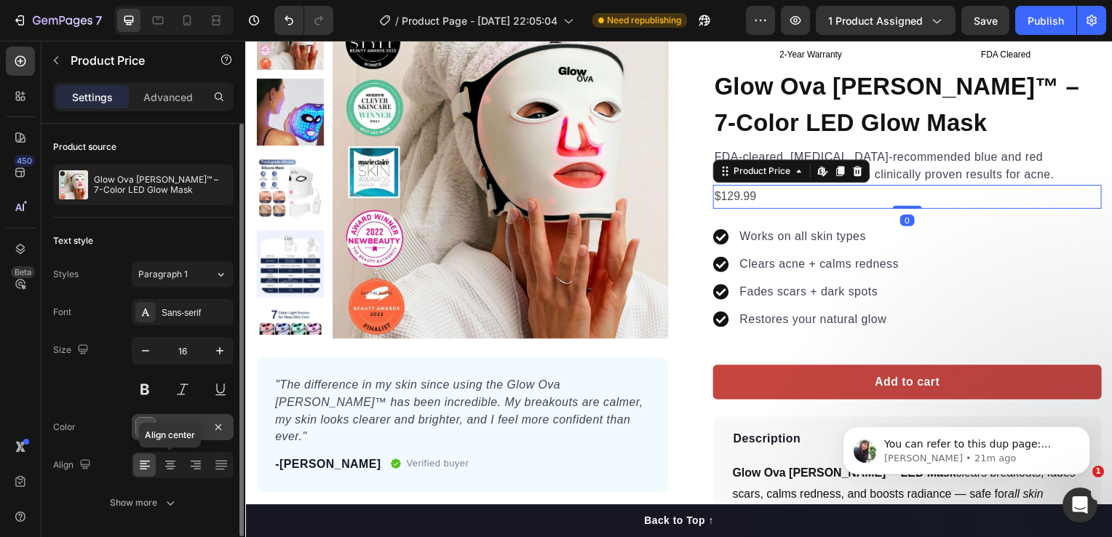
drag, startPoint x: 172, startPoint y: 464, endPoint x: 186, endPoint y: 426, distance: 40.6
click at [172, 462] on icon at bounding box center [170, 465] width 15 height 15
click at [218, 348] on icon "button" at bounding box center [220, 351] width 15 height 15
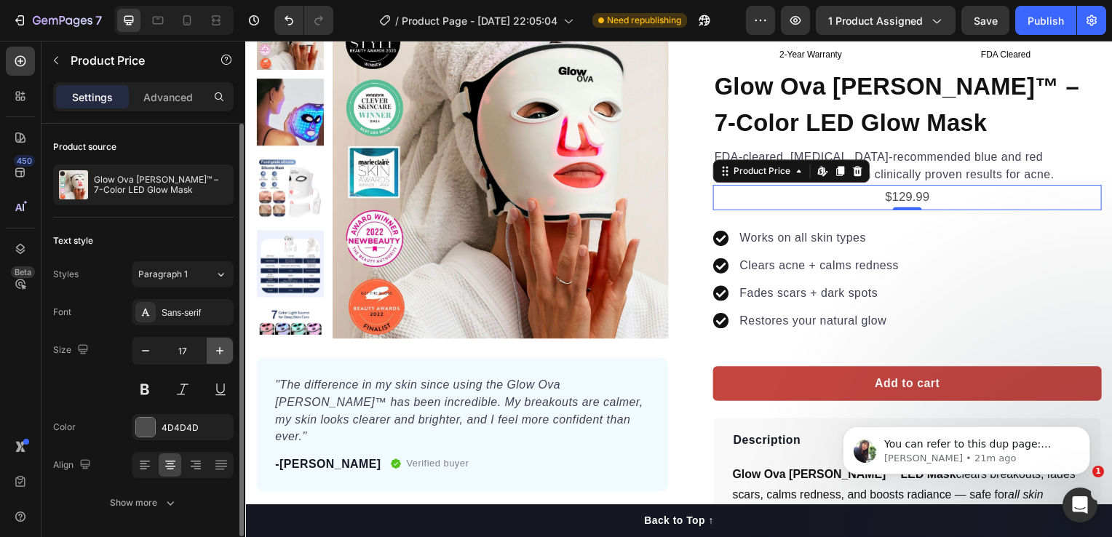
click at [218, 348] on icon "button" at bounding box center [220, 351] width 15 height 15
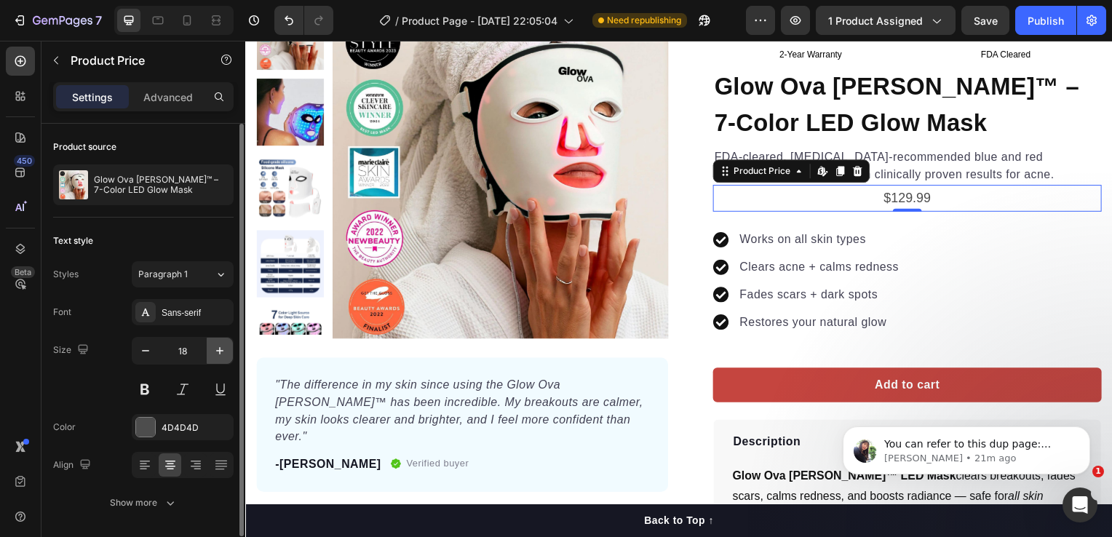
click at [218, 348] on icon "button" at bounding box center [220, 351] width 15 height 15
type input "20"
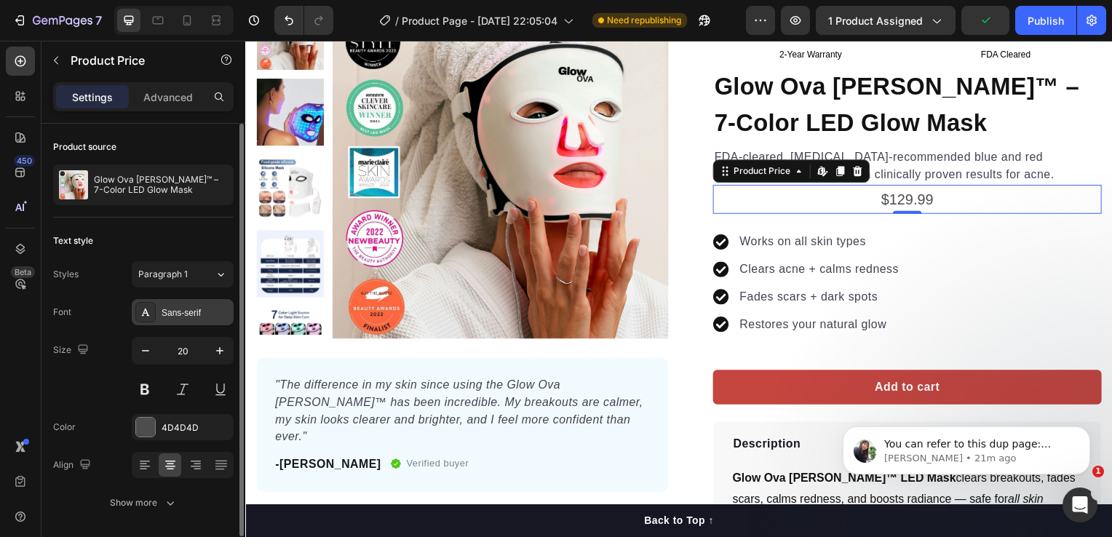
click at [212, 313] on div "Sans-serif" at bounding box center [196, 313] width 68 height 13
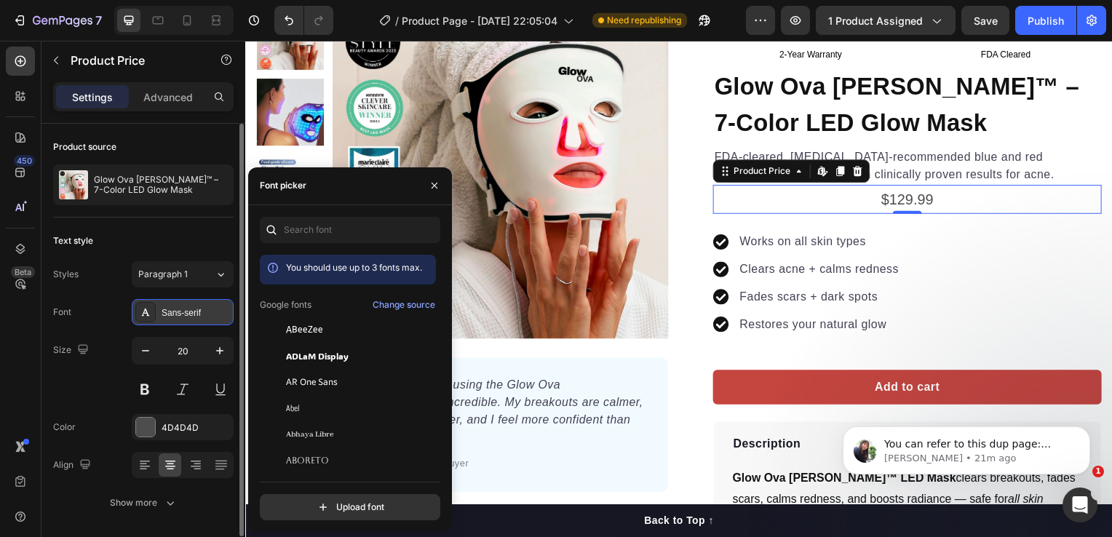
click at [210, 315] on div "Sans-serif" at bounding box center [196, 313] width 68 height 13
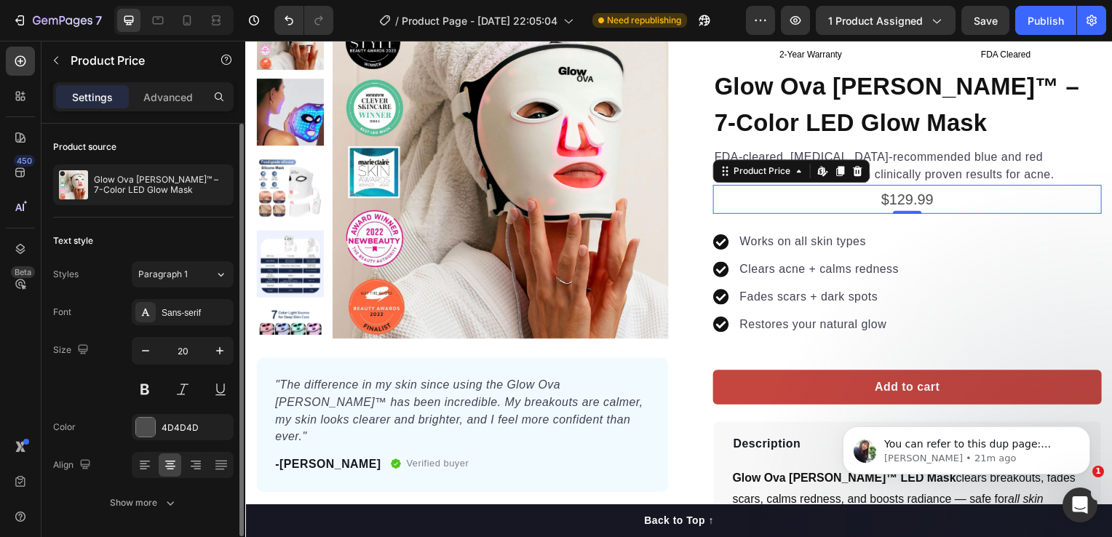
scroll to position [47, 0]
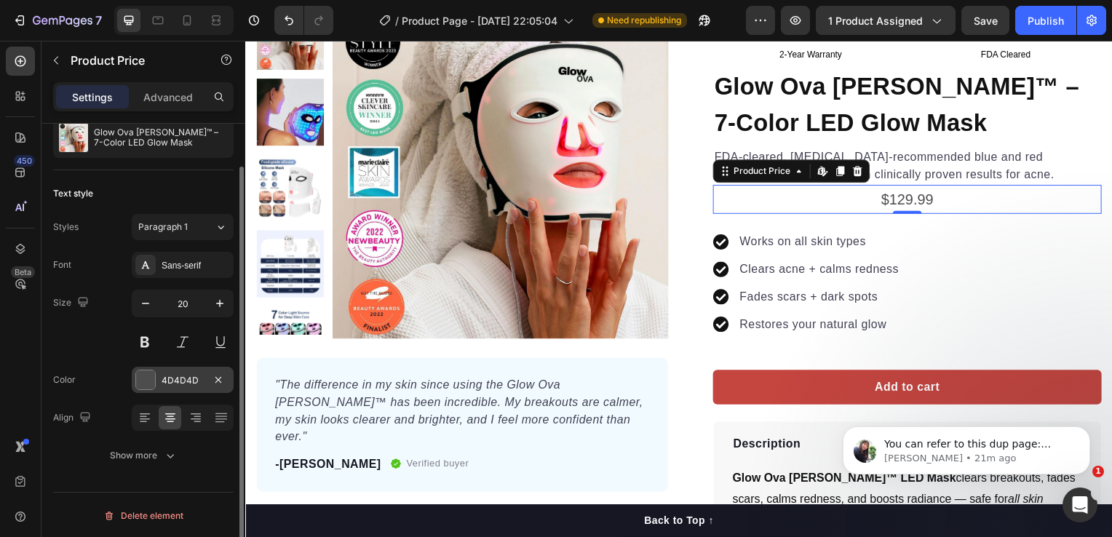
click at [189, 375] on div "4D4D4D" at bounding box center [183, 380] width 42 height 13
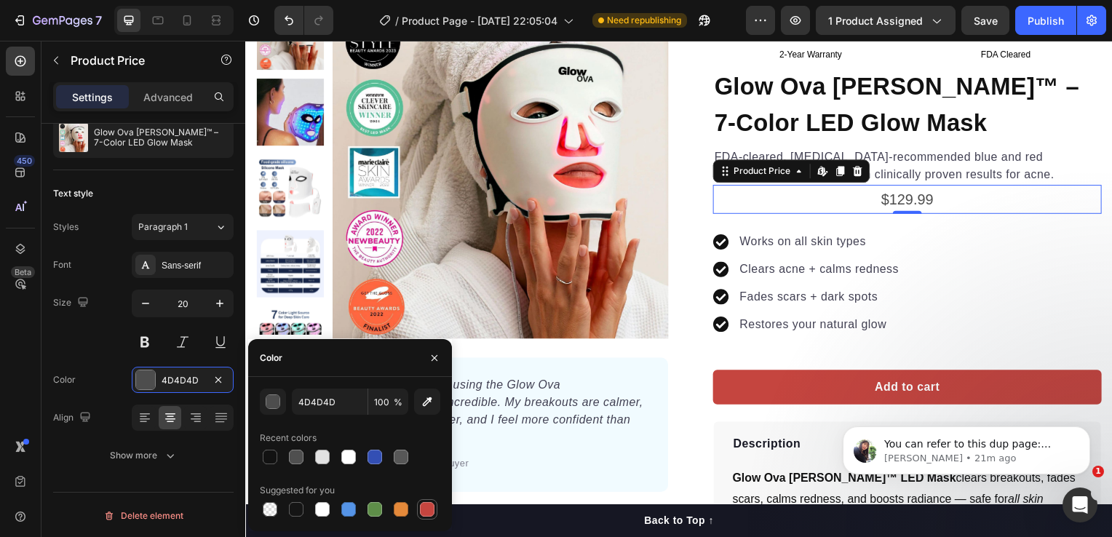
click at [426, 507] on div at bounding box center [427, 509] width 15 height 15
type input "C5453F"
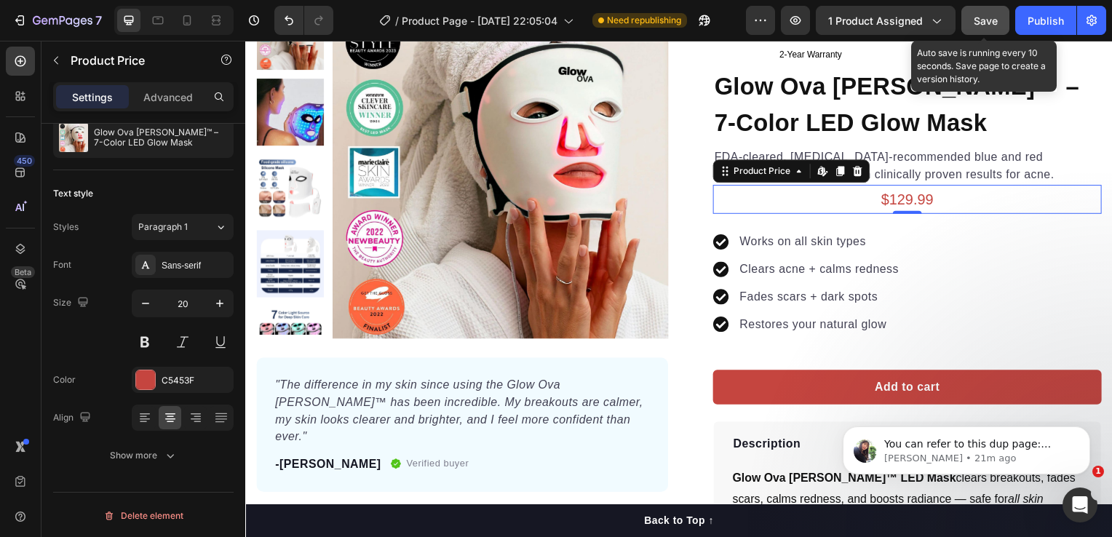
click at [984, 24] on span "Save" at bounding box center [986, 21] width 24 height 12
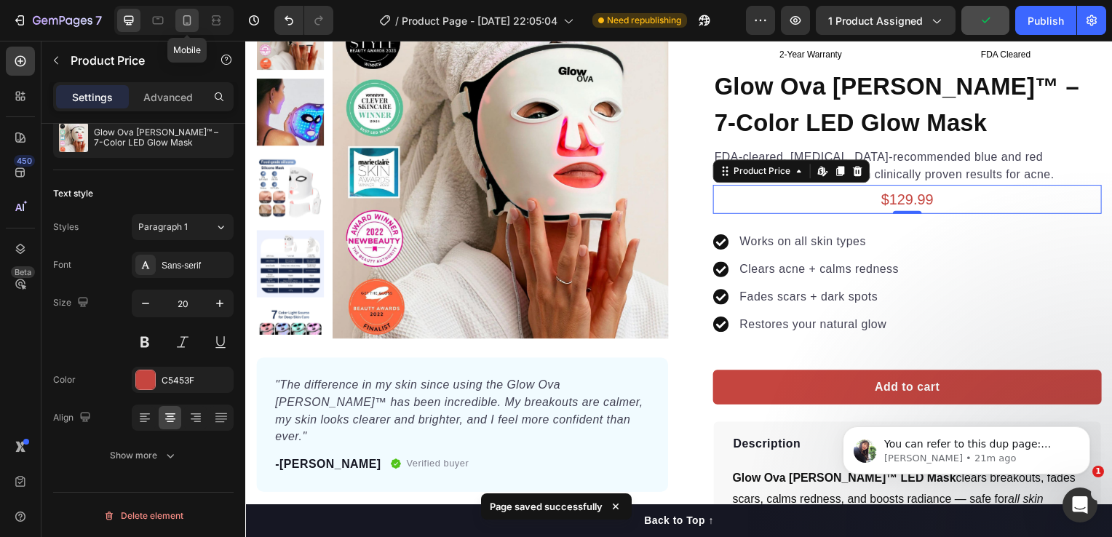
click at [185, 20] on icon at bounding box center [187, 20] width 15 height 15
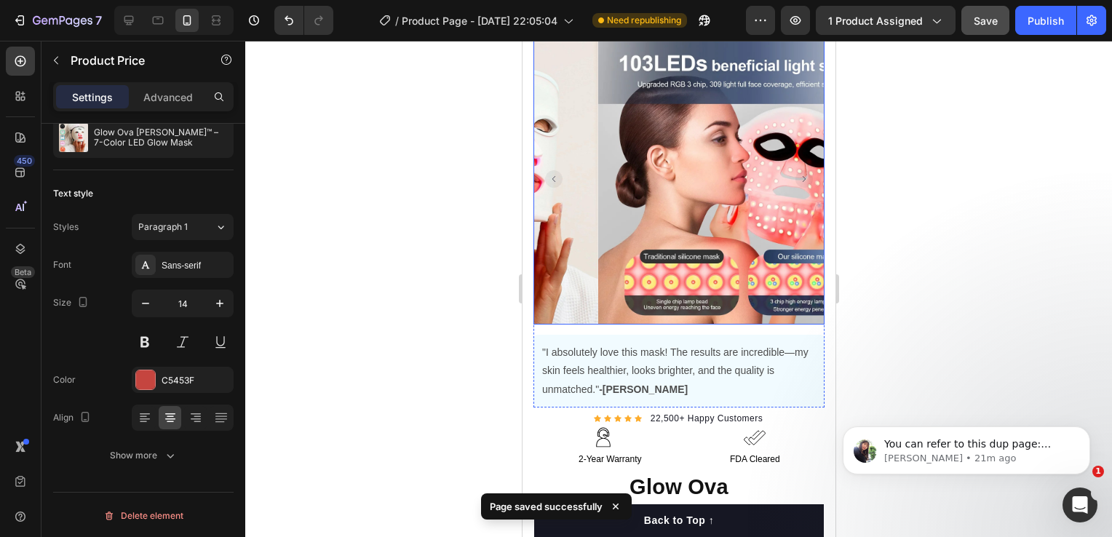
scroll to position [291, 0]
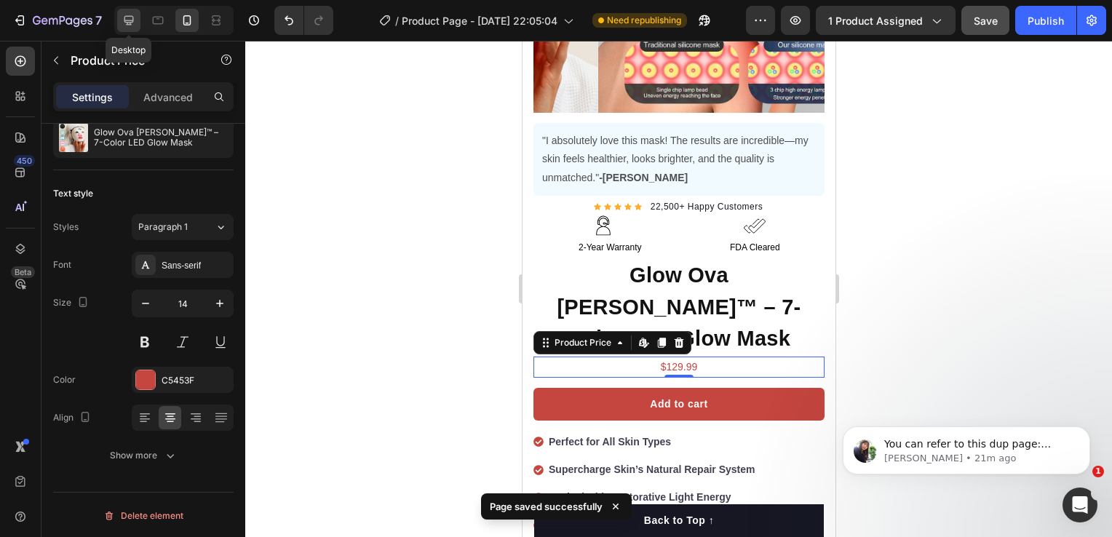
click at [131, 21] on icon at bounding box center [129, 20] width 15 height 15
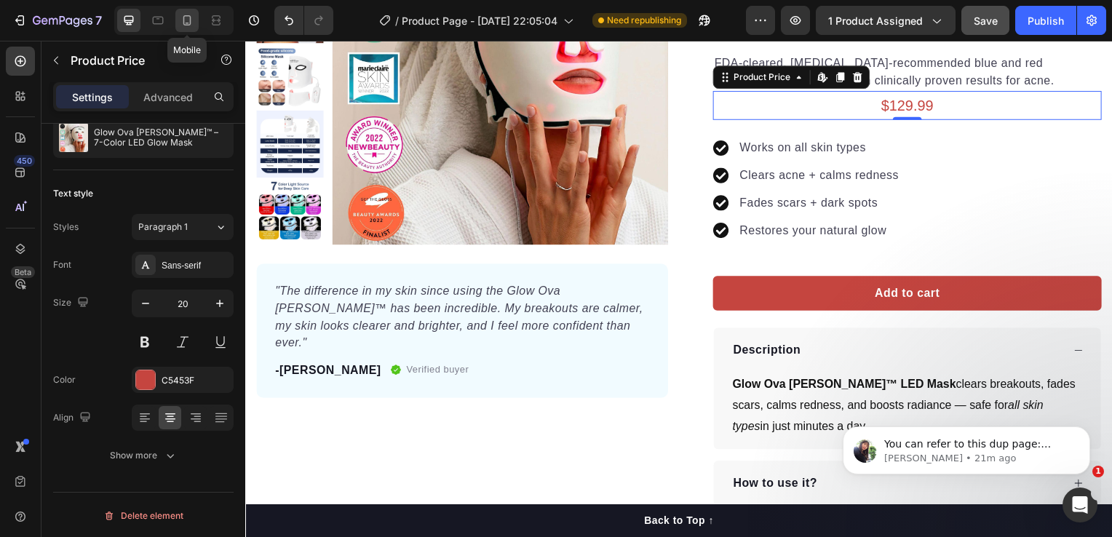
click at [181, 21] on icon at bounding box center [187, 20] width 15 height 15
type input "14"
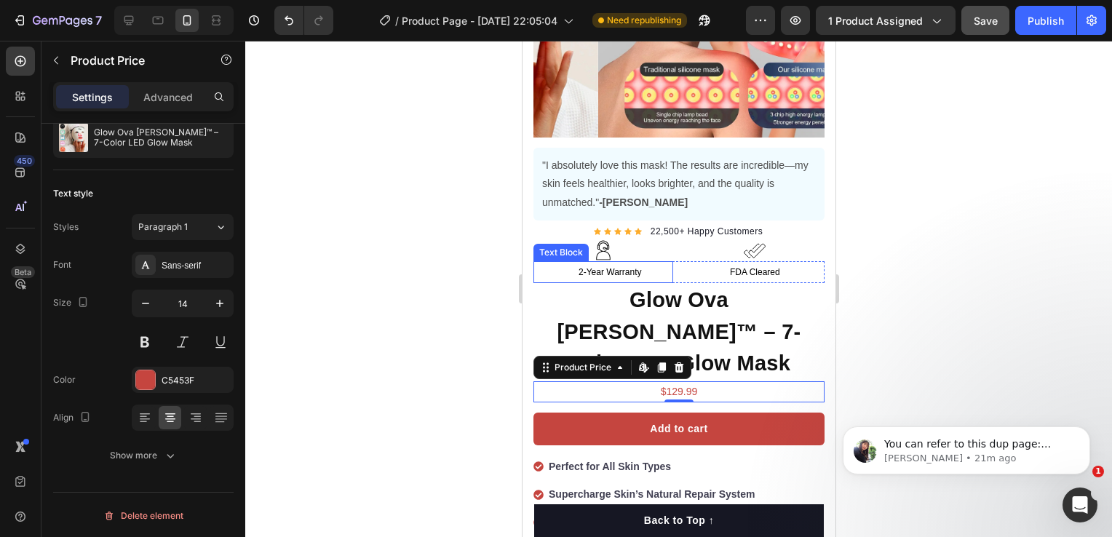
scroll to position [291, 0]
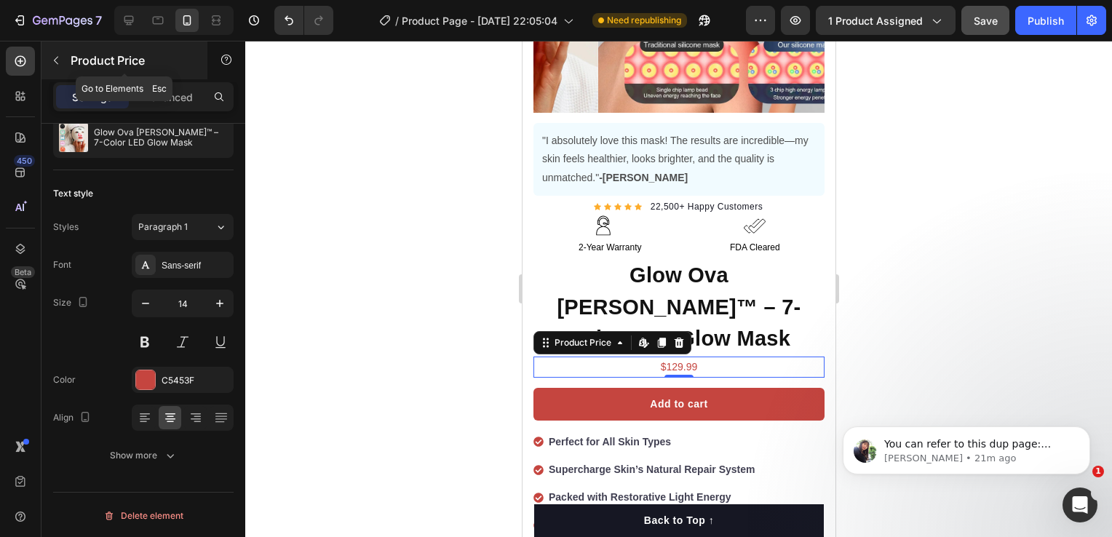
click at [59, 55] on icon "button" at bounding box center [56, 61] width 12 height 12
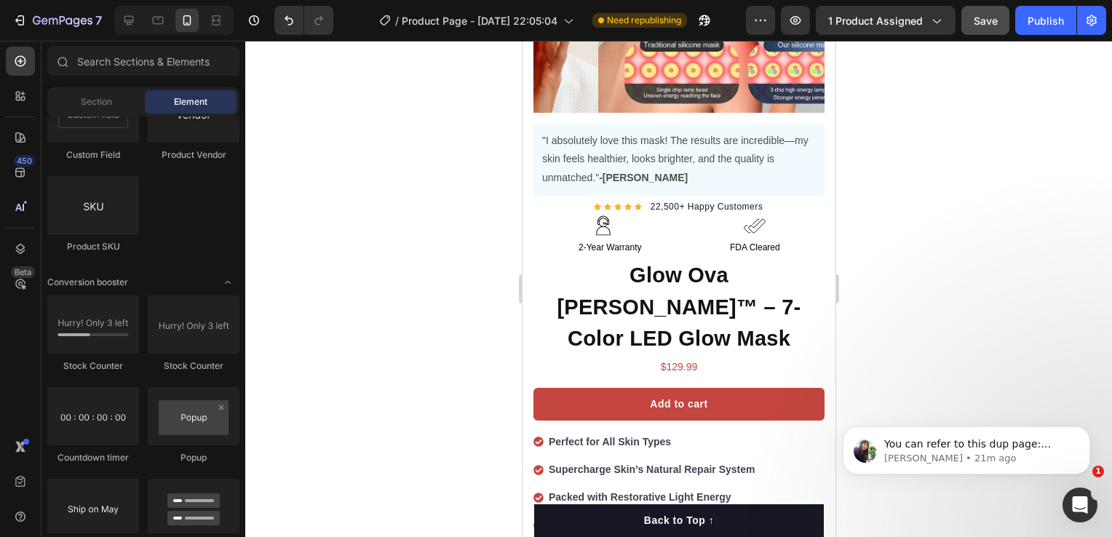
scroll to position [2985, 0]
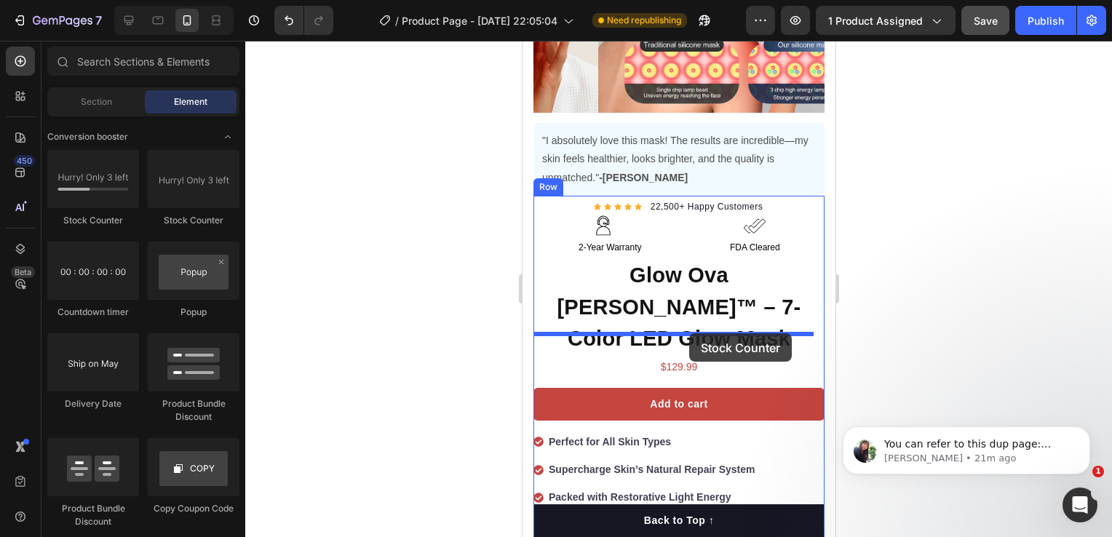
drag, startPoint x: 637, startPoint y: 229, endPoint x: 689, endPoint y: 333, distance: 116.9
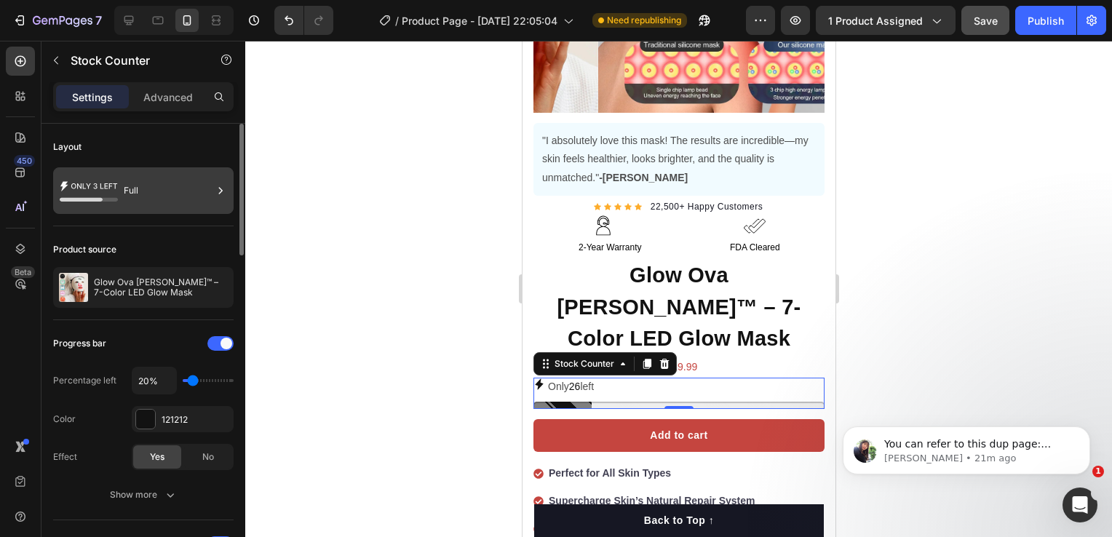
click at [114, 184] on icon at bounding box center [89, 190] width 58 height 33
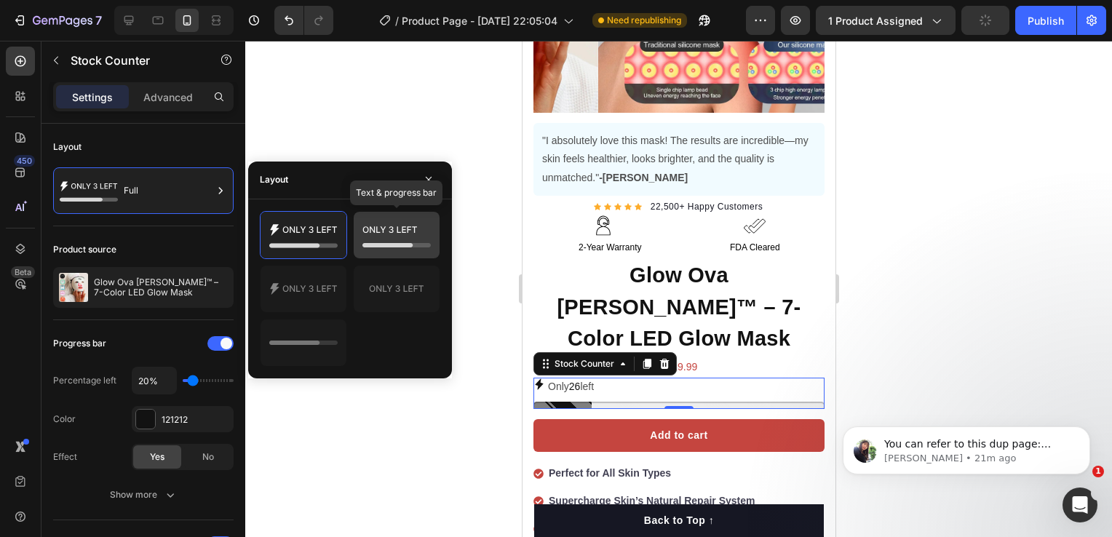
click at [366, 241] on icon at bounding box center [397, 235] width 68 height 29
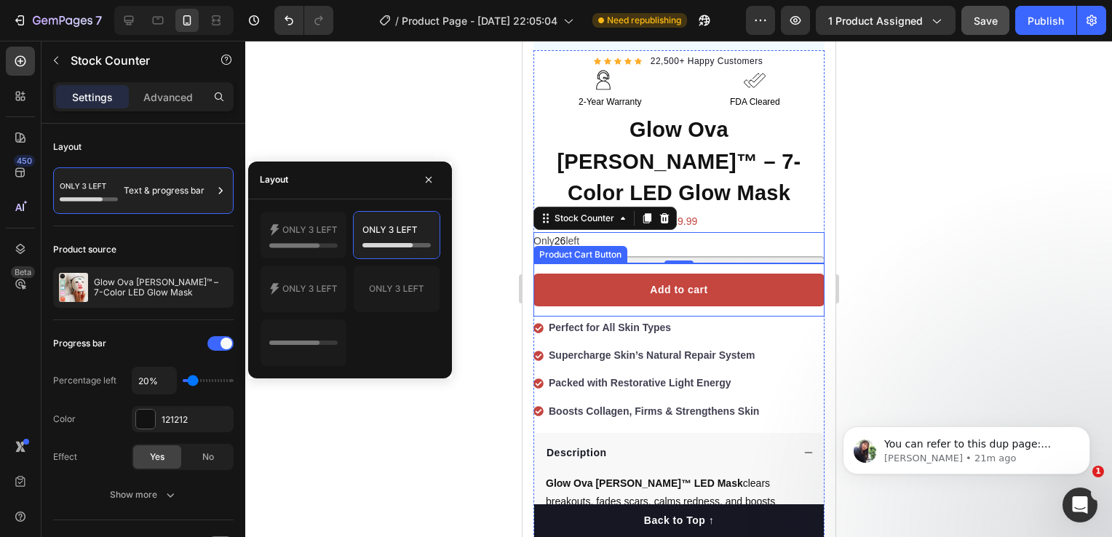
scroll to position [291, 0]
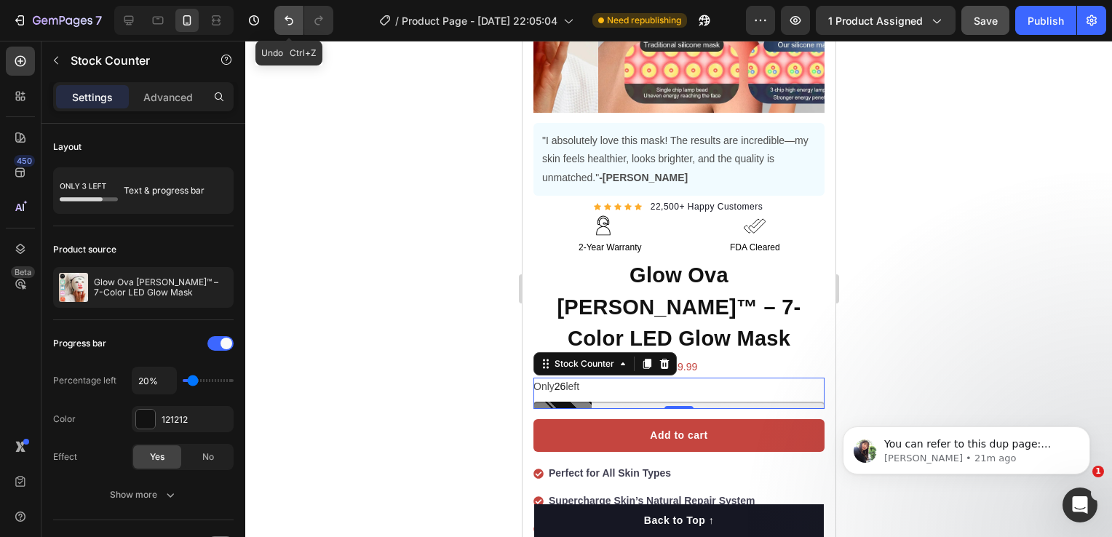
click at [289, 33] on button "Undo/Redo" at bounding box center [288, 20] width 29 height 29
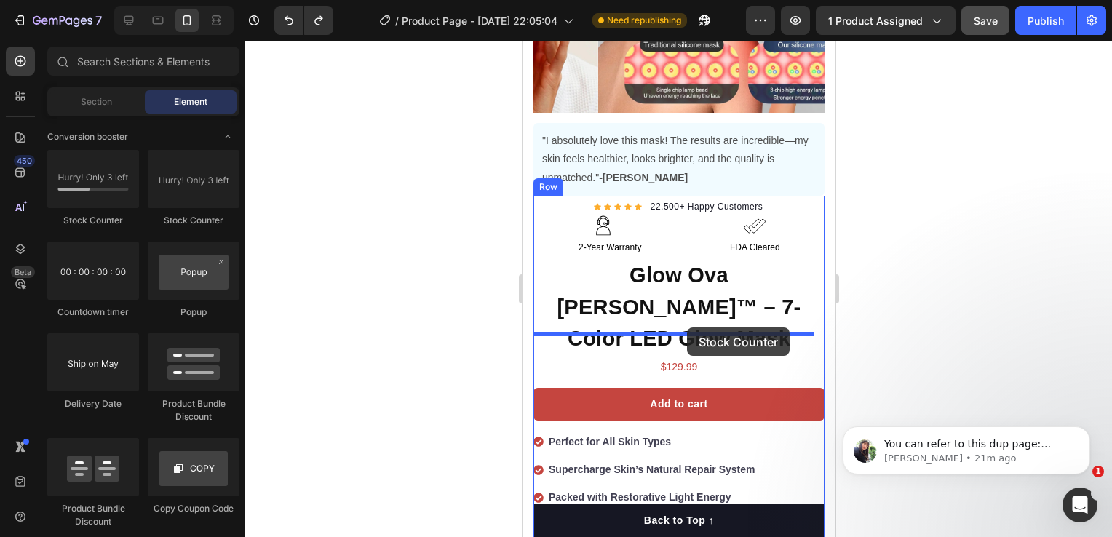
drag, startPoint x: 729, startPoint y: 226, endPoint x: 687, endPoint y: 328, distance: 110.3
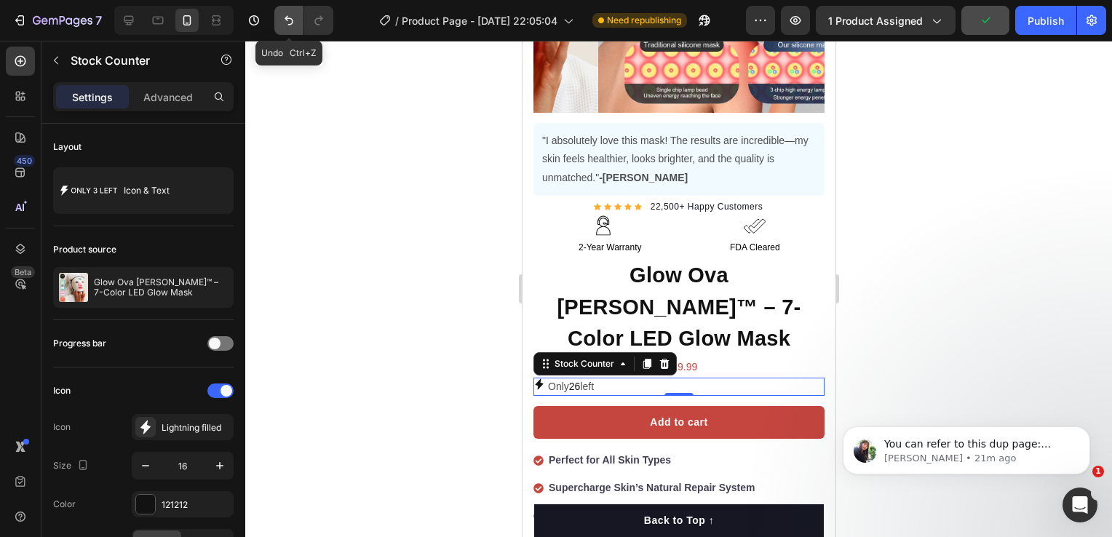
click at [282, 16] on icon "Undo/Redo" at bounding box center [289, 20] width 15 height 15
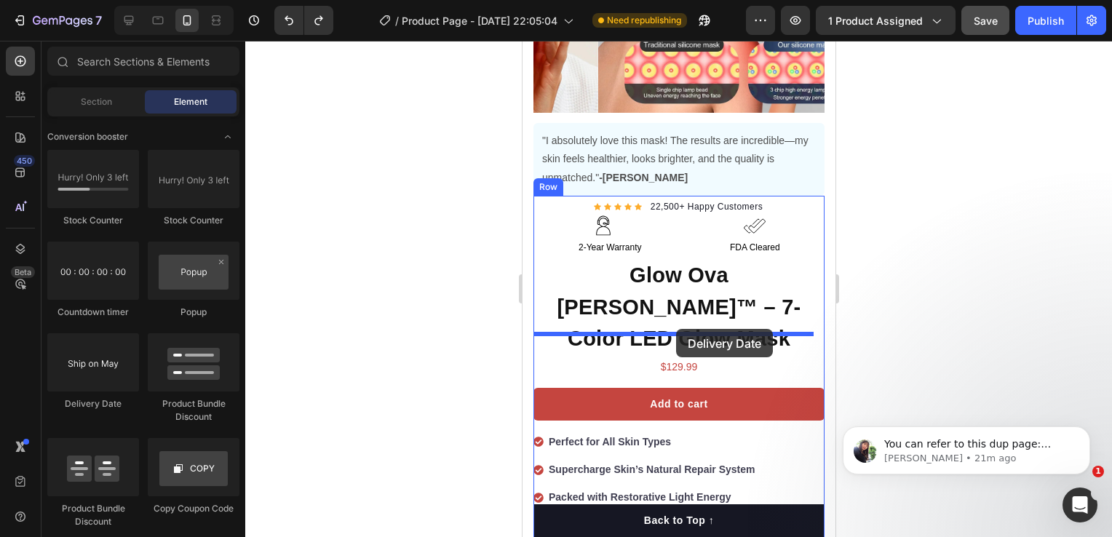
drag, startPoint x: 633, startPoint y: 409, endPoint x: 676, endPoint y: 329, distance: 90.5
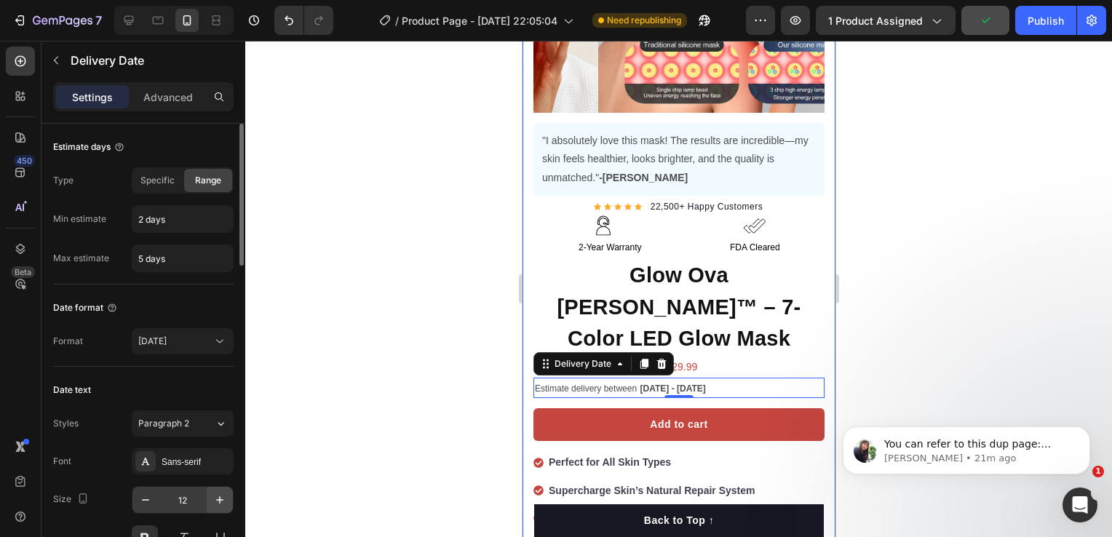
scroll to position [73, 0]
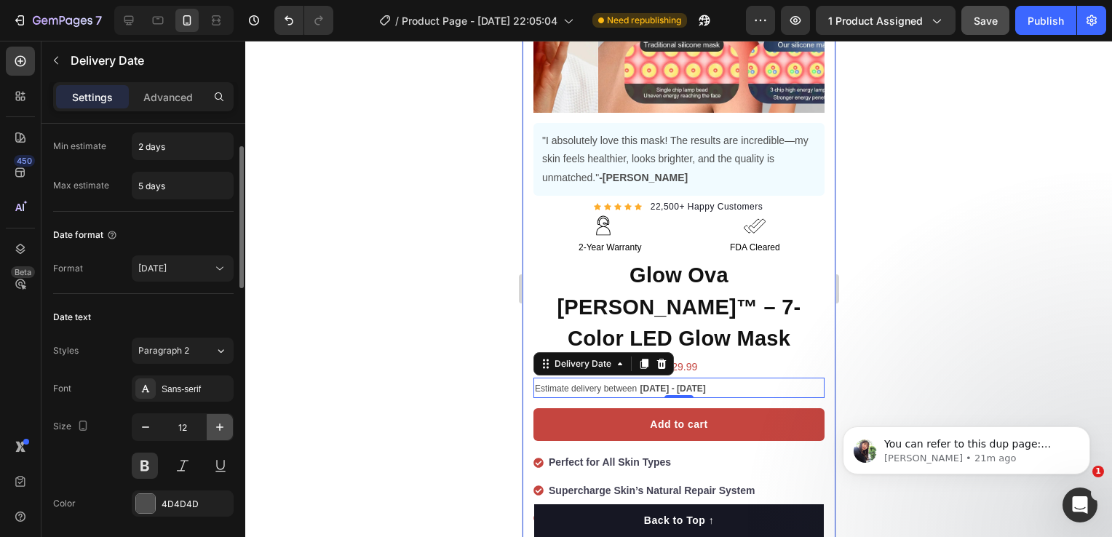
click at [221, 424] on icon "button" at bounding box center [220, 427] width 15 height 15
type input "14"
click at [470, 302] on div at bounding box center [678, 289] width 867 height 497
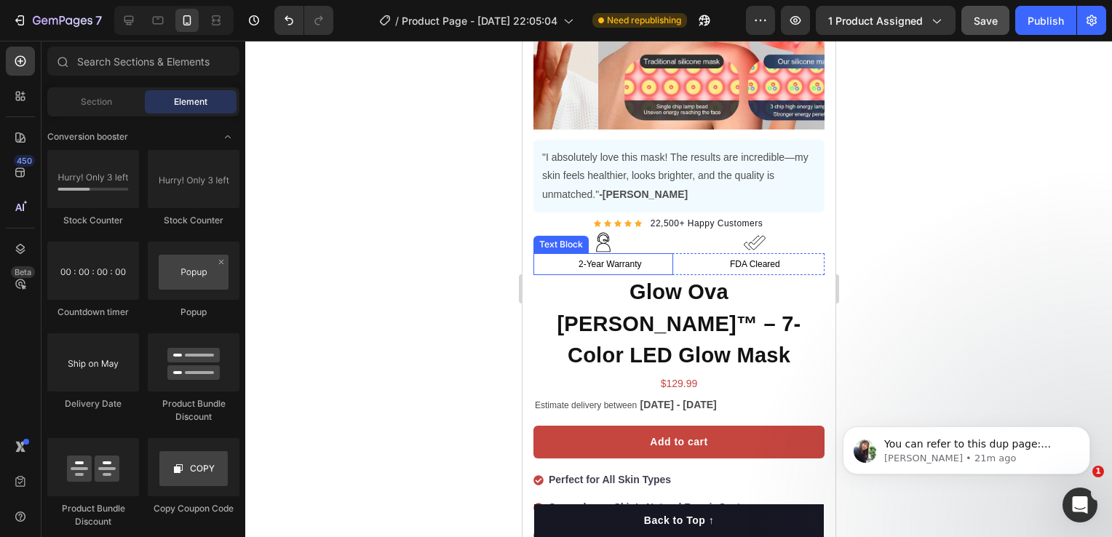
scroll to position [291, 0]
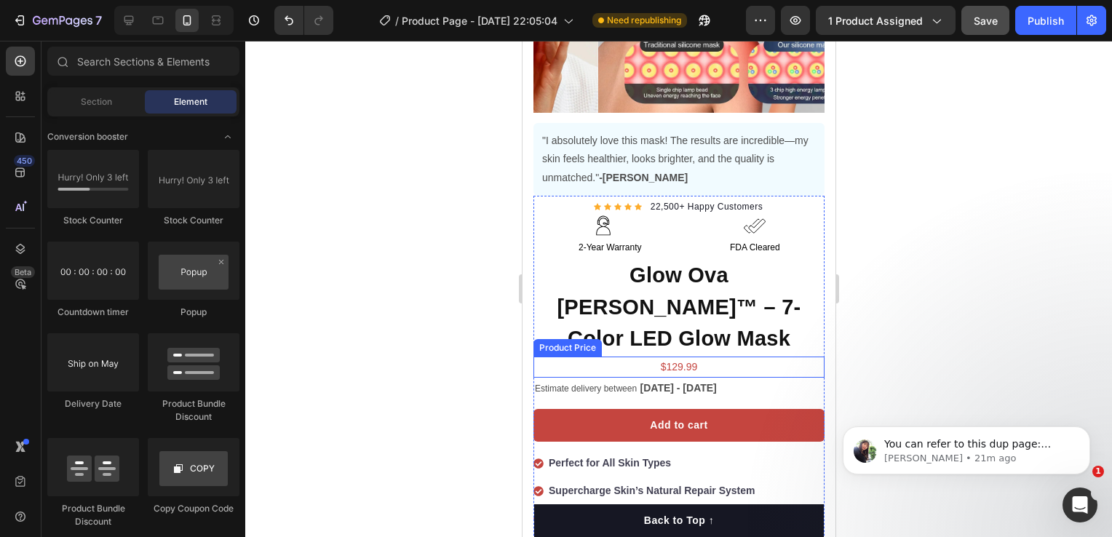
click at [648, 378] on div "Estimate delivery between Aug 29 - Sep 01" at bounding box center [678, 388] width 291 height 21
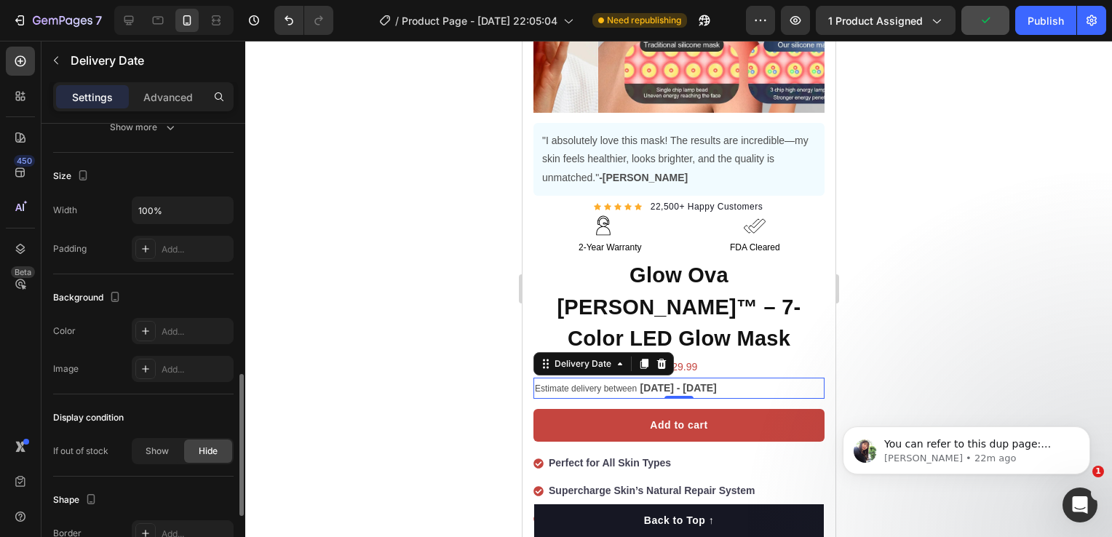
scroll to position [1003, 0]
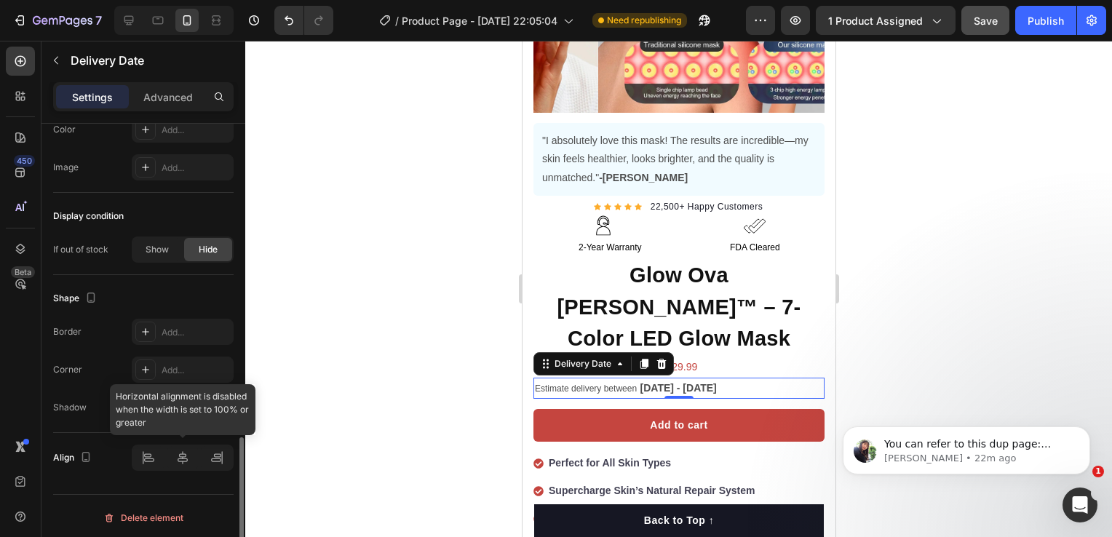
click at [188, 456] on div at bounding box center [183, 458] width 102 height 26
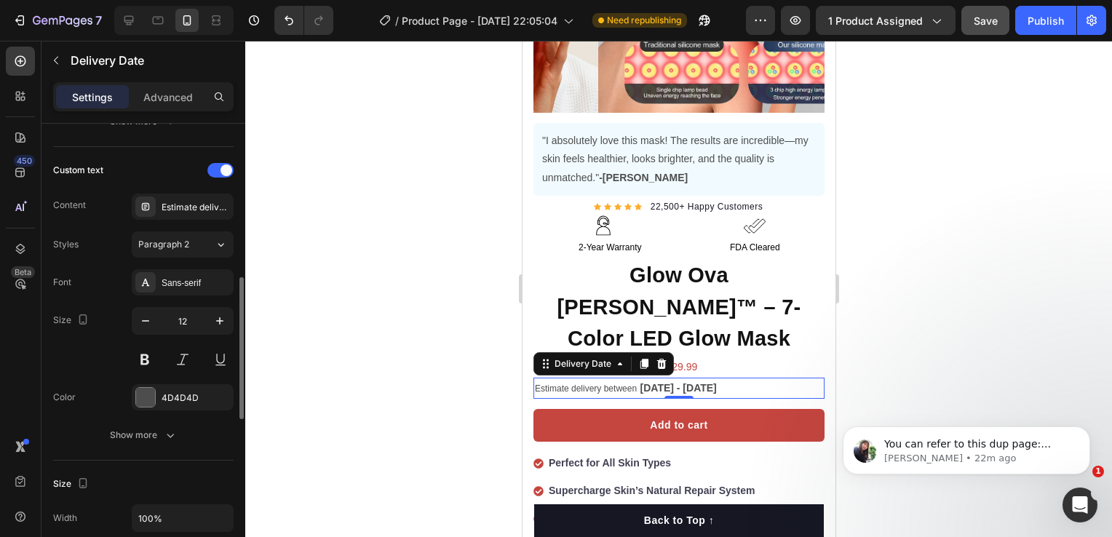
scroll to position [0, 0]
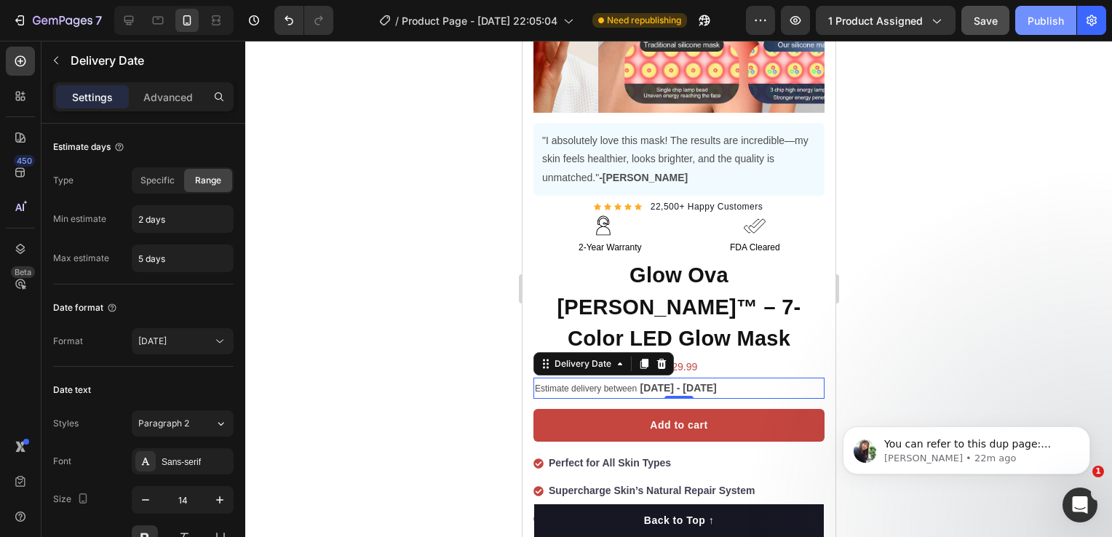
click at [1035, 20] on div "Publish" at bounding box center [1046, 20] width 36 height 15
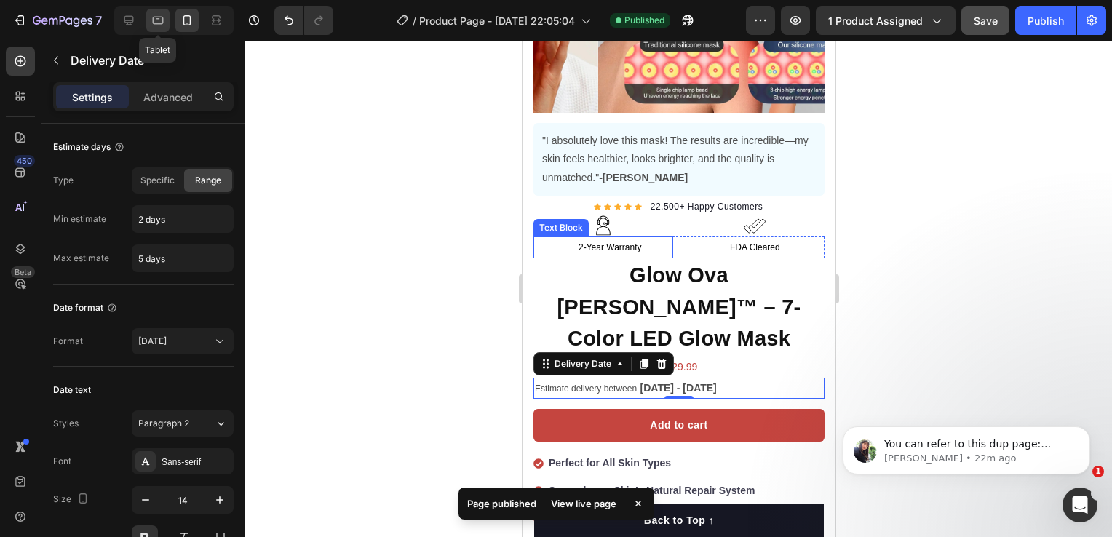
click at [154, 16] on icon at bounding box center [158, 20] width 15 height 15
type input "14"
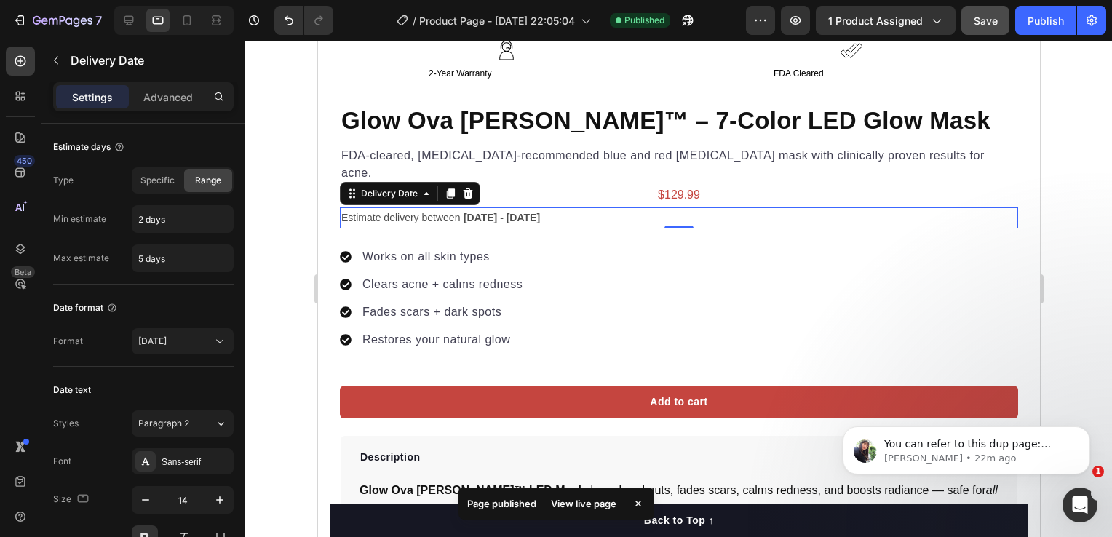
scroll to position [819, 0]
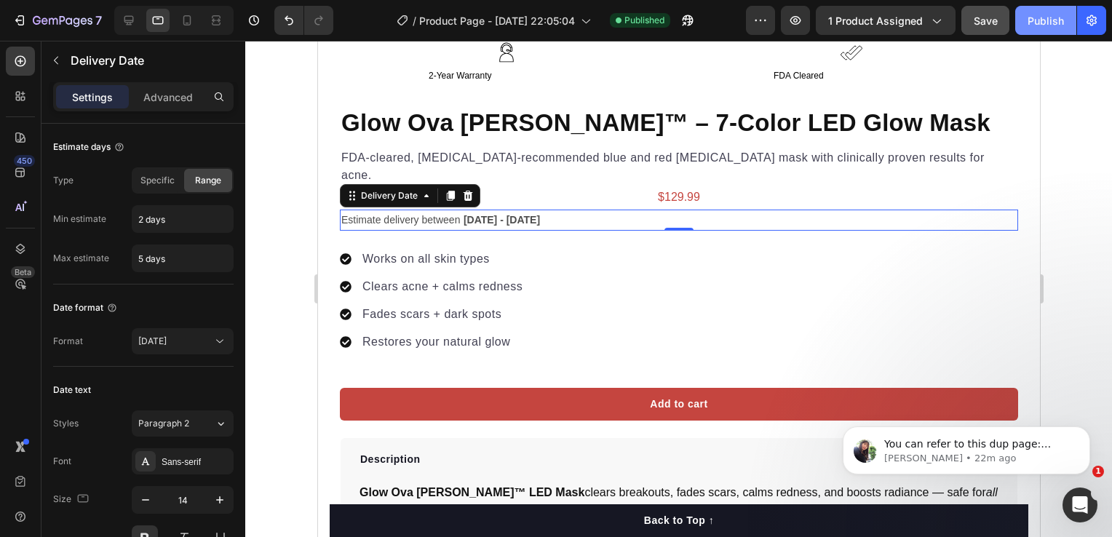
click at [1054, 16] on div "Publish" at bounding box center [1046, 20] width 36 height 15
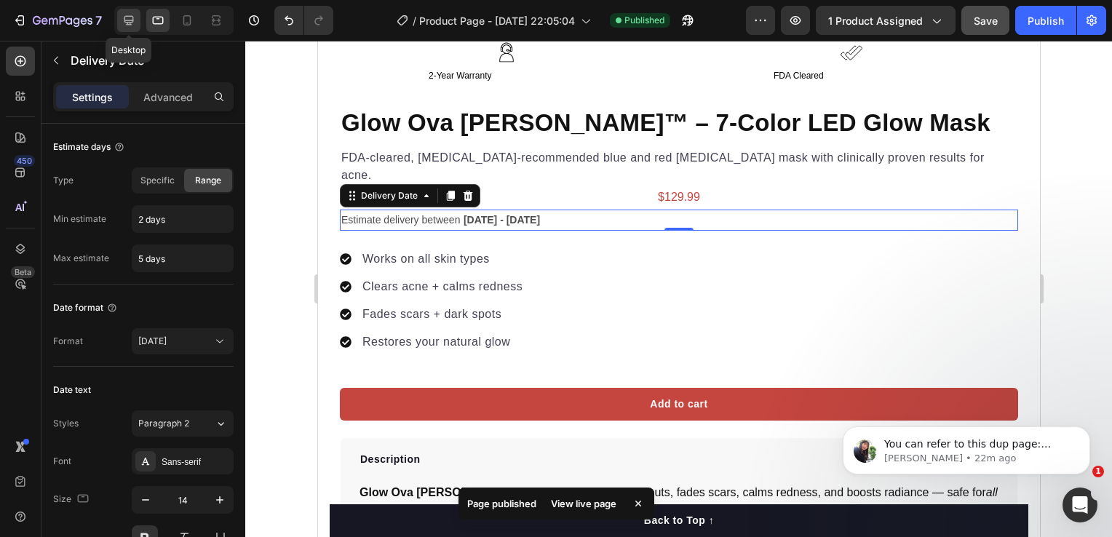
click at [133, 22] on icon at bounding box center [128, 20] width 9 height 9
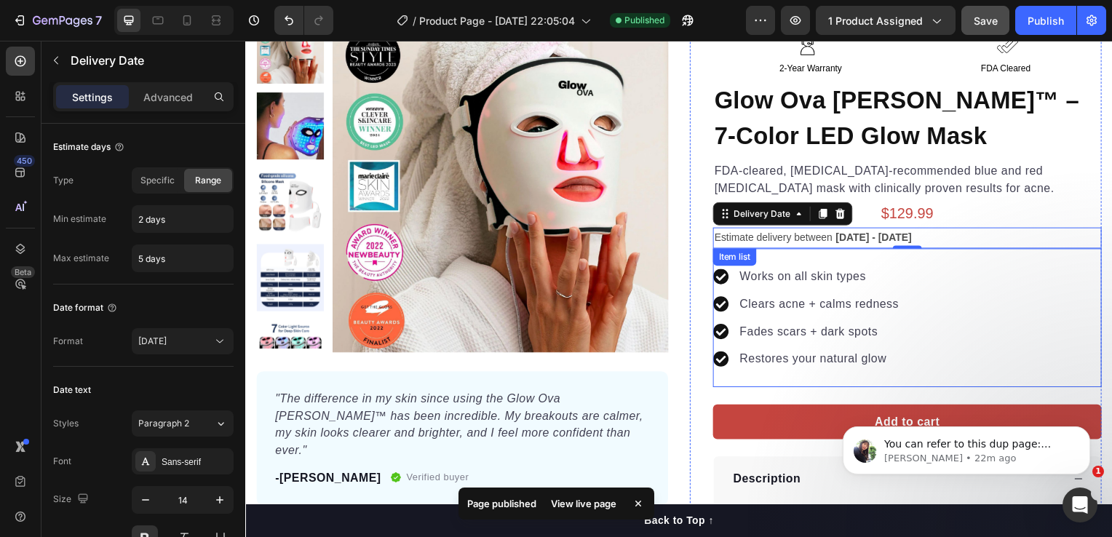
scroll to position [124, 0]
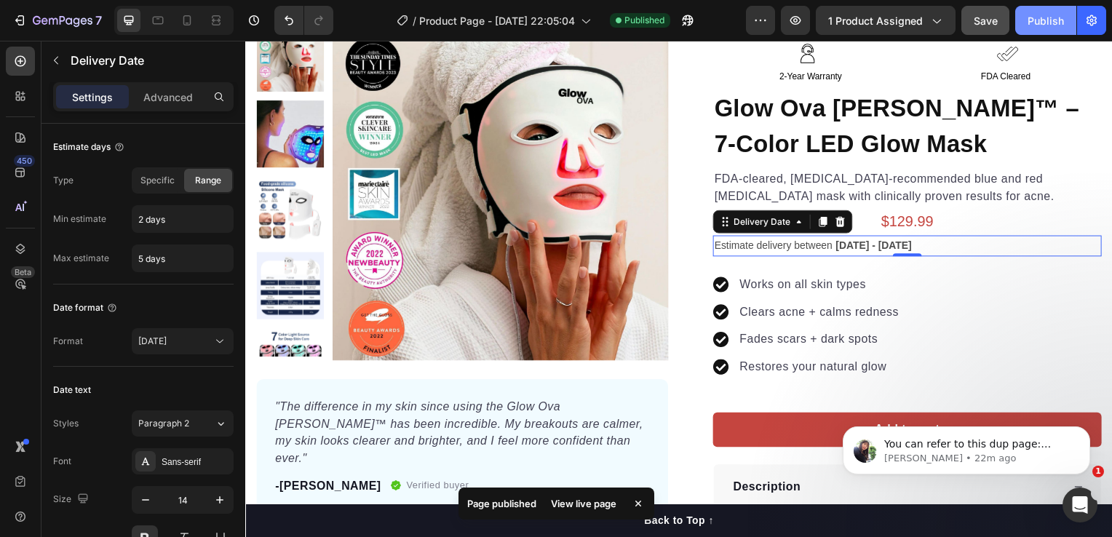
click at [1051, 21] on div "Publish" at bounding box center [1046, 20] width 36 height 15
